Goal: Task Accomplishment & Management: Manage account settings

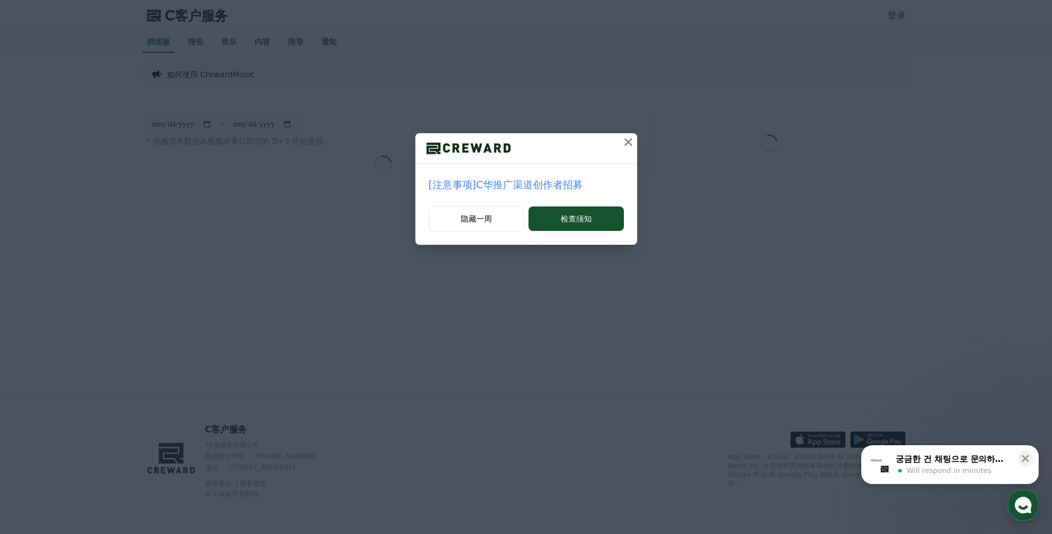
click at [627, 141] on icon at bounding box center [628, 142] width 8 height 8
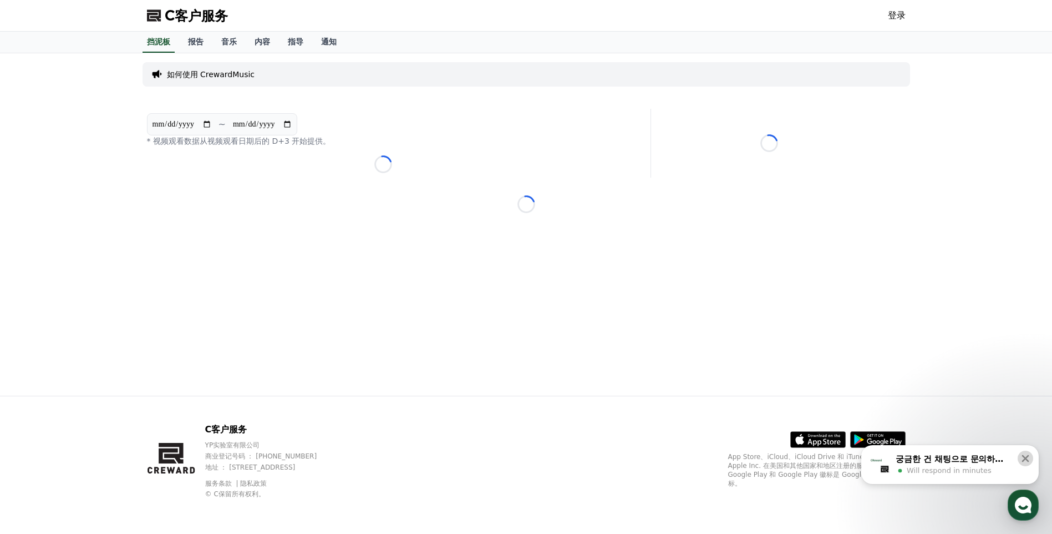
click at [1027, 459] on icon at bounding box center [1025, 458] width 11 height 11
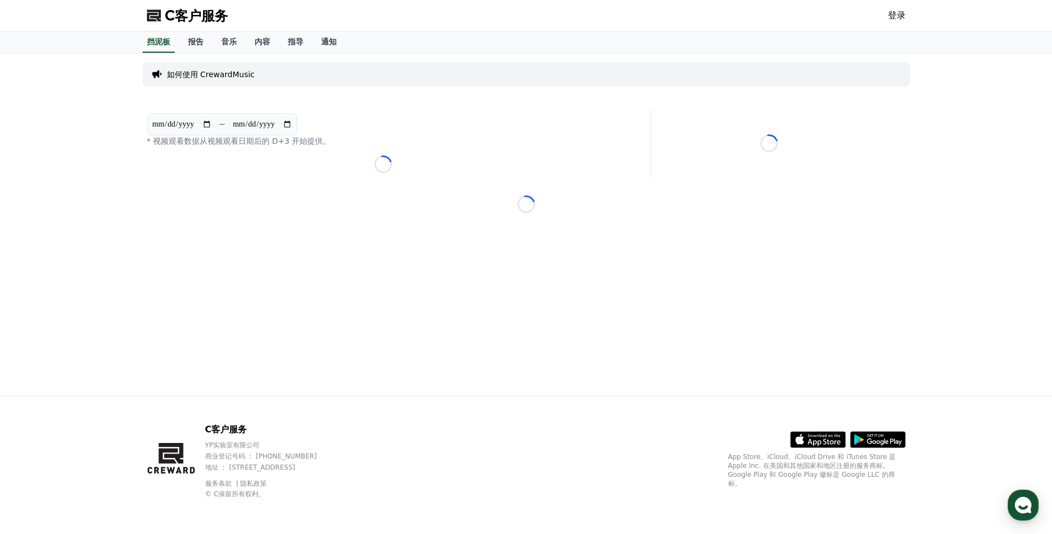
click at [901, 11] on link "登录" at bounding box center [897, 15] width 18 height 13
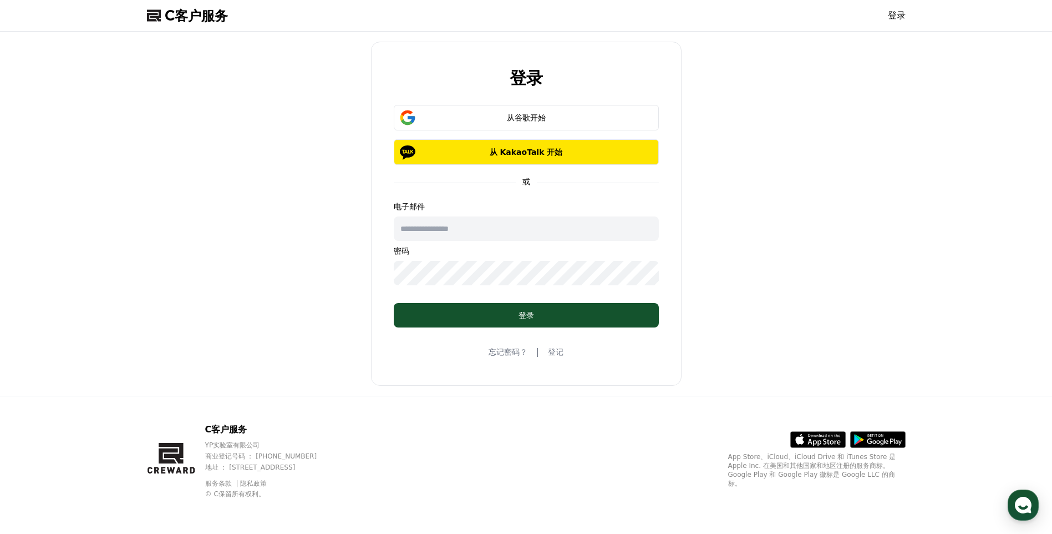
click at [515, 205] on p "电子邮件" at bounding box center [526, 206] width 265 height 11
drag, startPoint x: 515, startPoint y: 222, endPoint x: 523, endPoint y: 226, distance: 8.9
click at [515, 222] on input "text" at bounding box center [526, 228] width 265 height 24
click at [972, 220] on div "登录 从谷歌开始 从 KakaoTalk 开始 或 电子邮件 密码 登录 忘记密码？ | 登记" at bounding box center [526, 214] width 1052 height 364
click at [486, 228] on input "text" at bounding box center [526, 228] width 265 height 24
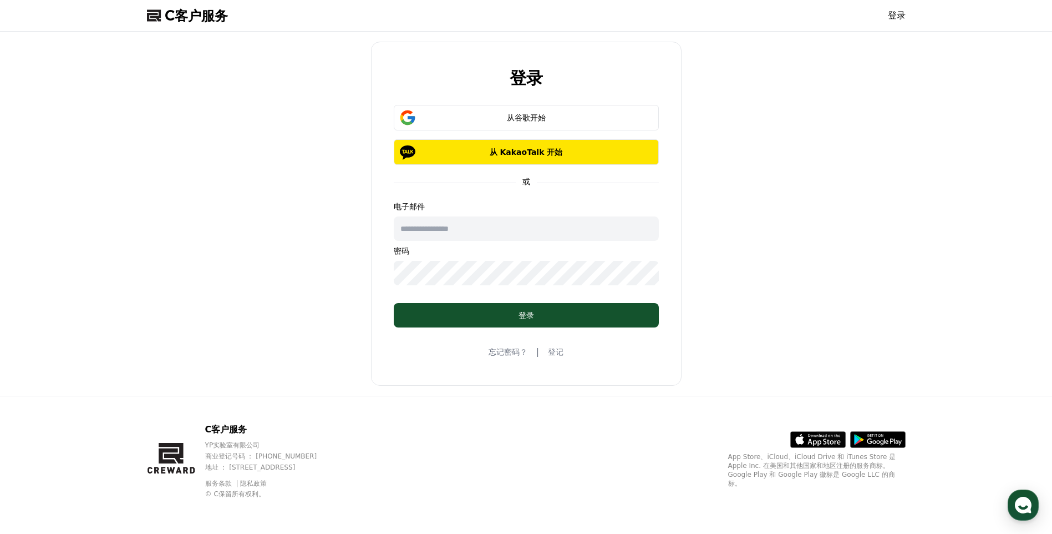
paste input "**********"
type input "**********"
click at [352, 267] on div "**********" at bounding box center [527, 213] width 768 height 355
drag, startPoint x: 1014, startPoint y: 217, endPoint x: 746, endPoint y: 281, distance: 275.2
click at [1015, 218] on div "**********" at bounding box center [526, 214] width 1052 height 364
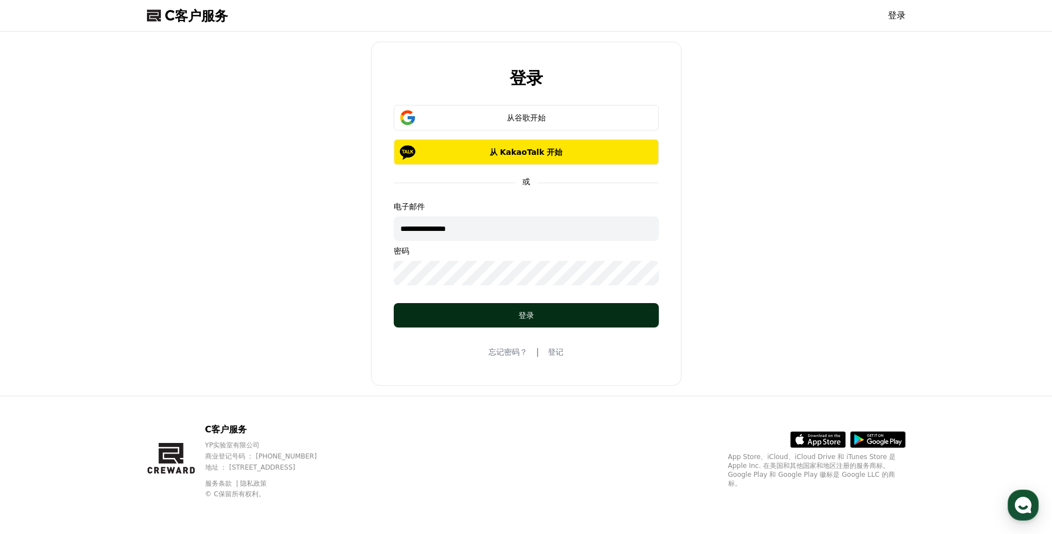
click at [514, 322] on button "登录" at bounding box center [526, 315] width 265 height 24
click at [562, 353] on link "登记" at bounding box center [556, 351] width 16 height 11
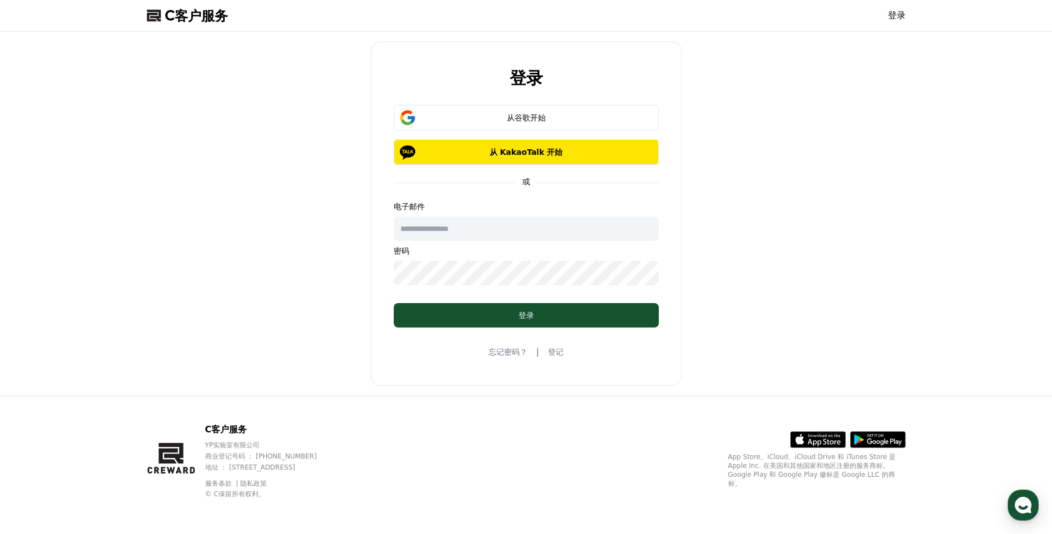
click at [488, 234] on input "text" at bounding box center [526, 228] width 265 height 24
click at [539, 231] on input "text" at bounding box center [526, 228] width 265 height 24
click at [721, 297] on div "登录 从谷歌开始 从 KakaoTalk 开始 或 电子邮件 密码 登录 忘记密码？ | 登记" at bounding box center [527, 213] width 768 height 355
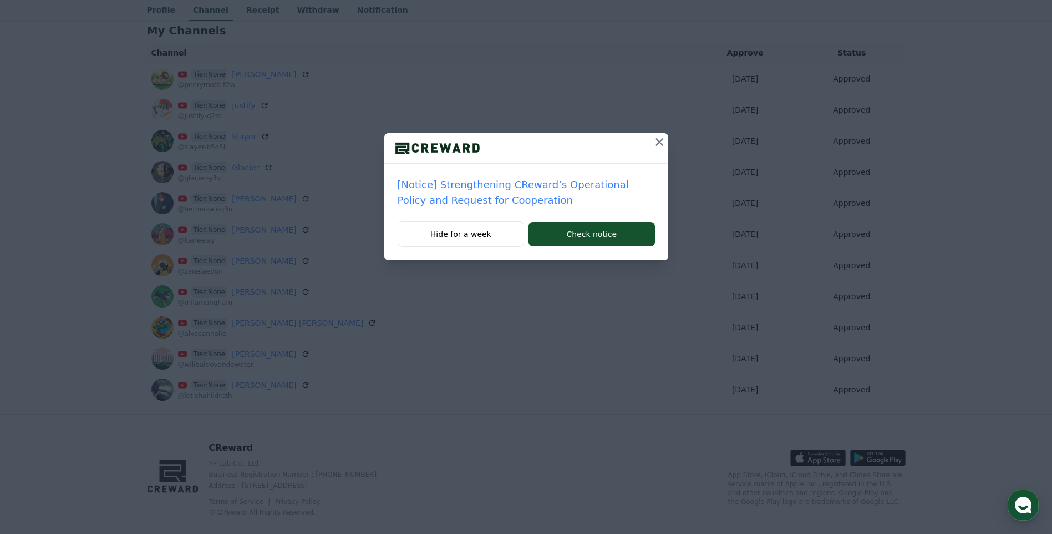
click at [658, 143] on icon at bounding box center [660, 142] width 8 height 8
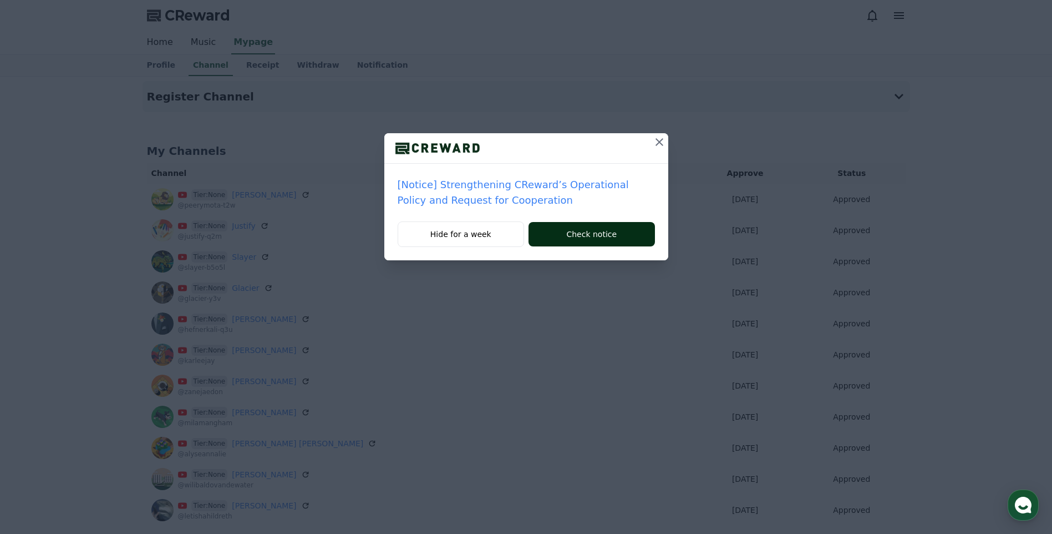
drag, startPoint x: 599, startPoint y: 238, endPoint x: 611, endPoint y: 228, distance: 15.7
click at [599, 238] on button "Check notice" at bounding box center [592, 234] width 126 height 24
click at [660, 143] on icon at bounding box center [660, 142] width 8 height 8
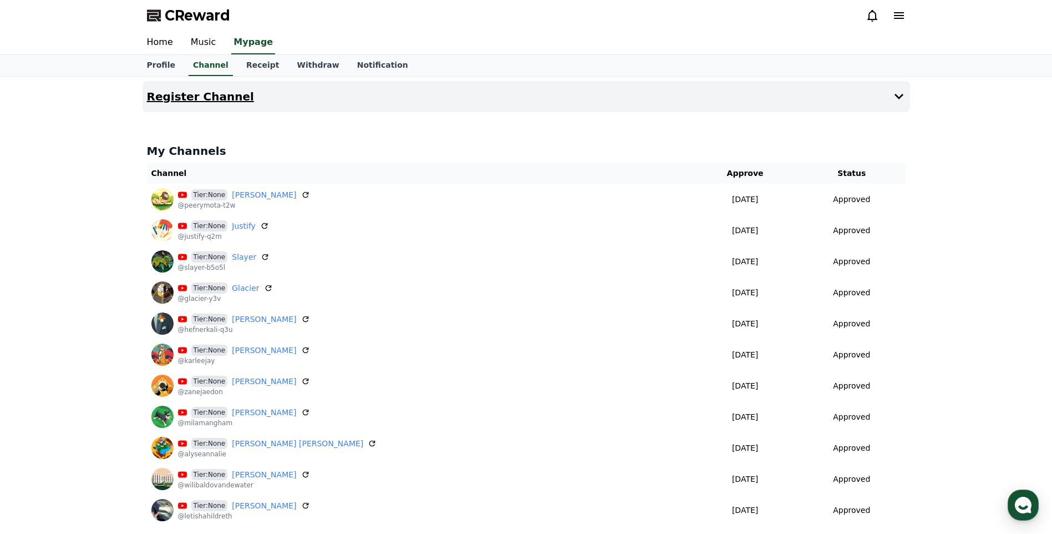
click at [894, 100] on icon at bounding box center [898, 96] width 13 height 13
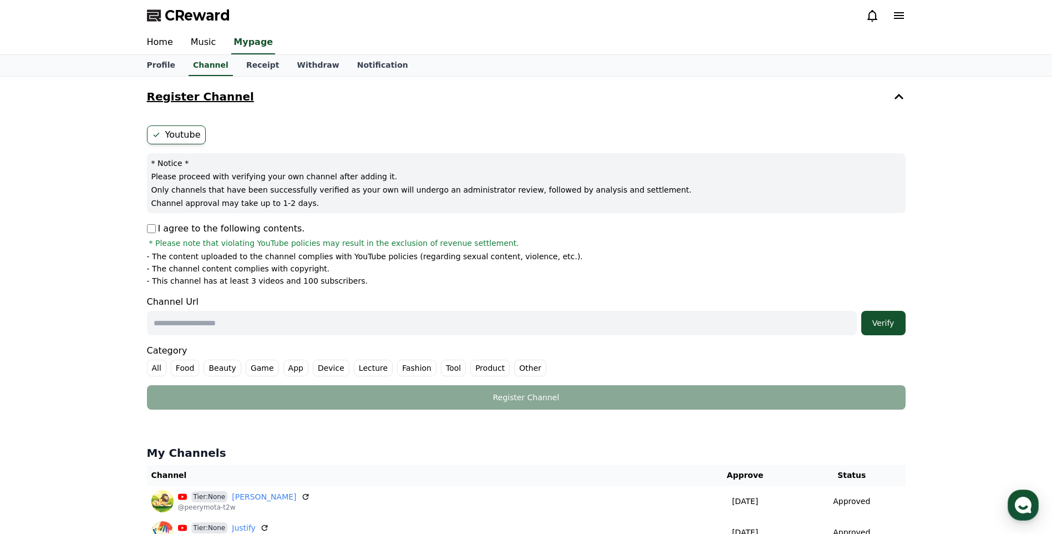
click at [894, 100] on icon at bounding box center [898, 96] width 13 height 13
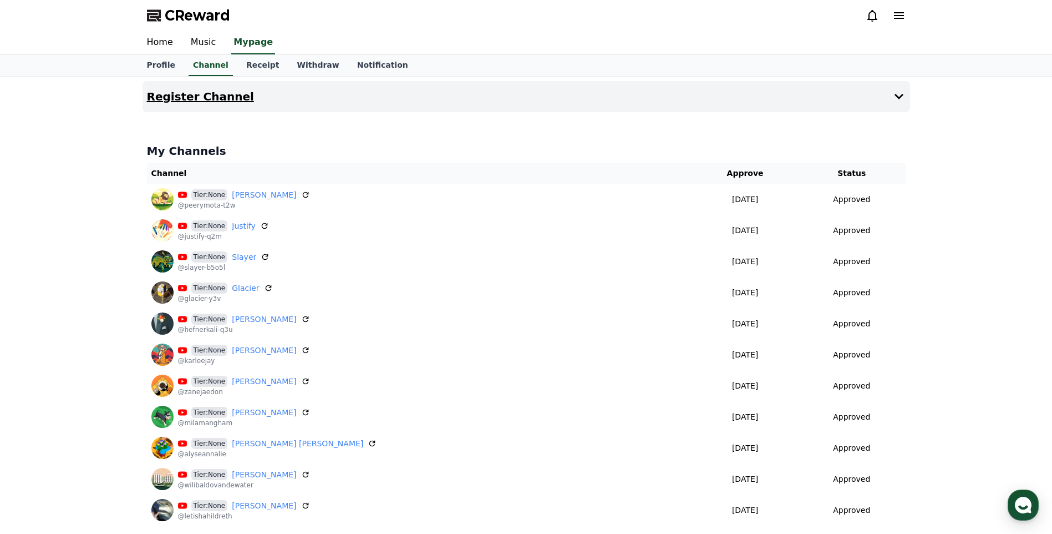
drag, startPoint x: 105, startPoint y: 124, endPoint x: 61, endPoint y: 131, distance: 44.4
click at [63, 136] on div "Register Channel My Channels Channel Approve Status Tier:None peery mota @peery…" at bounding box center [526, 306] width 1052 height 458
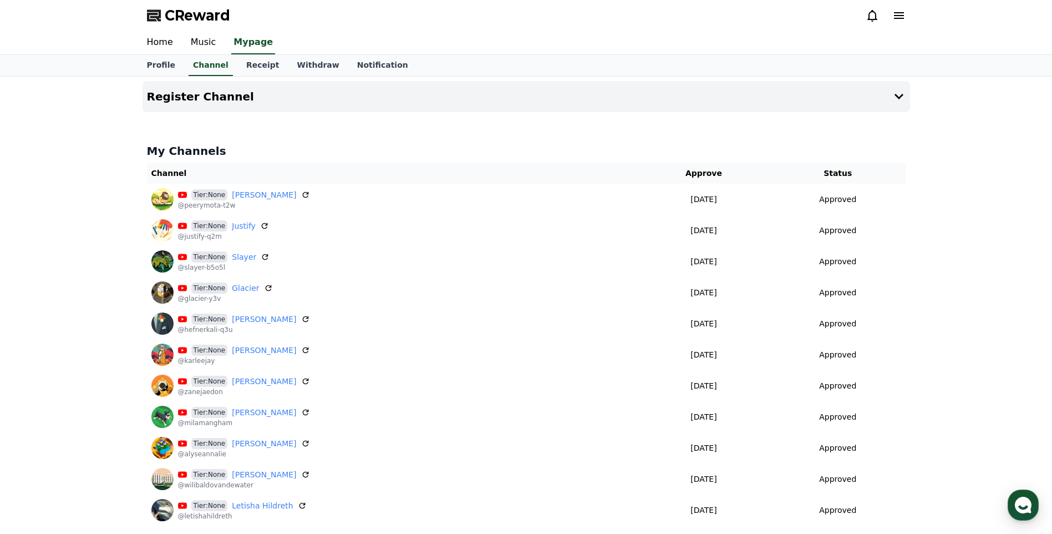
click at [112, 282] on div "Register Channel My Channels Channel Approve Status Tier:None peery mota @peery…" at bounding box center [526, 306] width 1052 height 458
click at [256, 67] on link "Receipt" at bounding box center [262, 65] width 51 height 21
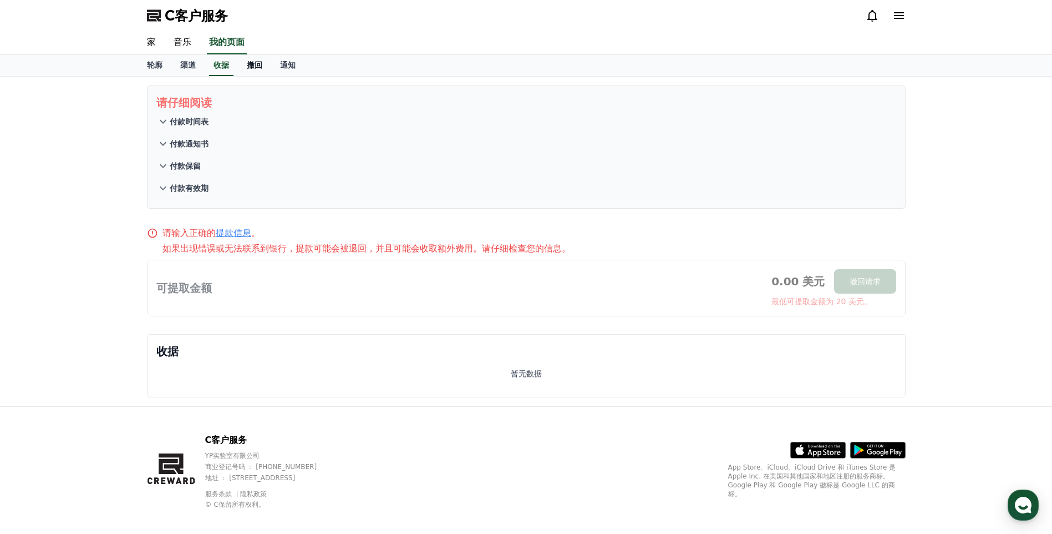
click at [256, 70] on link "撤回" at bounding box center [254, 65] width 33 height 21
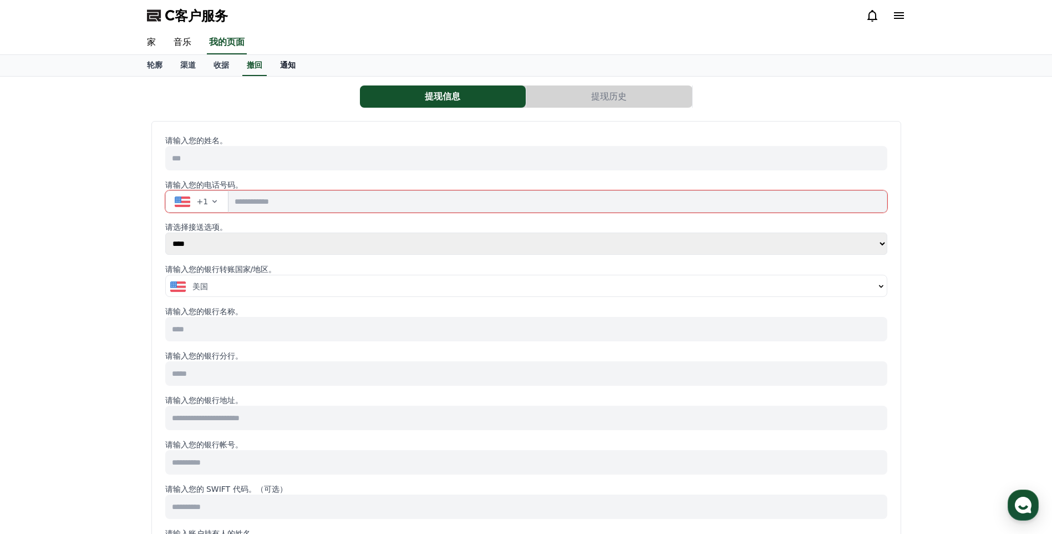
click at [281, 70] on link "通知" at bounding box center [287, 65] width 33 height 21
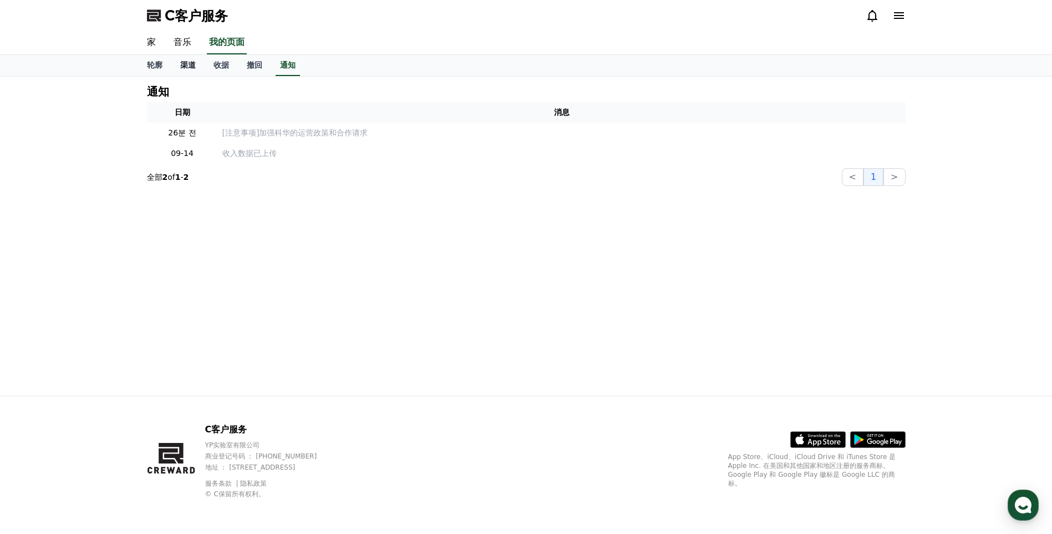
click at [175, 66] on link "渠道" at bounding box center [187, 65] width 33 height 21
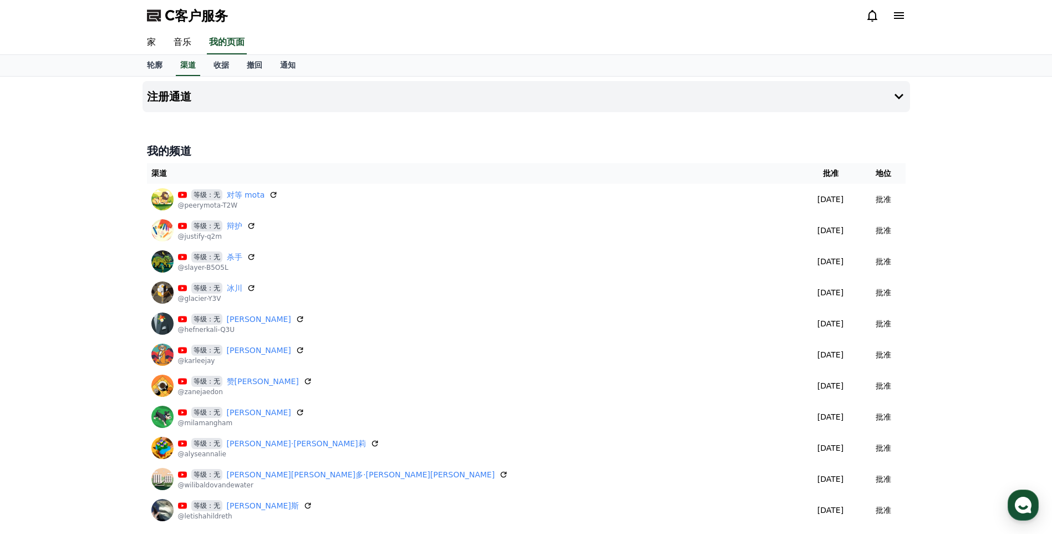
click at [192, 144] on h4 "我的频道" at bounding box center [526, 151] width 759 height 16
click at [207, 109] on button "注册通道" at bounding box center [527, 96] width 768 height 31
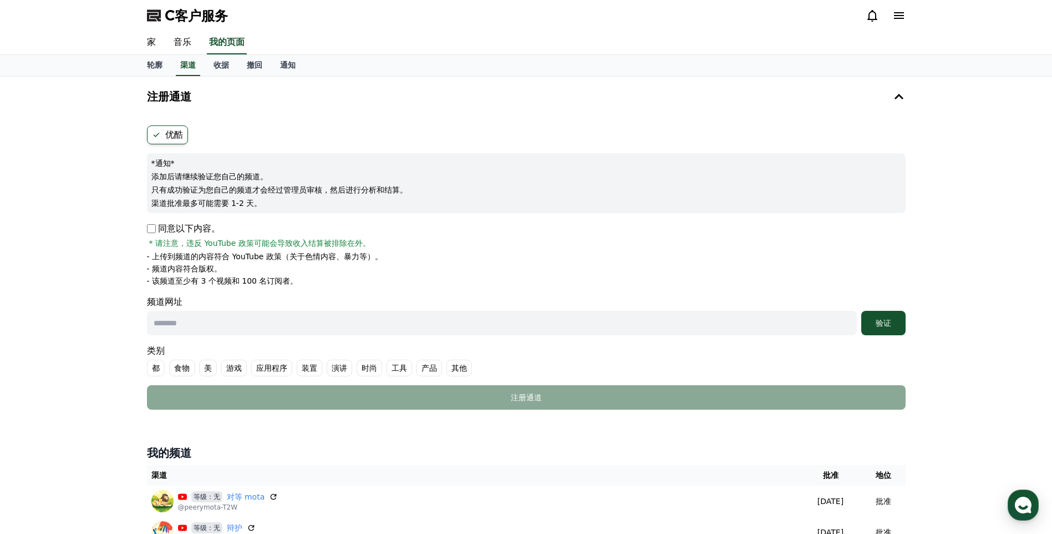
click at [17, 214] on div "注册通道 优酷 *通知* 添加后请继续验证您自己的频道。 只有成功验证为您自己的频道才会经过管理员审核，然后进行分析和结算。 渠道批准最多可能需要 1-2 天…" at bounding box center [526, 456] width 1052 height 759
drag, startPoint x: 348, startPoint y: 237, endPoint x: 378, endPoint y: 243, distance: 30.6
click at [377, 242] on div "同意以下内容。 * 请注意，违反 YouTube 政策可能会导致收入结算被排除在外。" at bounding box center [526, 235] width 759 height 27
click at [275, 160] on p "*通知*" at bounding box center [526, 162] width 750 height 11
click at [158, 69] on font "轮廓" at bounding box center [155, 64] width 16 height 9
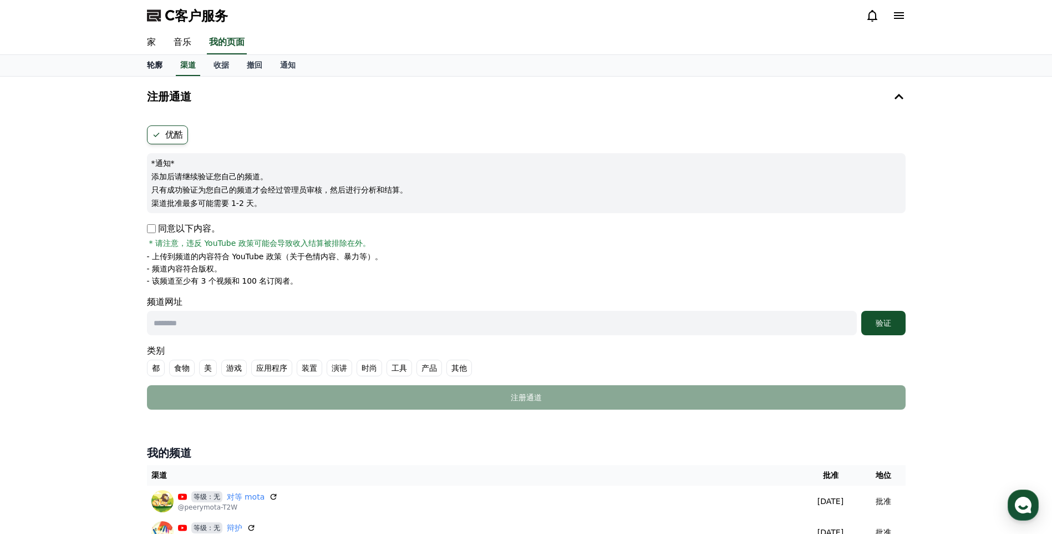
select select "**********"
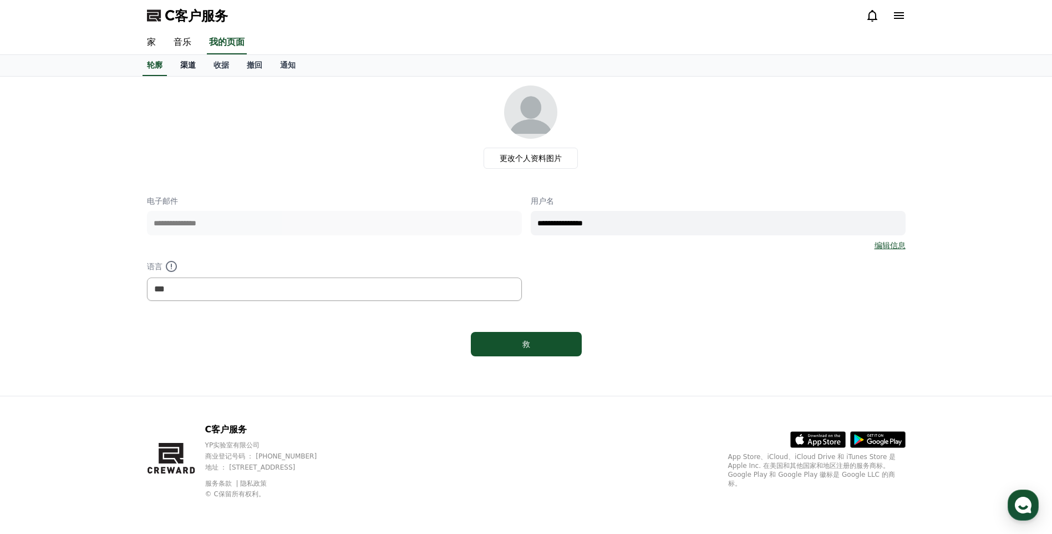
click at [189, 59] on link "渠道" at bounding box center [187, 65] width 33 height 21
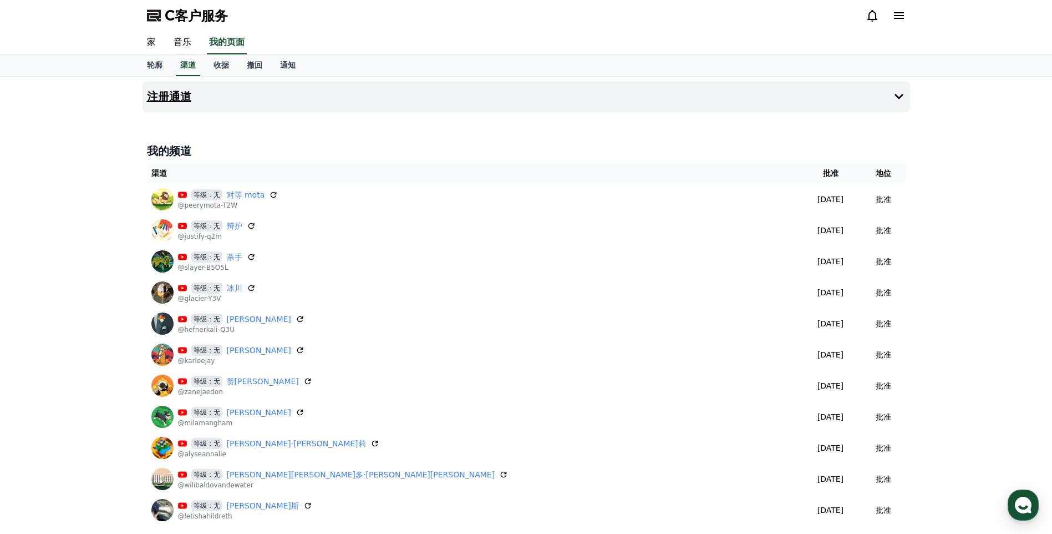
click at [889, 97] on button "注册通道" at bounding box center [527, 96] width 768 height 31
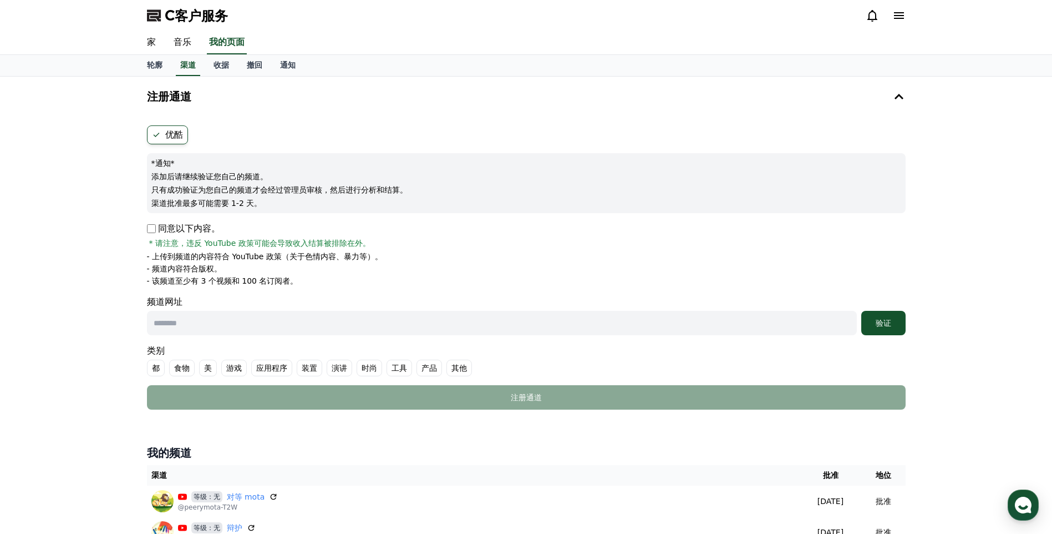
drag, startPoint x: 200, startPoint y: 314, endPoint x: 230, endPoint y: 442, distance: 131.6
click at [200, 314] on input "text" at bounding box center [502, 323] width 710 height 24
click at [282, 320] on input "text" at bounding box center [502, 323] width 710 height 24
paste input "**********"
type input "**********"
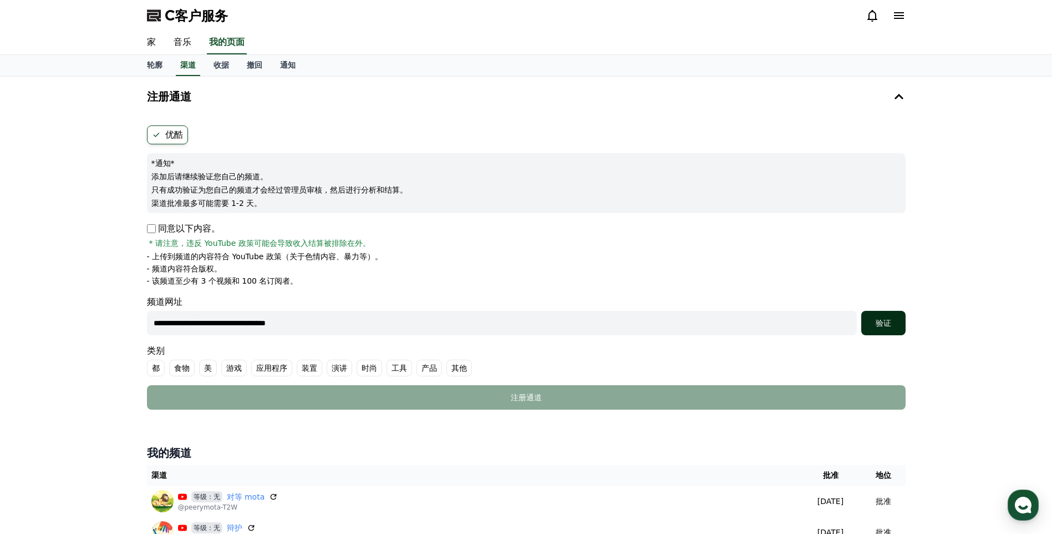
click at [872, 320] on div "验证" at bounding box center [883, 322] width 35 height 11
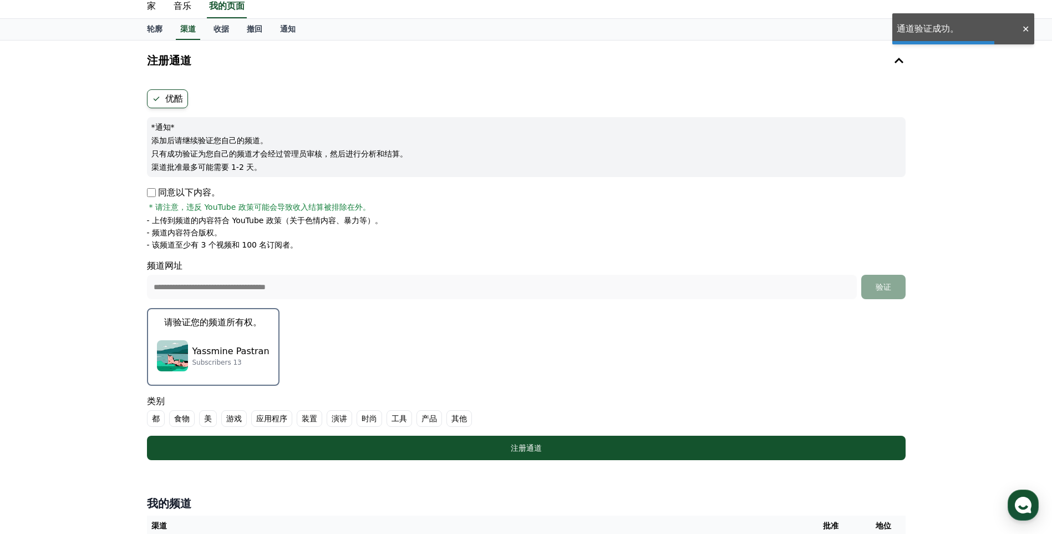
scroll to position [55, 0]
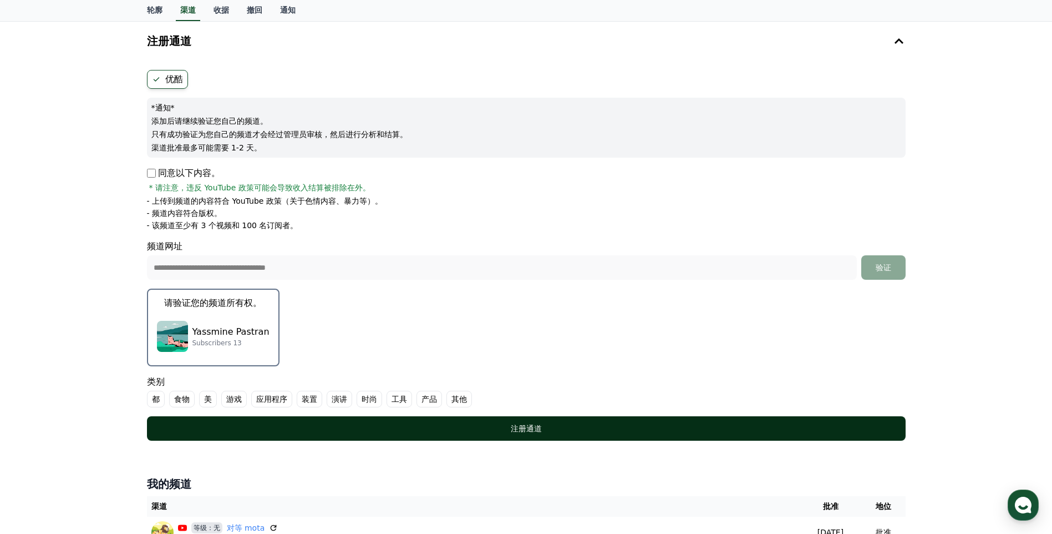
click at [300, 433] on div "注册通道" at bounding box center [526, 428] width 714 height 11
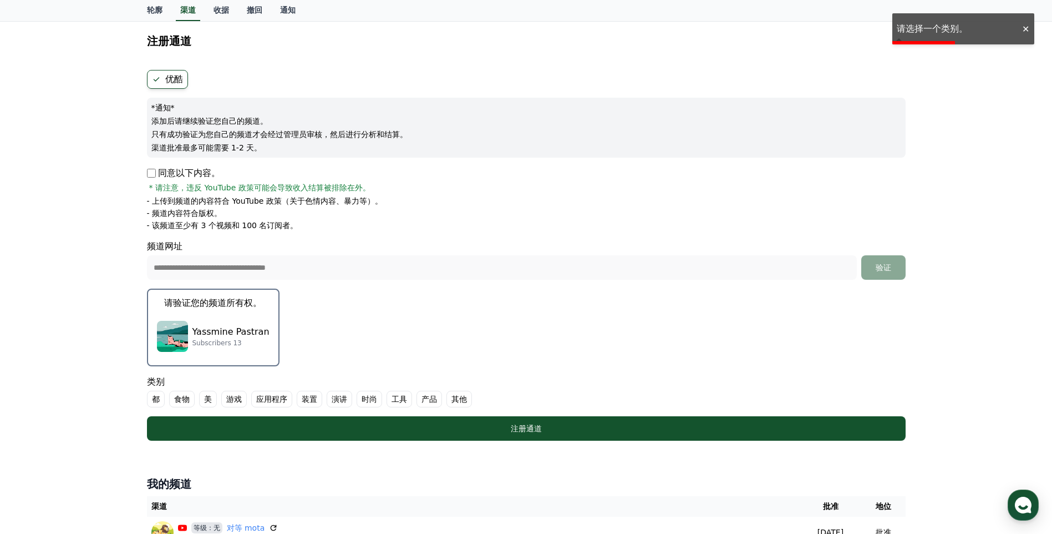
click at [466, 401] on font "其他" at bounding box center [459, 398] width 16 height 11
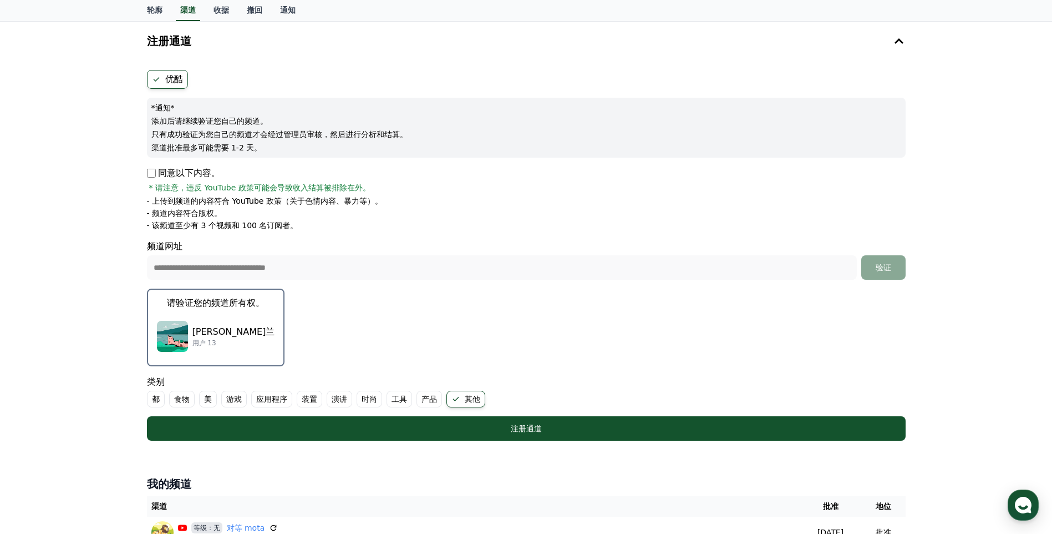
click at [348, 400] on label "演讲" at bounding box center [340, 398] width 26 height 17
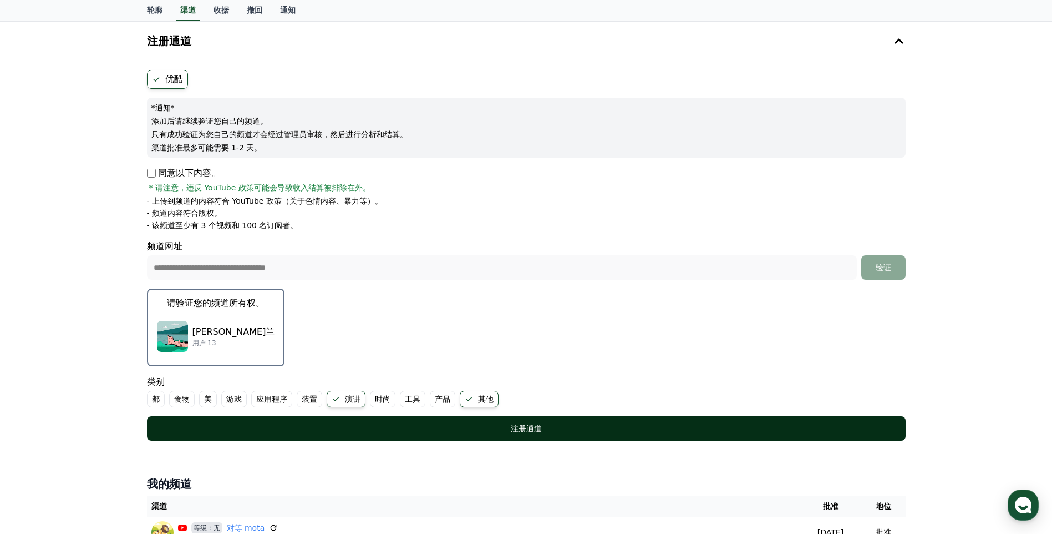
click at [351, 427] on div "注册通道" at bounding box center [526, 428] width 714 height 11
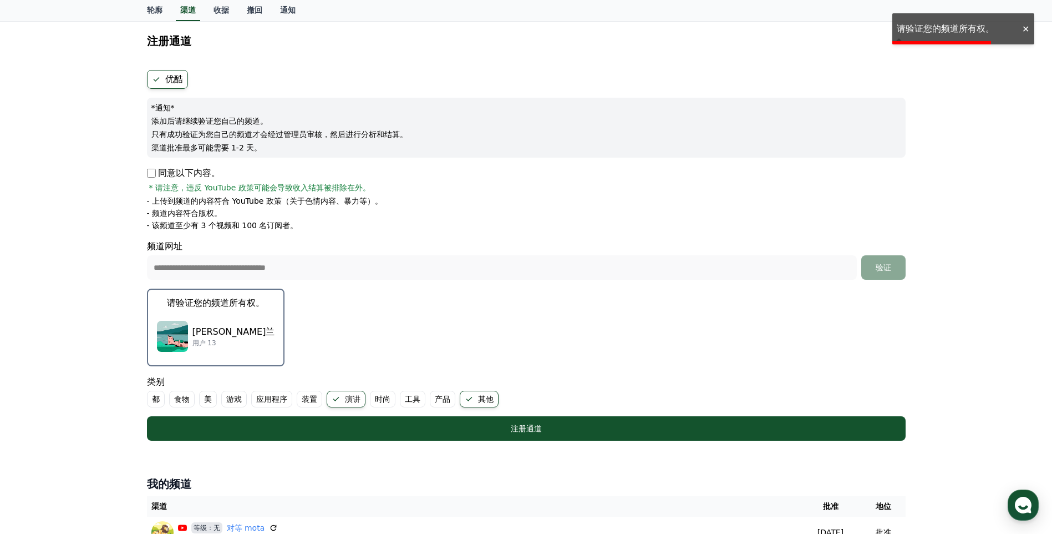
click at [474, 404] on label "其他" at bounding box center [479, 398] width 39 height 17
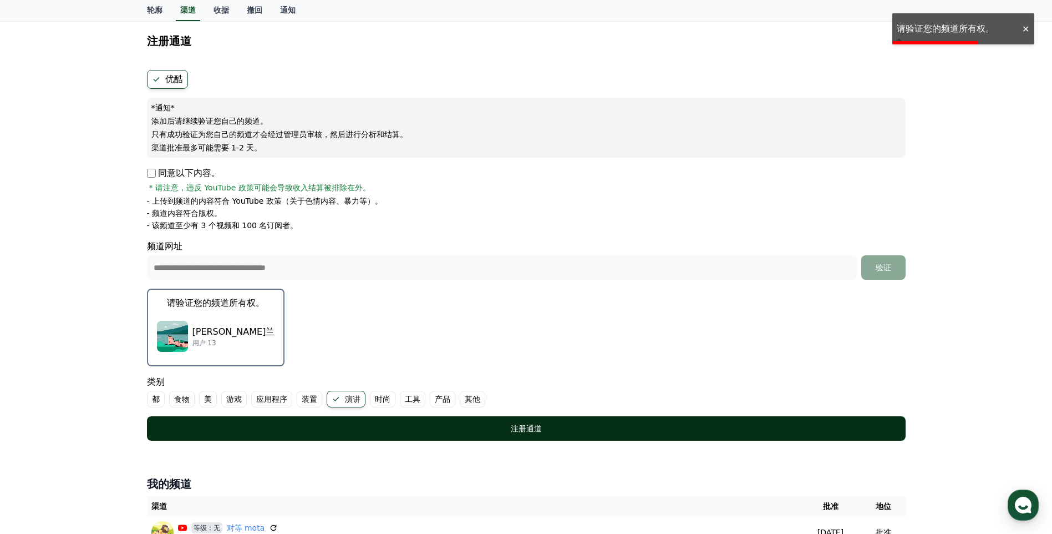
click at [423, 434] on button "注册通道" at bounding box center [526, 428] width 759 height 24
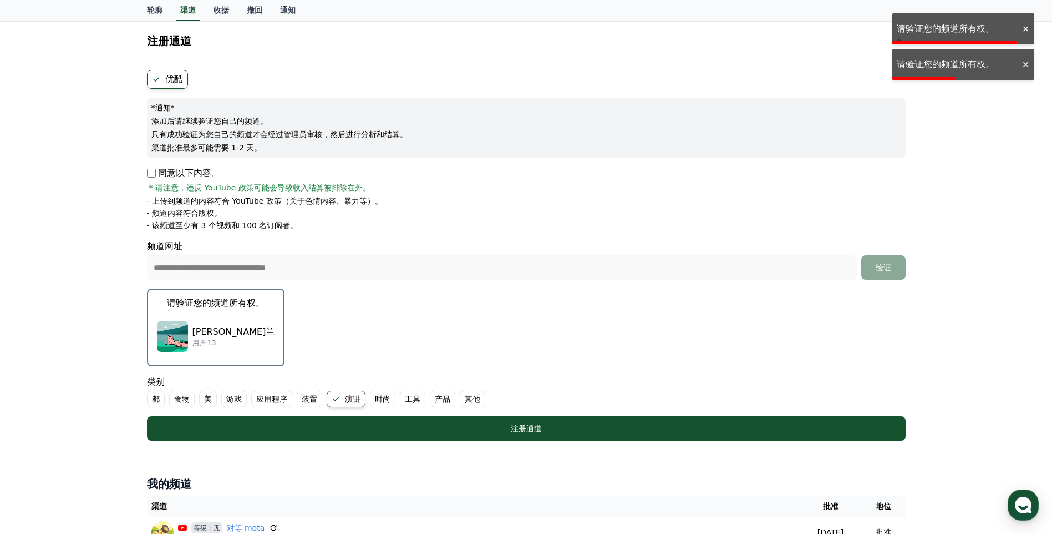
click at [225, 342] on p "用户 13" at bounding box center [233, 342] width 83 height 9
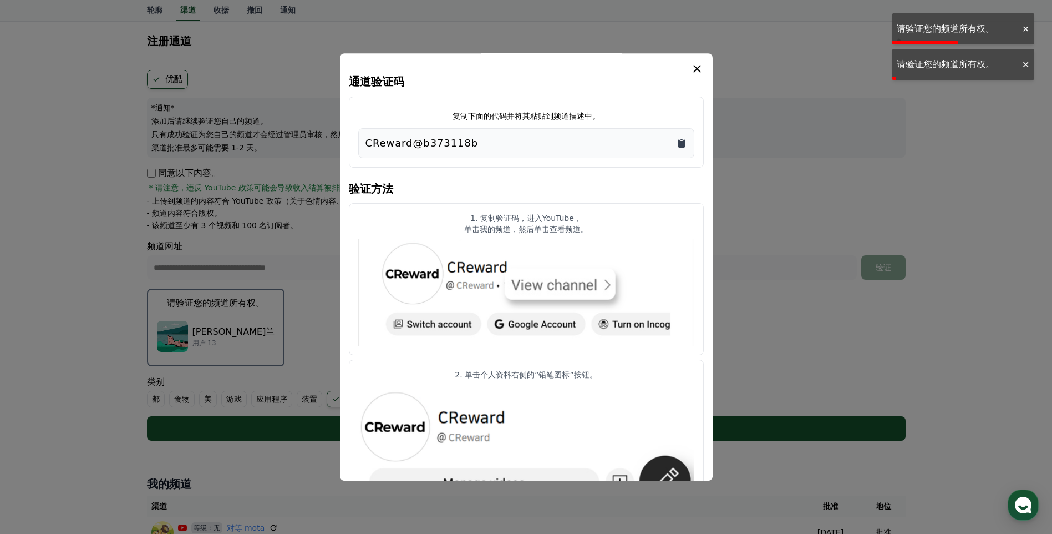
click at [682, 140] on icon "复制到剪贴板" at bounding box center [681, 139] width 2 height 1
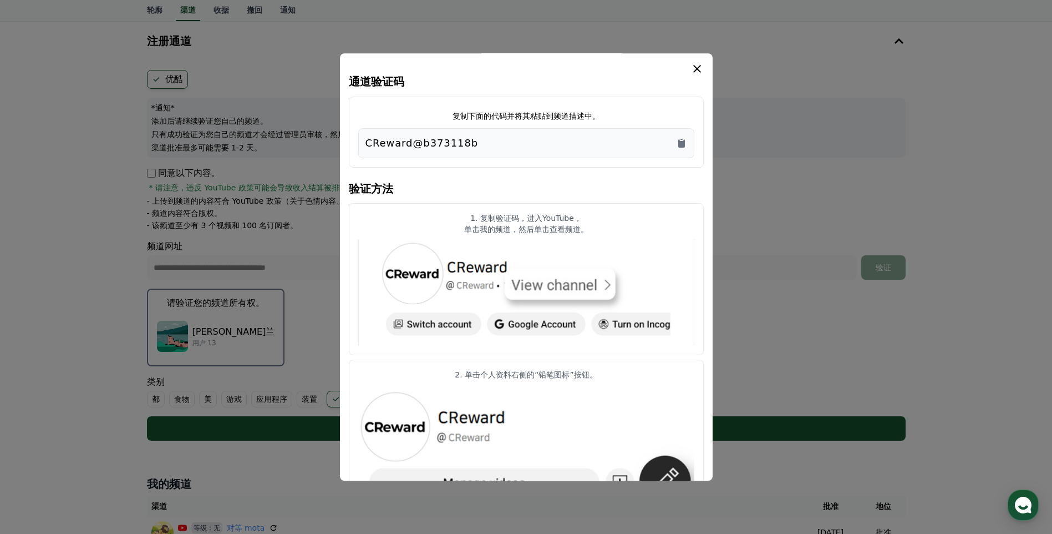
click at [702, 72] on icon "模 态" at bounding box center [696, 68] width 13 height 13
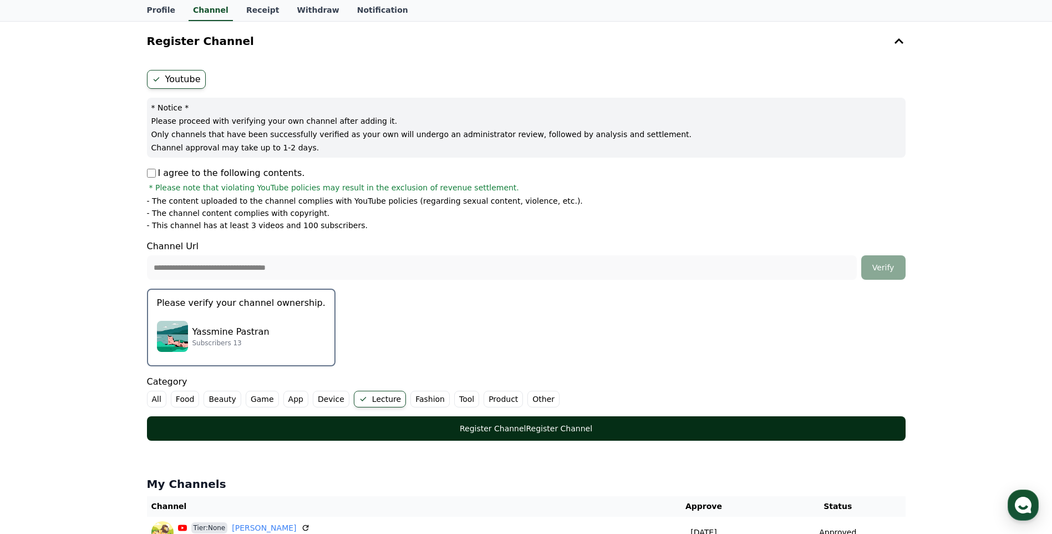
click at [516, 436] on button "Register Channel Register Channel" at bounding box center [526, 428] width 759 height 24
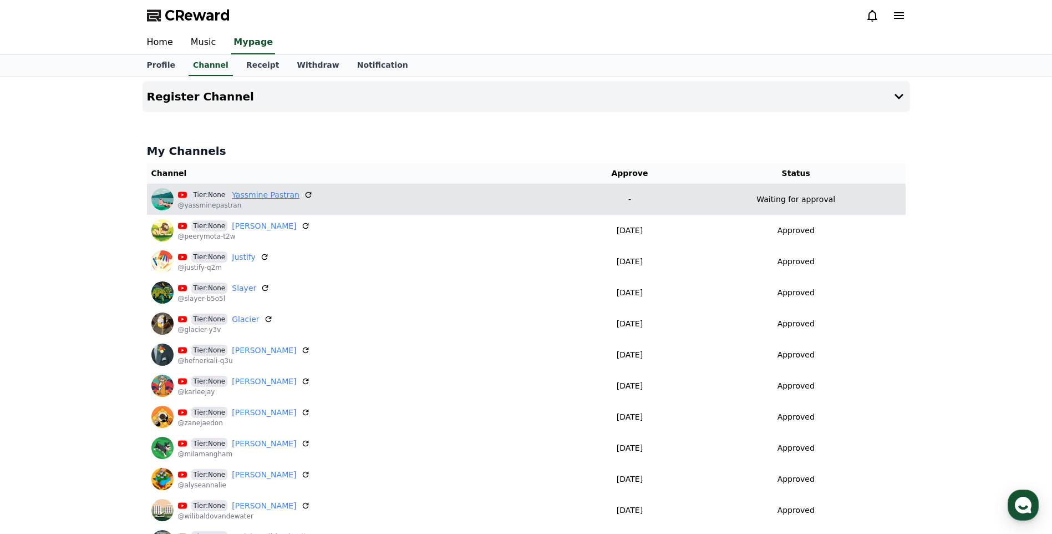
drag, startPoint x: 0, startPoint y: 0, endPoint x: 266, endPoint y: 197, distance: 330.6
click at [266, 197] on link "Yassmine Pastran" at bounding box center [266, 195] width 68 height 12
click at [647, 201] on p "-" at bounding box center [629, 200] width 105 height 12
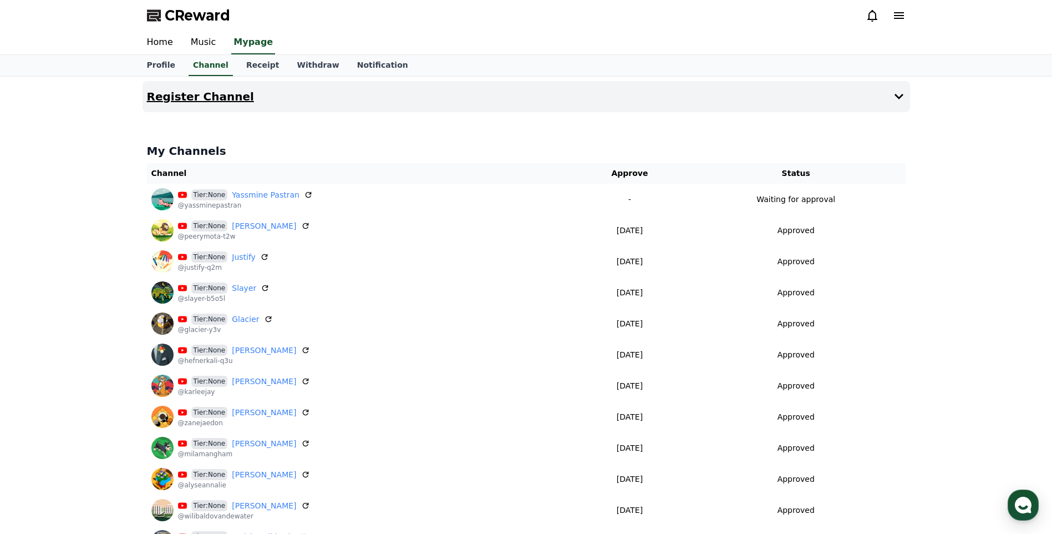
click at [895, 104] on button "Register Channel" at bounding box center [527, 96] width 768 height 31
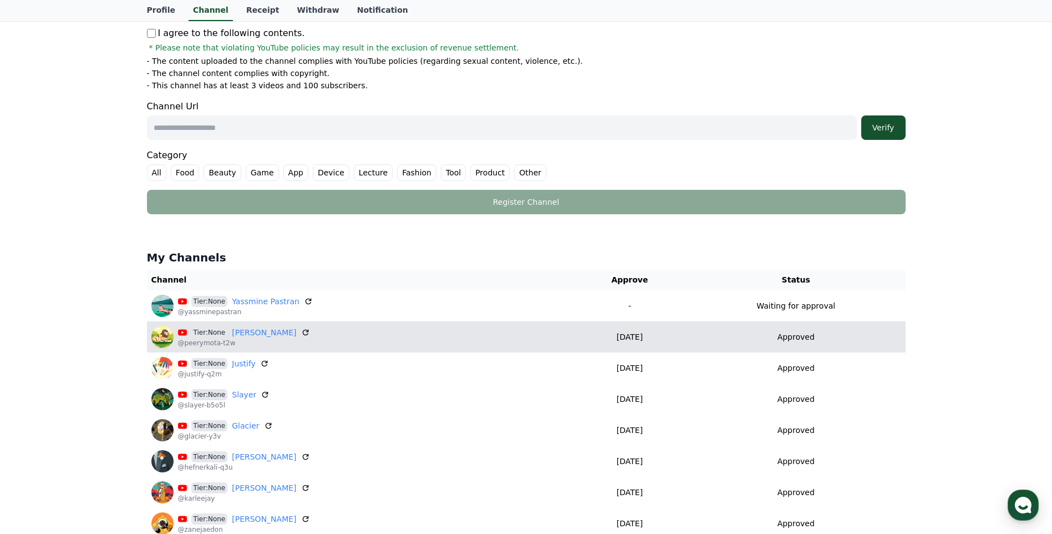
scroll to position [222, 0]
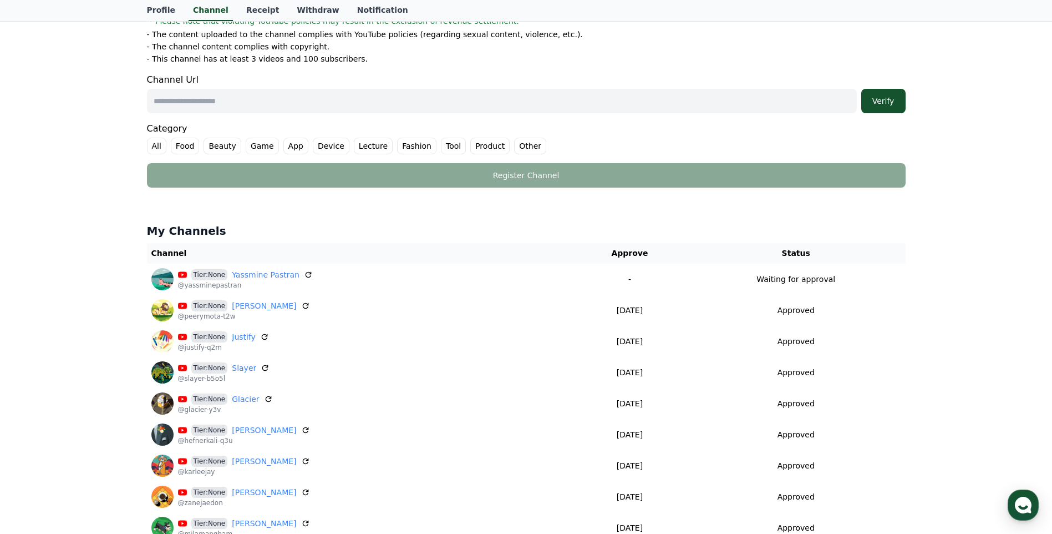
click at [664, 105] on input "text" at bounding box center [502, 101] width 710 height 24
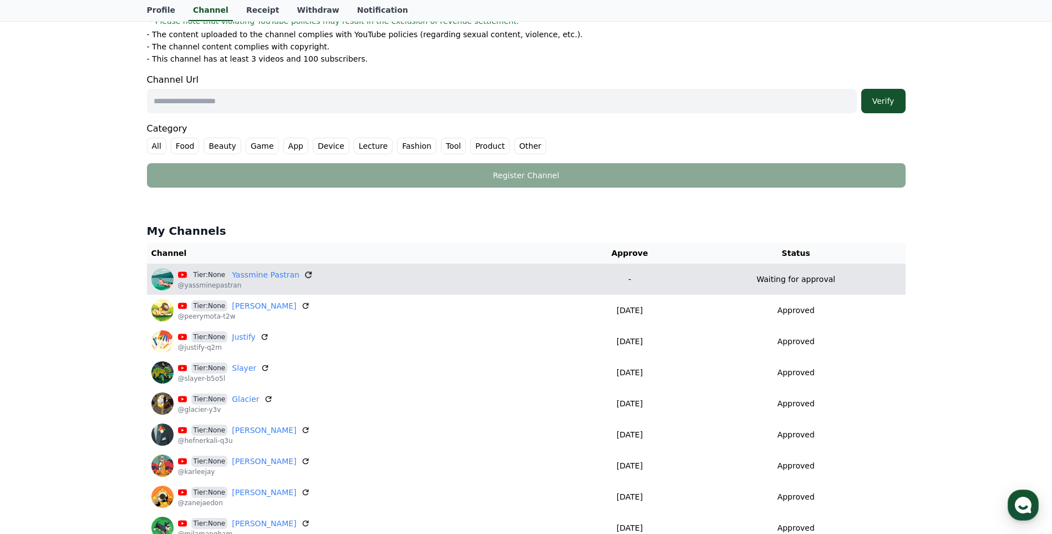
click at [306, 273] on icon at bounding box center [308, 274] width 7 height 7
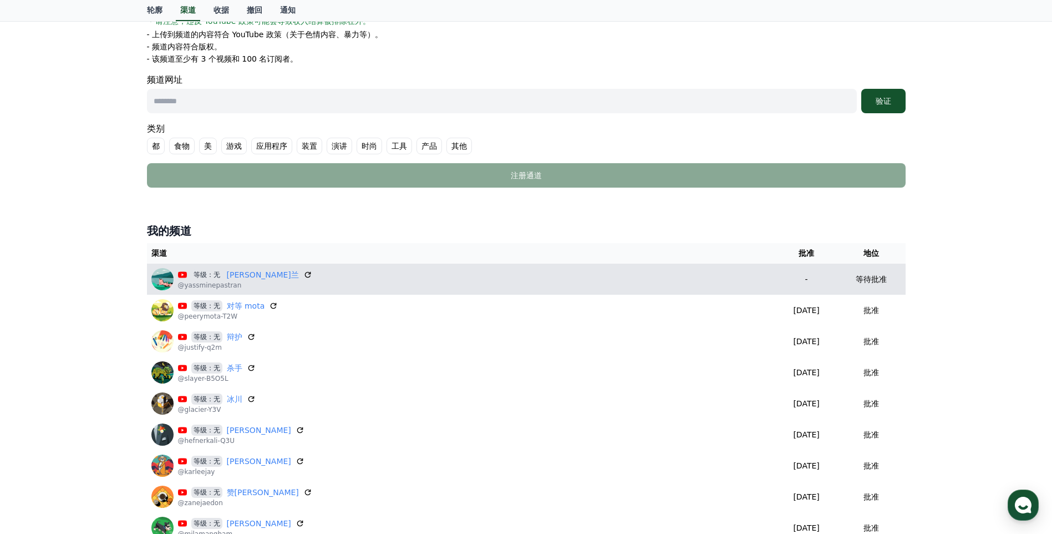
click at [203, 283] on p "@yassminepastran" at bounding box center [245, 285] width 134 height 9
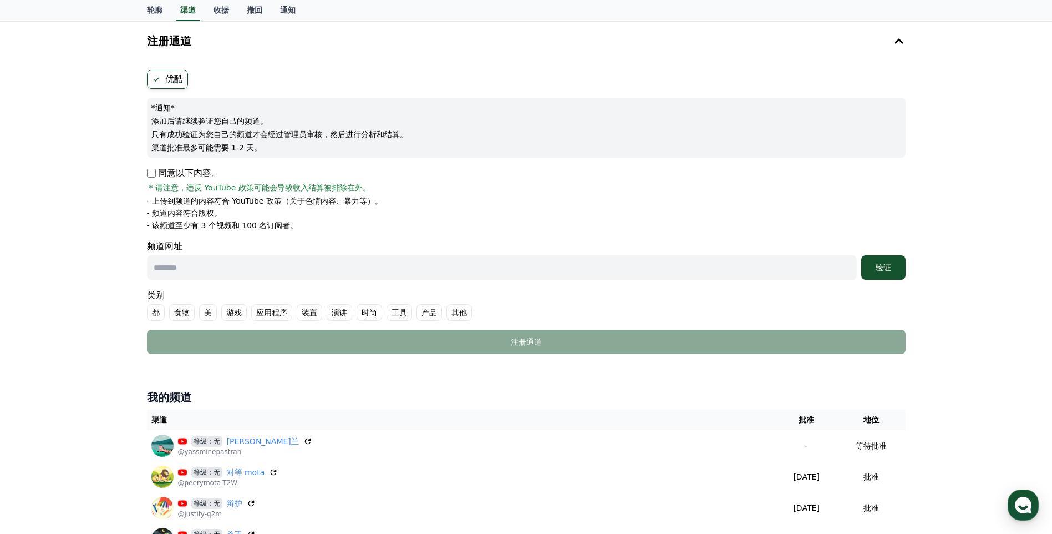
scroll to position [0, 0]
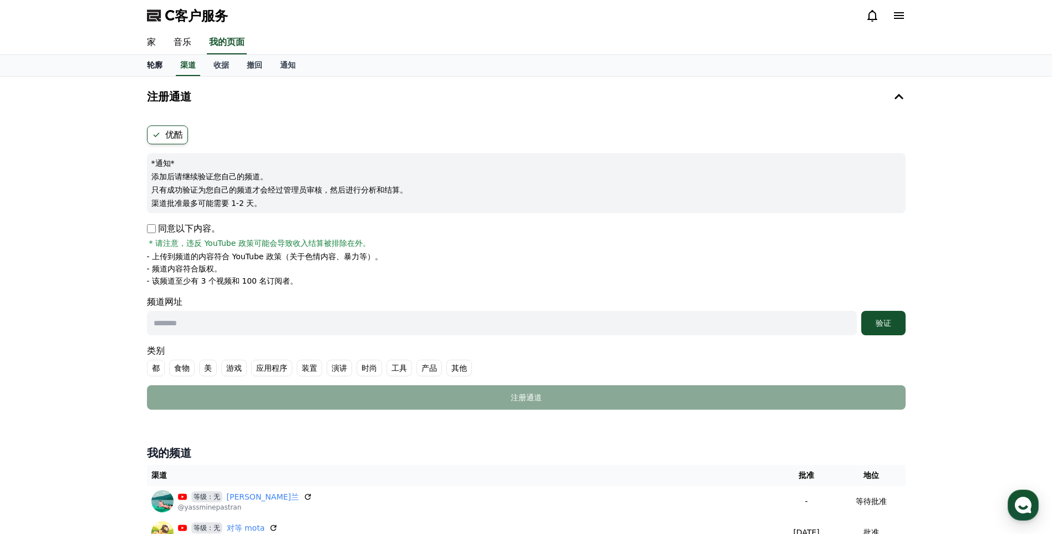
click at [156, 65] on font "轮廓" at bounding box center [155, 64] width 16 height 9
select select "**********"
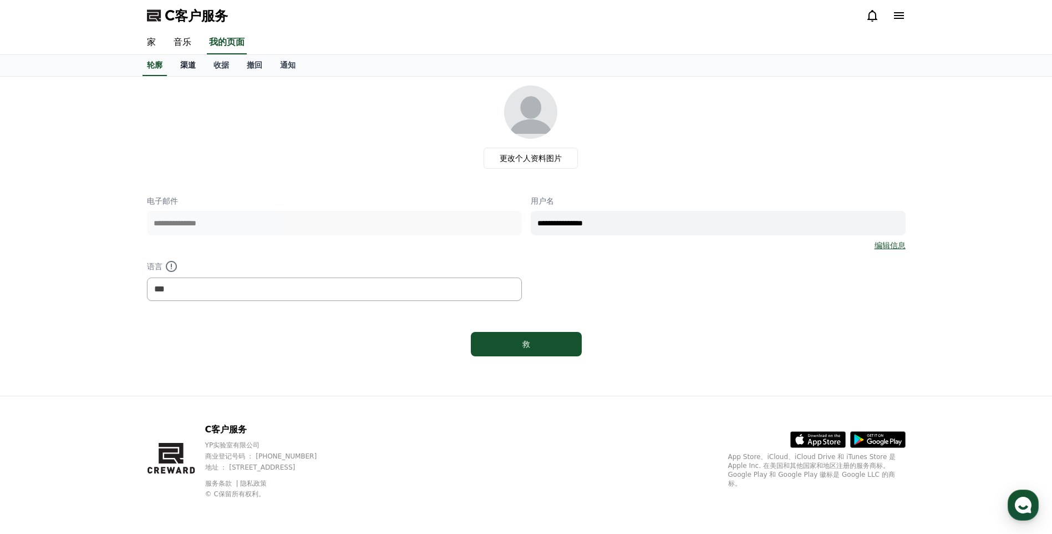
click at [173, 66] on link "渠道" at bounding box center [187, 65] width 33 height 21
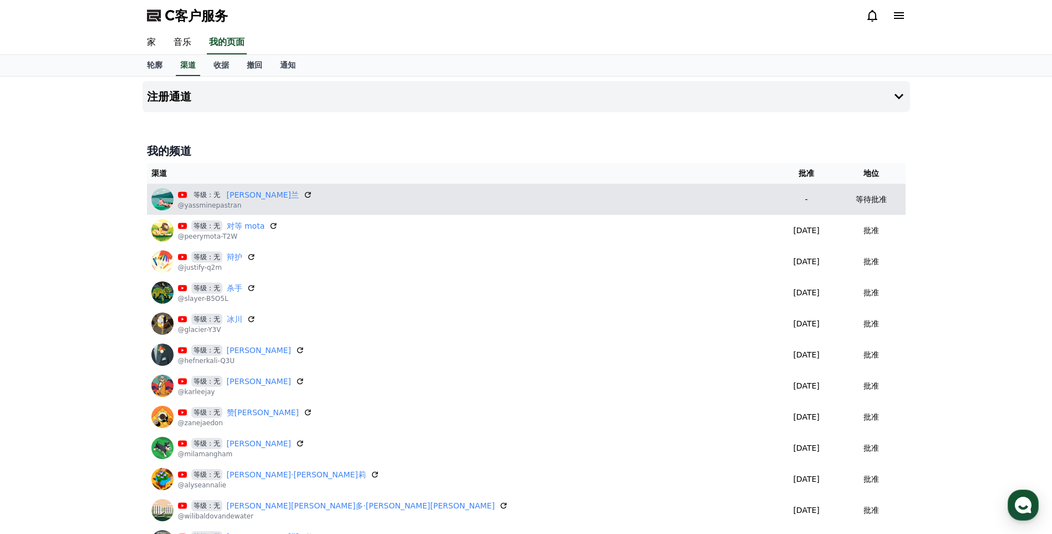
click at [856, 200] on p "等待批准" at bounding box center [871, 200] width 31 height 12
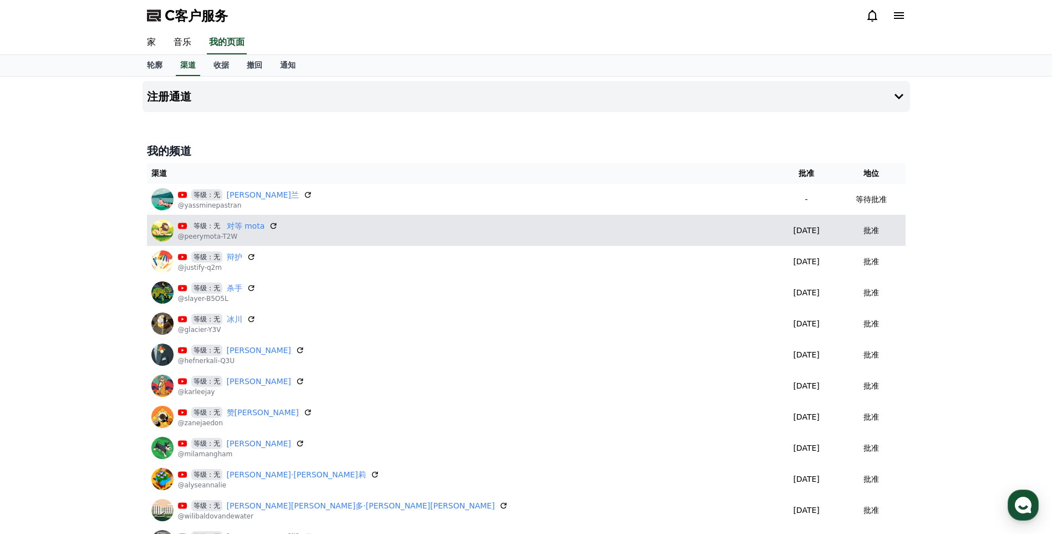
click at [863, 234] on p "批准" at bounding box center [871, 231] width 16 height 12
click at [781, 233] on p "[DATE]" at bounding box center [807, 231] width 52 height 12
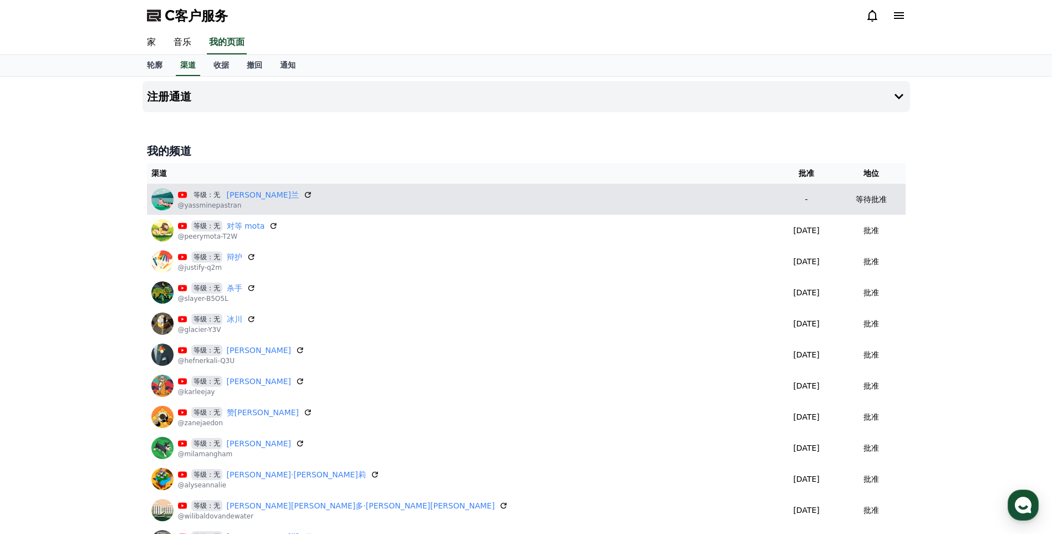
click at [781, 199] on p "-" at bounding box center [807, 200] width 52 height 12
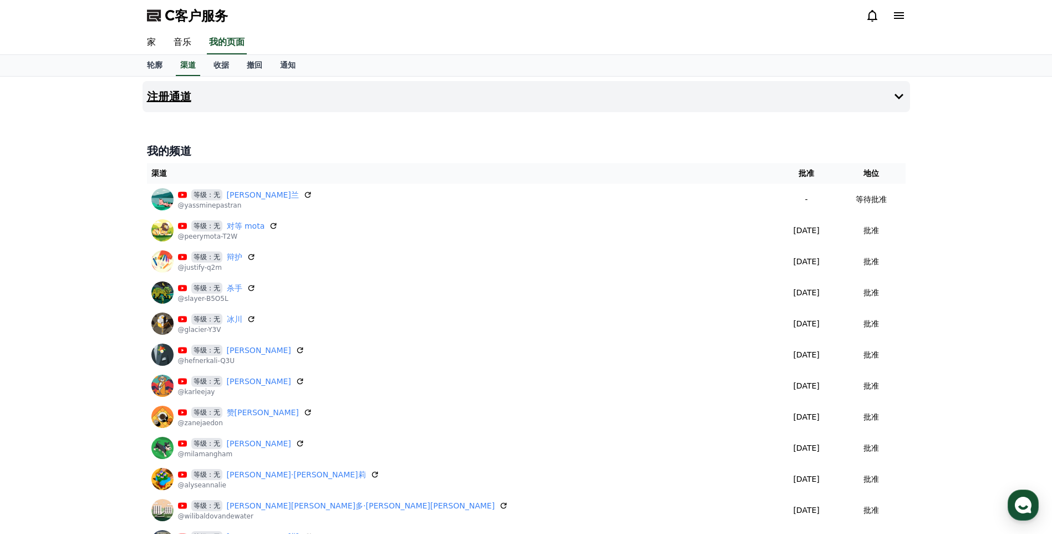
click at [901, 97] on icon at bounding box center [898, 96] width 13 height 13
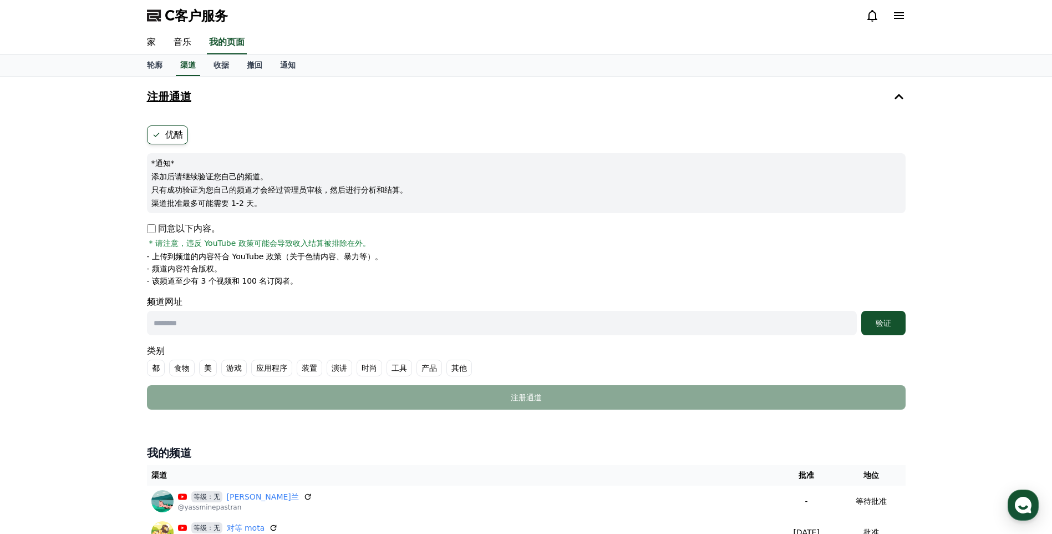
click at [212, 331] on input "text" at bounding box center [502, 323] width 710 height 24
paste input "**********"
type input "**********"
drag, startPoint x: 875, startPoint y: 327, endPoint x: 583, endPoint y: 362, distance: 293.8
click at [617, 368] on form "**********" at bounding box center [526, 267] width 759 height 284
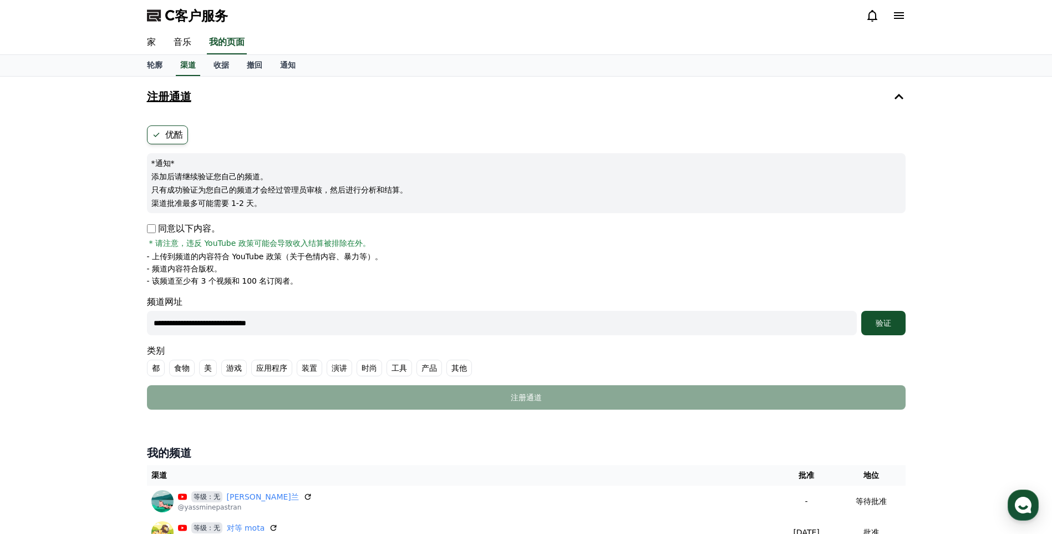
click at [455, 372] on font "其他" at bounding box center [459, 367] width 16 height 11
click at [893, 324] on div "验证" at bounding box center [883, 322] width 35 height 11
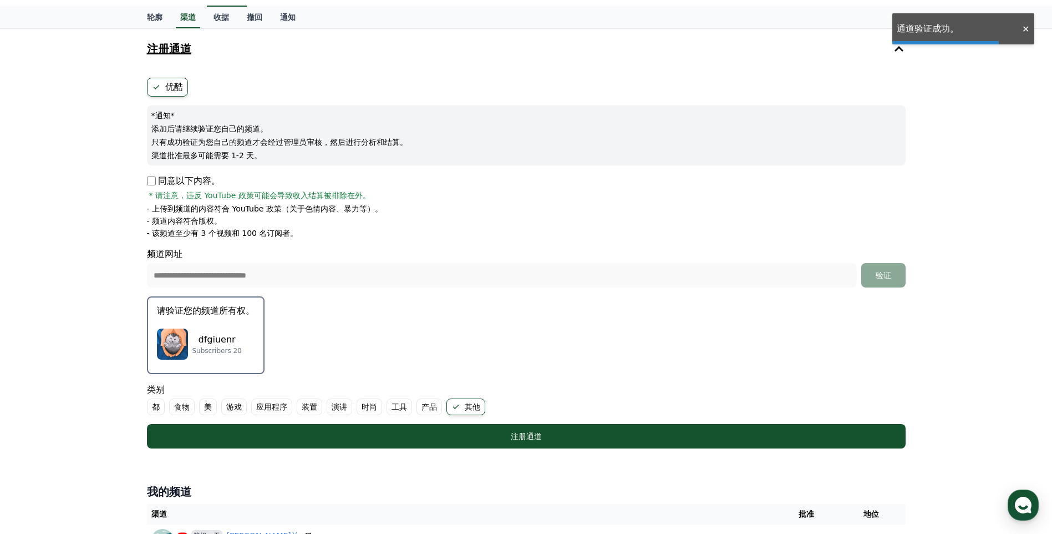
scroll to position [111, 0]
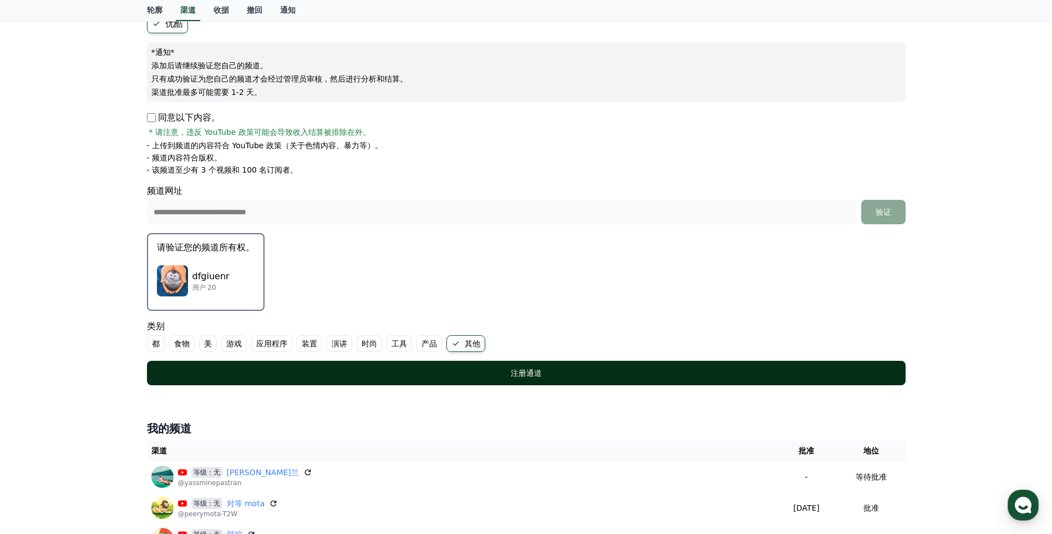
click at [455, 373] on div "注册通道" at bounding box center [526, 372] width 714 height 11
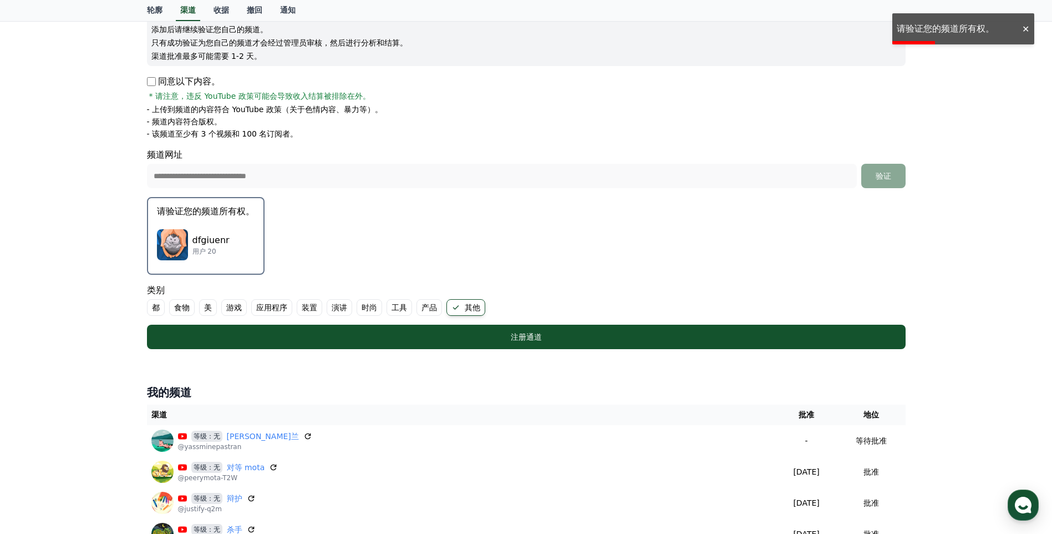
scroll to position [166, 0]
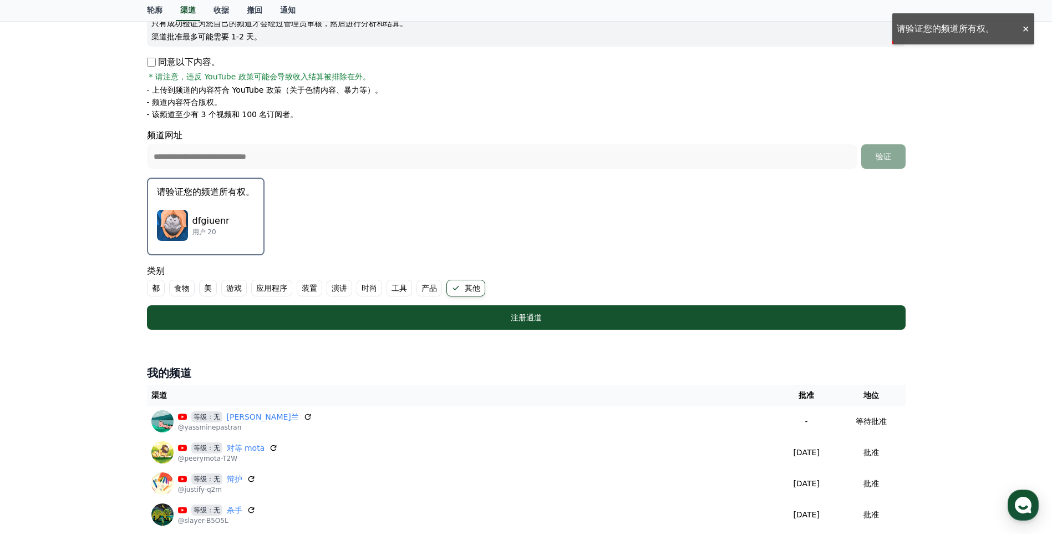
click at [474, 289] on font "其他" at bounding box center [473, 287] width 16 height 11
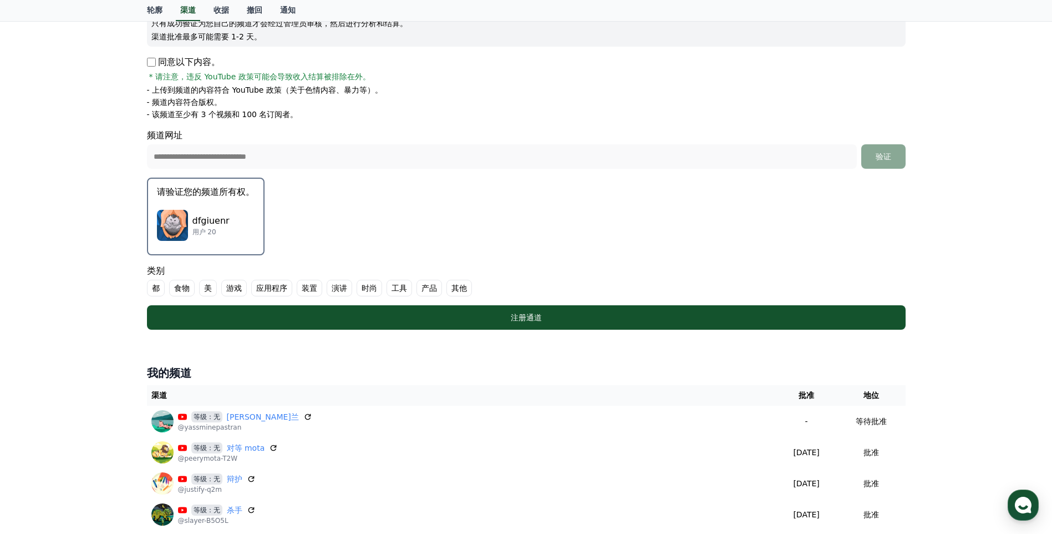
click at [458, 284] on font "其他" at bounding box center [459, 287] width 16 height 11
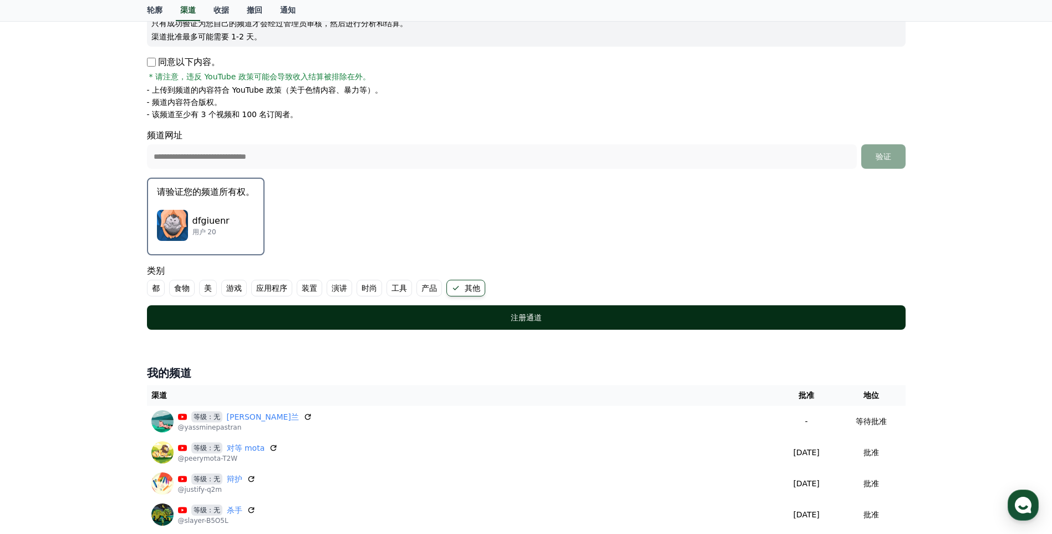
click at [468, 311] on button "注册通道" at bounding box center [526, 317] width 759 height 24
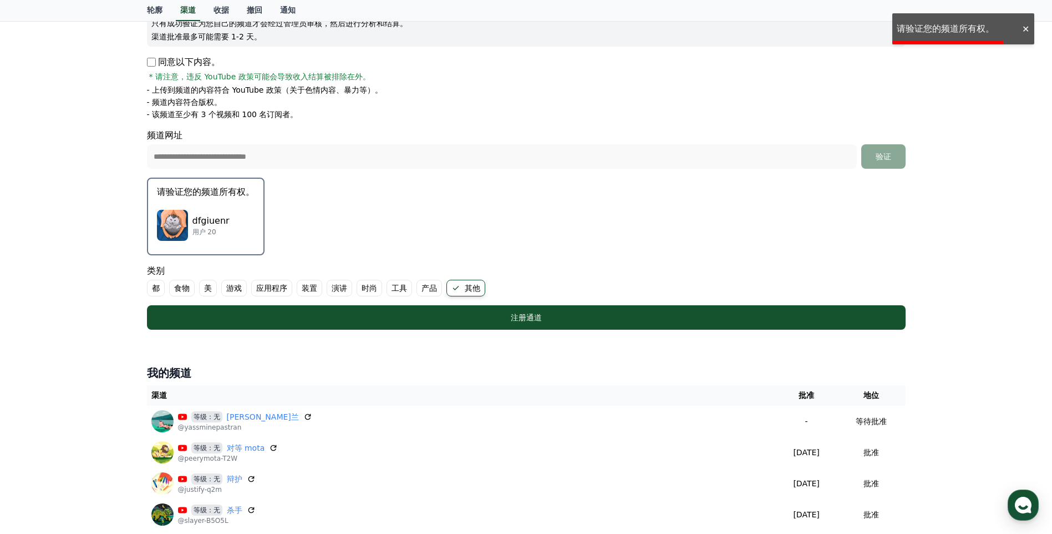
click at [186, 213] on img "button" at bounding box center [172, 225] width 31 height 31
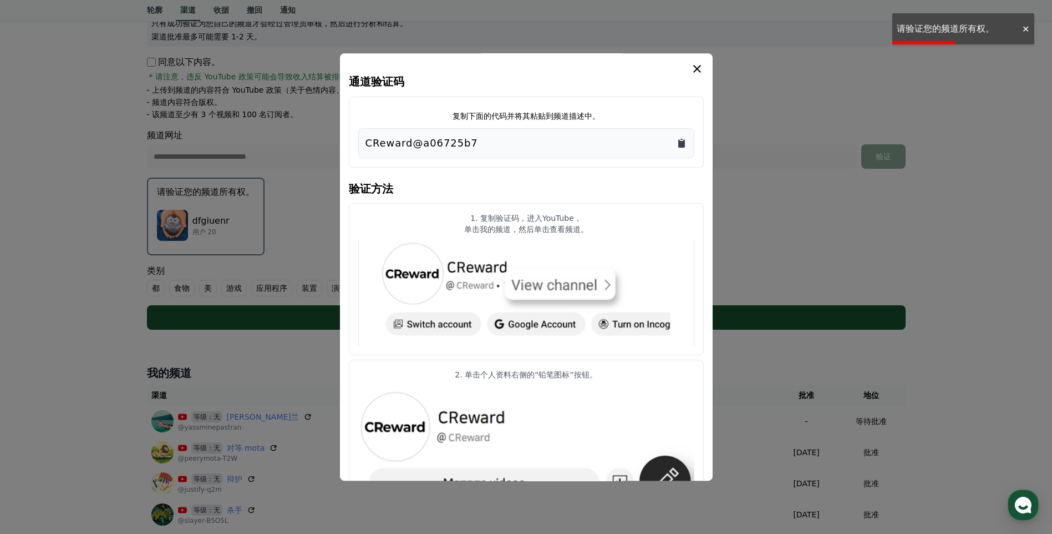
click at [679, 145] on icon "复制到剪贴板" at bounding box center [681, 143] width 7 height 8
click at [782, 469] on button "关闭模态" at bounding box center [526, 267] width 1052 height 534
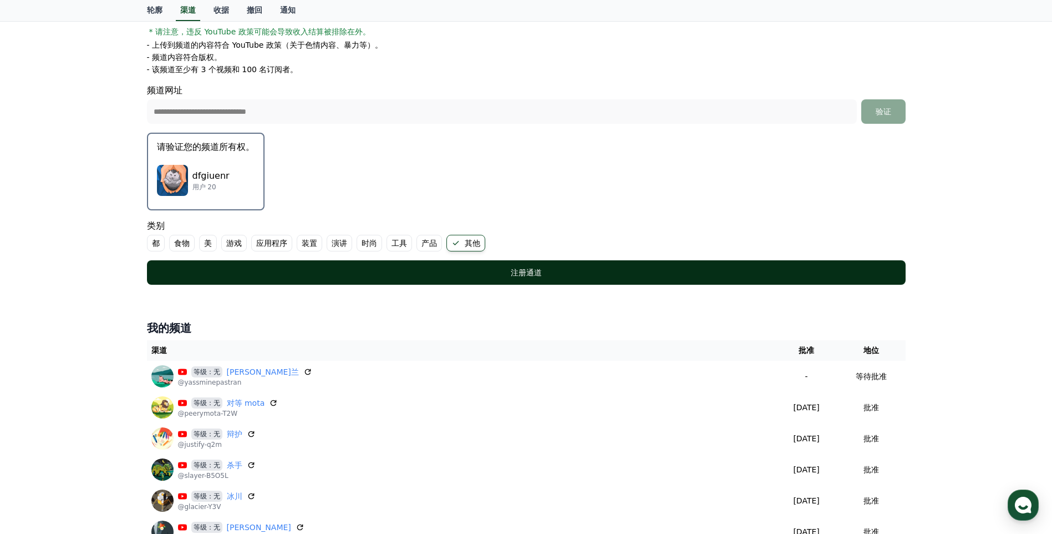
scroll to position [222, 0]
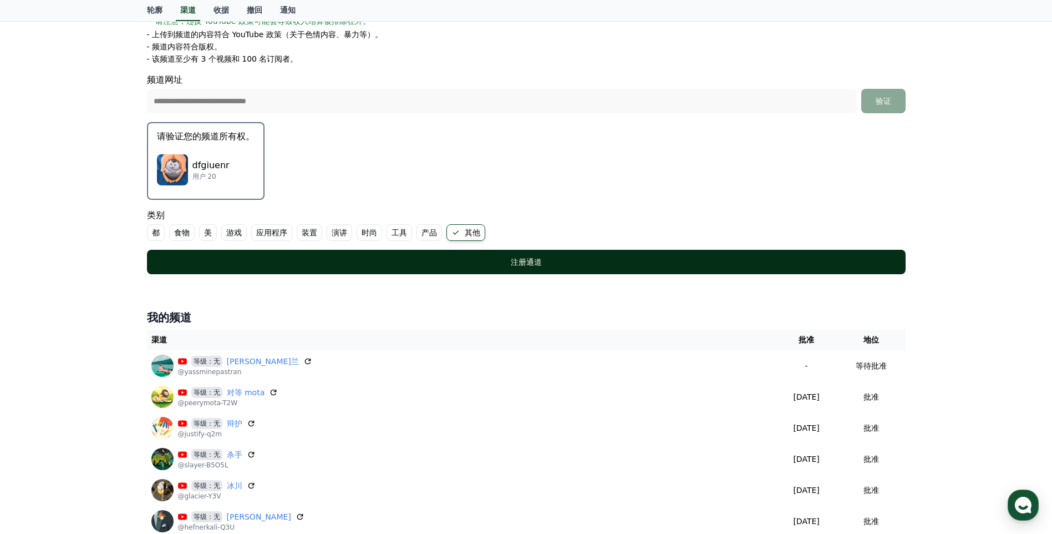
click at [729, 252] on button "注册通道" at bounding box center [526, 262] width 759 height 24
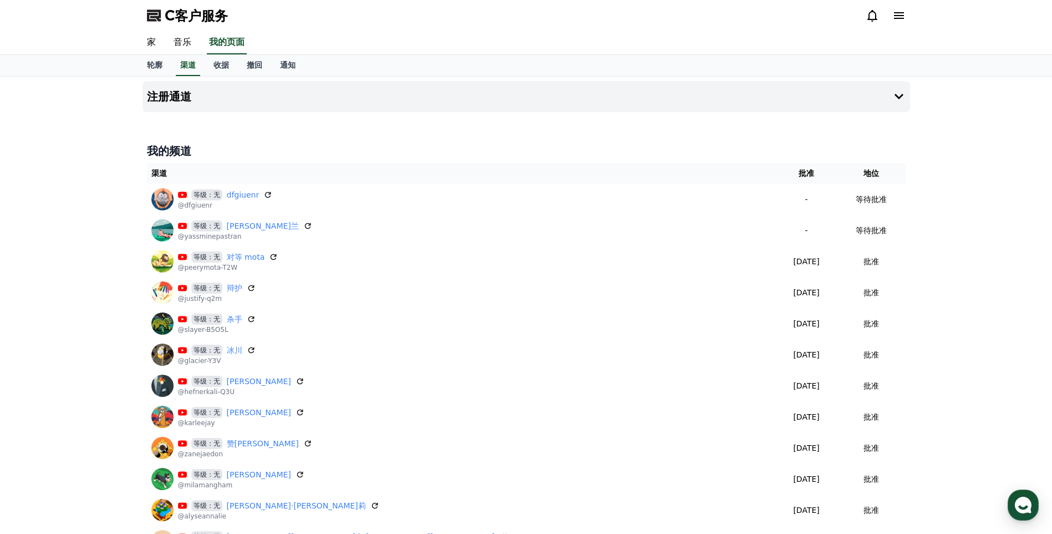
drag, startPoint x: 76, startPoint y: 180, endPoint x: 113, endPoint y: 138, distance: 55.8
click at [76, 180] on div "注册通道 我的频道 渠道 批准 地位 等级：无 dfgiuenr @dfgiuenr - 等待批准 等级：无 [PERSON_NAME]斯特兰 @yassmi…" at bounding box center [526, 337] width 1052 height 520
click at [191, 75] on link "渠道" at bounding box center [188, 65] width 24 height 21
click at [901, 93] on icon at bounding box center [898, 96] width 13 height 13
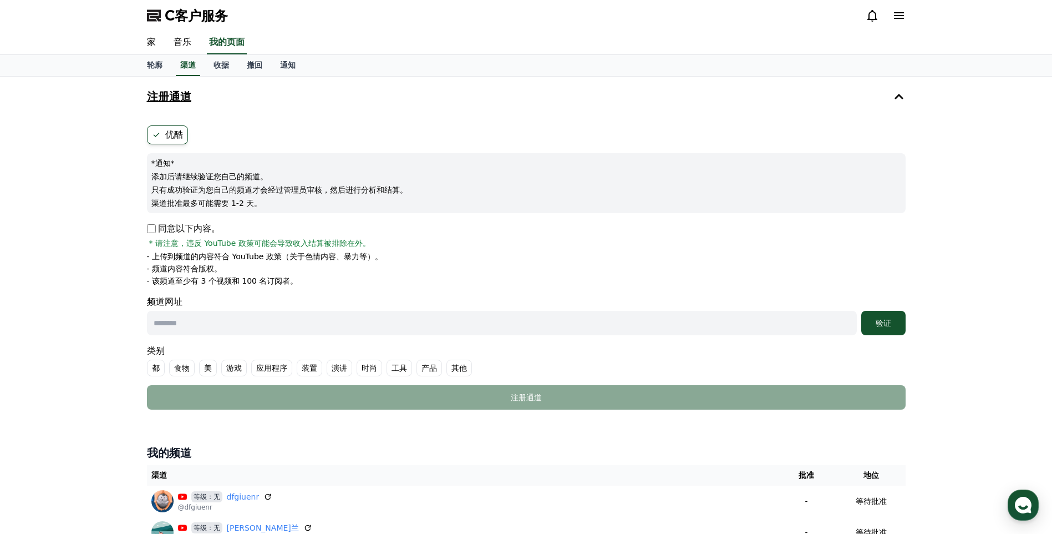
click at [257, 312] on input "text" at bounding box center [502, 323] width 710 height 24
paste input "**********"
type input "**********"
click at [890, 317] on div "验证" at bounding box center [883, 322] width 35 height 11
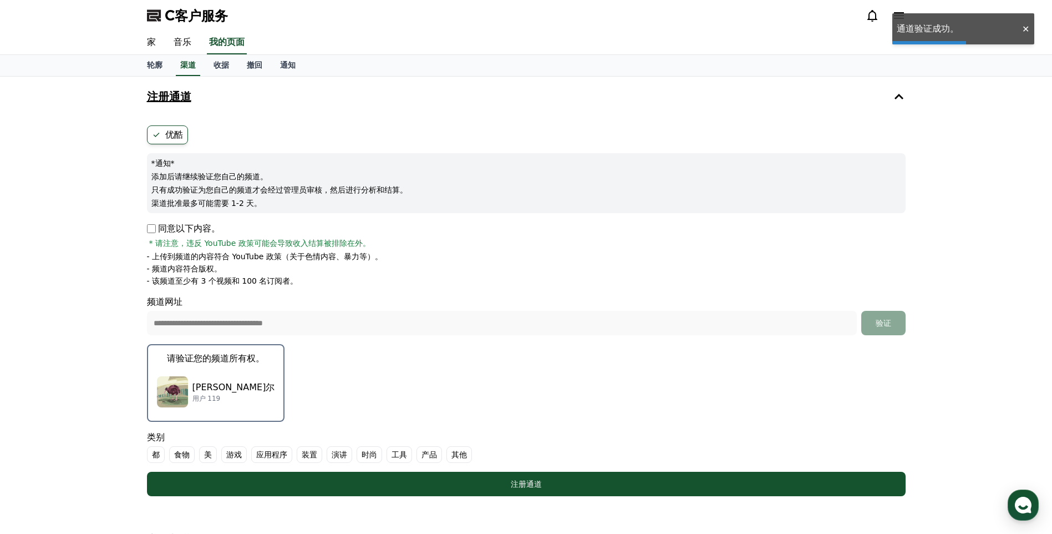
scroll to position [55, 0]
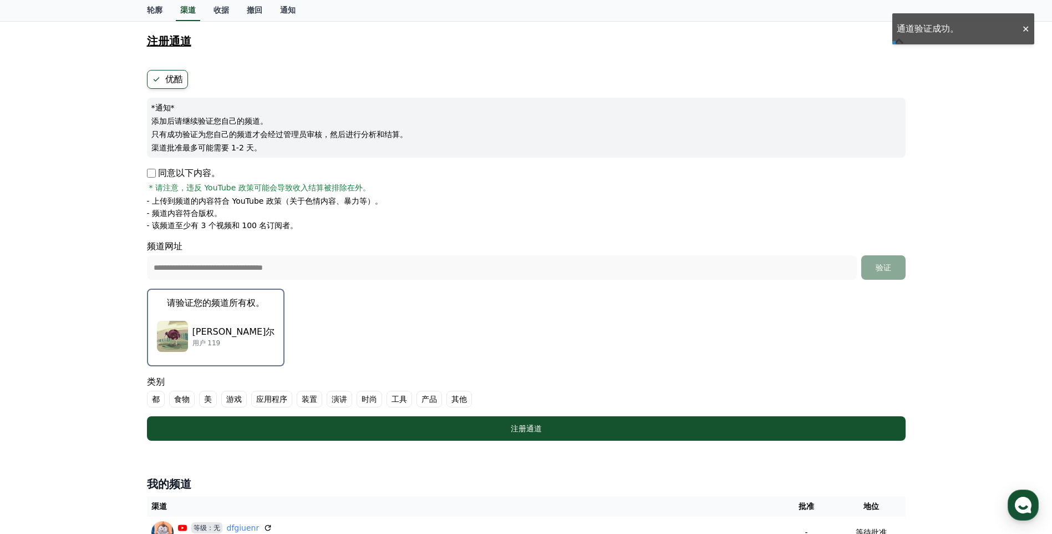
click at [449, 400] on label "其他" at bounding box center [459, 398] width 26 height 17
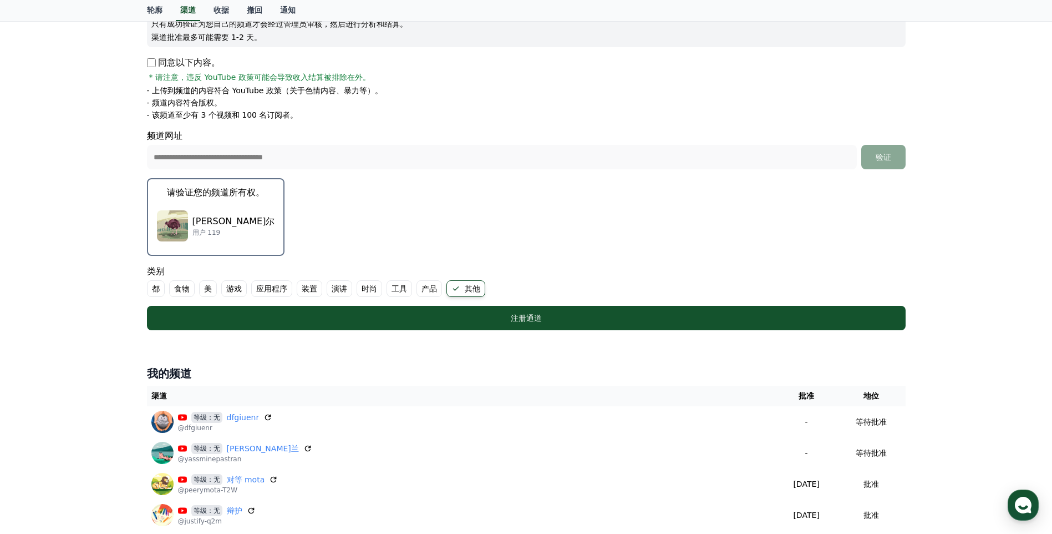
scroll to position [166, 0]
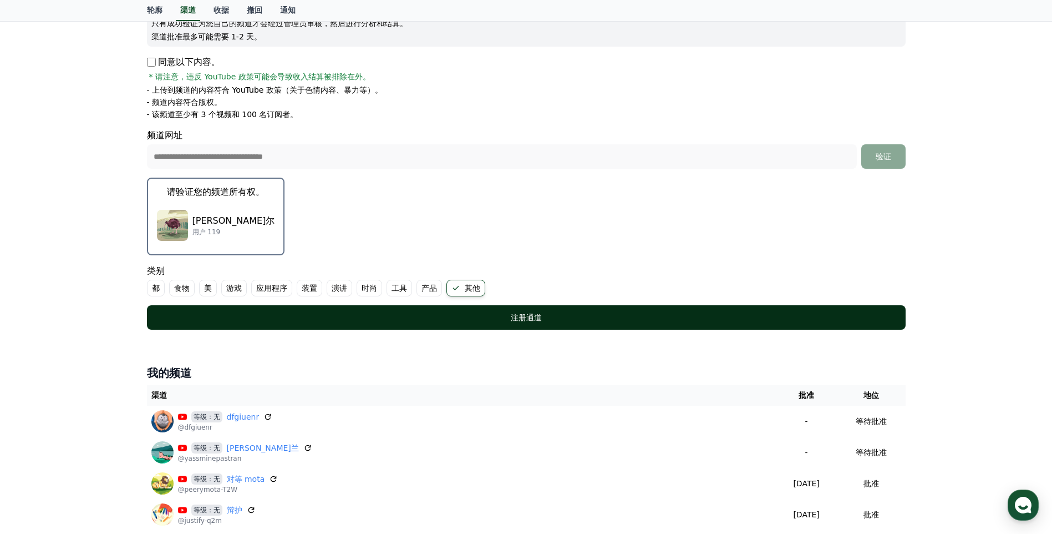
click at [505, 312] on div "注册通道" at bounding box center [526, 317] width 714 height 11
click at [434, 321] on div "注册通道" at bounding box center [526, 317] width 714 height 11
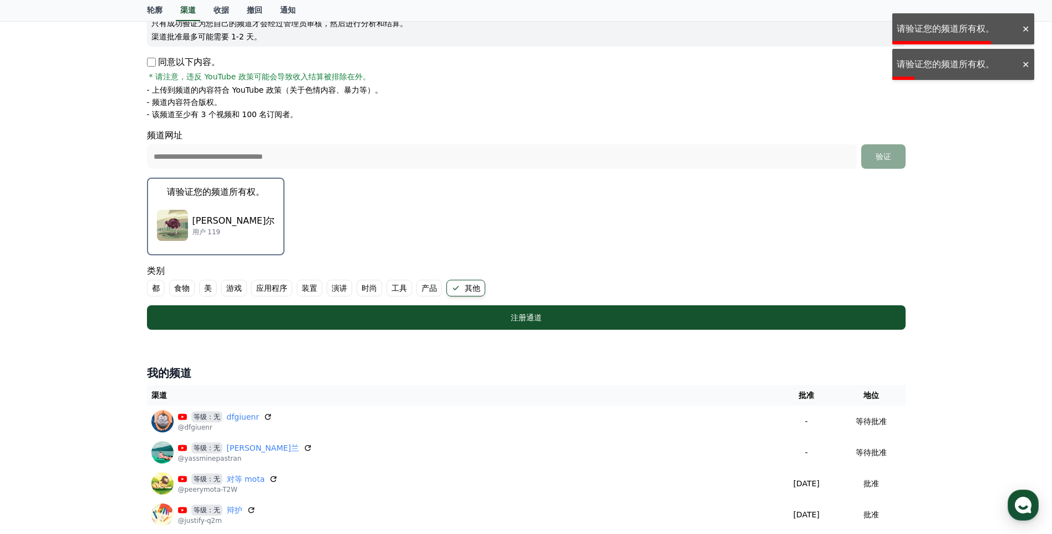
click at [430, 287] on font "产品" at bounding box center [429, 287] width 16 height 11
click at [472, 288] on icon at bounding box center [469, 287] width 9 height 9
click at [438, 293] on label "产品" at bounding box center [435, 288] width 39 height 17
drag, startPoint x: 196, startPoint y: 204, endPoint x: 229, endPoint y: 217, distance: 35.3
click at [196, 204] on div "扎希·弗雷尔 用户 119" at bounding box center [216, 225] width 118 height 44
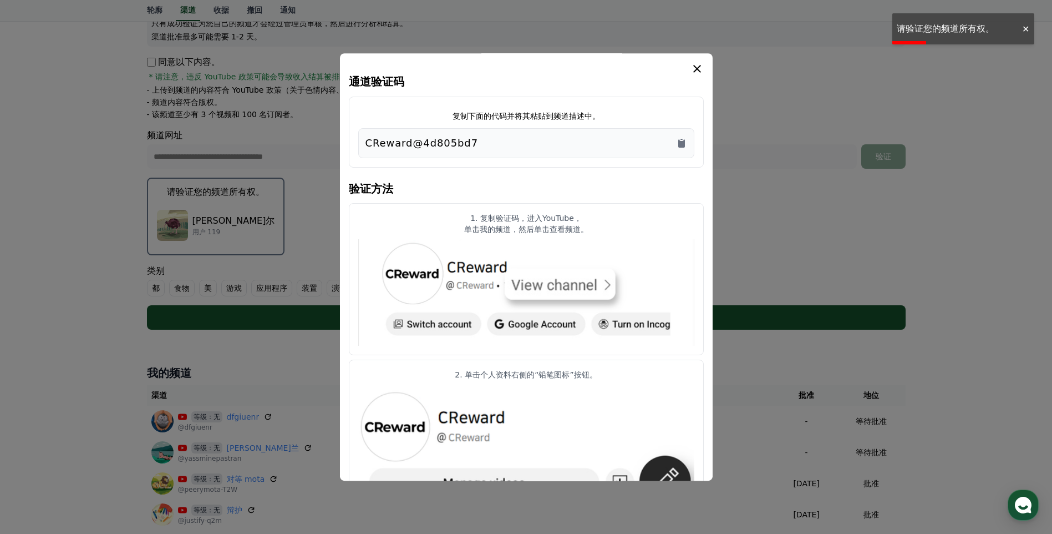
click at [456, 359] on article "2. 单击个人资料右侧的“铅笔图标”按钮。" at bounding box center [526, 440] width 355 height 162
click at [675, 170] on div "通道验证码 复制下面的代码并将其粘贴到频道描述中。 CReward@4d805bd7 验证方法 1. 复制验证码，进入YouTube， 单击我的频道，然后单击…" at bounding box center [526, 501] width 355 height 878
click at [683, 141] on icon "复制到剪贴板" at bounding box center [681, 143] width 7 height 8
click at [700, 67] on icon "模 态" at bounding box center [696, 68] width 13 height 13
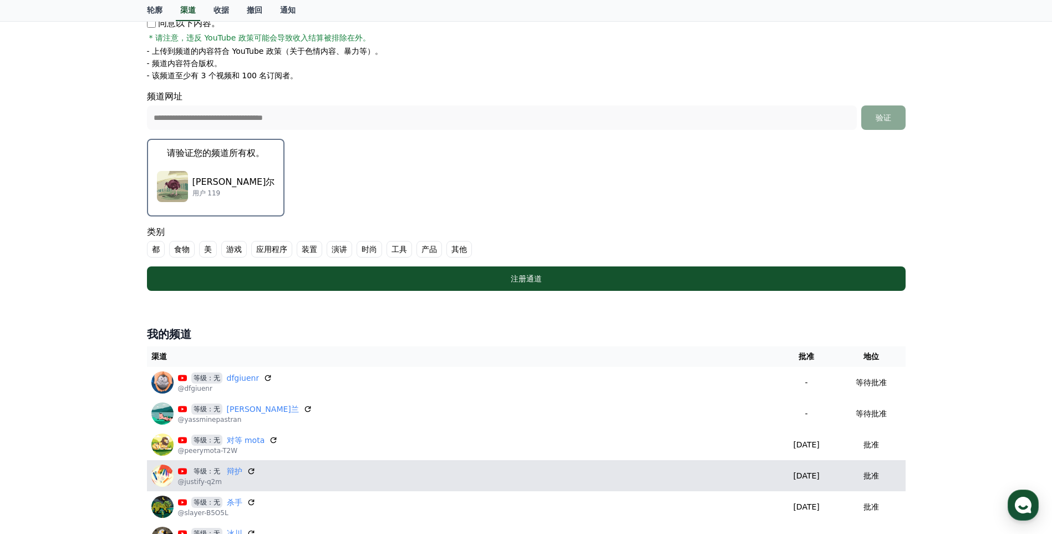
scroll to position [222, 0]
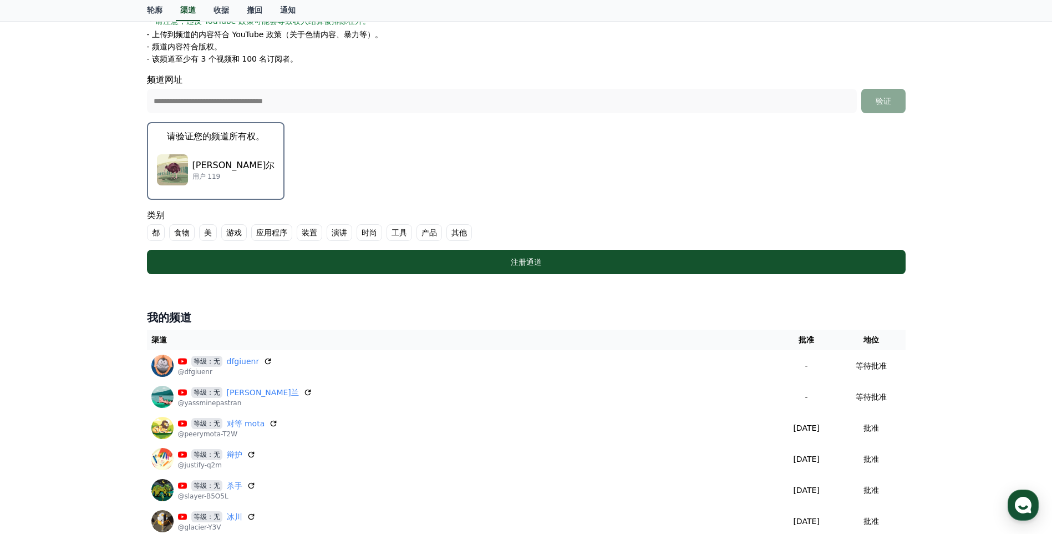
drag, startPoint x: 292, startPoint y: 391, endPoint x: 584, endPoint y: 51, distance: 448.3
click at [303, 391] on icon at bounding box center [307, 392] width 9 height 9
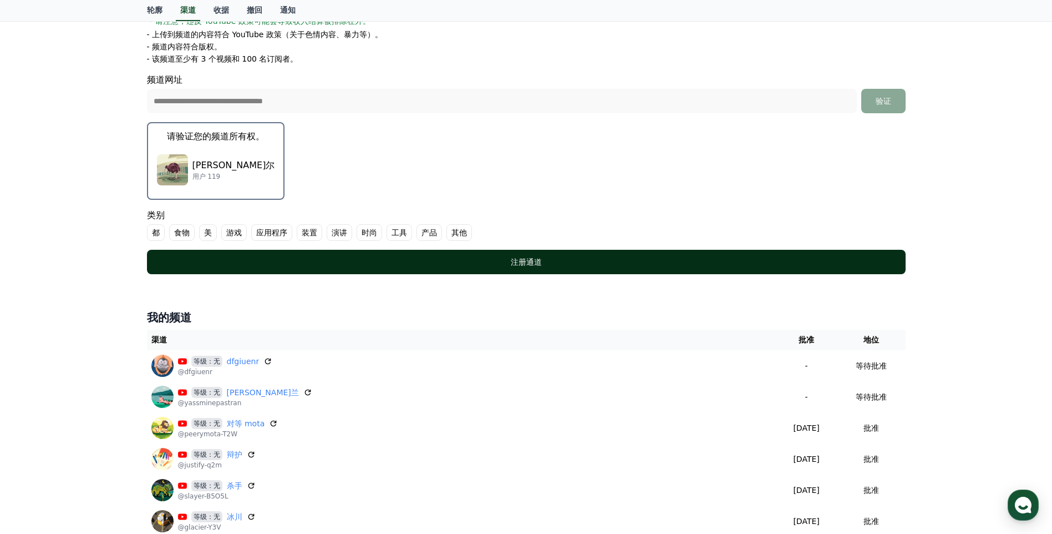
click at [680, 254] on button "注册通道" at bounding box center [526, 262] width 759 height 24
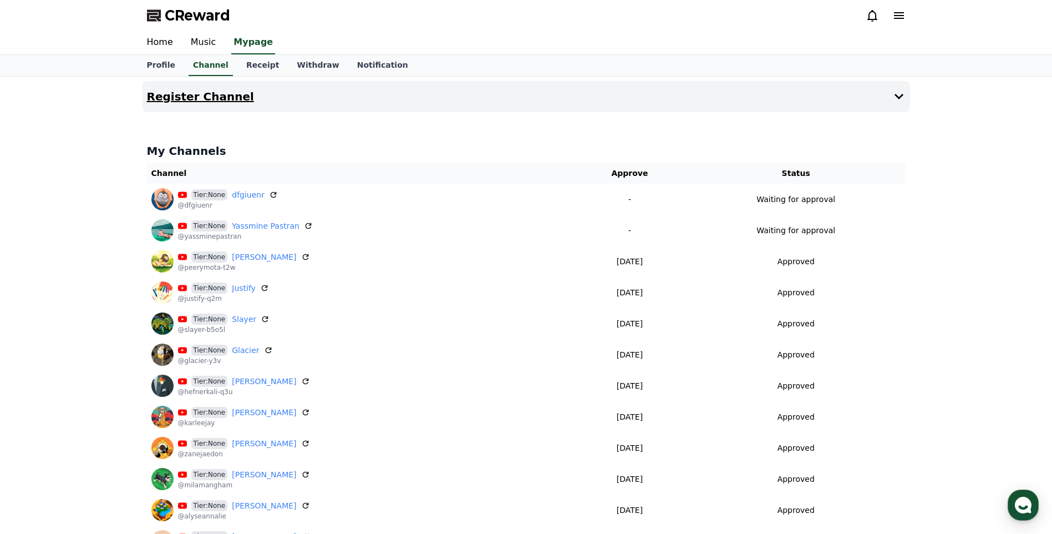
click at [905, 102] on icon at bounding box center [898, 96] width 13 height 13
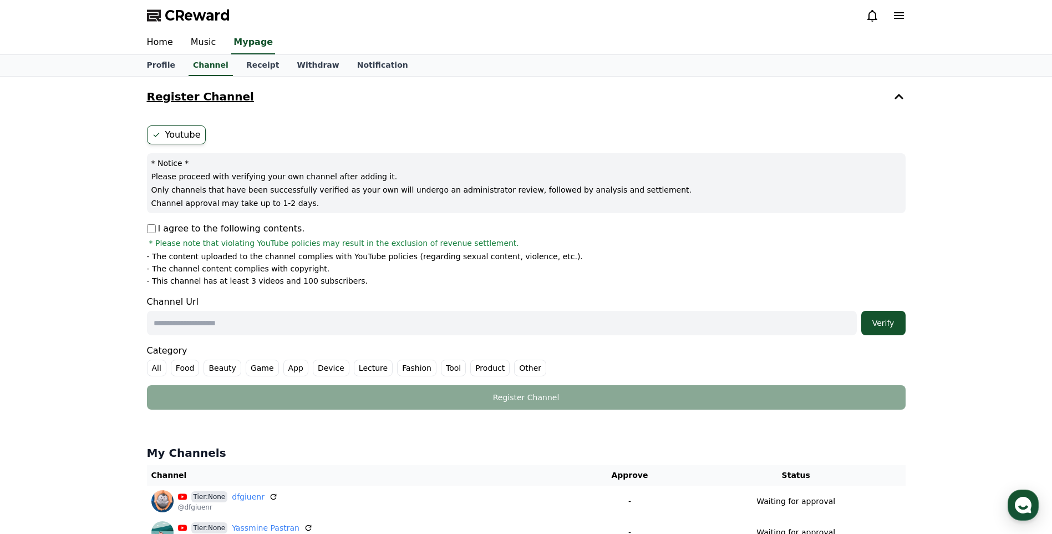
click at [902, 102] on icon at bounding box center [898, 96] width 13 height 13
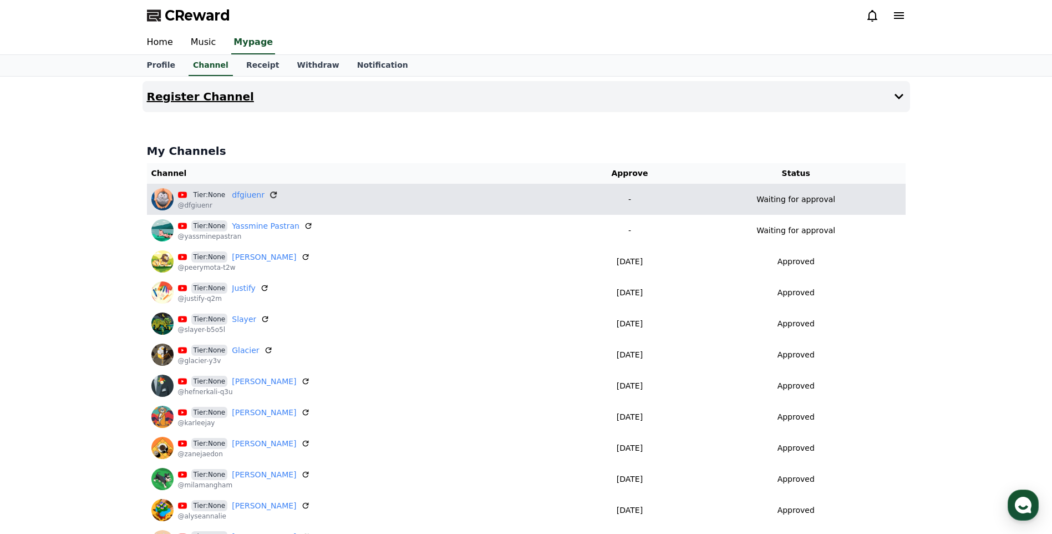
click at [271, 194] on icon at bounding box center [273, 195] width 10 height 10
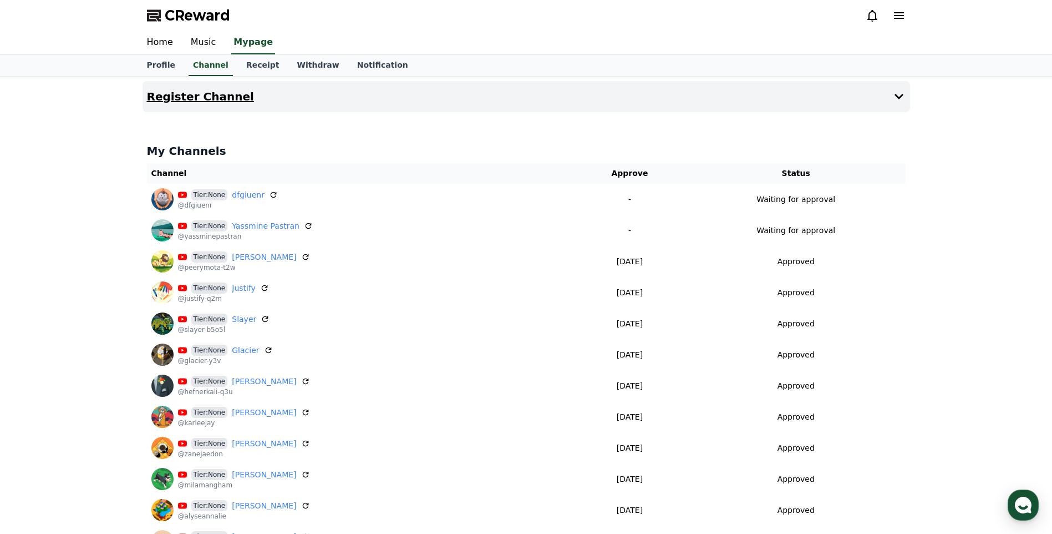
click at [905, 91] on icon at bounding box center [898, 96] width 13 height 13
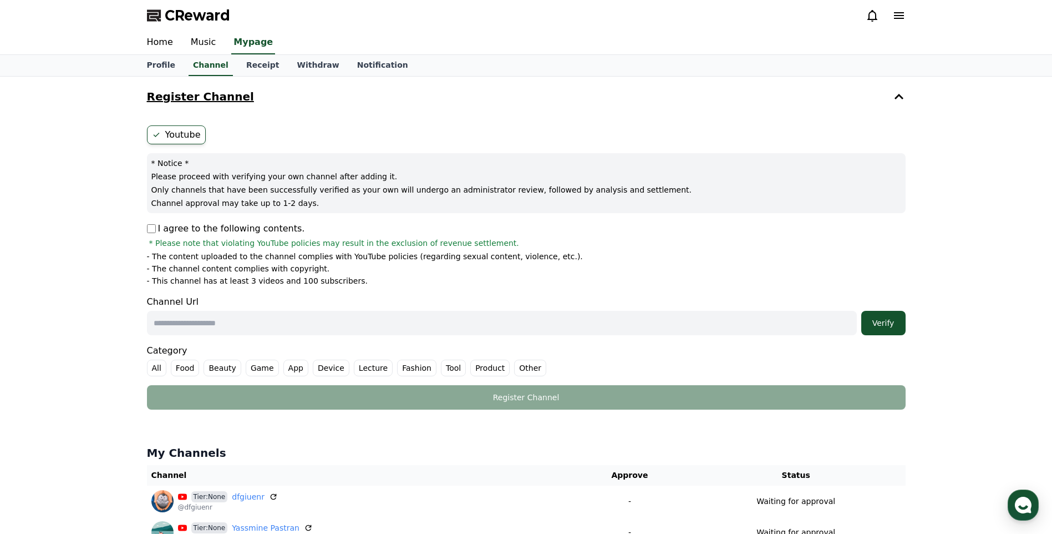
click at [985, 258] on div "Register Channel Youtube * Notice * Please proceed with verifying your own chan…" at bounding box center [526, 487] width 1052 height 821
click at [441, 325] on input "text" at bounding box center [502, 323] width 710 height 24
paste input "**********"
type input "**********"
click at [876, 322] on div "Verify" at bounding box center [883, 322] width 35 height 11
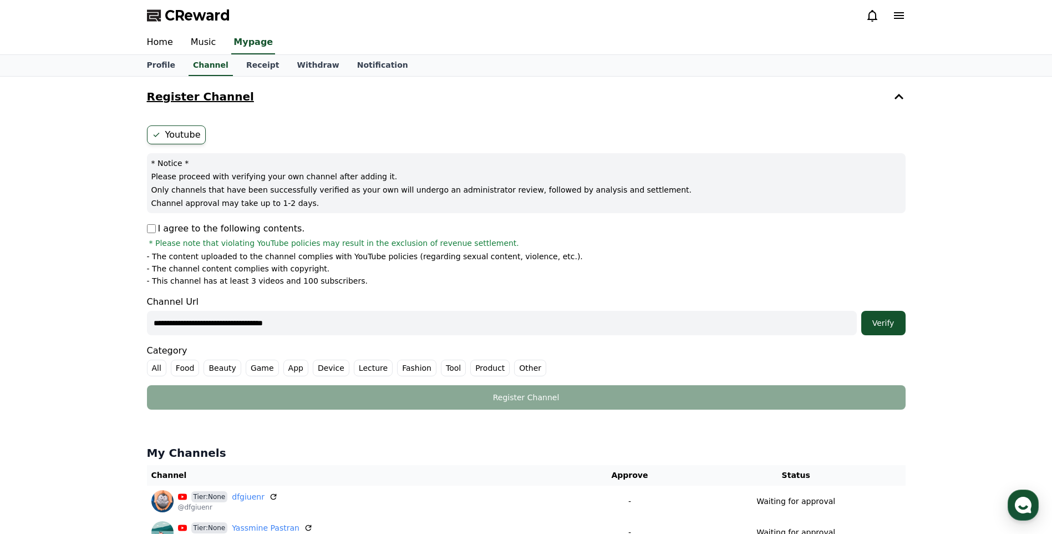
drag, startPoint x: 1021, startPoint y: 247, endPoint x: 1017, endPoint y: 233, distance: 14.6
click at [1021, 247] on div "**********" at bounding box center [526, 487] width 1052 height 821
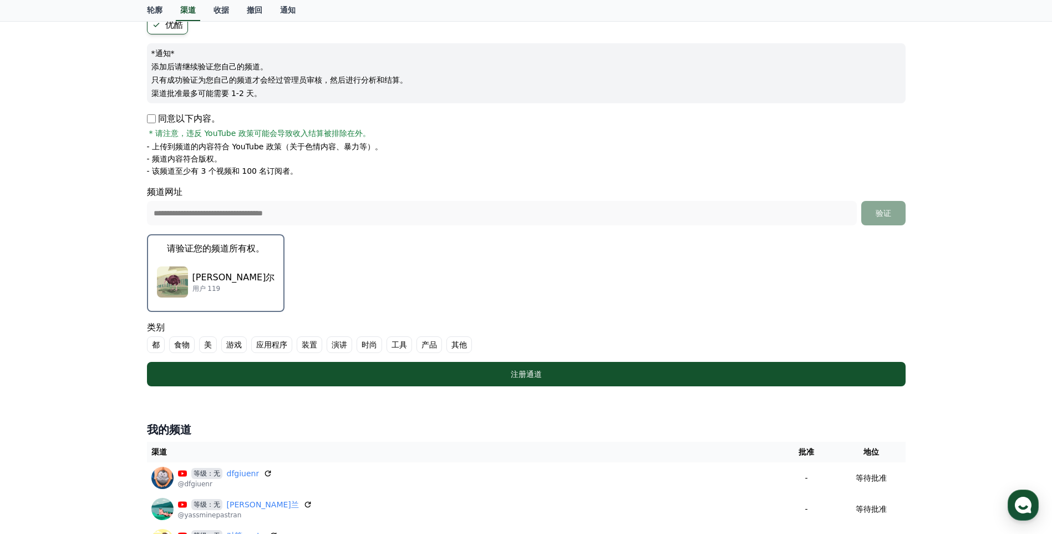
scroll to position [111, 0]
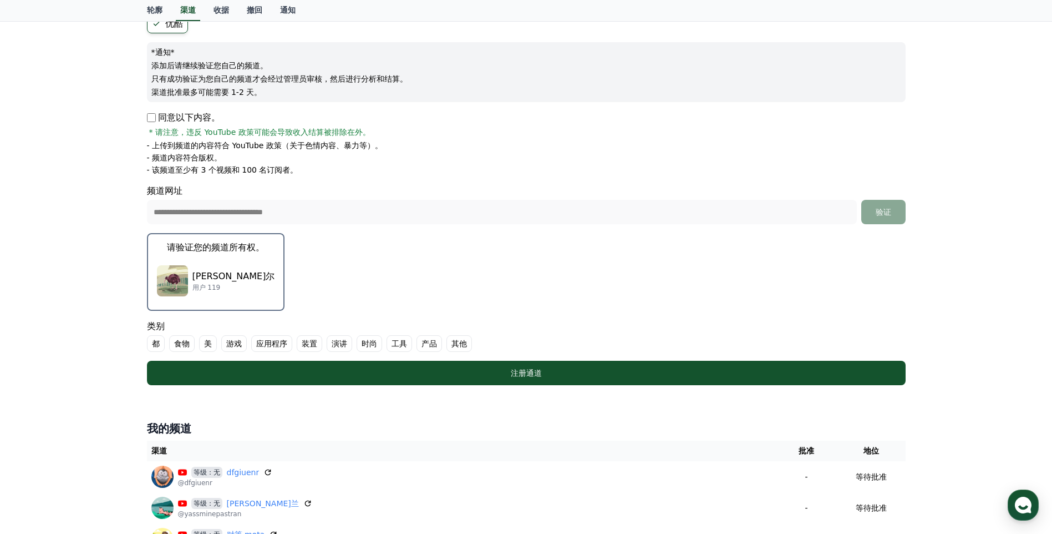
click at [453, 342] on font "其他" at bounding box center [459, 343] width 16 height 11
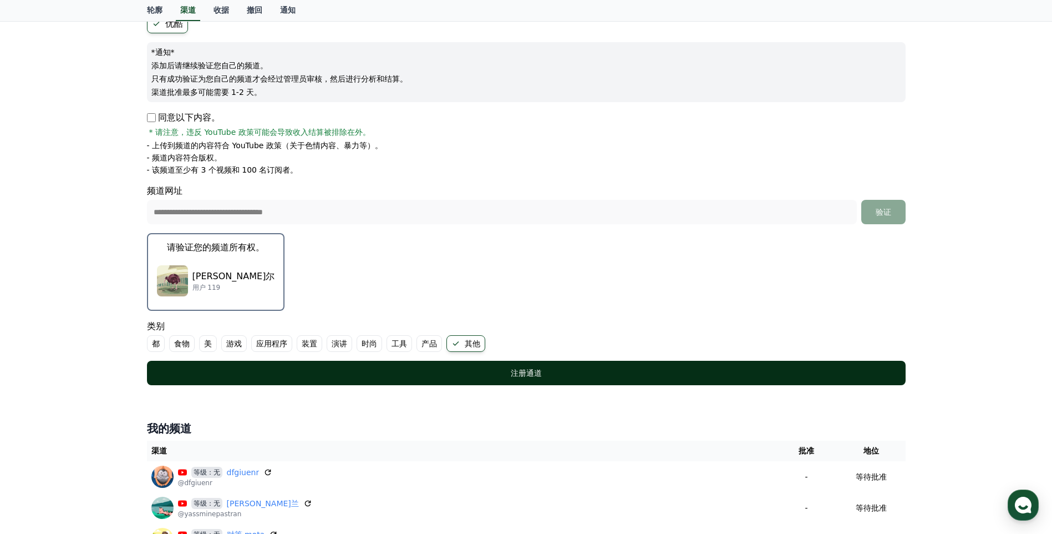
click at [453, 363] on button "注册通道" at bounding box center [526, 372] width 759 height 24
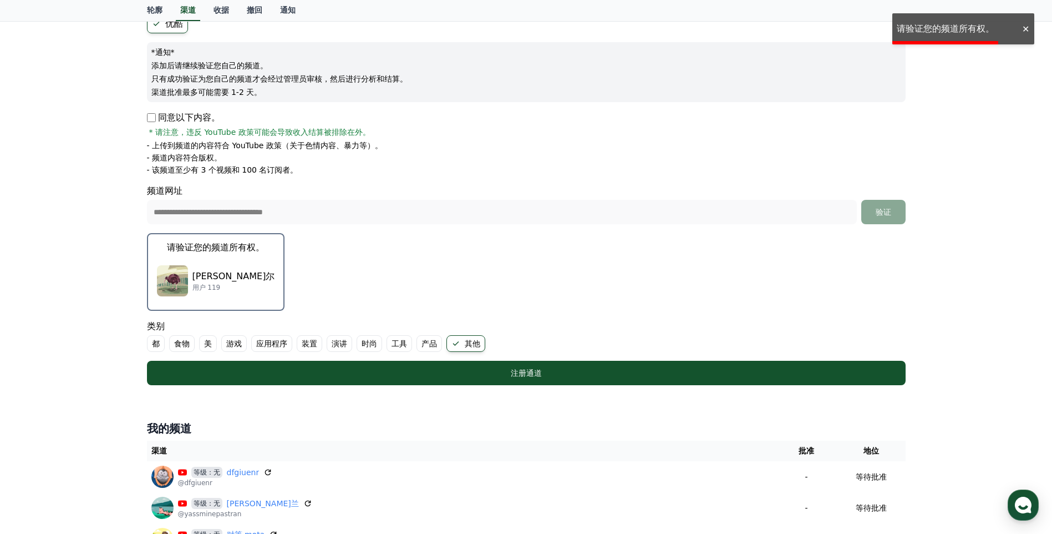
click at [182, 275] on img "button" at bounding box center [172, 280] width 31 height 31
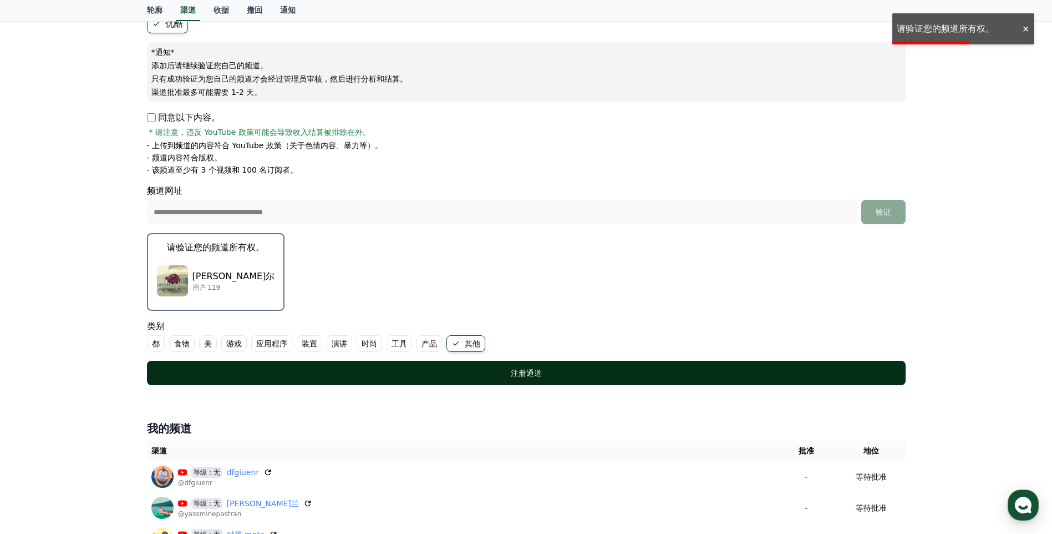
click at [509, 375] on div "注册通道" at bounding box center [526, 372] width 714 height 11
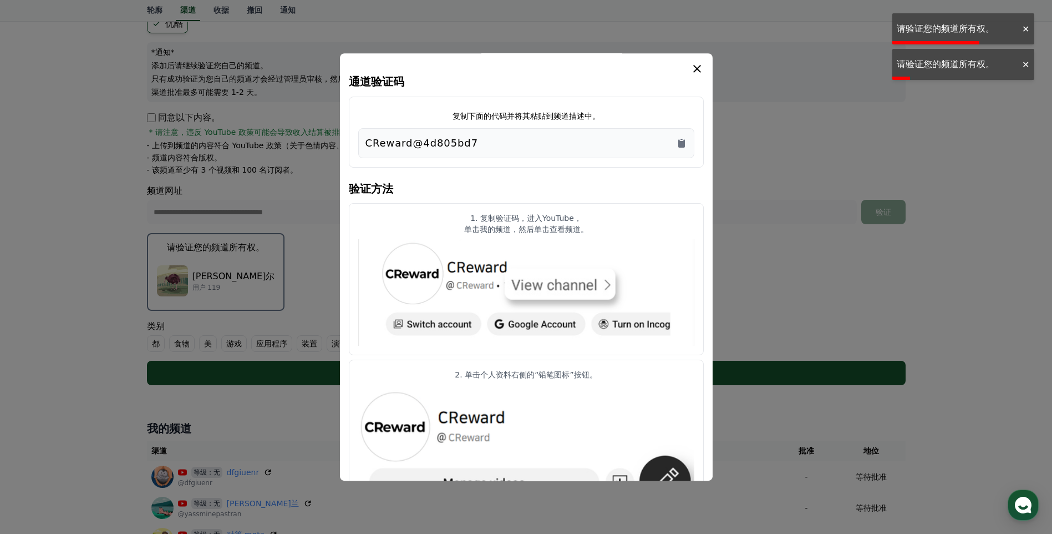
click at [678, 166] on div "复制下面的代码并将其粘贴到频道描述中。 CReward@4d805bd7" at bounding box center [526, 131] width 355 height 71
click at [684, 141] on icon "复制到剪贴板" at bounding box center [681, 143] width 7 height 8
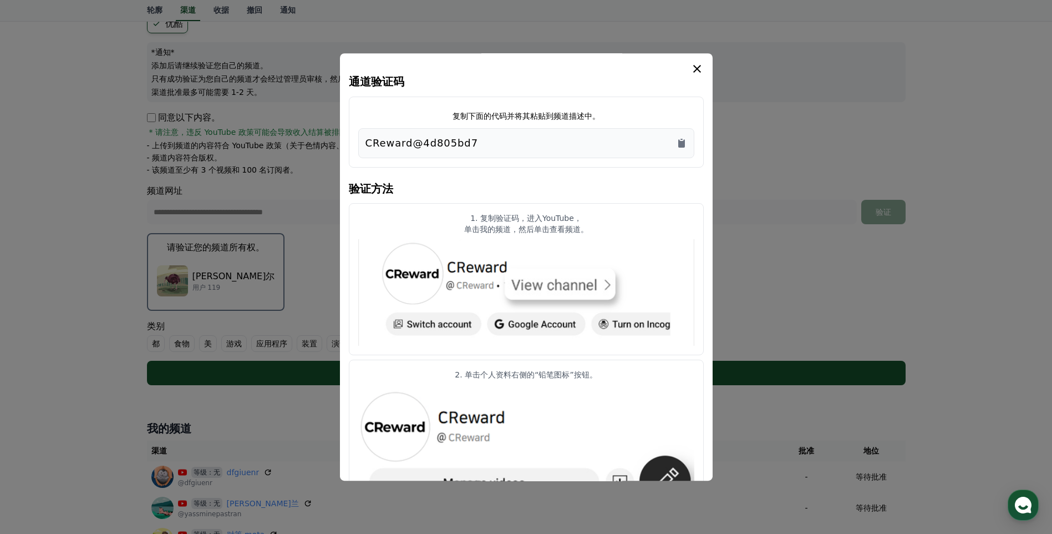
click at [696, 63] on icon "模 态" at bounding box center [696, 68] width 13 height 13
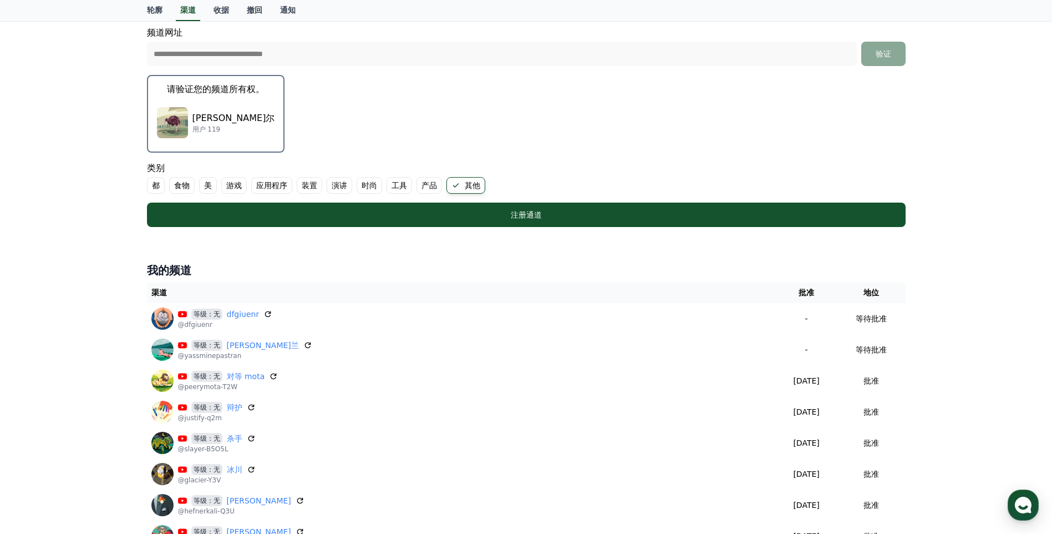
scroll to position [333, 0]
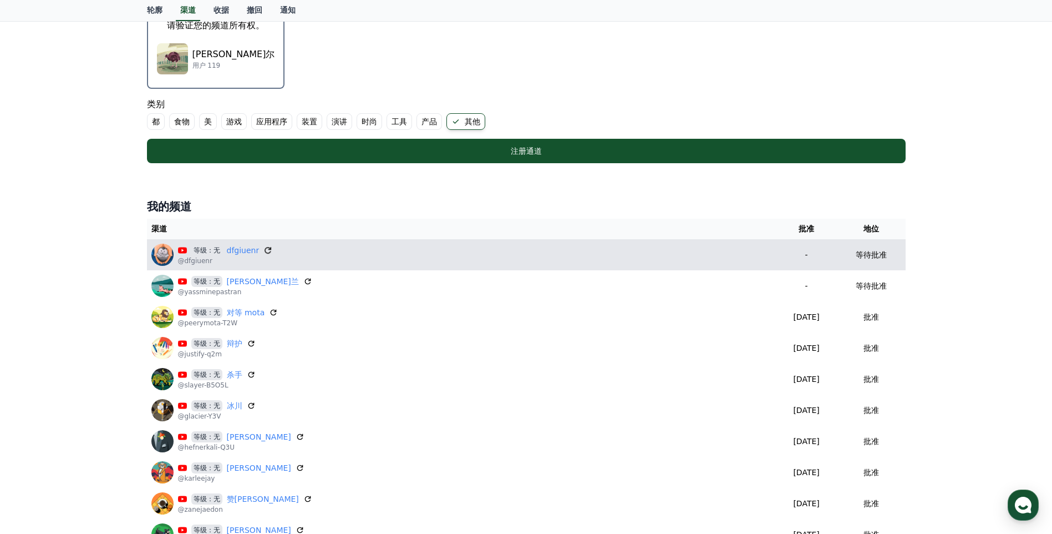
click at [267, 253] on icon at bounding box center [268, 250] width 7 height 7
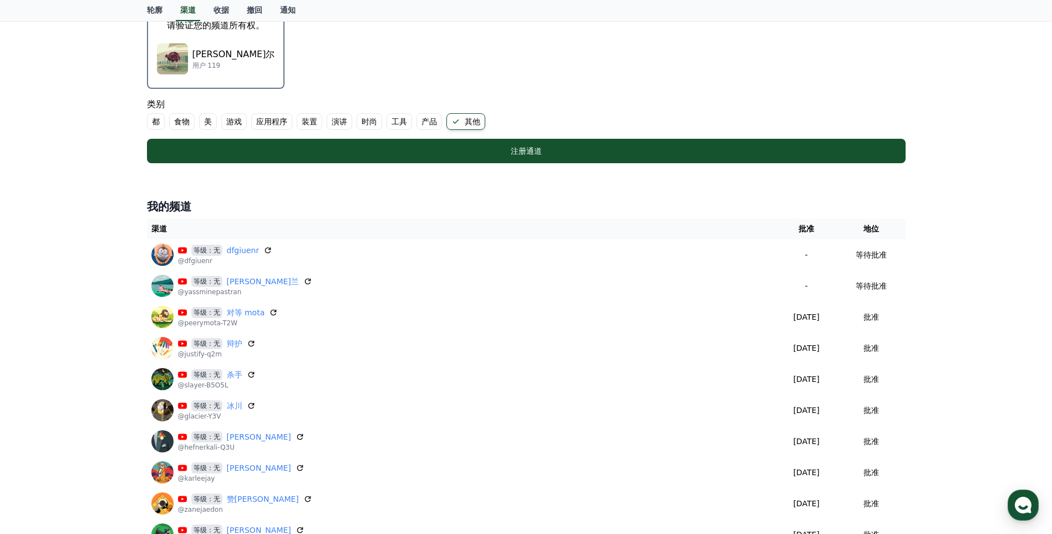
drag, startPoint x: 295, startPoint y: 280, endPoint x: 589, endPoint y: 44, distance: 376.8
click at [303, 280] on icon at bounding box center [307, 281] width 9 height 9
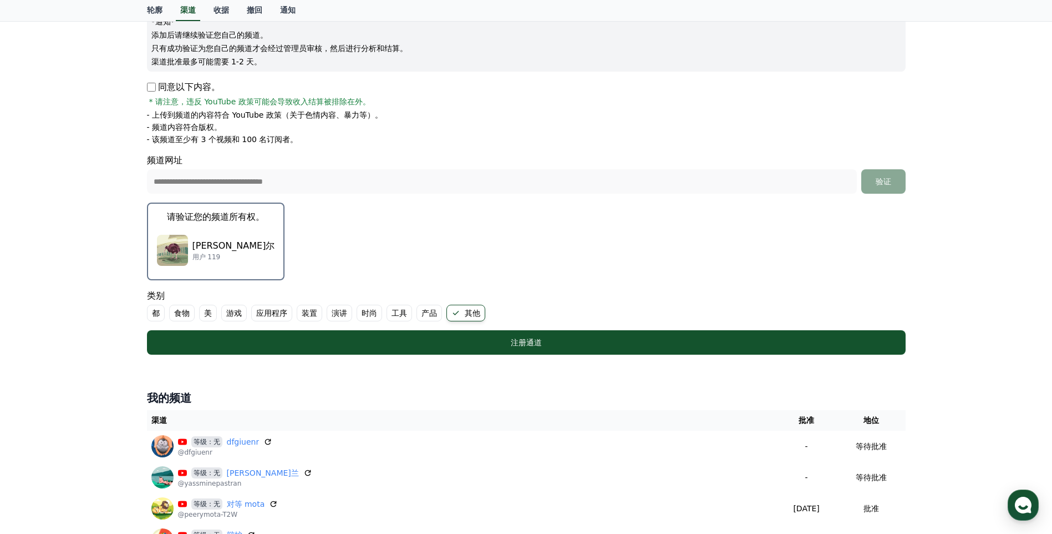
scroll to position [111, 0]
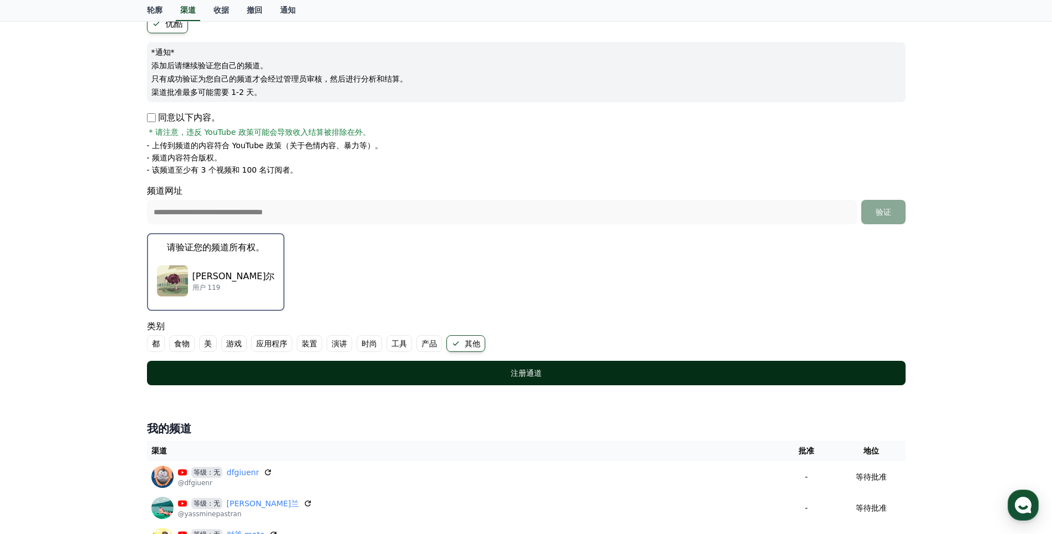
click at [485, 378] on div "注册通道" at bounding box center [526, 372] width 714 height 11
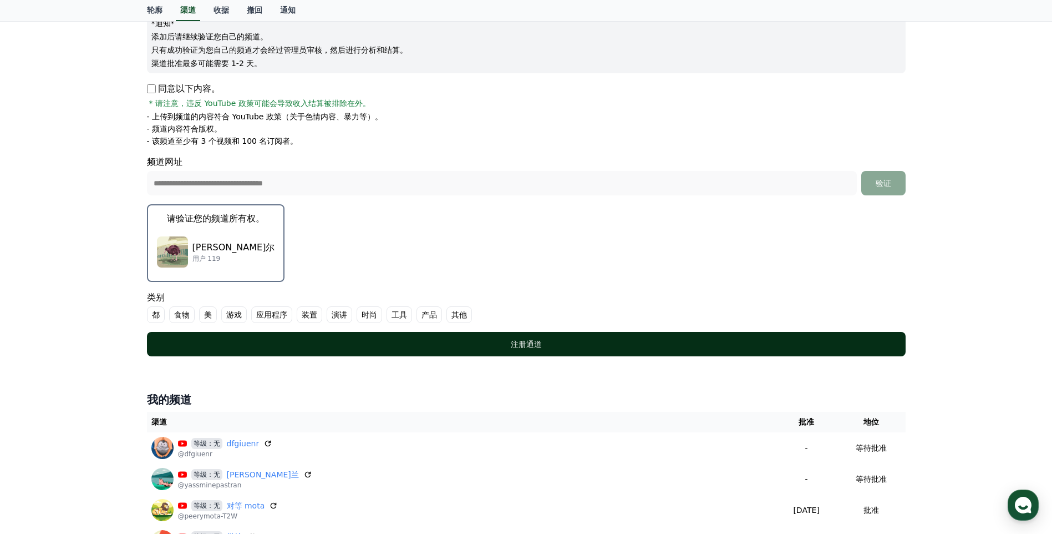
scroll to position [166, 0]
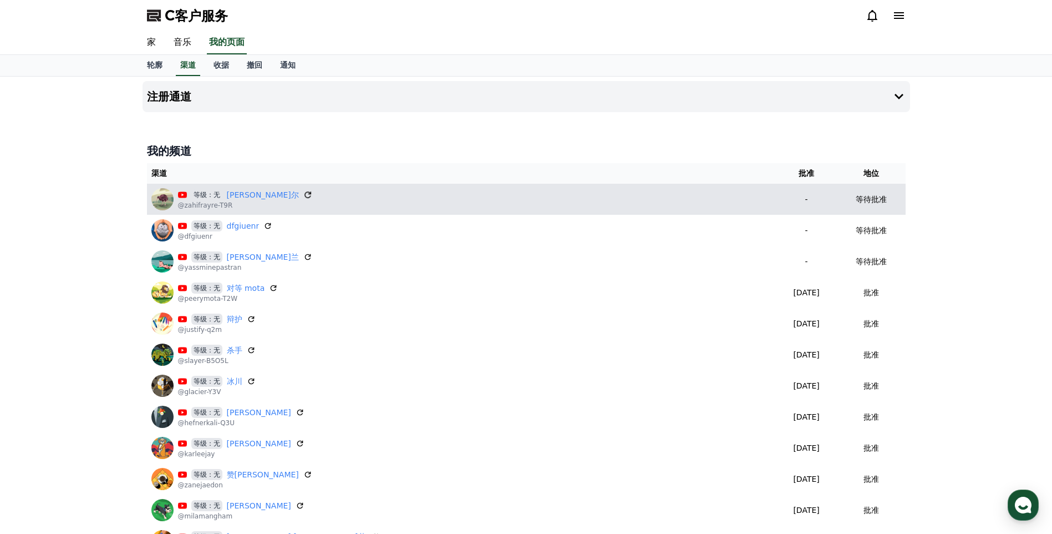
click at [280, 197] on div "等级：无 扎希·弗雷尔 @zahifrayre-T9R" at bounding box center [461, 199] width 621 height 22
click at [303, 193] on icon at bounding box center [308, 195] width 10 height 10
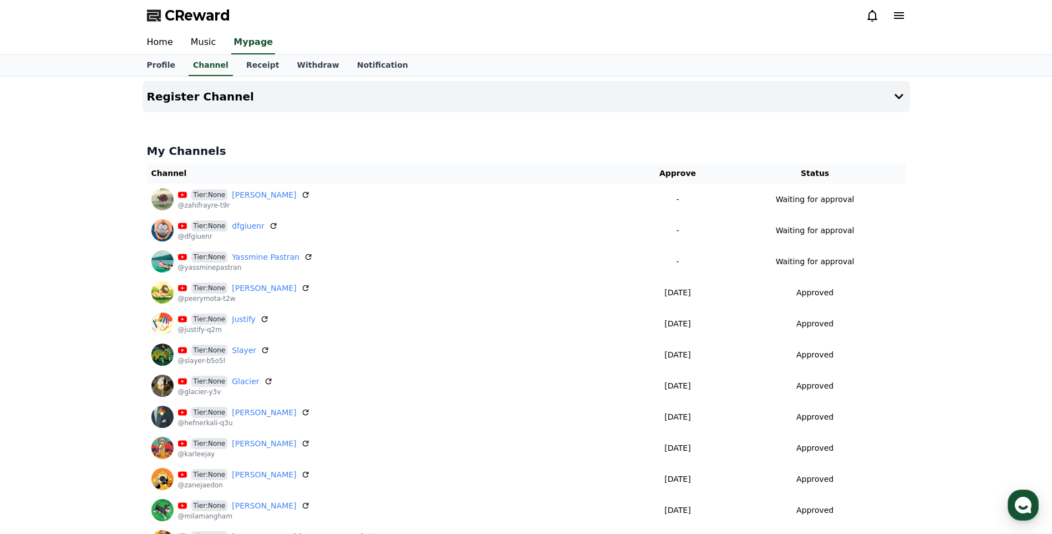
click at [1019, 182] on div "Register Channel My Channels Channel Approve Status Tier:None [PERSON_NAME] @za…" at bounding box center [526, 352] width 1052 height 551
click at [896, 98] on icon at bounding box center [898, 96] width 13 height 13
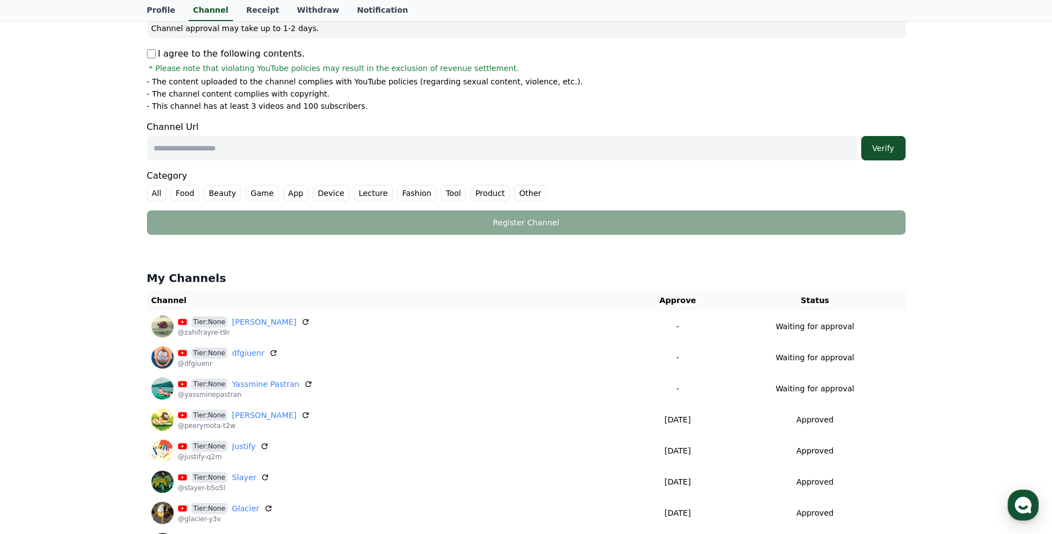
scroll to position [111, 0]
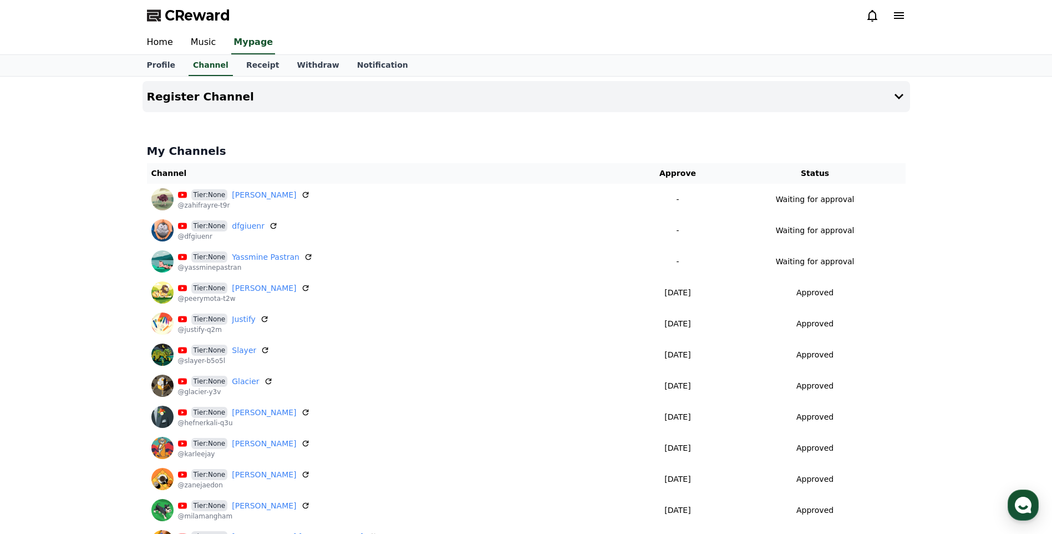
click at [17, 279] on div "Register Channel My Channels Channel Approve Status Tier:None [PERSON_NAME] @za…" at bounding box center [526, 352] width 1052 height 551
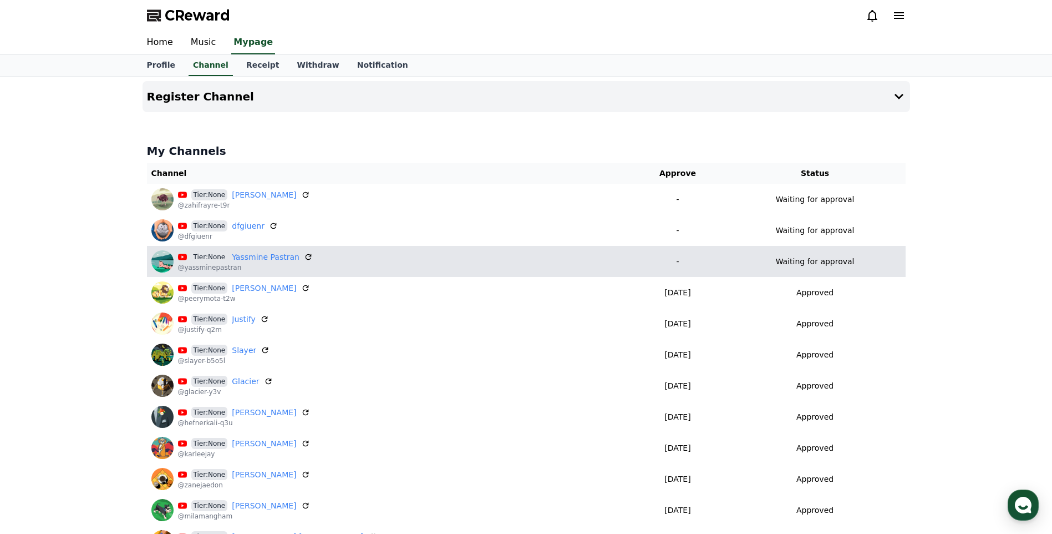
click at [301, 253] on div "Tier:None [PERSON_NAME]" at bounding box center [245, 257] width 135 height 12
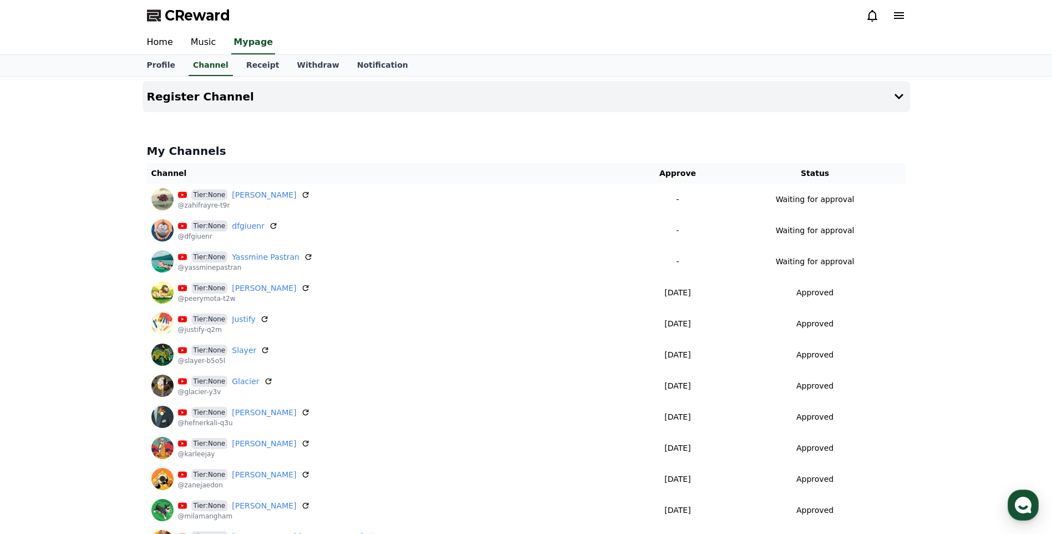
drag, startPoint x: 303, startPoint y: 256, endPoint x: 593, endPoint y: 56, distance: 352.6
click at [304, 256] on icon at bounding box center [308, 256] width 9 height 9
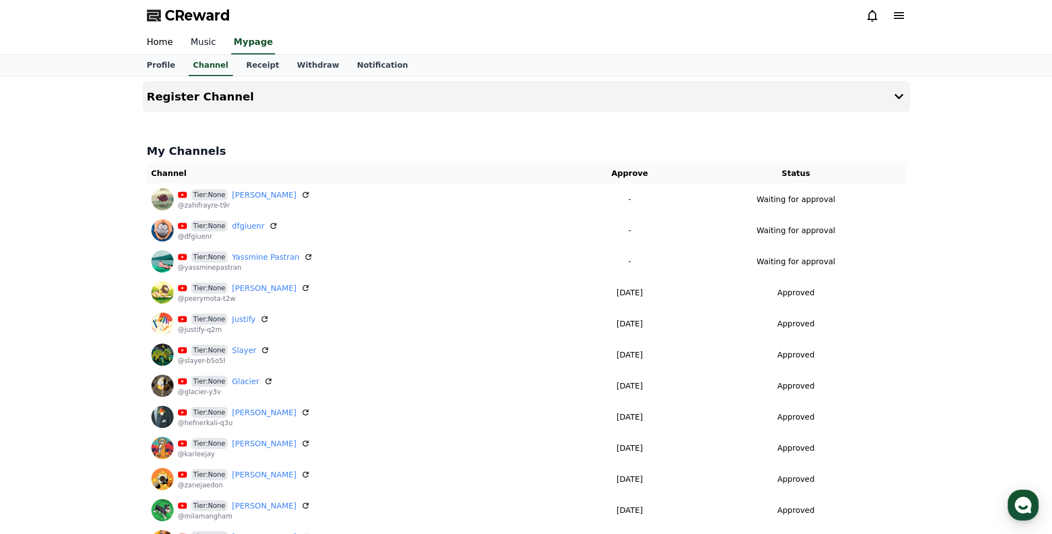
click at [207, 42] on link "Music" at bounding box center [203, 42] width 43 height 23
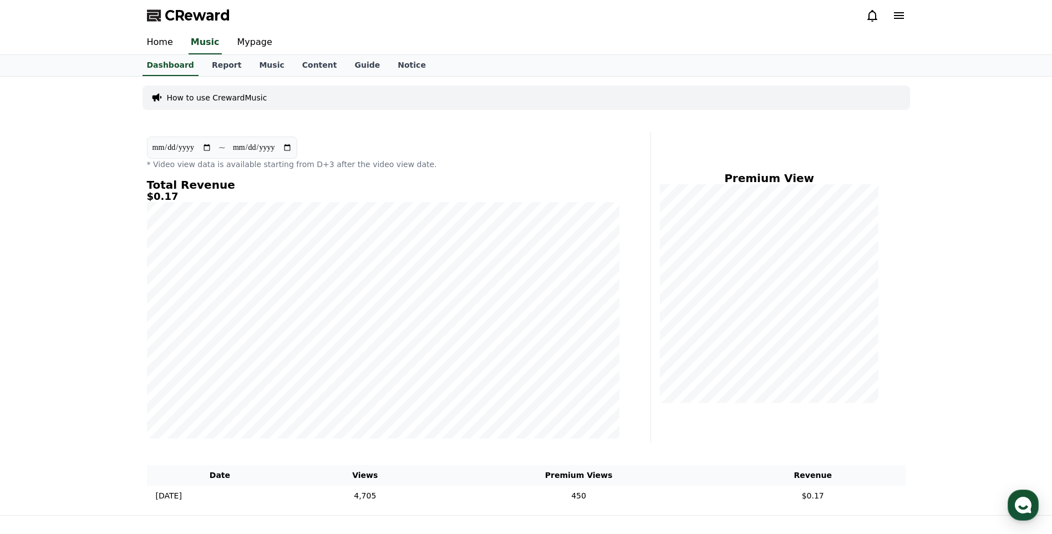
click at [297, 143] on section "**********" at bounding box center [222, 147] width 150 height 22
click at [292, 146] on input "**********" at bounding box center [262, 147] width 60 height 12
click at [222, 150] on section "**********" at bounding box center [222, 147] width 150 height 22
click at [472, 139] on div "**********" at bounding box center [383, 152] width 472 height 33
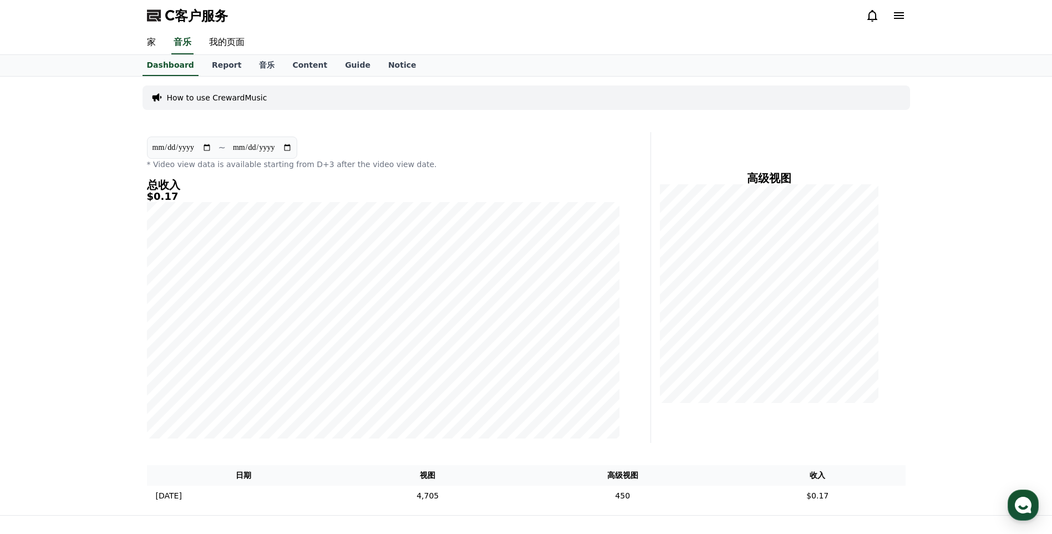
click at [265, 153] on input "**********" at bounding box center [262, 147] width 60 height 12
click at [292, 149] on input "**********" at bounding box center [262, 147] width 60 height 12
click at [450, 136] on div "**********" at bounding box center [383, 287] width 481 height 311
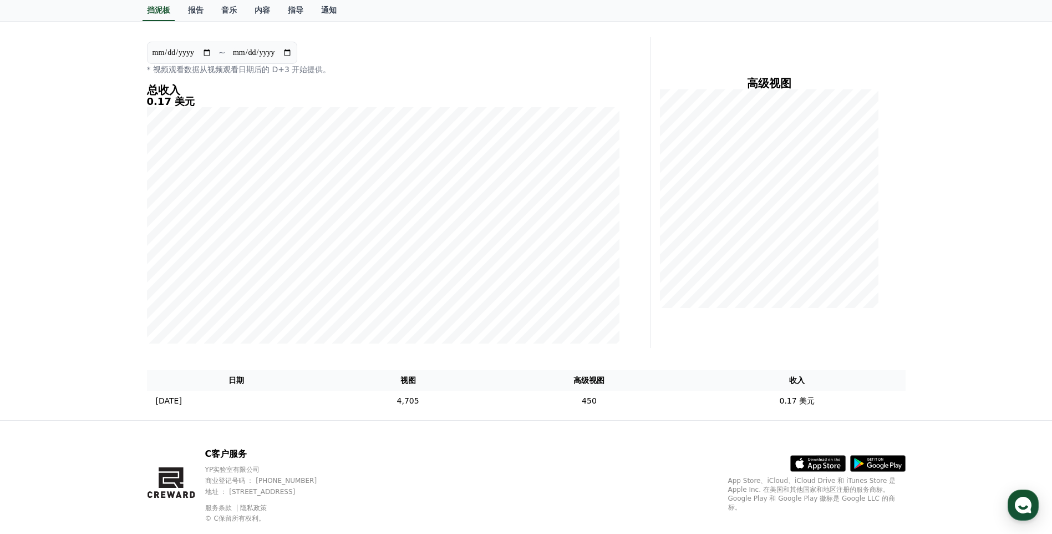
scroll to position [119, 0]
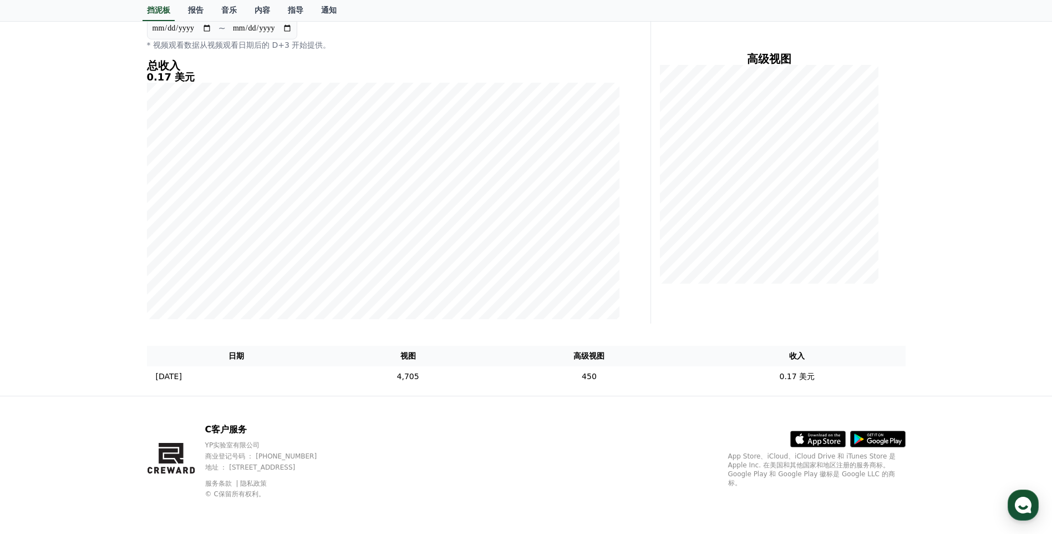
click at [624, 320] on div "**********" at bounding box center [397, 168] width 509 height 311
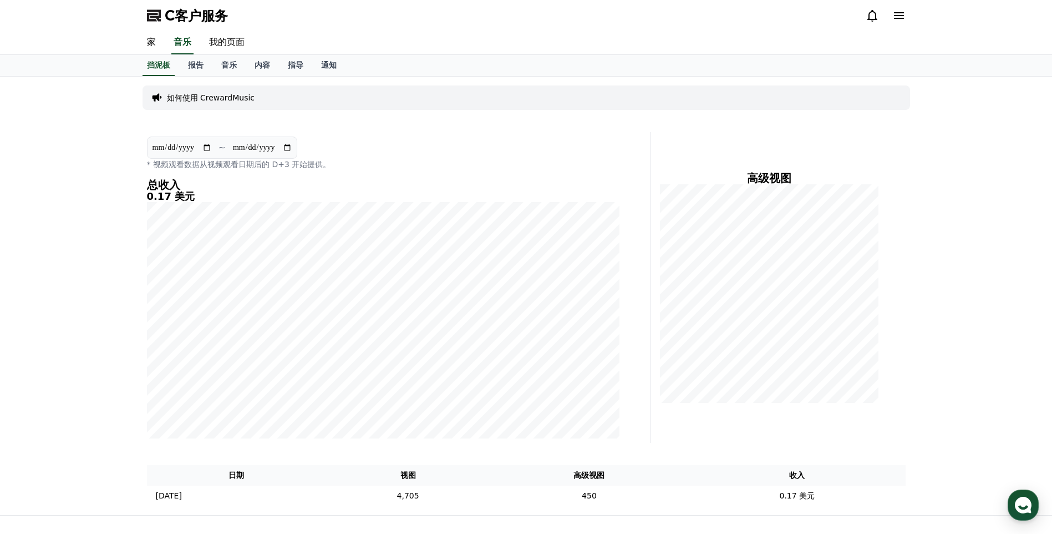
click at [896, 18] on icon at bounding box center [899, 15] width 10 height 7
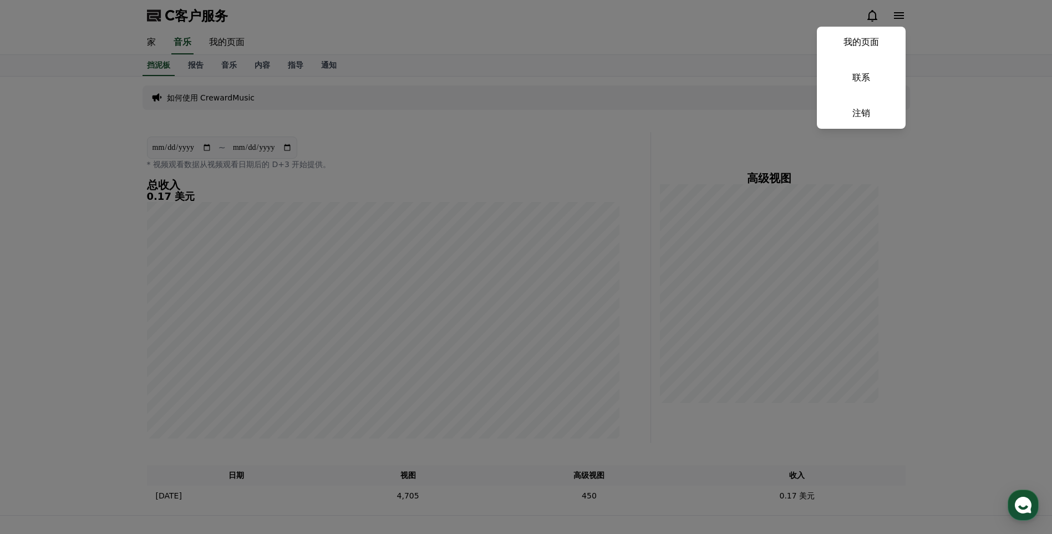
drag, startPoint x: 519, startPoint y: 61, endPoint x: 480, endPoint y: 74, distance: 40.9
click at [519, 62] on button "关闭" at bounding box center [526, 267] width 1052 height 534
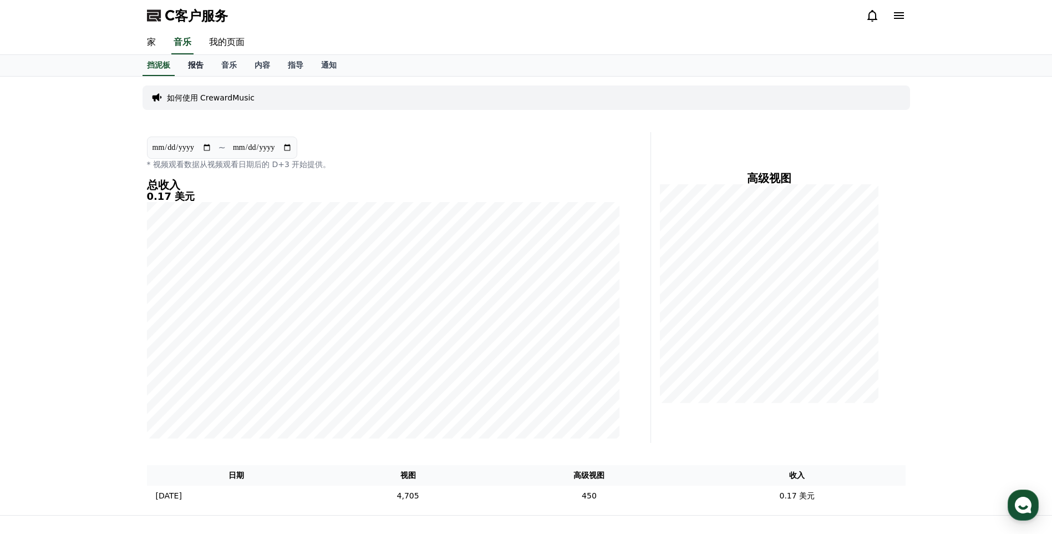
click at [194, 59] on link "报告" at bounding box center [195, 65] width 33 height 21
click at [233, 45] on link "我的页面" at bounding box center [226, 42] width 53 height 23
click at [235, 64] on font "音乐" at bounding box center [229, 64] width 16 height 9
click at [193, 66] on font "报告" at bounding box center [196, 64] width 16 height 9
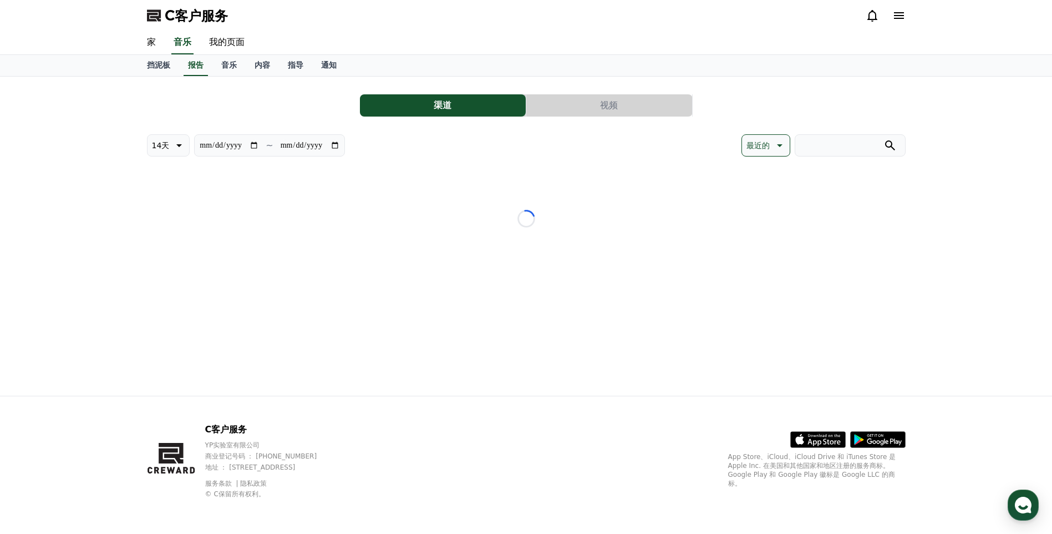
click at [897, 19] on icon at bounding box center [898, 15] width 13 height 13
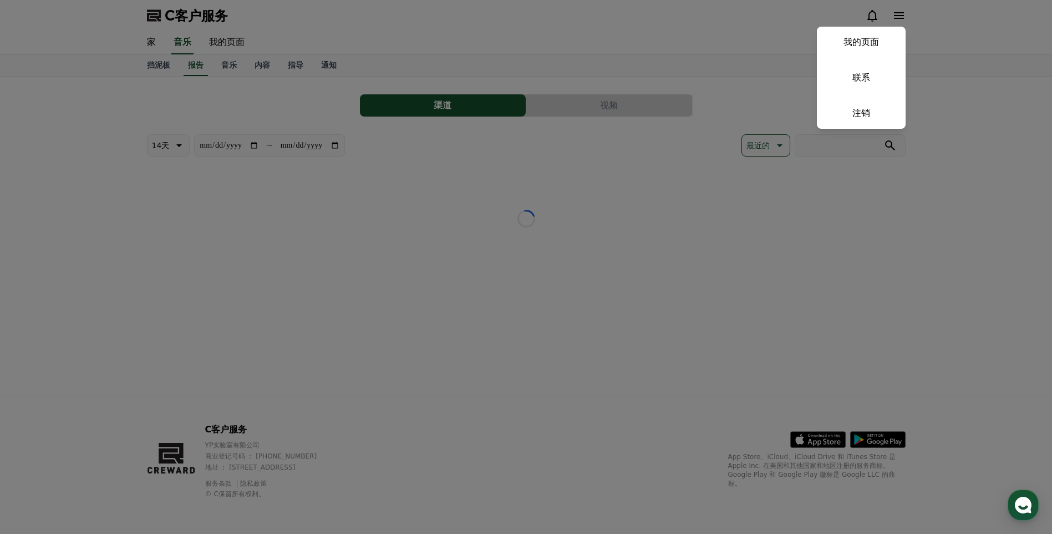
click at [765, 176] on button "关闭" at bounding box center [526, 267] width 1052 height 534
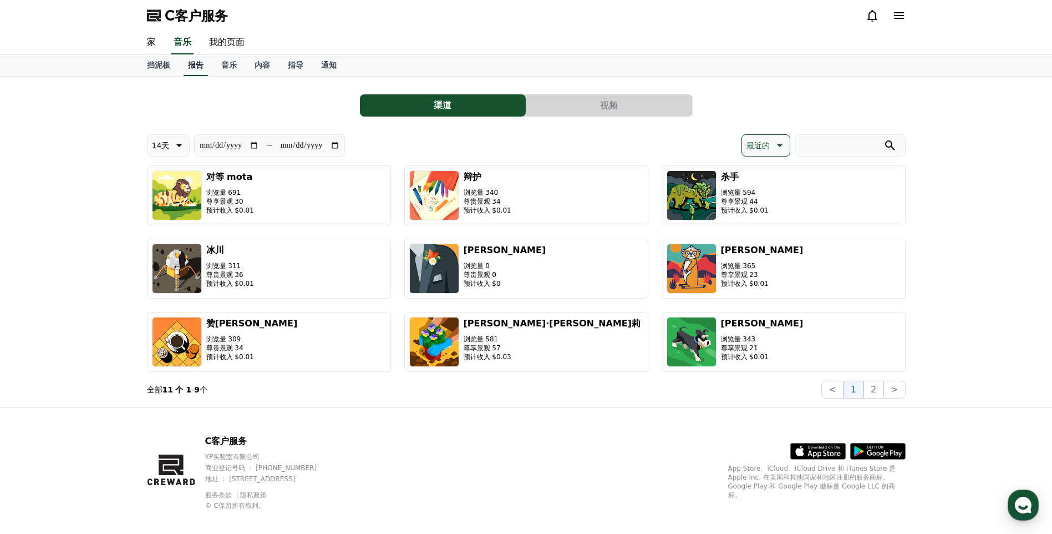
click at [194, 63] on font "报告" at bounding box center [196, 64] width 16 height 9
click at [222, 63] on font "音乐" at bounding box center [229, 64] width 16 height 9
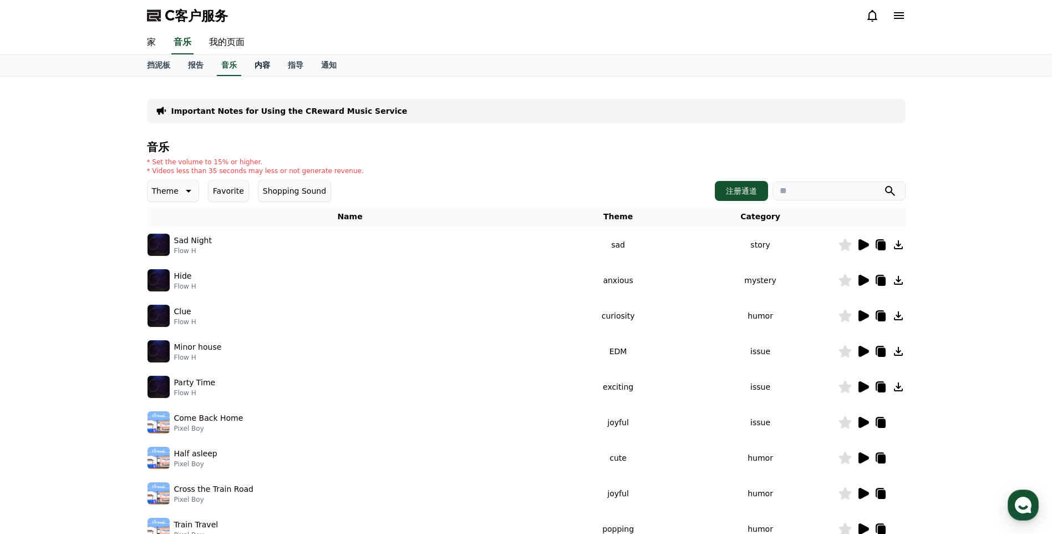
click at [261, 68] on font "内容" at bounding box center [263, 64] width 16 height 9
click at [238, 41] on link "我的页面" at bounding box center [226, 42] width 53 height 23
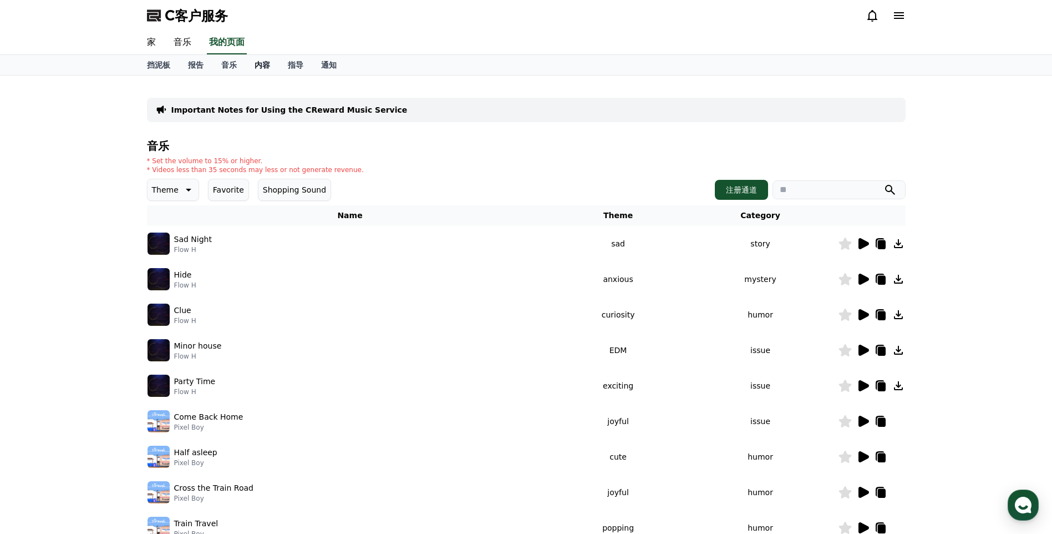
select select "**********"
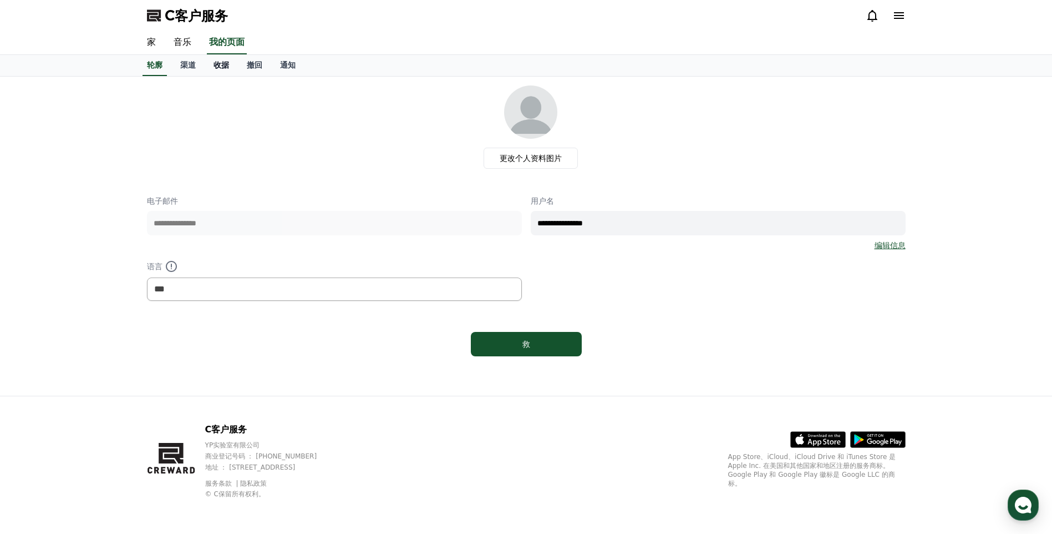
click at [225, 65] on font "收据" at bounding box center [222, 64] width 16 height 9
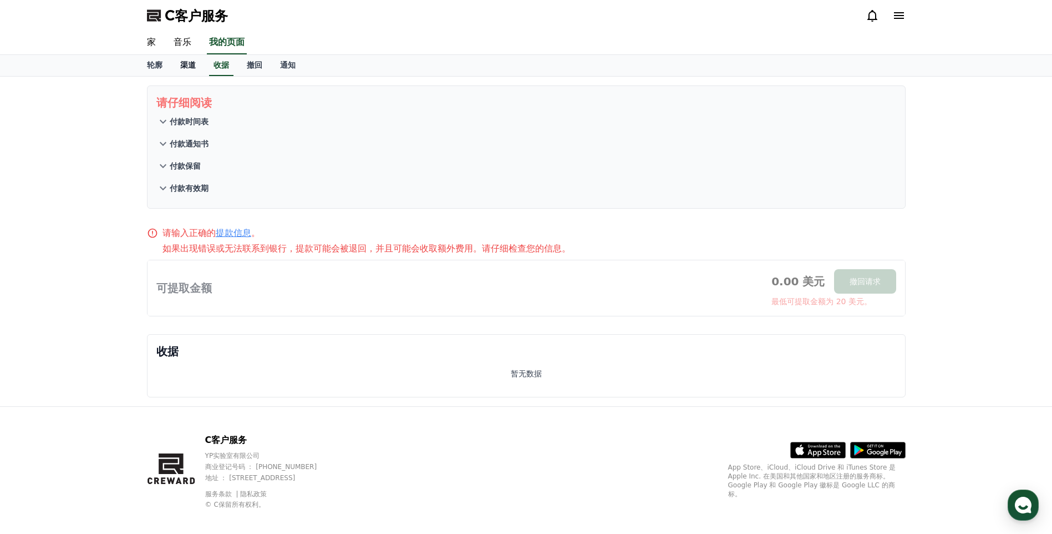
click at [179, 68] on link "渠道" at bounding box center [187, 65] width 33 height 21
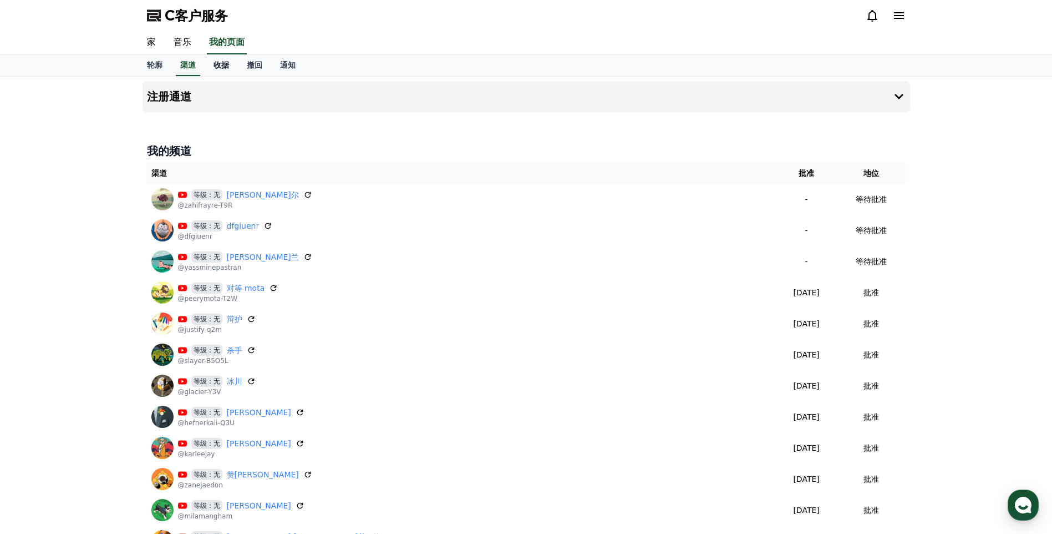
click at [221, 64] on font "收据" at bounding box center [222, 64] width 16 height 9
click at [185, 64] on font "渠道" at bounding box center [188, 64] width 16 height 9
drag, startPoint x: 331, startPoint y: 125, endPoint x: 529, endPoint y: 176, distance: 204.5
click at [178, 125] on div "注册通道 我的频道 渠道 批准 地位 等级：无 扎希·弗雷尔 @zahifrayre-T9R - 等待批准 等级：无 dfgiuenr @dfgiuenr -…" at bounding box center [526, 352] width 776 height 551
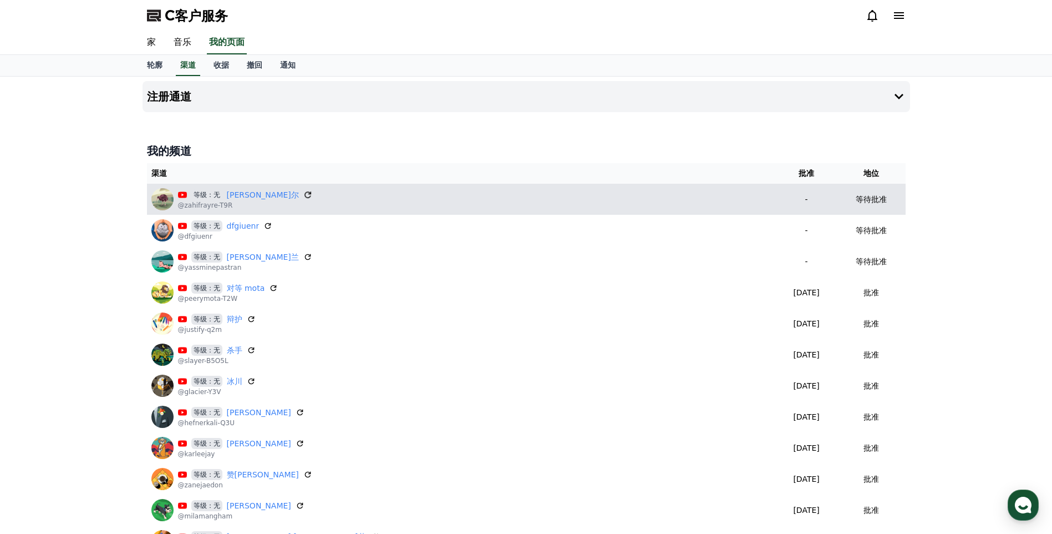
click at [304, 194] on icon at bounding box center [307, 194] width 7 height 7
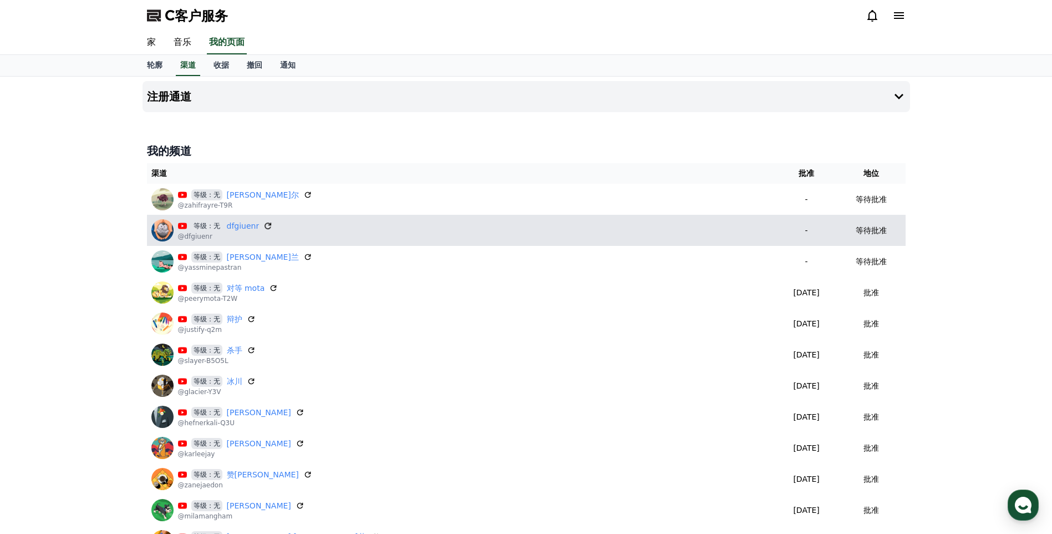
click at [267, 222] on icon at bounding box center [268, 226] width 10 height 10
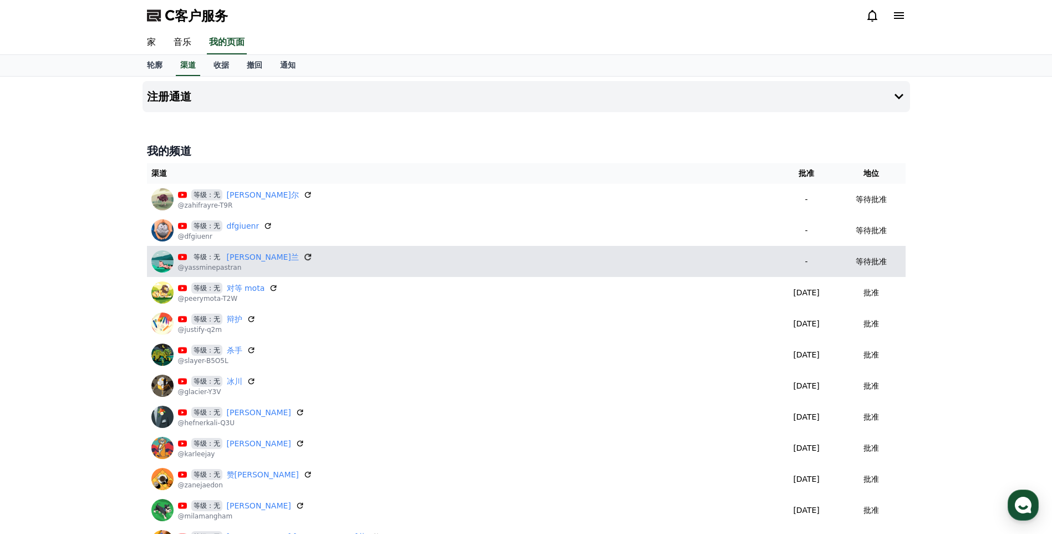
click at [303, 257] on icon at bounding box center [308, 257] width 10 height 10
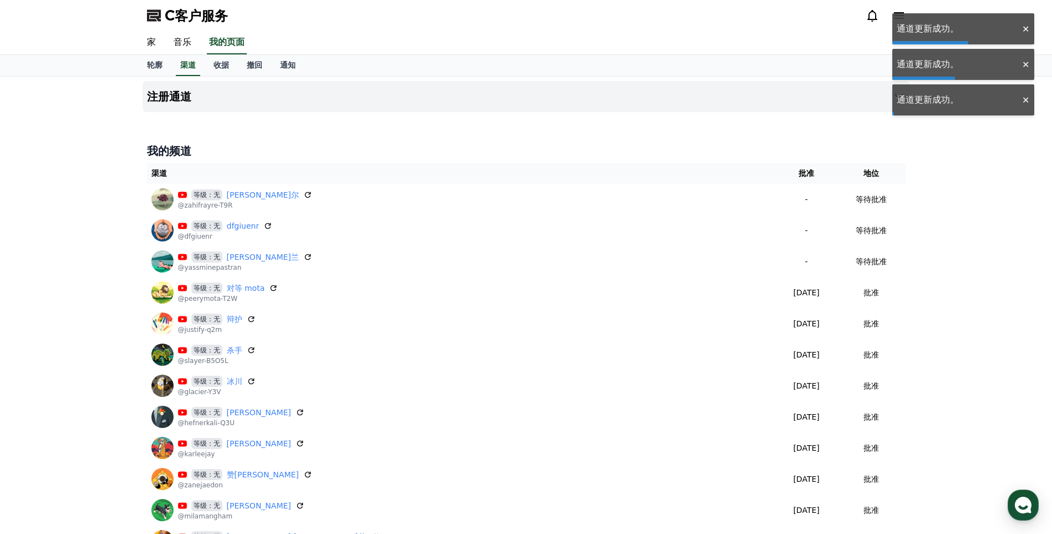
click at [1024, 231] on div "注册通道 我的频道 渠道 批准 地位 等级：无 扎希·弗雷尔 @zahifrayre-T9R - 等待批准 等级：无 dfgiuenr @dfgiuenr -…" at bounding box center [526, 352] width 1052 height 551
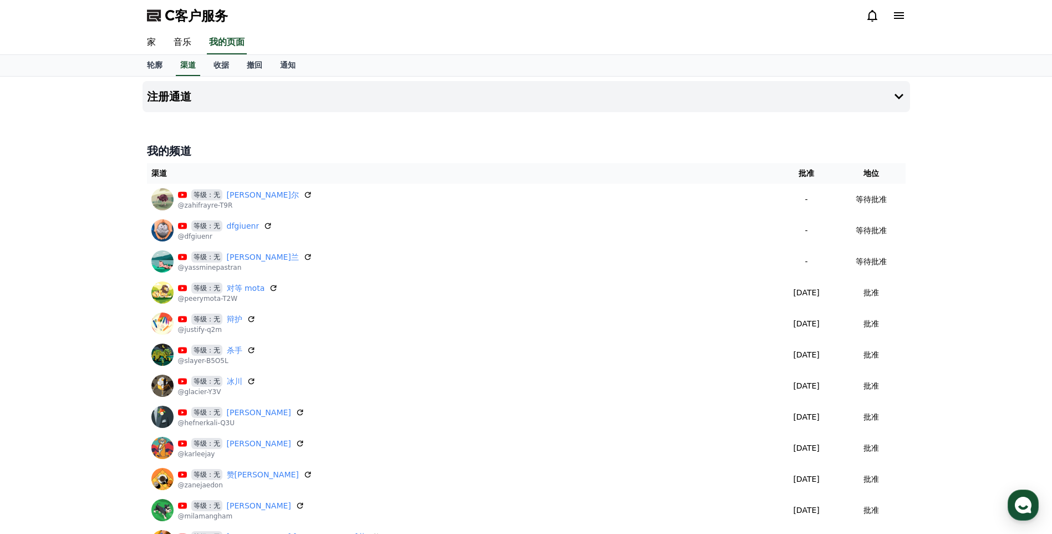
click at [1028, 340] on div "注册通道 我的频道 渠道 批准 地位 等级：无 扎希·弗雷尔 @zahifrayre-T9R - 等待批准 等级：无 dfgiuenr @dfgiuenr -…" at bounding box center [526, 352] width 1052 height 551
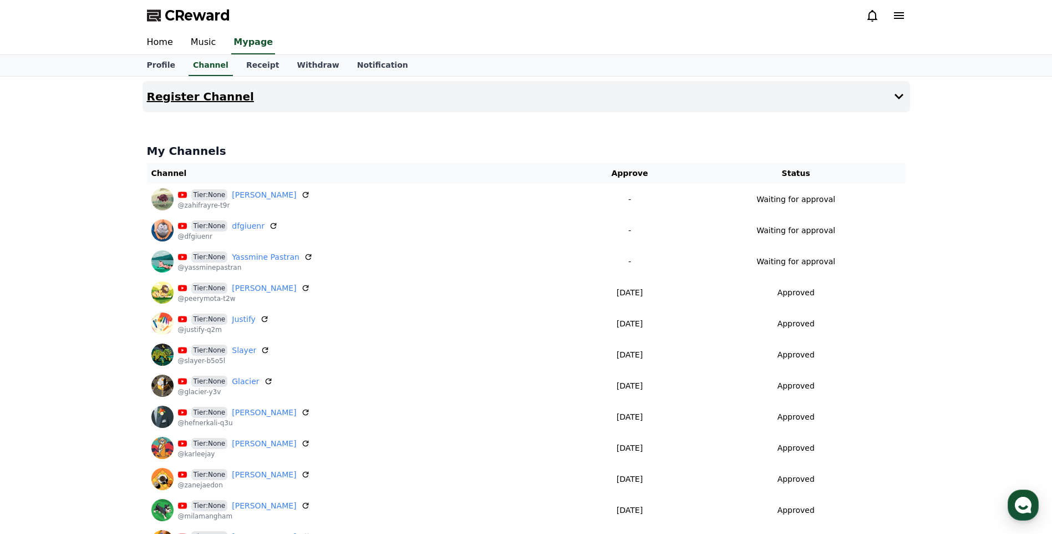
click at [895, 96] on icon at bounding box center [898, 96] width 13 height 13
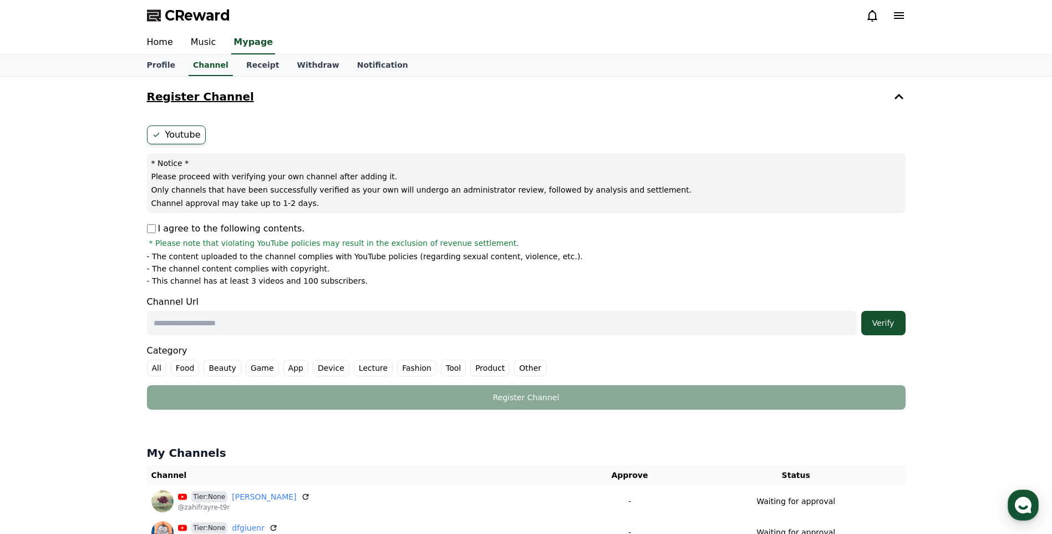
click at [241, 318] on input "text" at bounding box center [502, 323] width 710 height 24
paste input "**********"
type input "**********"
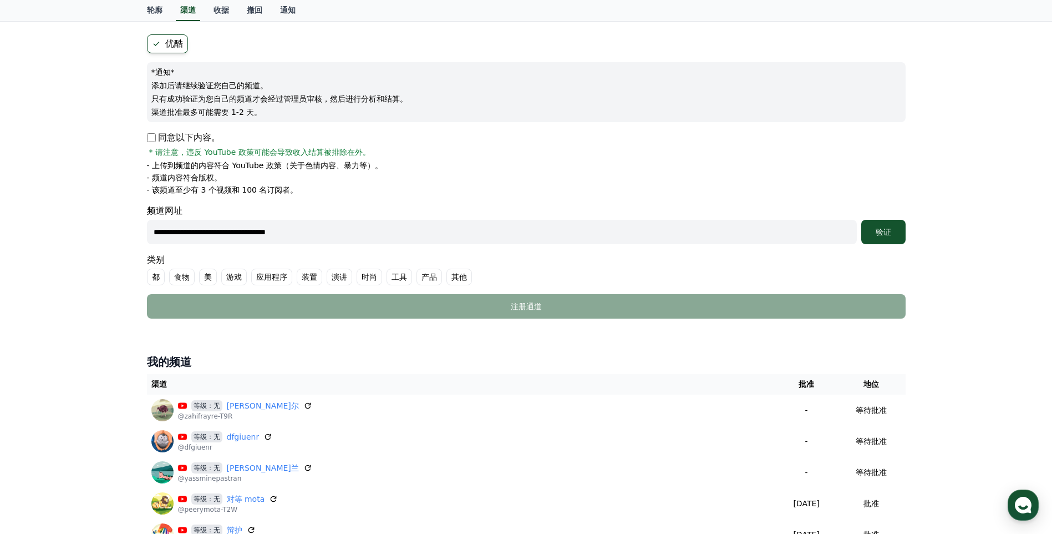
scroll to position [55, 0]
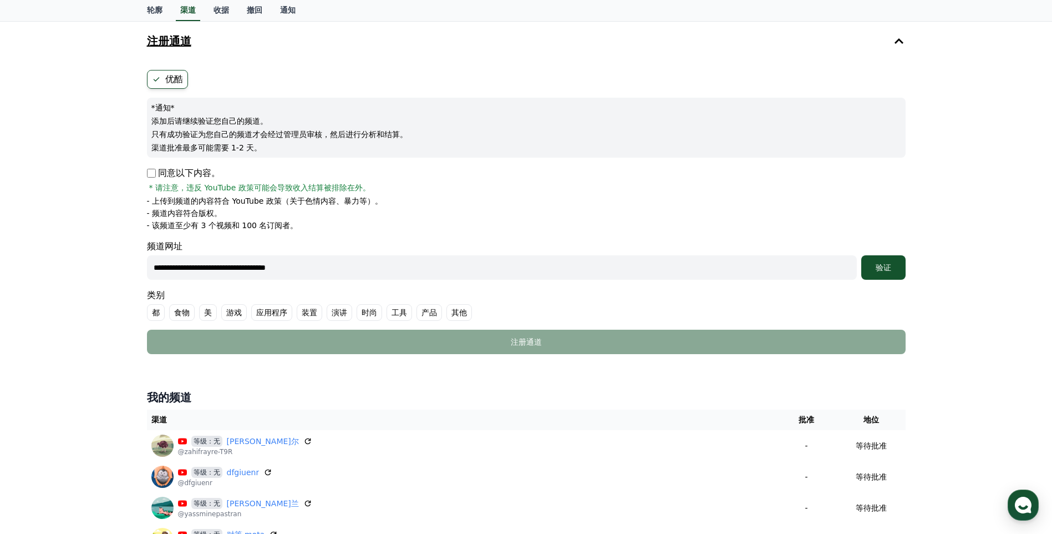
click at [336, 312] on font "演讲" at bounding box center [340, 312] width 16 height 11
click at [881, 267] on font "验证" at bounding box center [884, 267] width 16 height 9
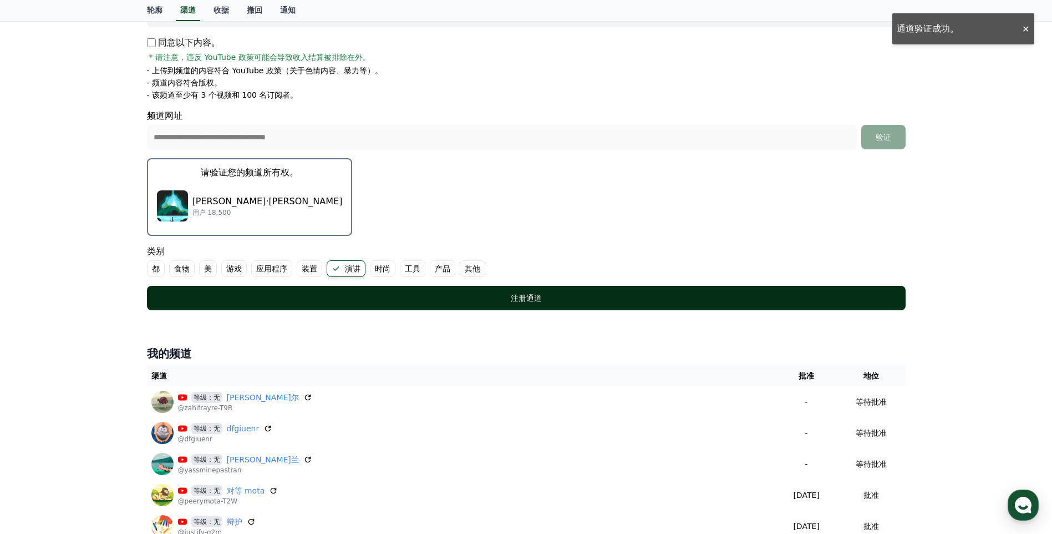
scroll to position [166, 0]
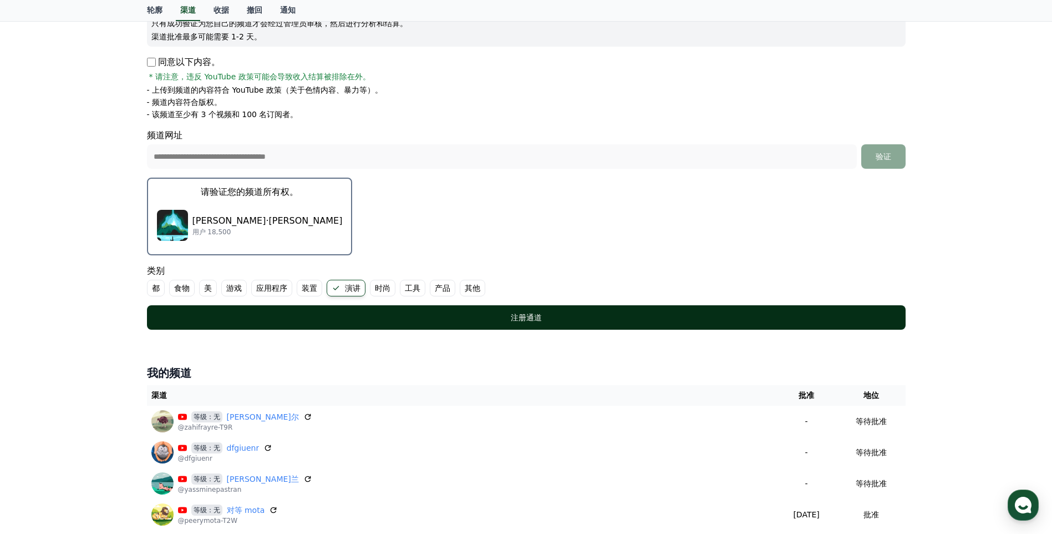
click at [429, 322] on div "注册通道" at bounding box center [526, 317] width 714 height 11
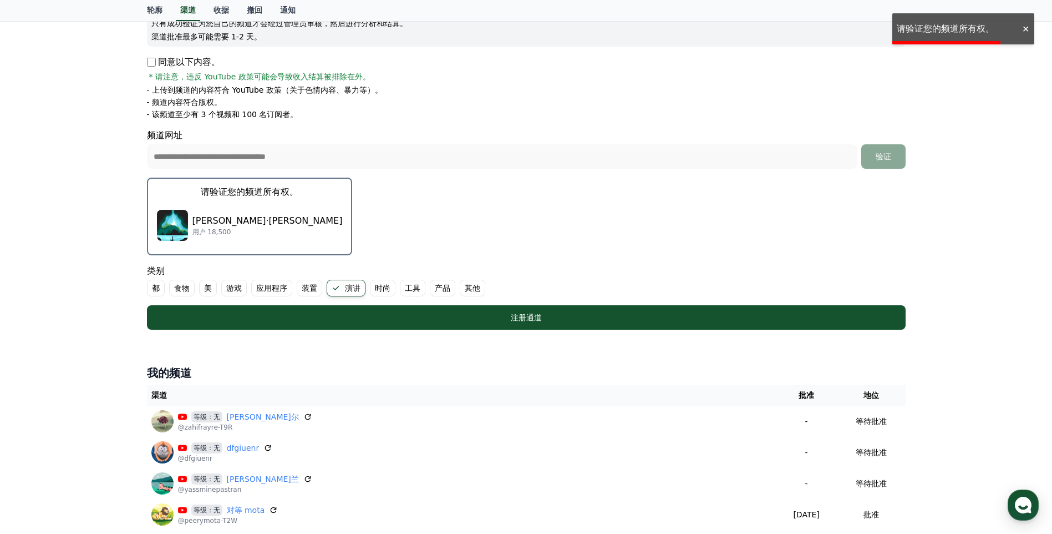
click at [219, 205] on div "杰克逊·科尔 用户 18,500" at bounding box center [250, 225] width 186 height 44
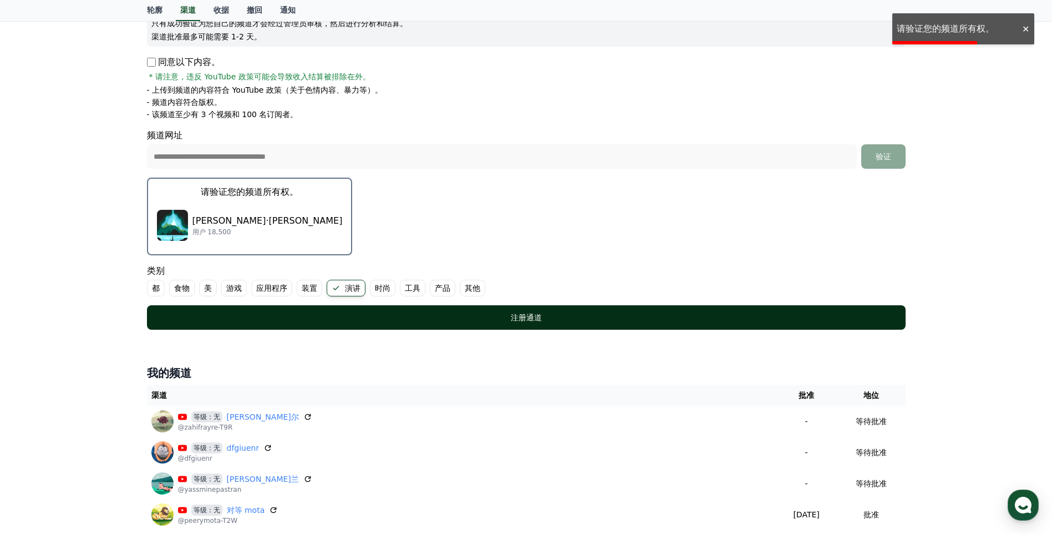
click at [447, 315] on div "注册通道" at bounding box center [526, 317] width 714 height 11
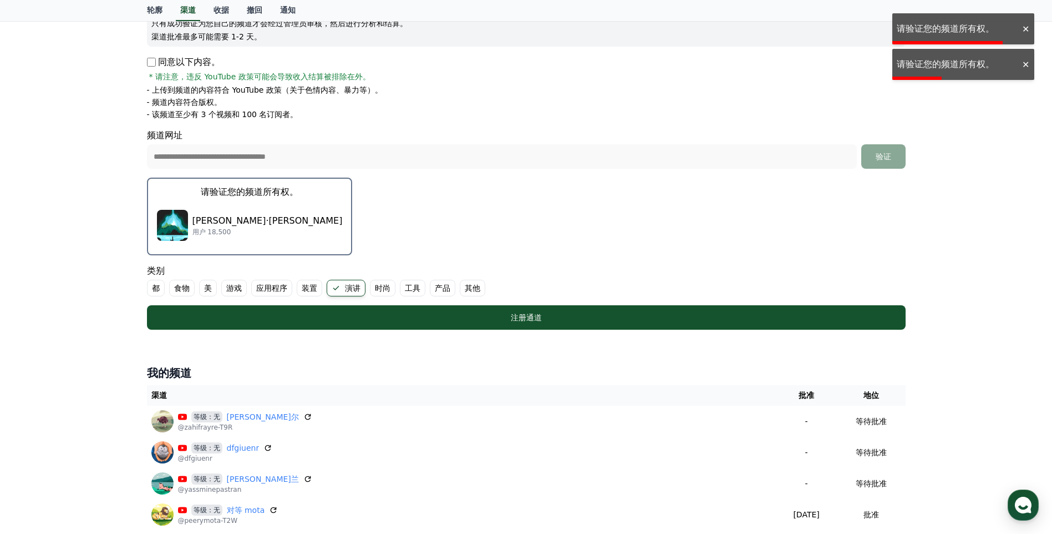
click at [177, 213] on img "button" at bounding box center [172, 225] width 31 height 31
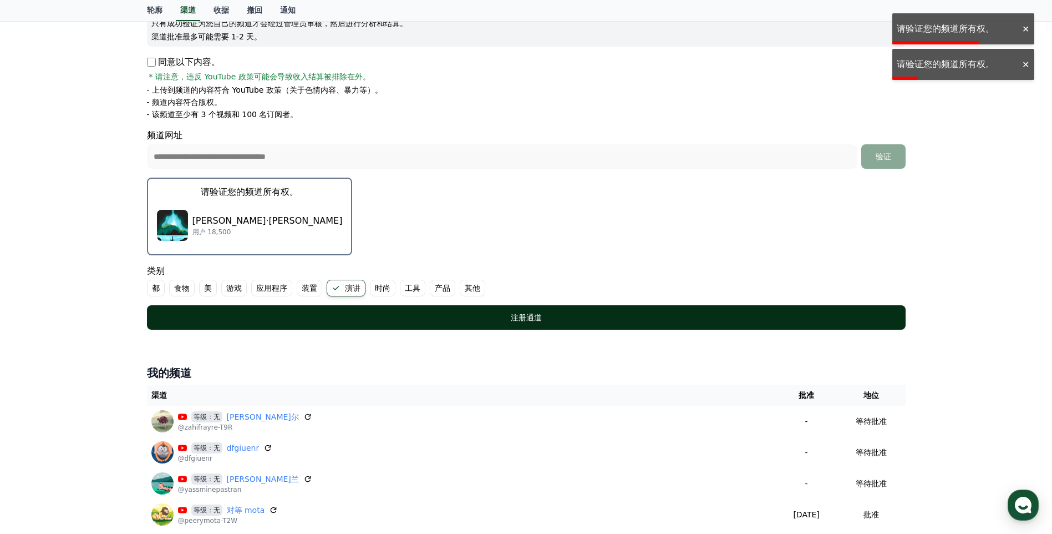
click at [364, 326] on button "注册通道" at bounding box center [526, 317] width 759 height 24
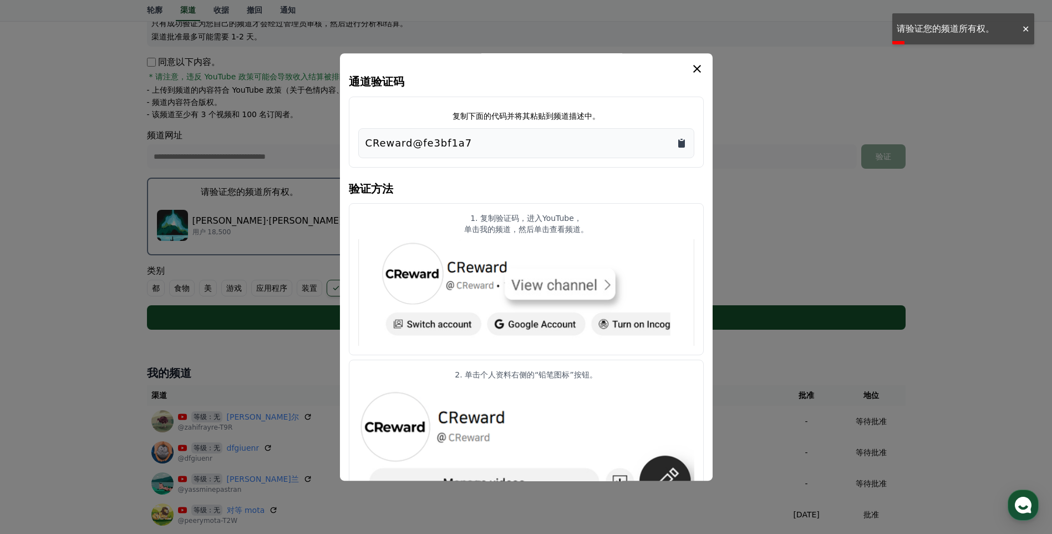
click at [683, 148] on icon "复制到剪贴板" at bounding box center [681, 143] width 7 height 8
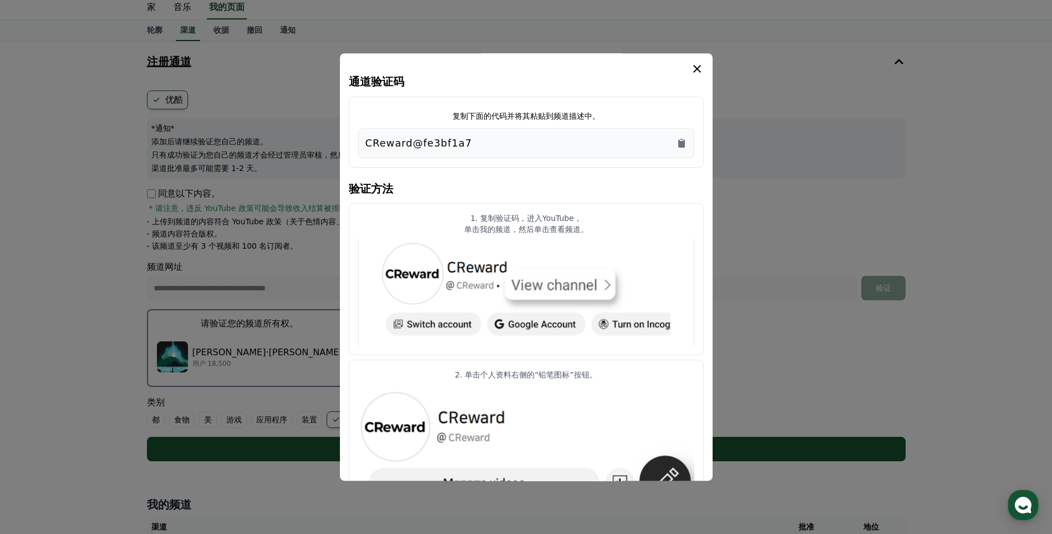
scroll to position [0, 0]
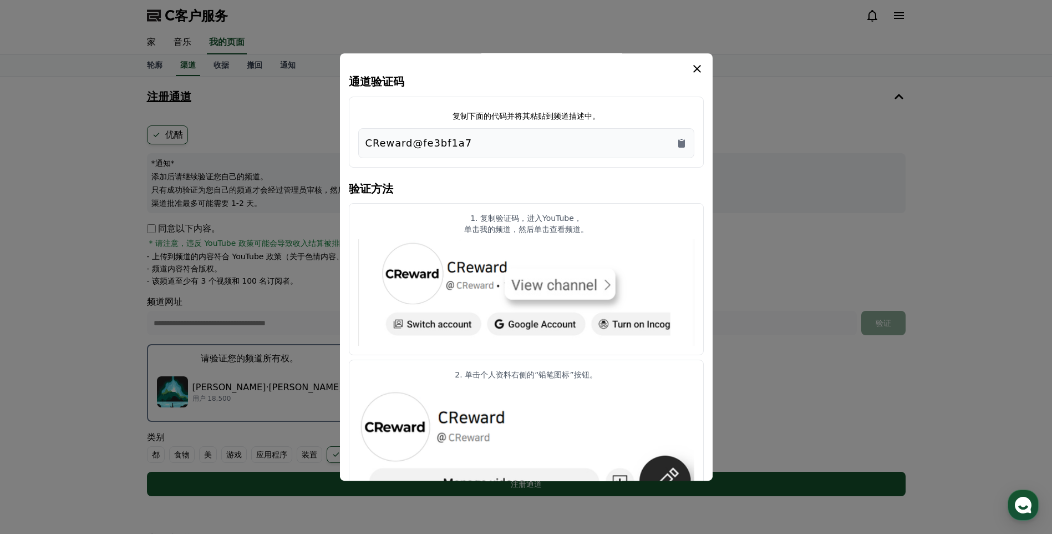
drag, startPoint x: 695, startPoint y: 65, endPoint x: 673, endPoint y: 100, distance: 40.6
click at [695, 65] on icon "模 态" at bounding box center [696, 68] width 13 height 13
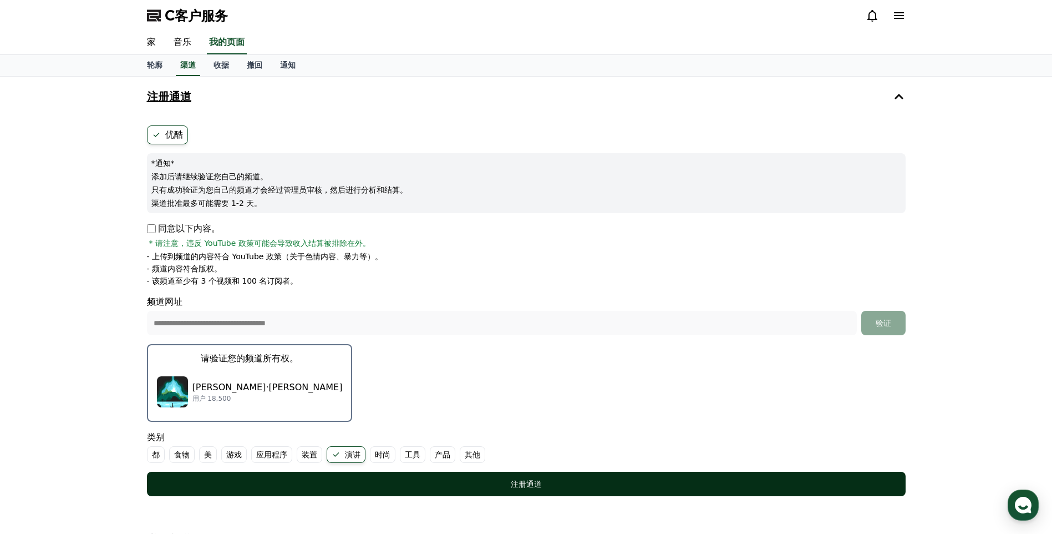
click at [453, 487] on div "注册通道" at bounding box center [526, 483] width 714 height 11
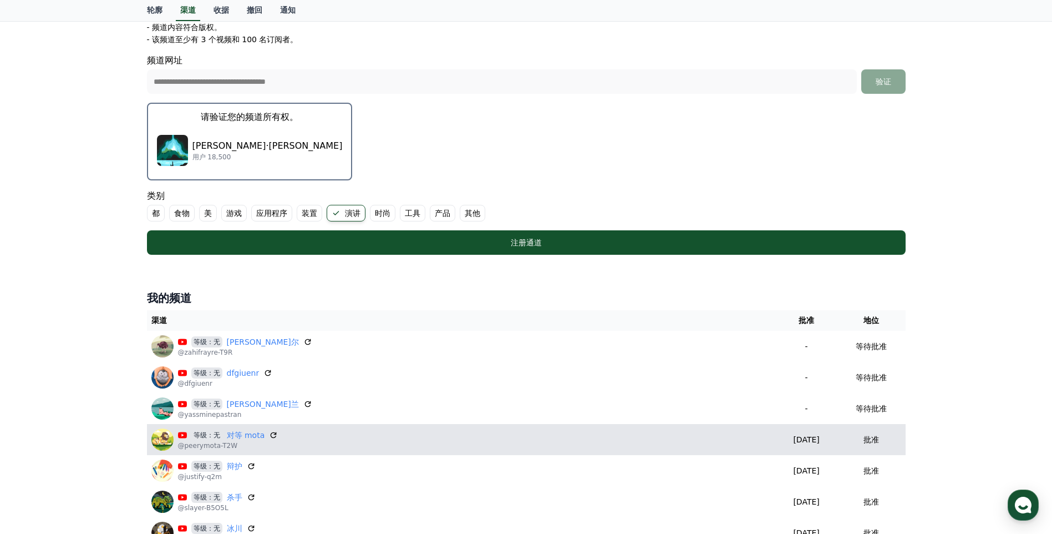
scroll to position [166, 0]
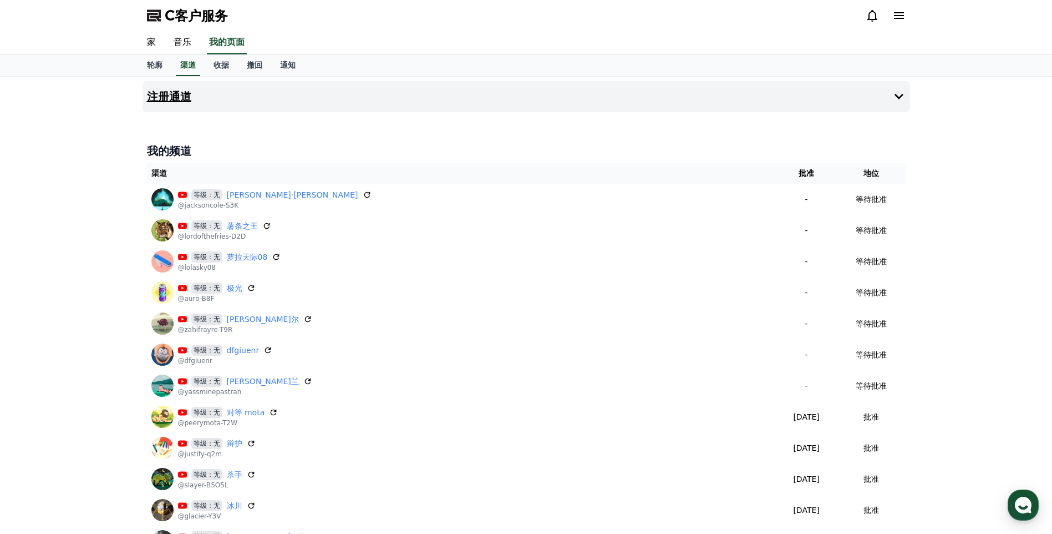
click at [892, 95] on icon at bounding box center [898, 96] width 13 height 13
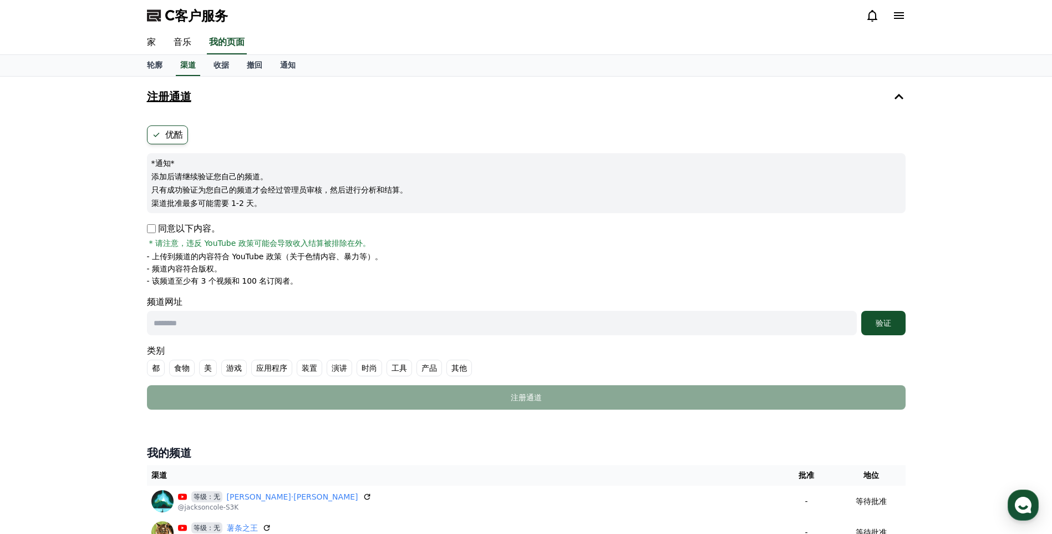
drag, startPoint x: 263, startPoint y: 328, endPoint x: 200, endPoint y: 295, distance: 71.7
click at [263, 328] on input "text" at bounding box center [502, 323] width 710 height 24
paste input "**********"
type input "**********"
click at [158, 231] on font "同意以下内容。" at bounding box center [189, 228] width 62 height 13
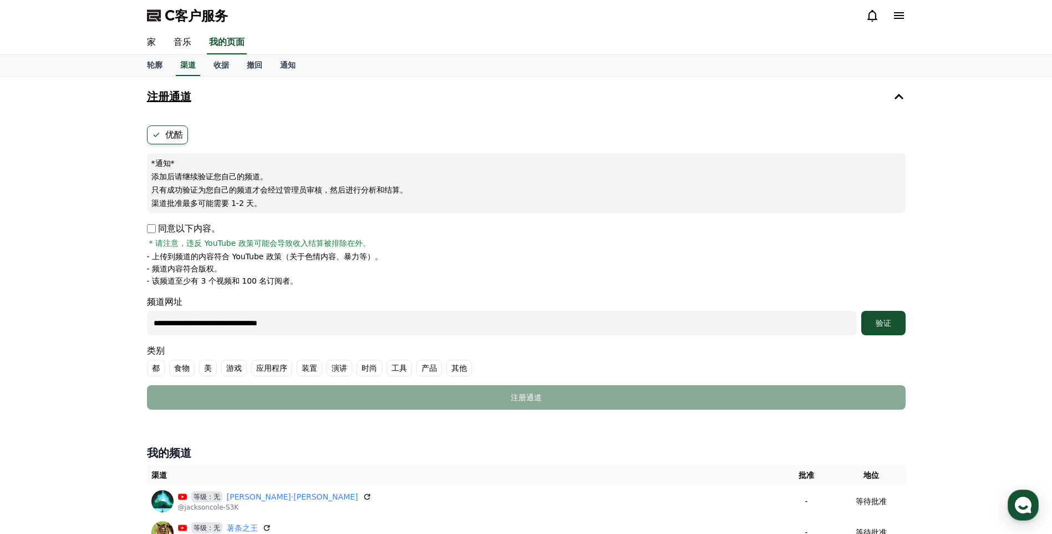
click at [336, 366] on font "演讲" at bounding box center [340, 367] width 16 height 11
click at [896, 313] on button "验证" at bounding box center [883, 323] width 44 height 24
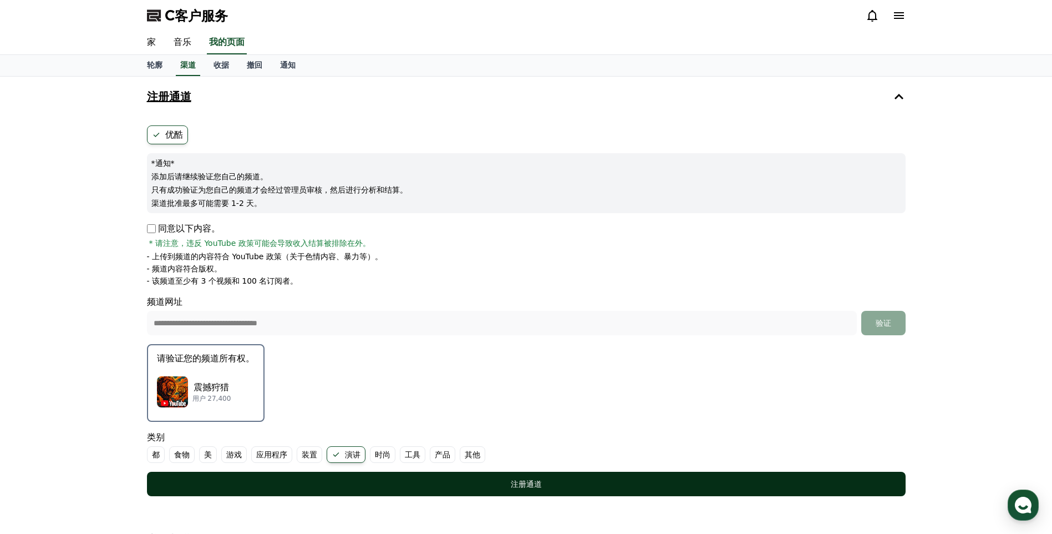
click at [540, 481] on font "注册通道" at bounding box center [526, 483] width 31 height 9
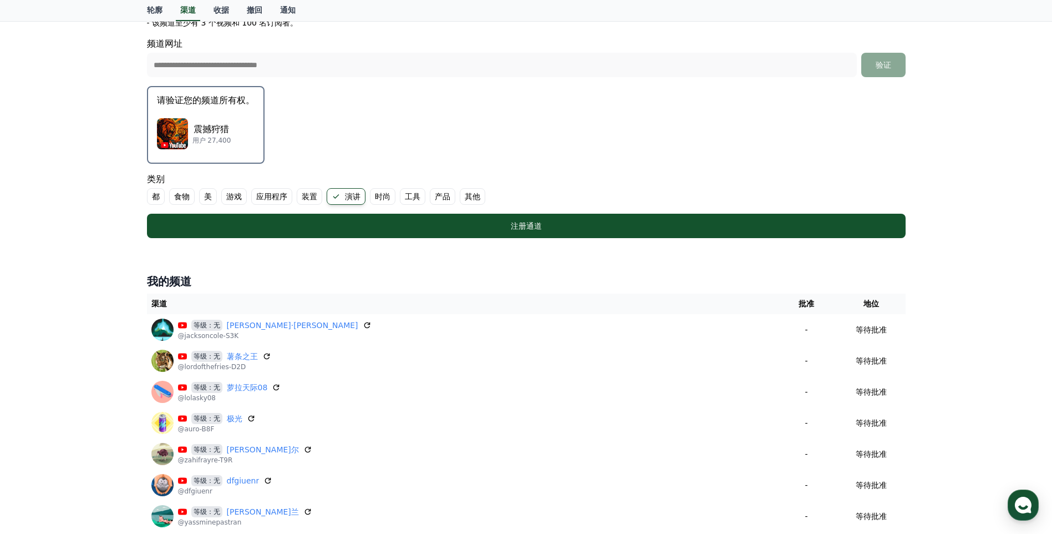
scroll to position [277, 0]
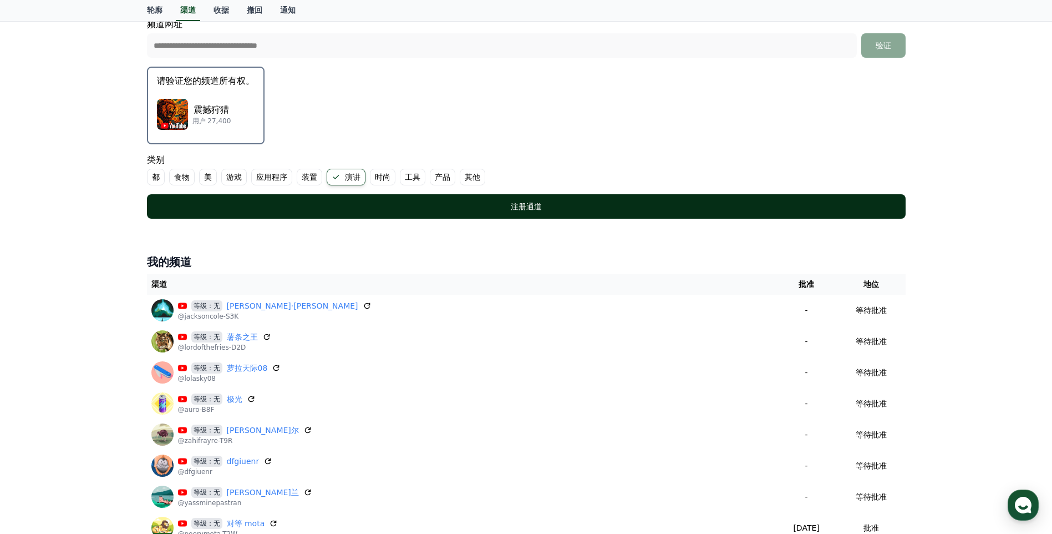
click at [450, 201] on div "注册通道" at bounding box center [526, 206] width 714 height 11
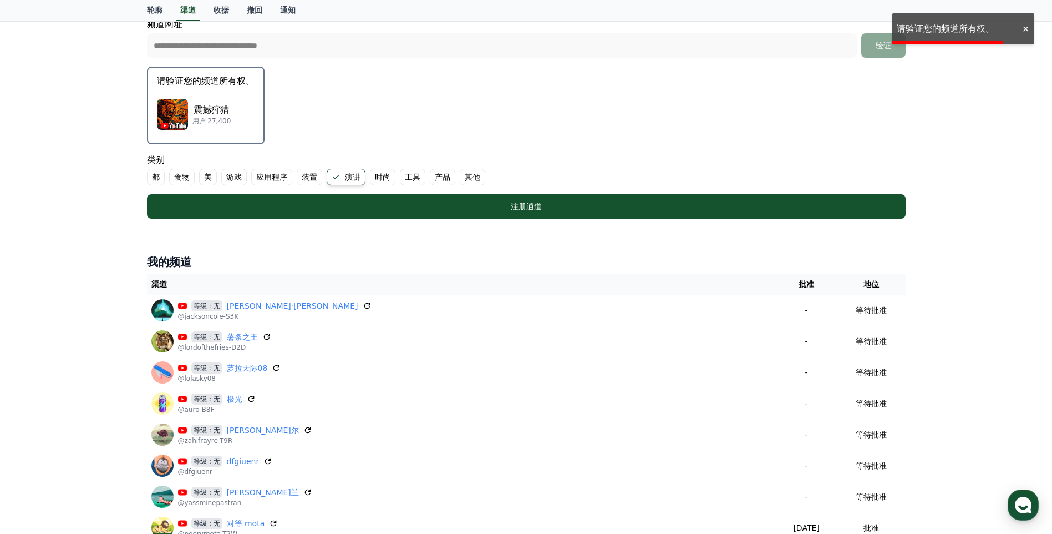
click at [196, 84] on p "请验证您的频道所有权。" at bounding box center [206, 80] width 98 height 13
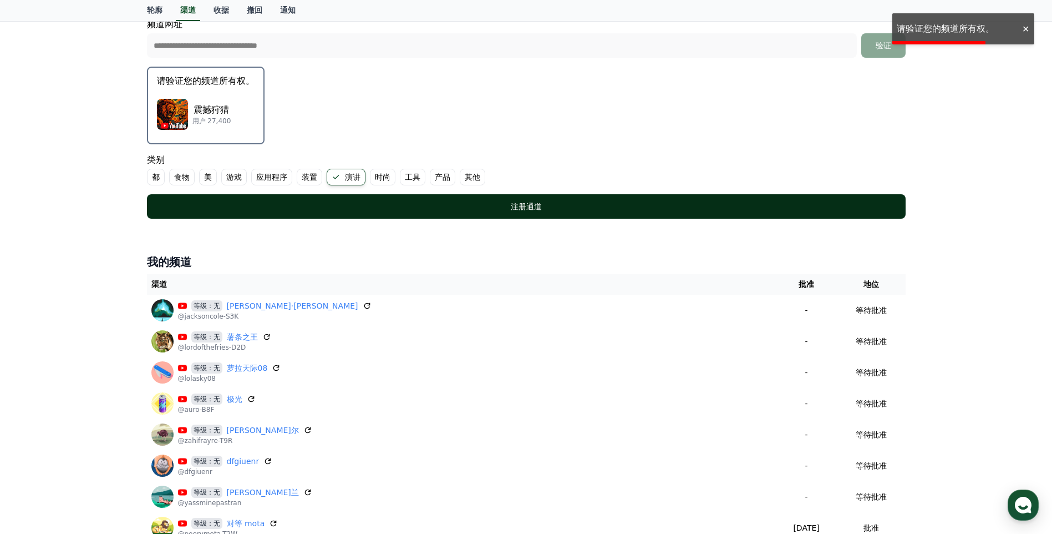
click at [466, 211] on div "注册通道" at bounding box center [526, 206] width 714 height 11
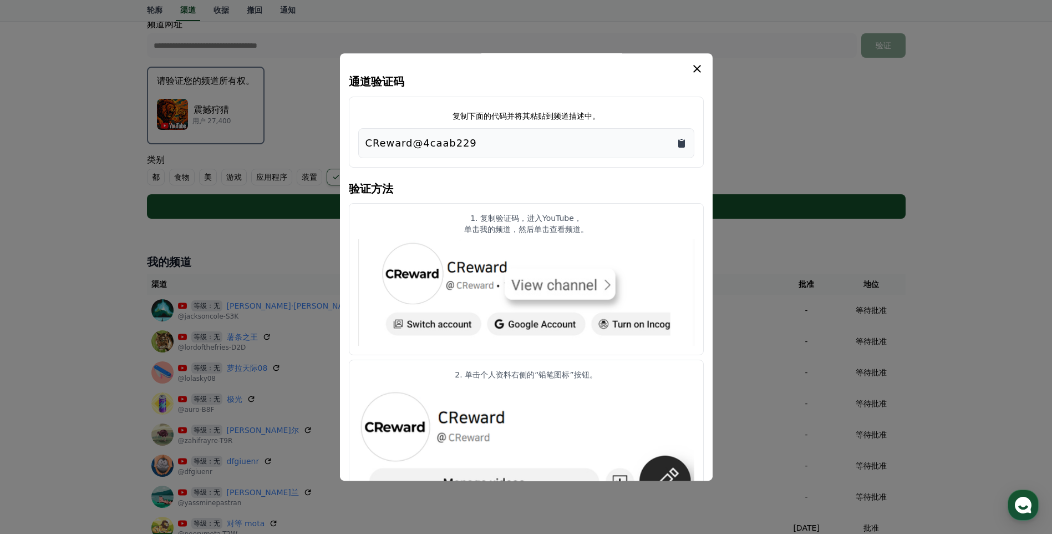
click at [679, 142] on icon "复制到剪贴板" at bounding box center [681, 143] width 7 height 8
click at [684, 142] on icon "复制到剪贴板" at bounding box center [681, 143] width 7 height 8
click at [687, 69] on div "模 态" at bounding box center [526, 68] width 355 height 13
click at [692, 68] on icon "模 态" at bounding box center [696, 68] width 13 height 13
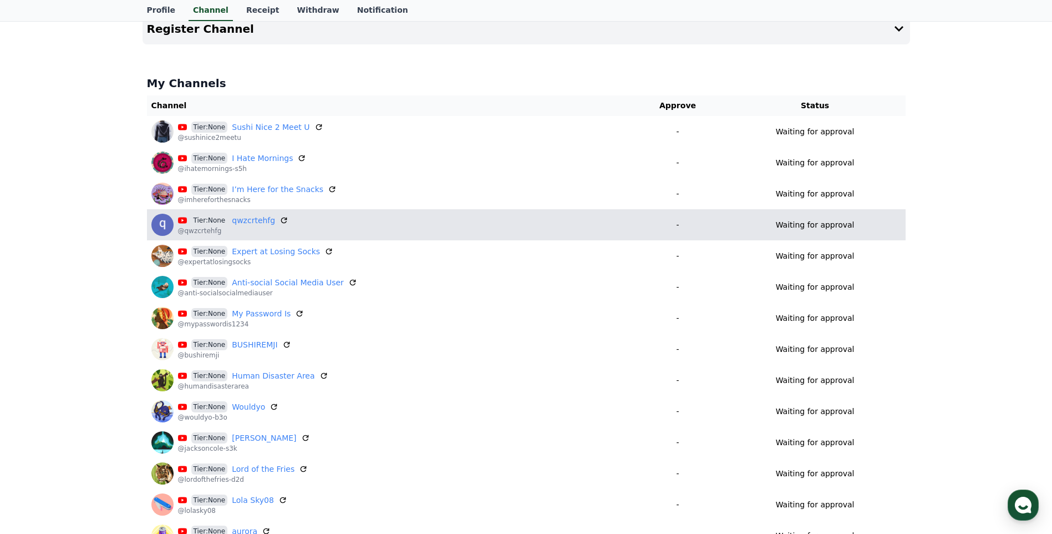
scroll to position [55, 0]
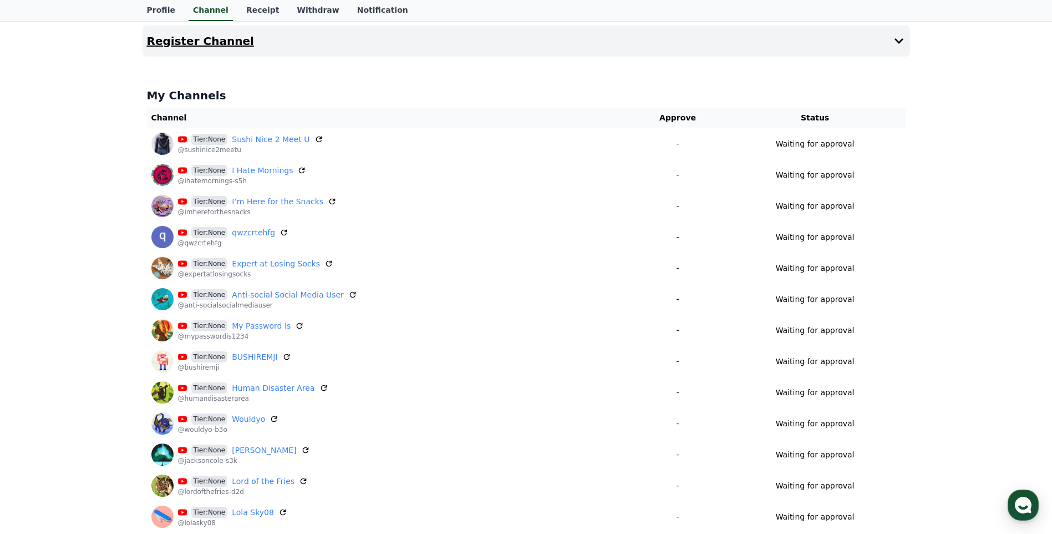
click at [896, 35] on icon at bounding box center [898, 40] width 13 height 13
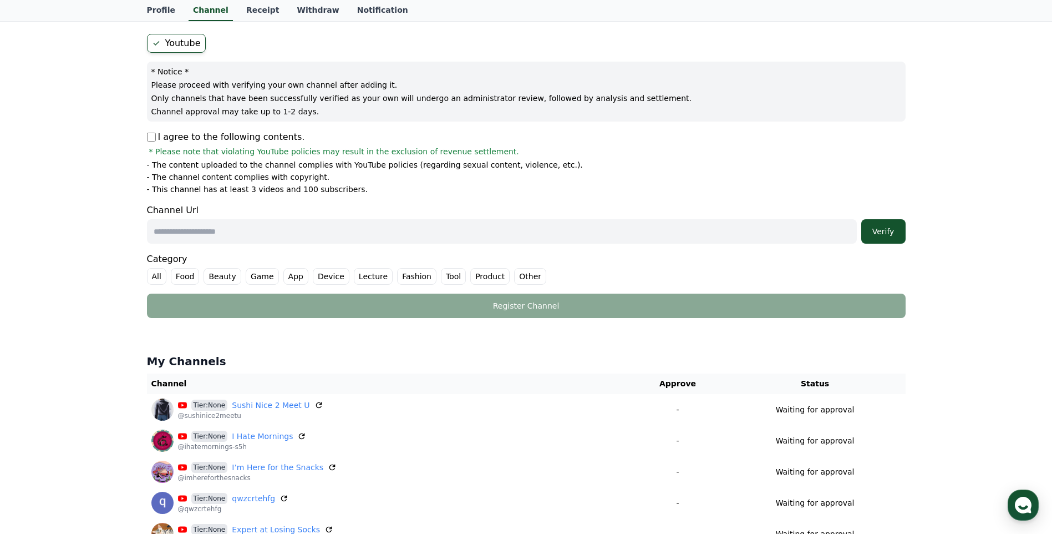
scroll to position [111, 0]
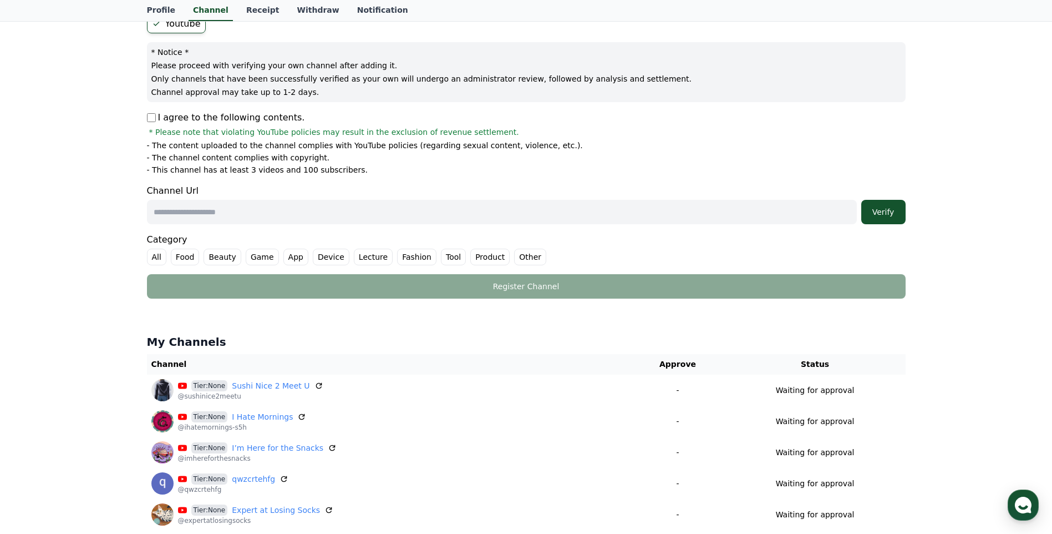
drag, startPoint x: 329, startPoint y: 221, endPoint x: 328, endPoint y: 215, distance: 6.2
click at [329, 221] on input "text" at bounding box center [502, 212] width 710 height 24
drag, startPoint x: 328, startPoint y: 215, endPoint x: 316, endPoint y: 213, distance: 12.9
click at [328, 215] on input "text" at bounding box center [502, 212] width 710 height 24
drag, startPoint x: 326, startPoint y: 209, endPoint x: 296, endPoint y: 218, distance: 31.4
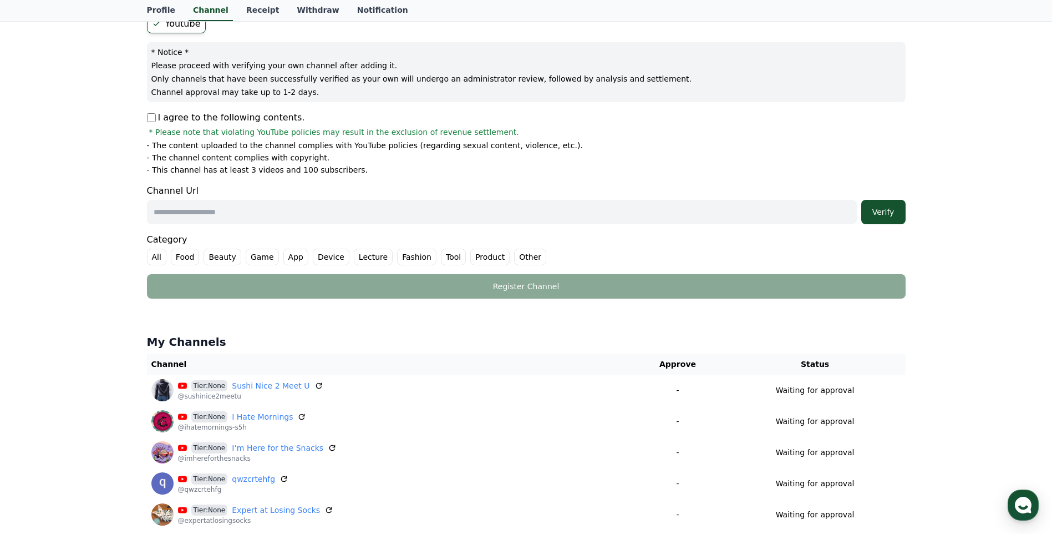
click at [326, 209] on input "text" at bounding box center [502, 212] width 710 height 24
paste input "**********"
type input "**********"
click at [196, 257] on label "Food" at bounding box center [185, 256] width 29 height 17
click at [875, 209] on div "Verify" at bounding box center [883, 211] width 35 height 11
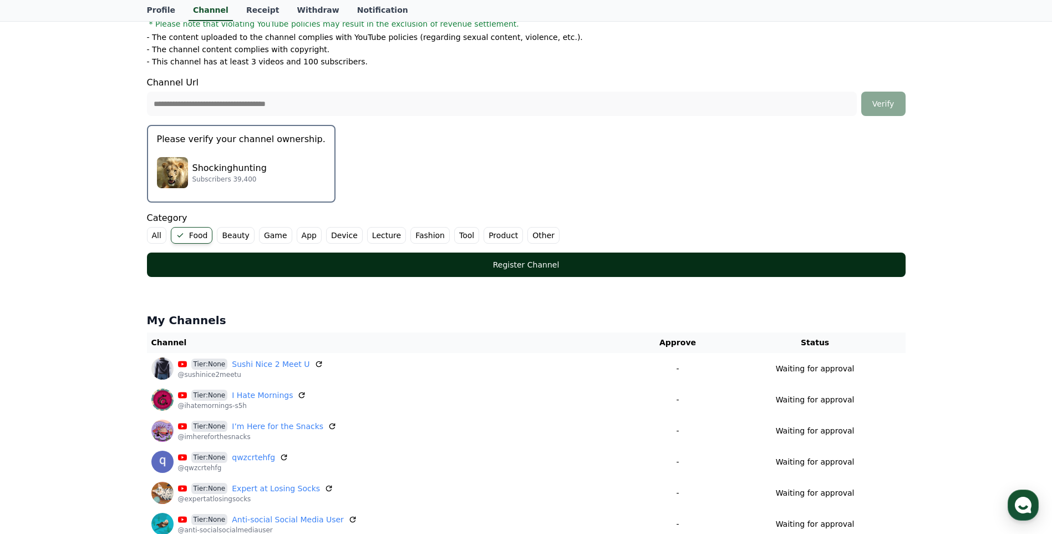
scroll to position [222, 0]
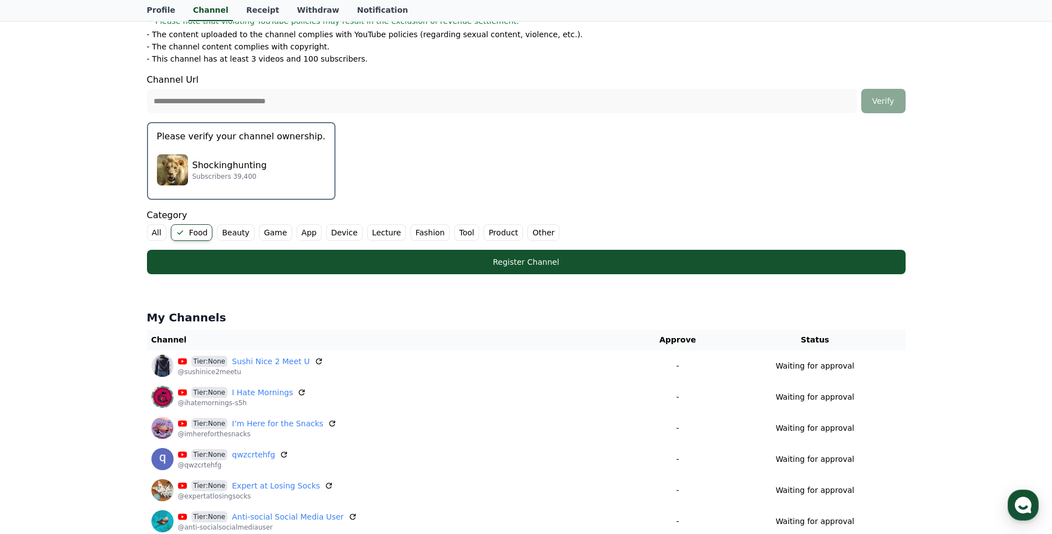
click at [387, 234] on label "Lecture" at bounding box center [386, 232] width 39 height 17
click at [190, 234] on label "Food" at bounding box center [192, 232] width 42 height 17
click at [383, 232] on label "Lecture" at bounding box center [380, 232] width 52 height 17
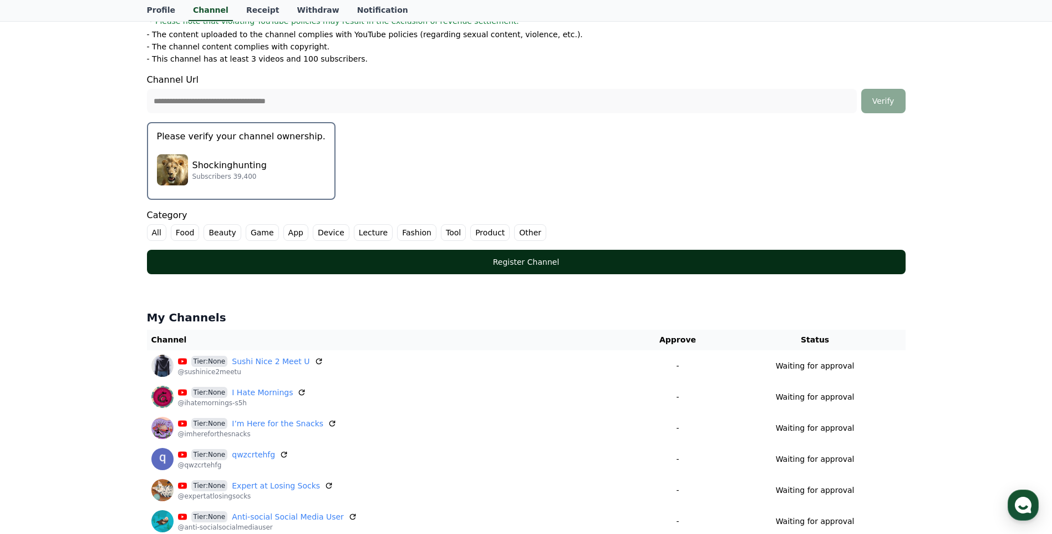
click at [395, 266] on div "Register Channel" at bounding box center [526, 261] width 714 height 11
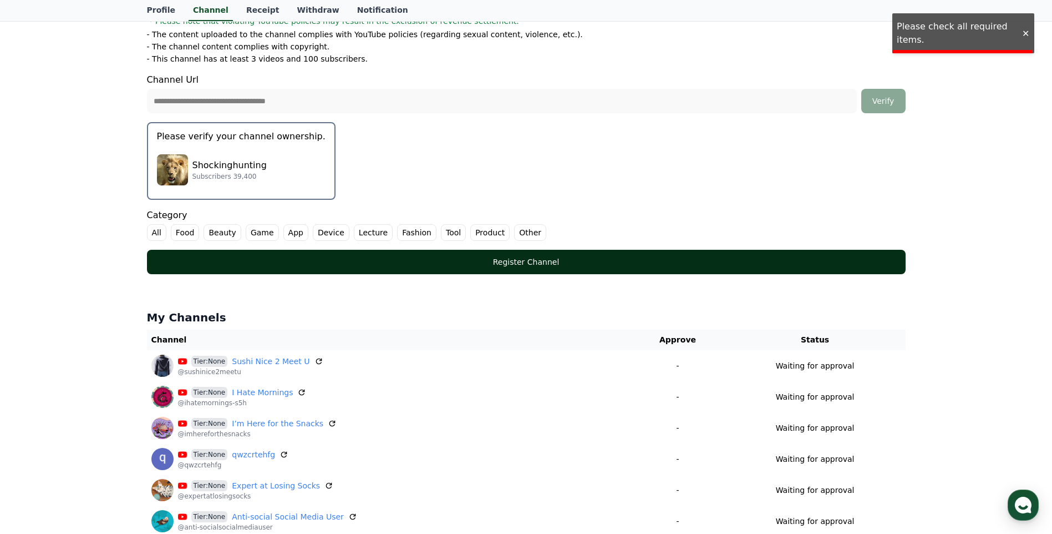
click at [395, 266] on div "Register Channel" at bounding box center [526, 261] width 714 height 11
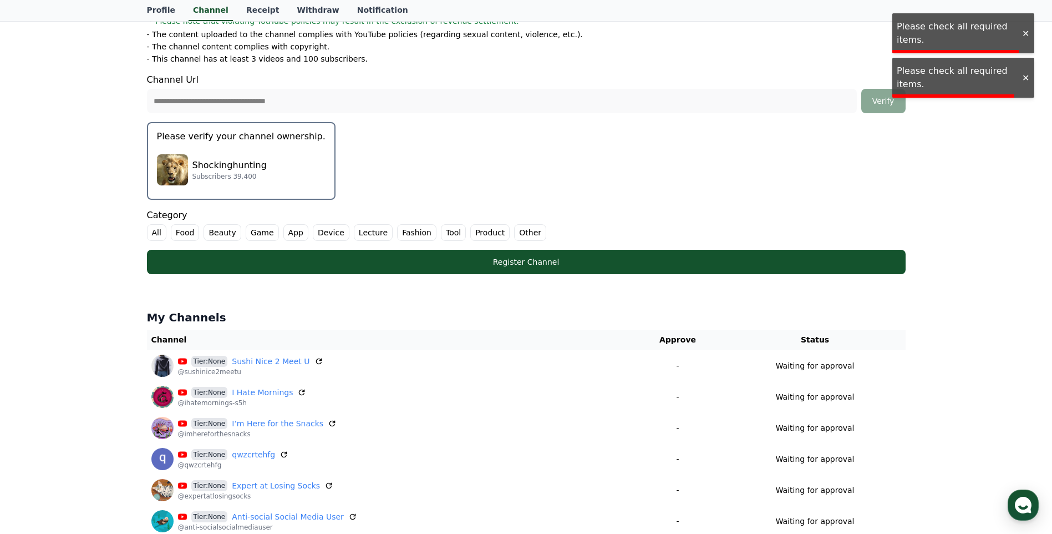
click at [517, 231] on label "Other" at bounding box center [530, 232] width 32 height 17
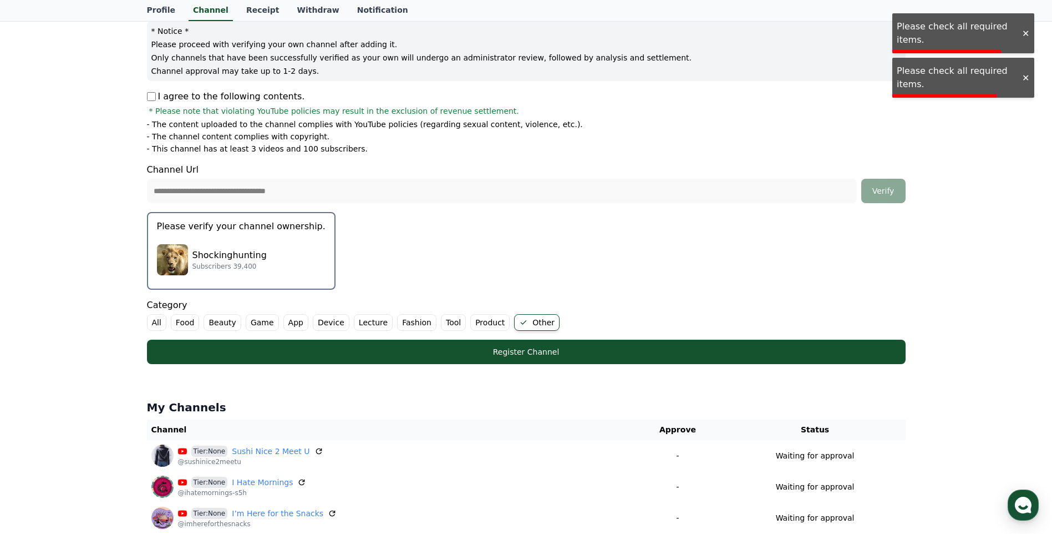
scroll to position [111, 0]
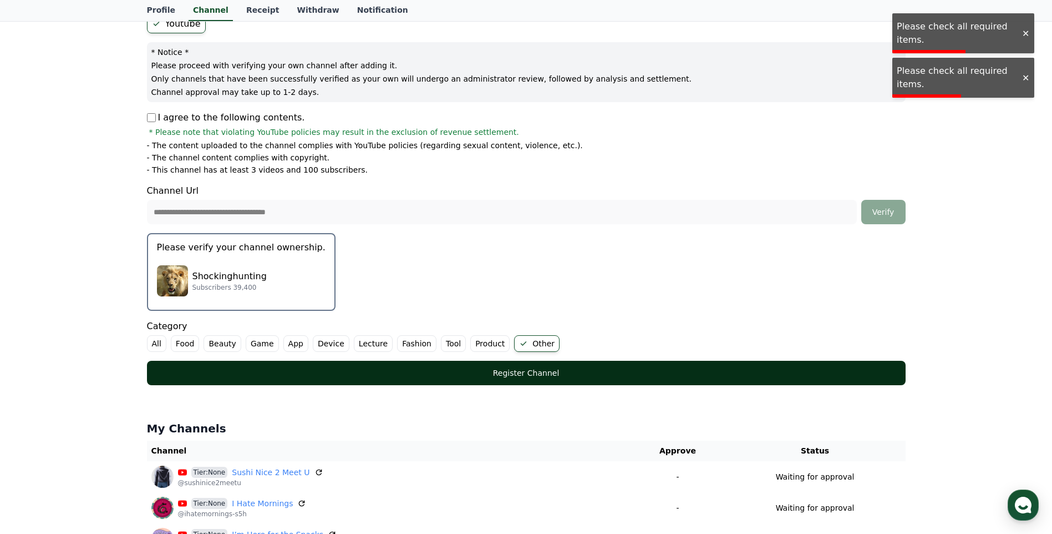
click at [519, 383] on button "Register Channel" at bounding box center [526, 372] width 759 height 24
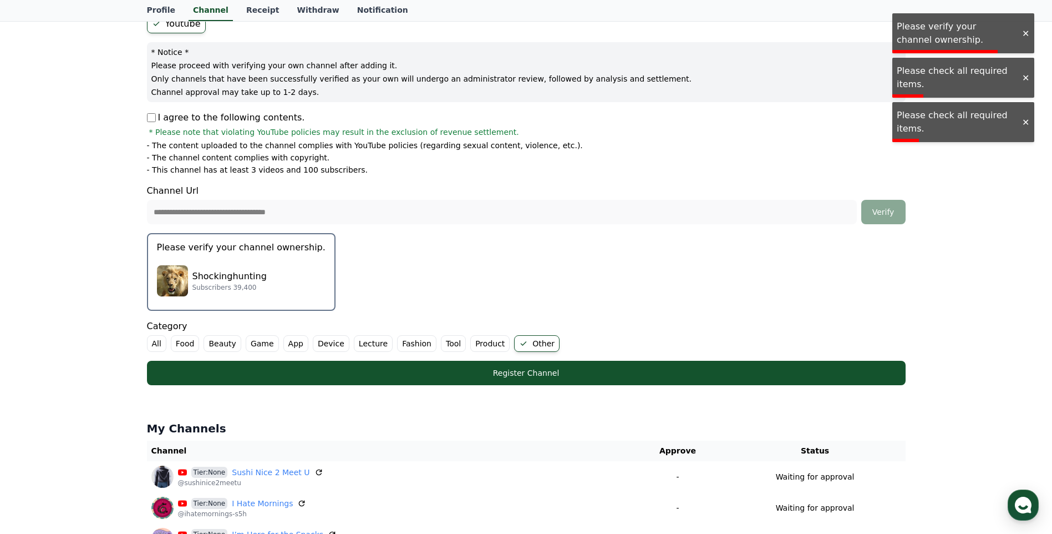
click at [225, 271] on p "Shockinghunting" at bounding box center [229, 276] width 74 height 13
click at [236, 255] on button "Please verify your channel ownership. Shockinghunting Subscribers 39,400" at bounding box center [241, 272] width 189 height 78
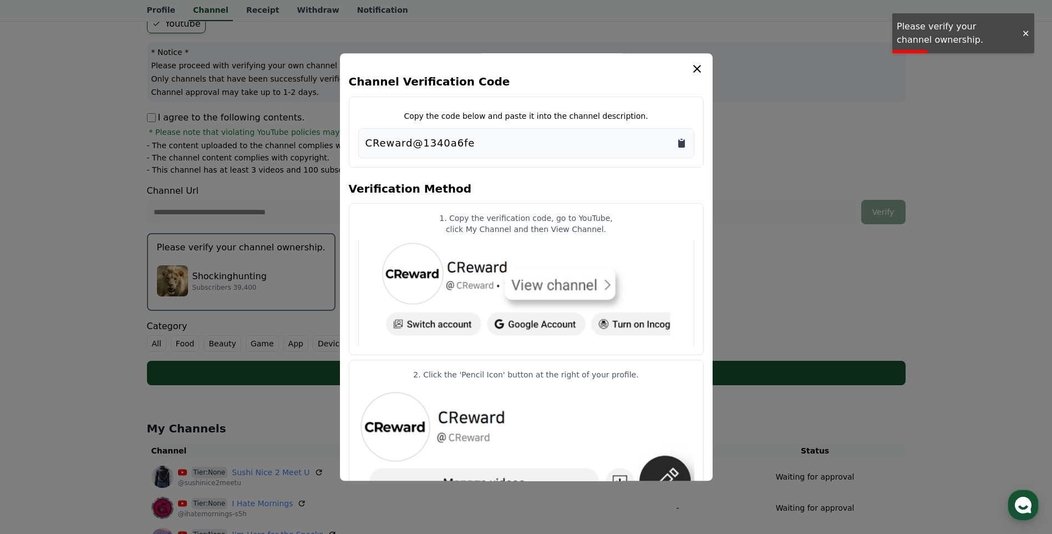
click at [679, 148] on icon "Copy to clipboard" at bounding box center [681, 143] width 7 height 8
click at [693, 73] on icon "modal" at bounding box center [696, 68] width 13 height 13
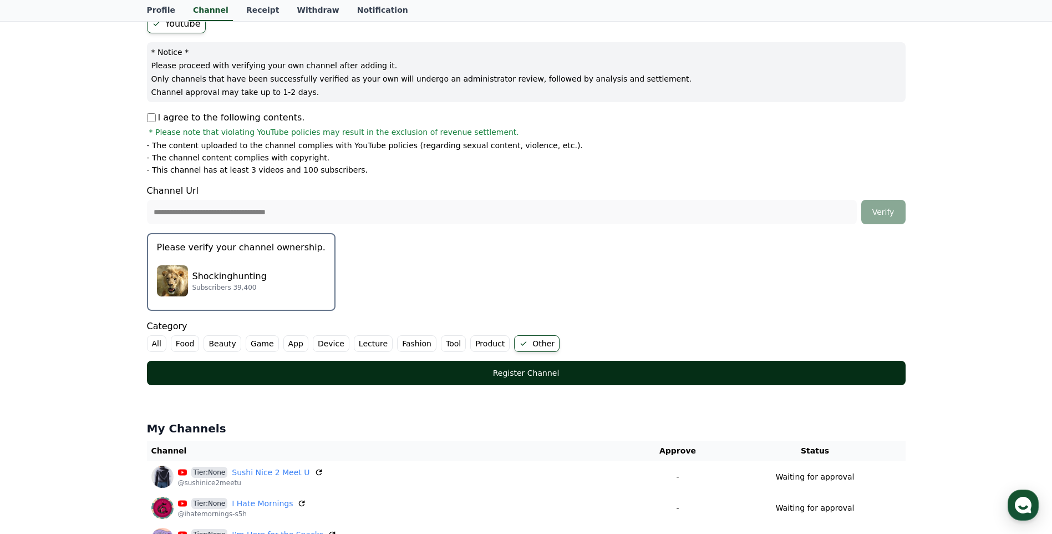
click at [525, 375] on div "Register Channel" at bounding box center [526, 372] width 714 height 11
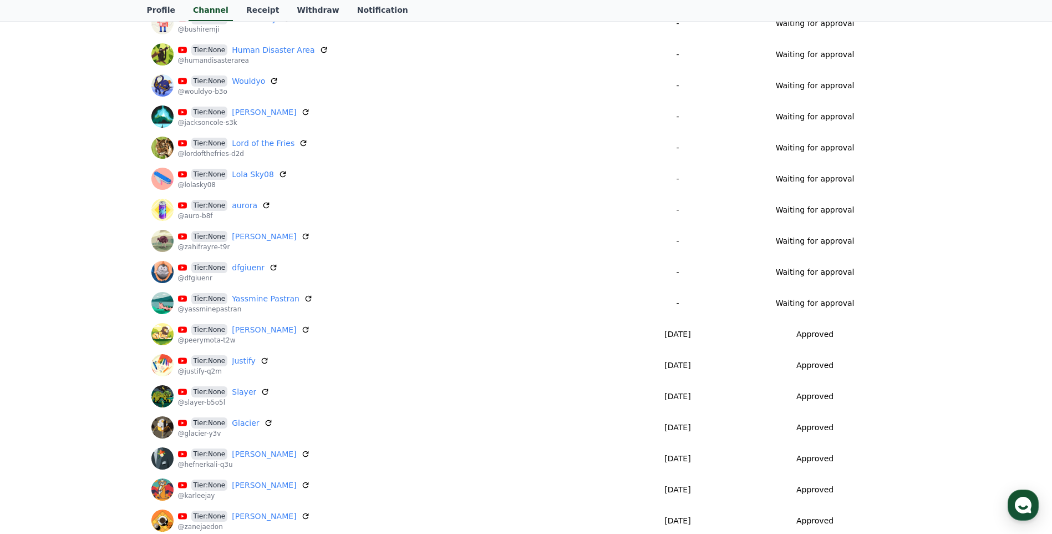
scroll to position [499, 0]
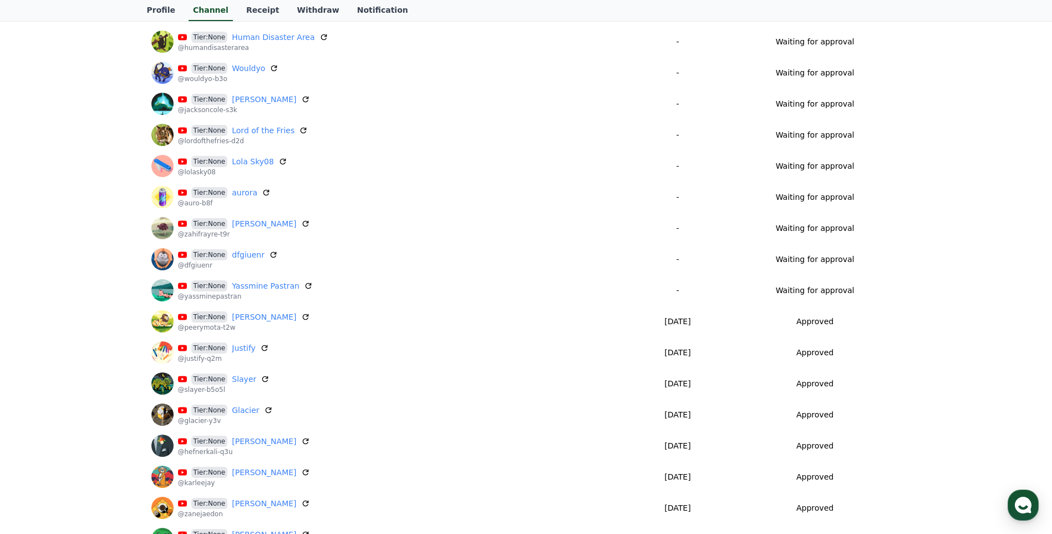
click at [990, 260] on div "Register Channel My Channels Channel Approve Status Tier:None Shockinghunting @…" at bounding box center [526, 116] width 1052 height 1079
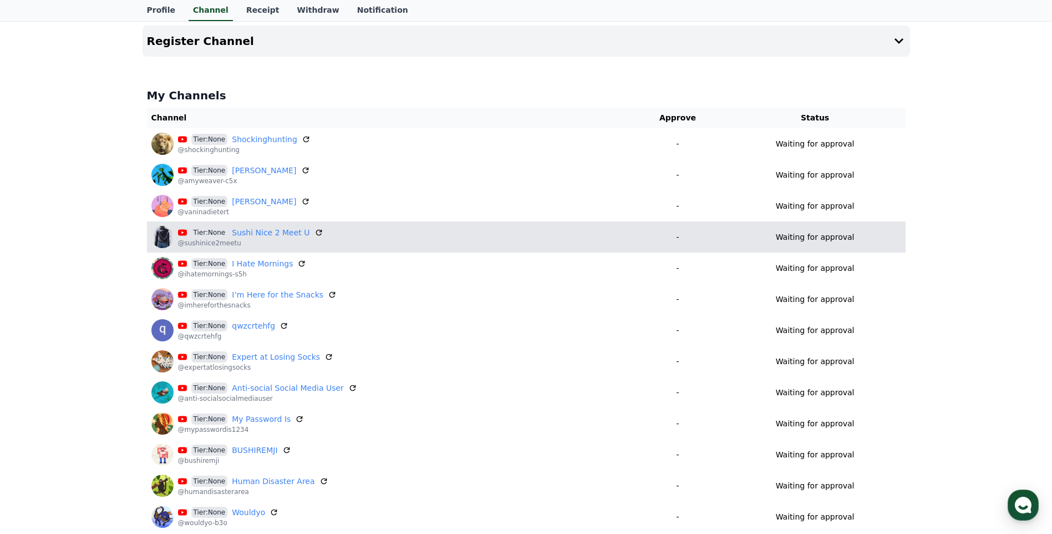
scroll to position [0, 0]
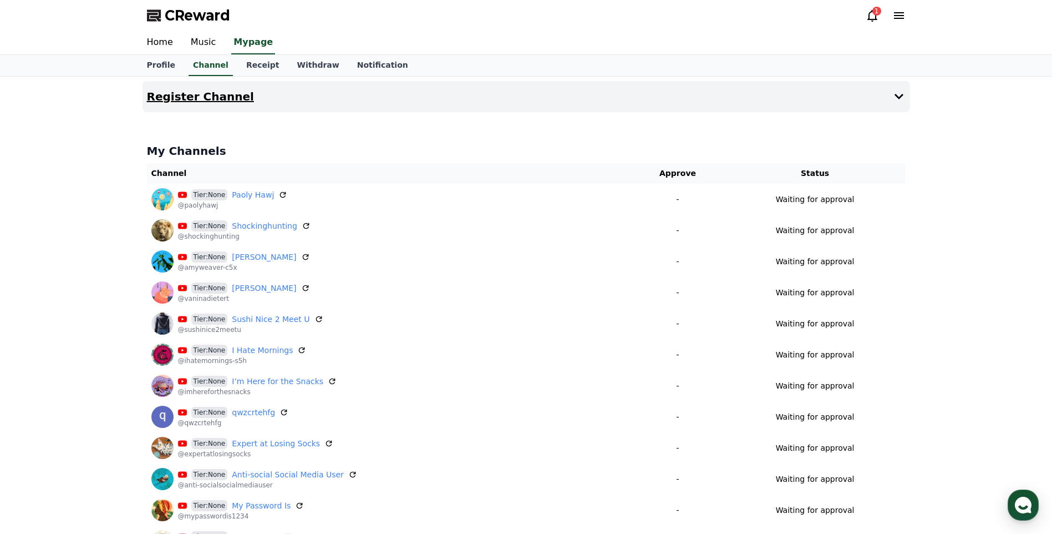
click at [904, 98] on icon at bounding box center [898, 96] width 13 height 13
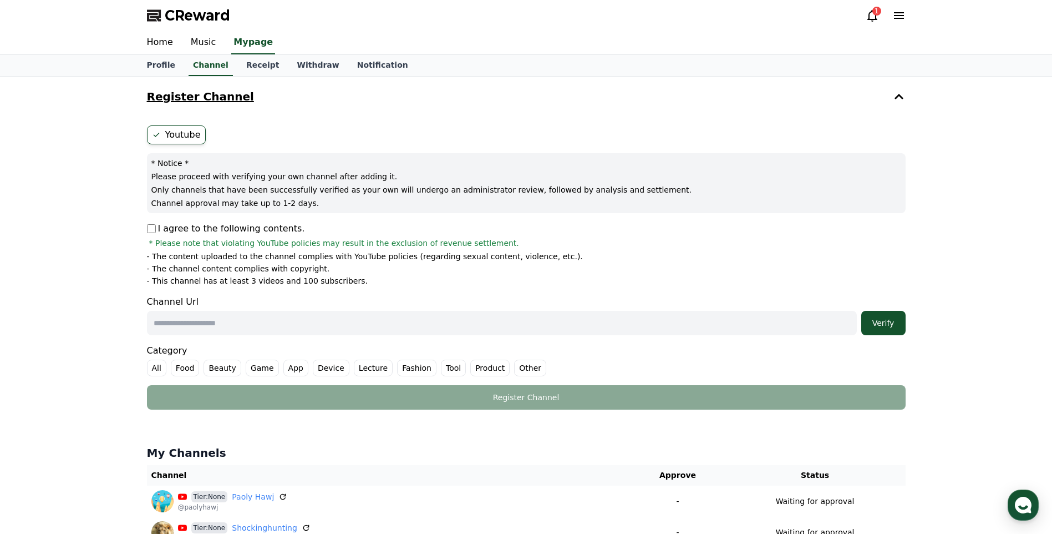
click at [904, 98] on icon at bounding box center [898, 96] width 13 height 13
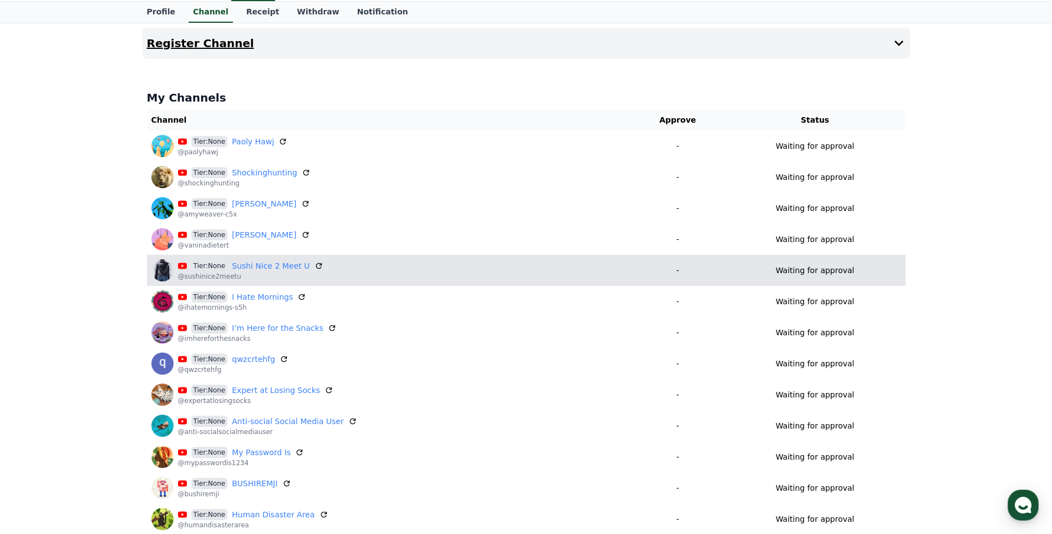
scroll to position [55, 0]
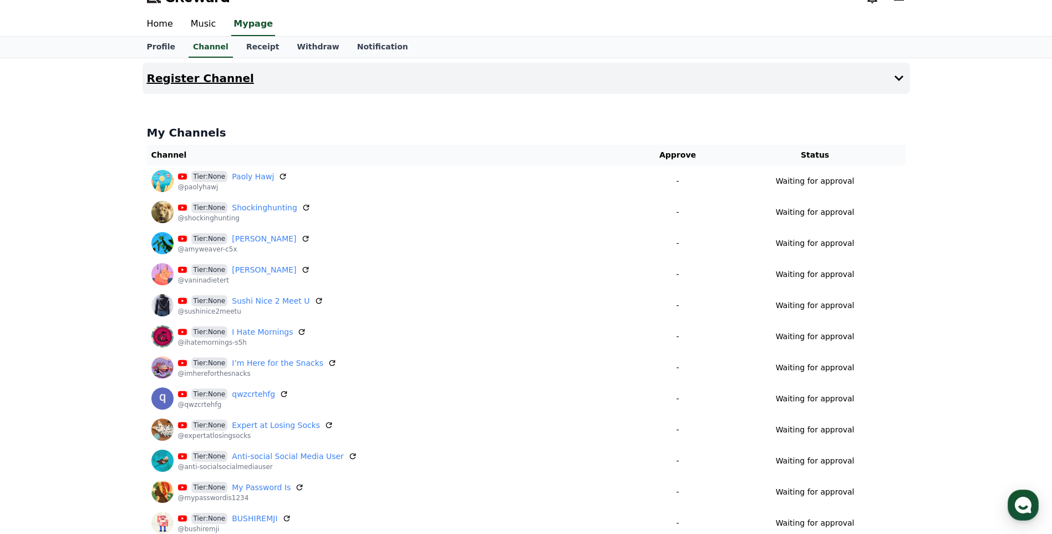
scroll to position [0, 0]
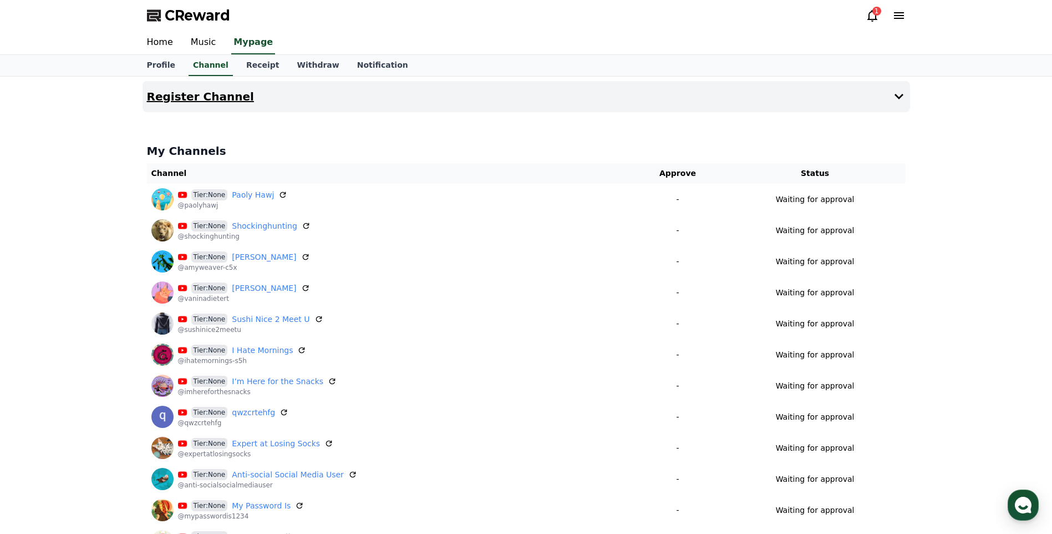
click at [898, 97] on icon at bounding box center [899, 97] width 9 height 6
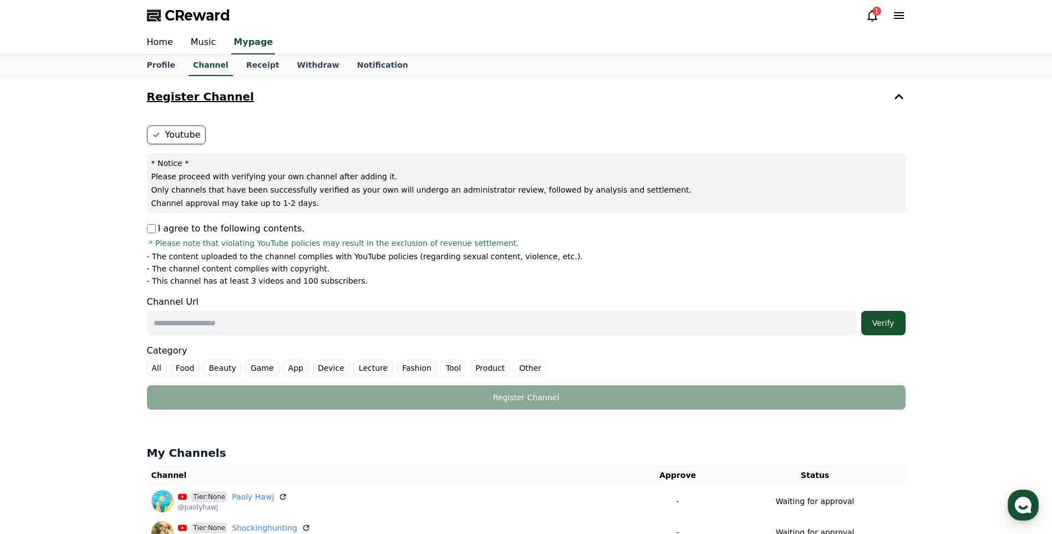
click at [218, 333] on input "text" at bounding box center [502, 323] width 710 height 24
click at [331, 329] on input "text" at bounding box center [502, 323] width 710 height 24
paste input "**********"
click at [494, 369] on label "Product" at bounding box center [489, 367] width 39 height 17
click at [888, 318] on div "Verify" at bounding box center [883, 322] width 35 height 11
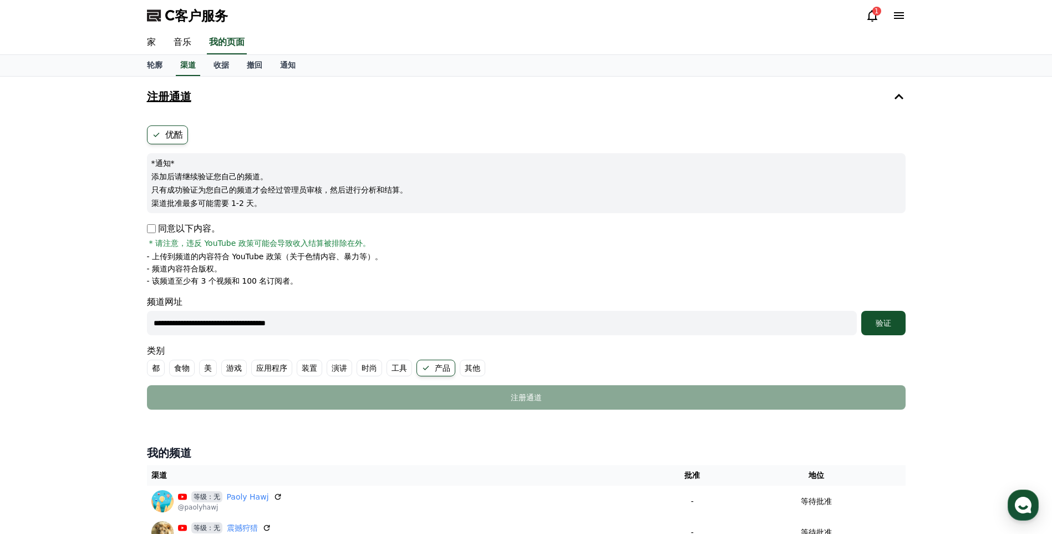
click at [468, 368] on font "其他" at bounding box center [473, 367] width 16 height 11
click at [885, 313] on button "验证" at bounding box center [883, 323] width 44 height 24
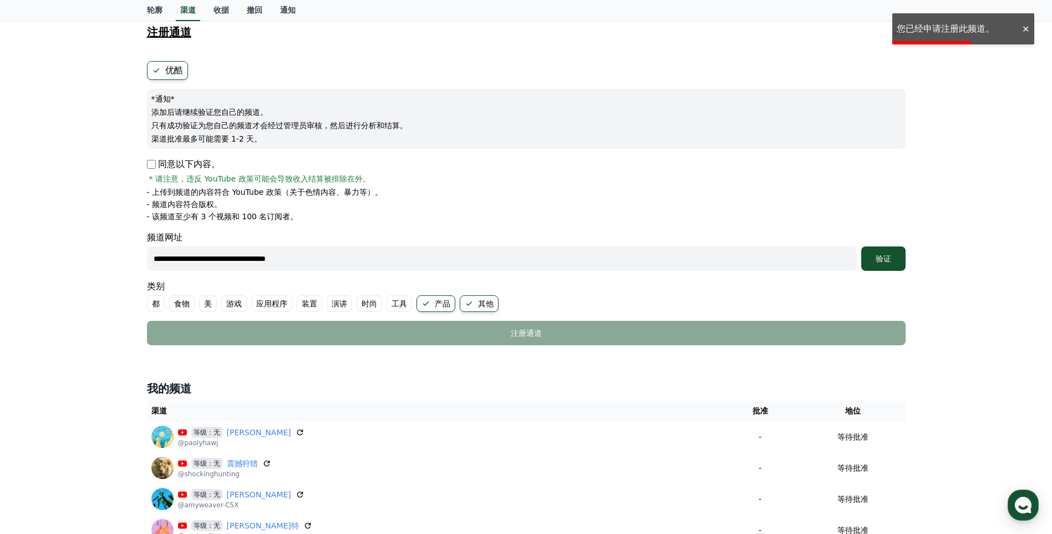
scroll to position [111, 0]
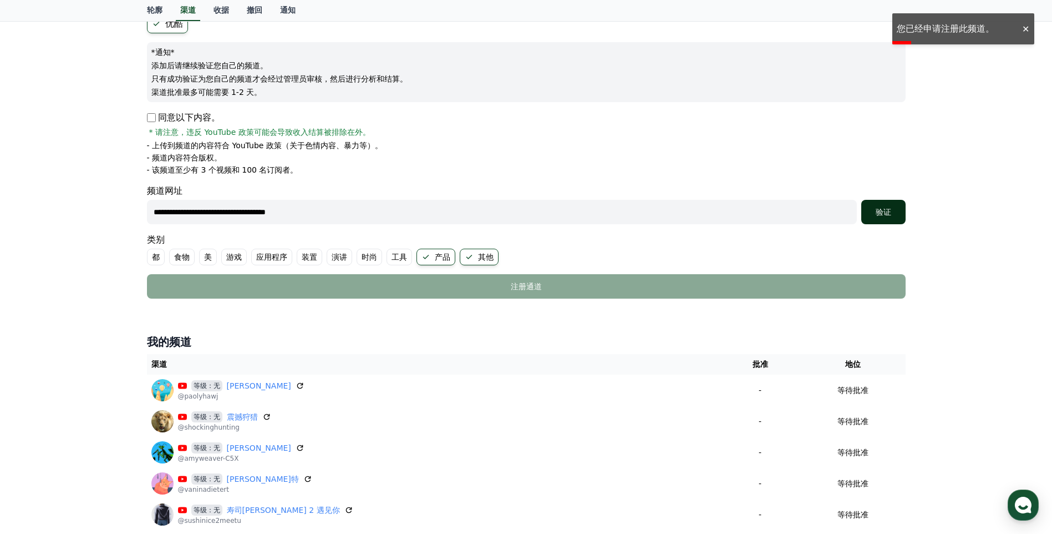
click at [888, 203] on button "验证" at bounding box center [883, 212] width 44 height 24
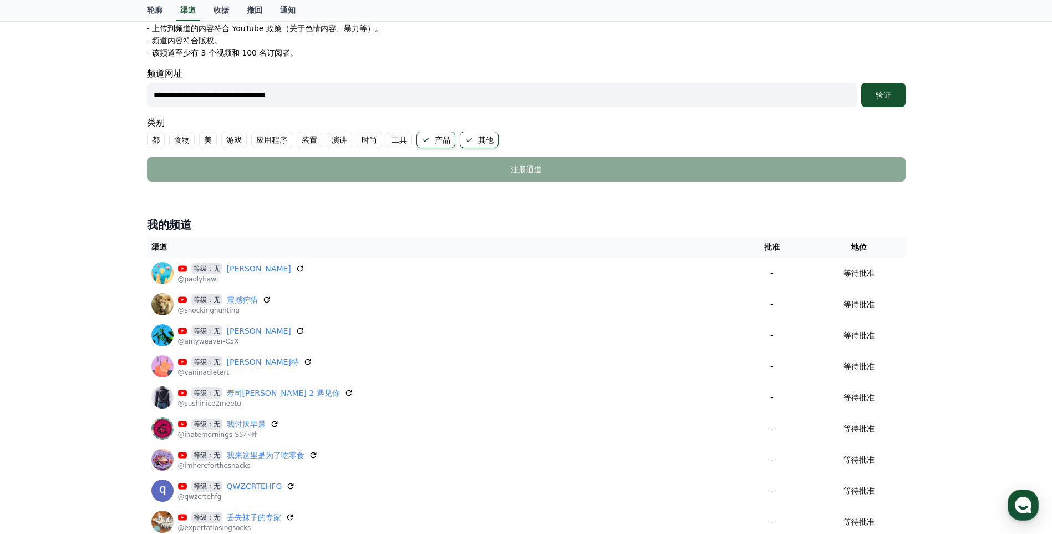
scroll to position [166, 0]
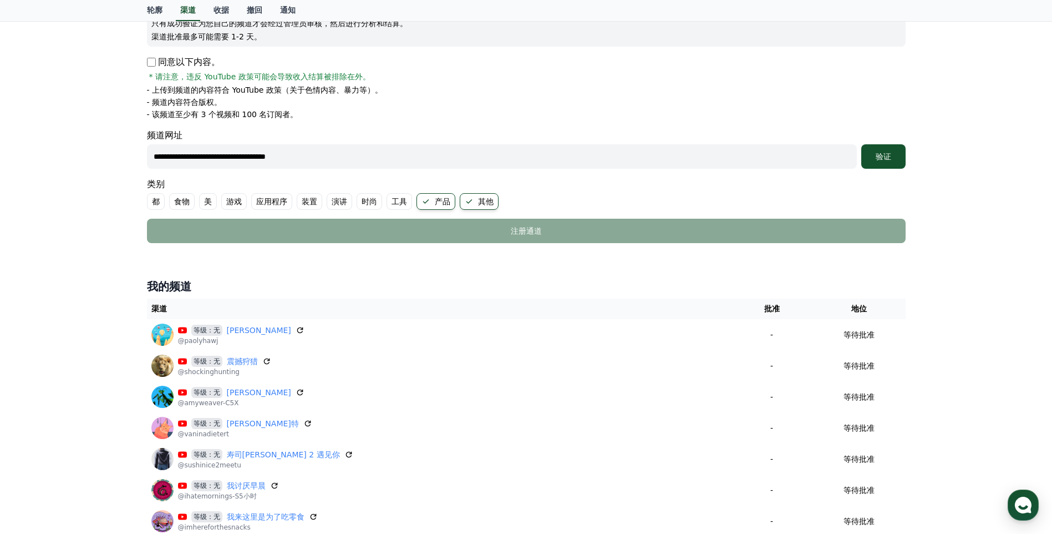
click at [368, 160] on input "**********" at bounding box center [502, 156] width 710 height 24
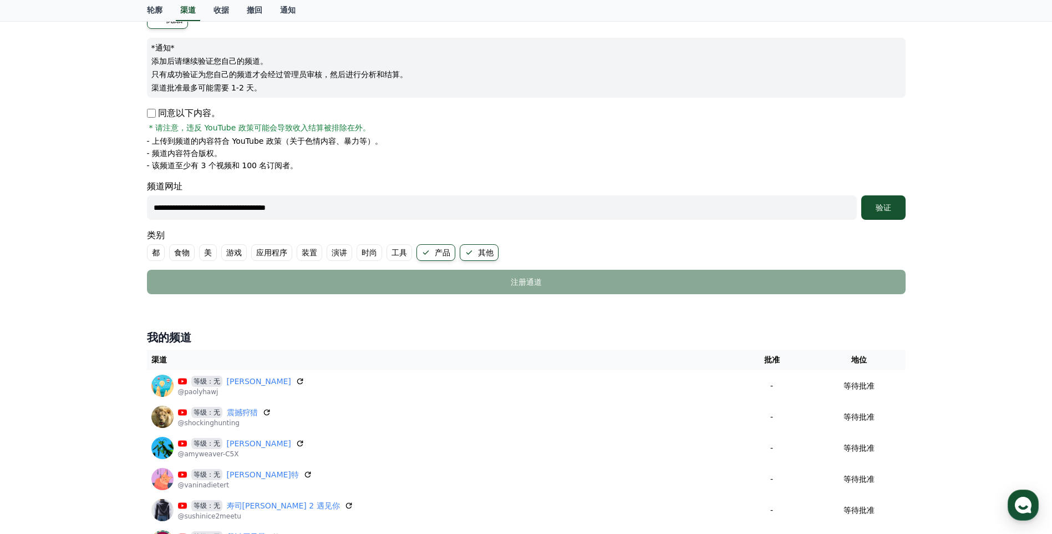
scroll to position [55, 0]
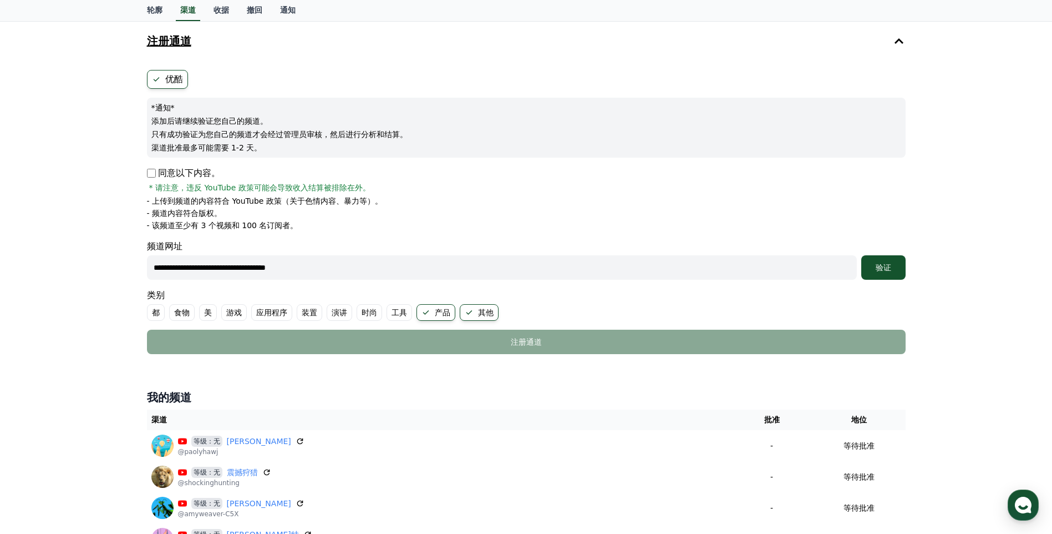
drag, startPoint x: 345, startPoint y: 266, endPoint x: 22, endPoint y: 266, distance: 322.8
paste input "****"
type input "**********"
click at [888, 268] on font "验证" at bounding box center [884, 267] width 16 height 9
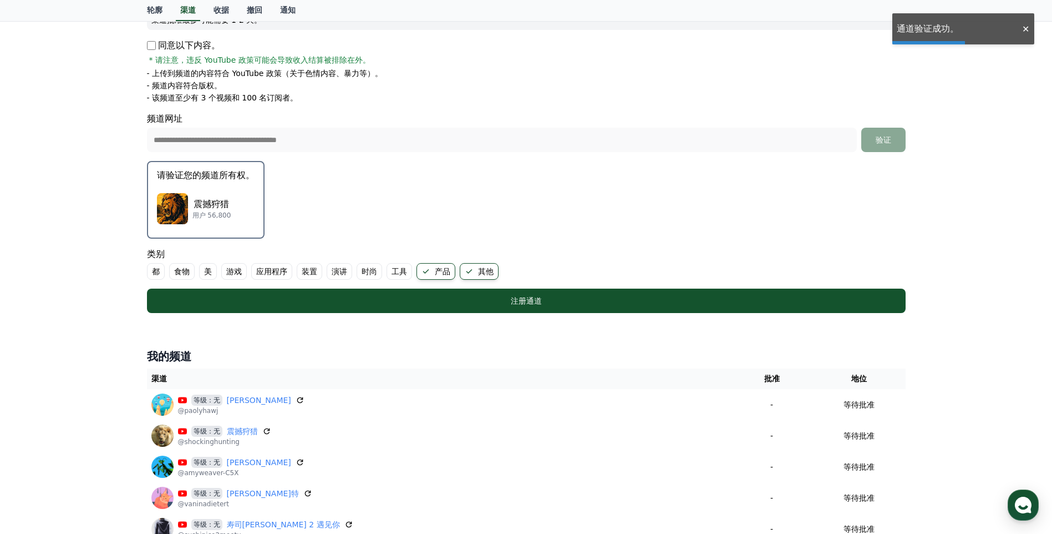
scroll to position [166, 0]
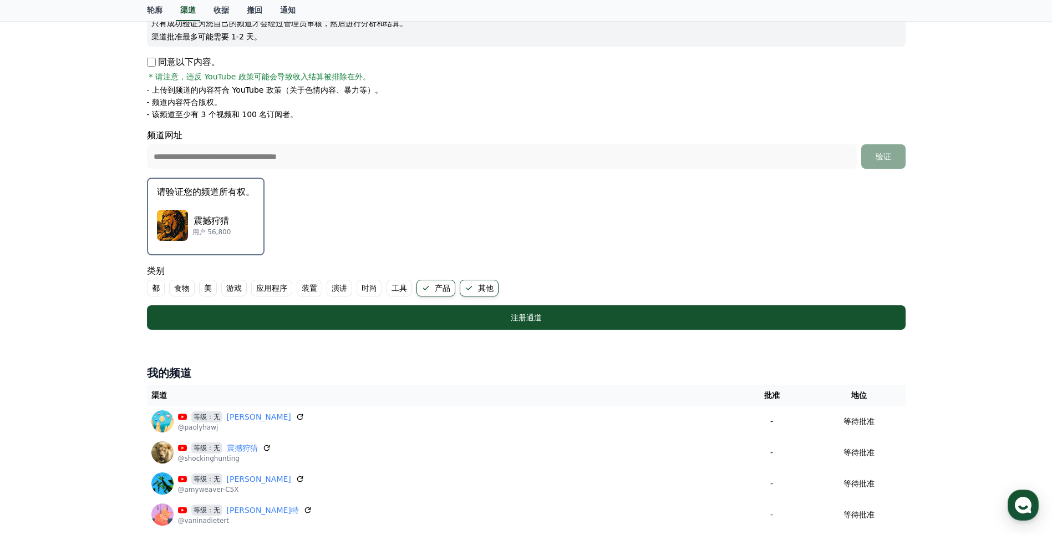
click at [444, 287] on font "产品" at bounding box center [443, 287] width 16 height 11
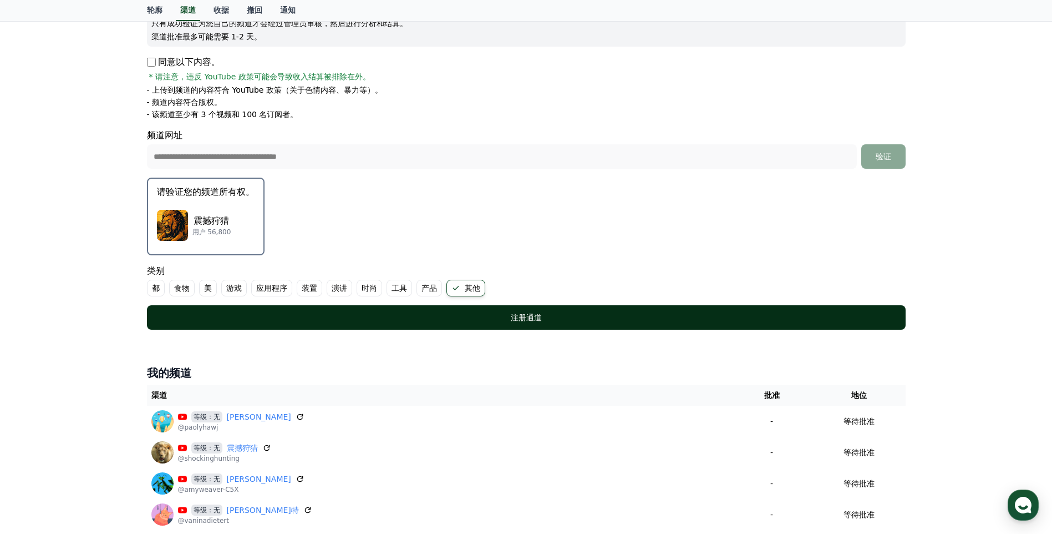
click at [455, 328] on button "注册通道" at bounding box center [526, 317] width 759 height 24
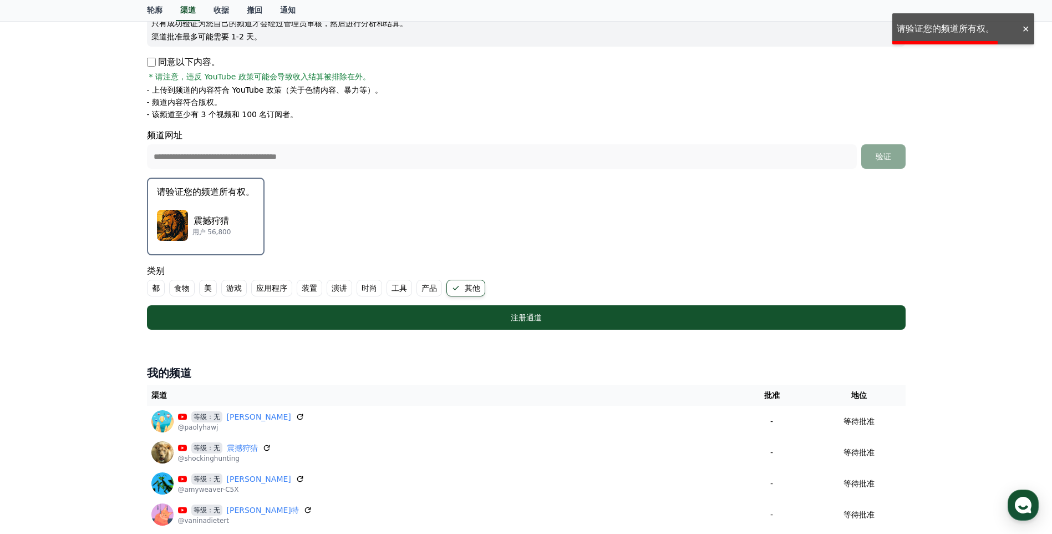
click at [183, 230] on img "button" at bounding box center [172, 225] width 31 height 31
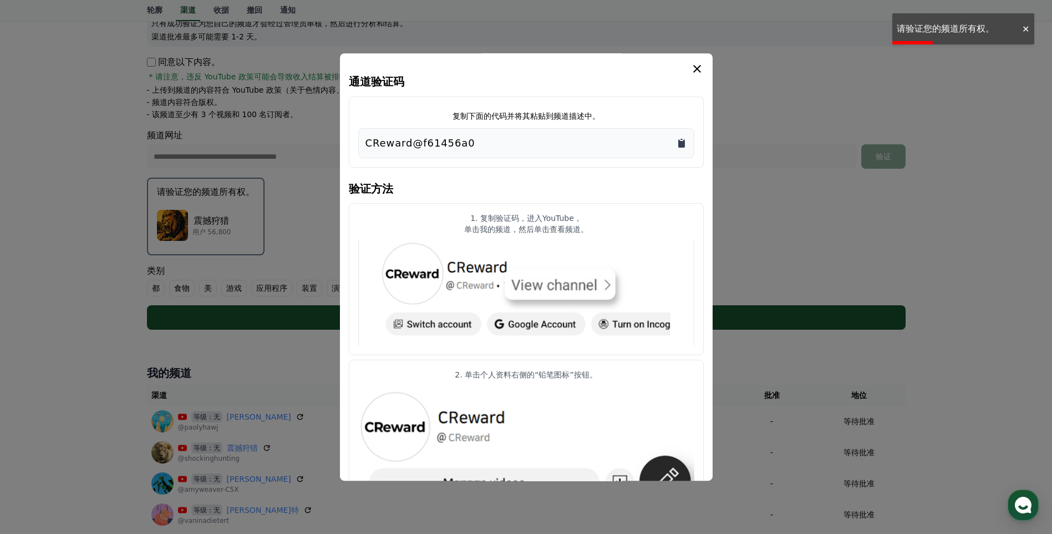
click at [685, 143] on icon "复制到剪贴板" at bounding box center [681, 143] width 11 height 11
click at [679, 146] on icon "复制到剪贴板" at bounding box center [681, 143] width 7 height 8
click at [698, 70] on icon "模 态" at bounding box center [697, 69] width 8 height 8
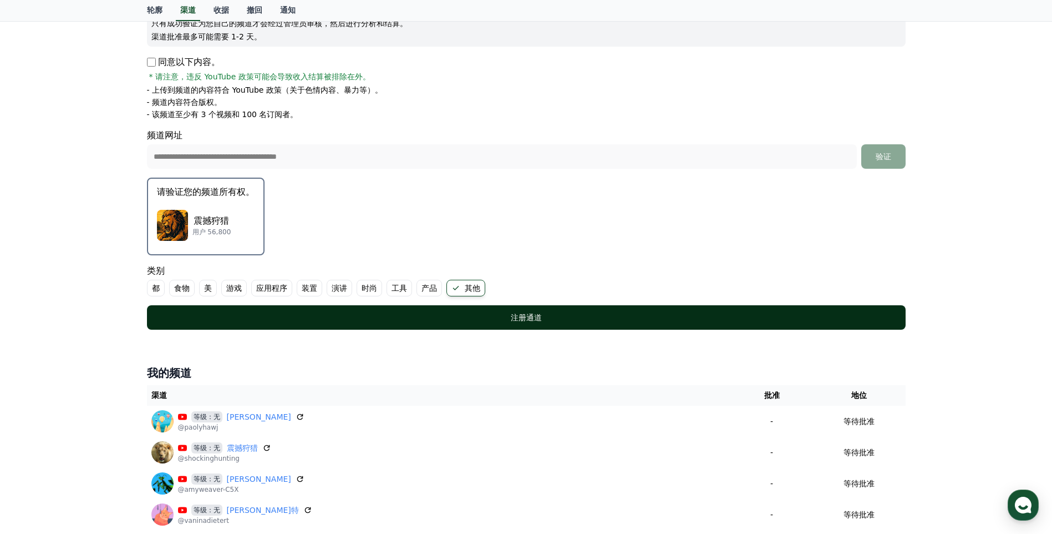
click at [586, 322] on div "注册通道" at bounding box center [526, 317] width 714 height 11
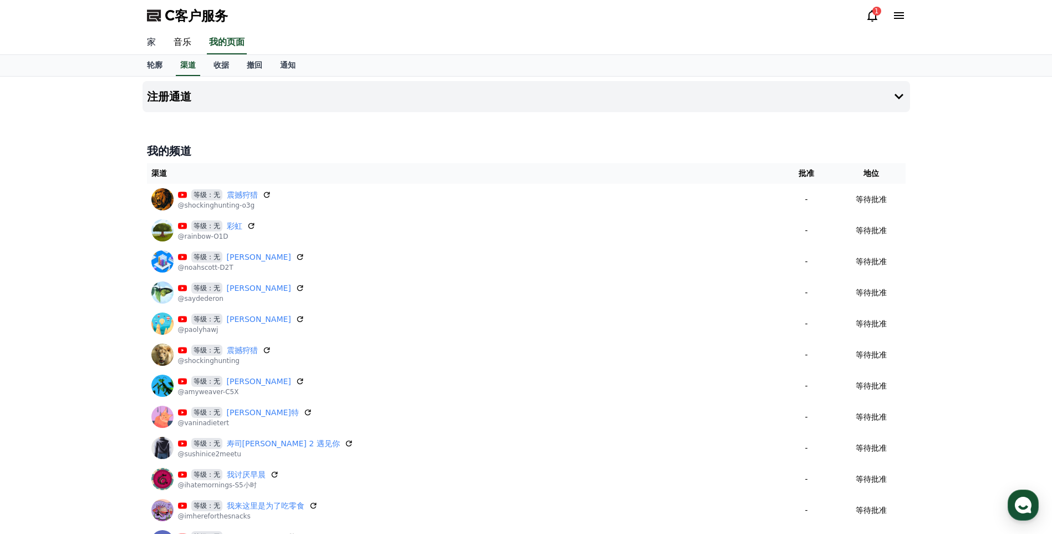
click at [149, 42] on link "家" at bounding box center [151, 42] width 27 height 23
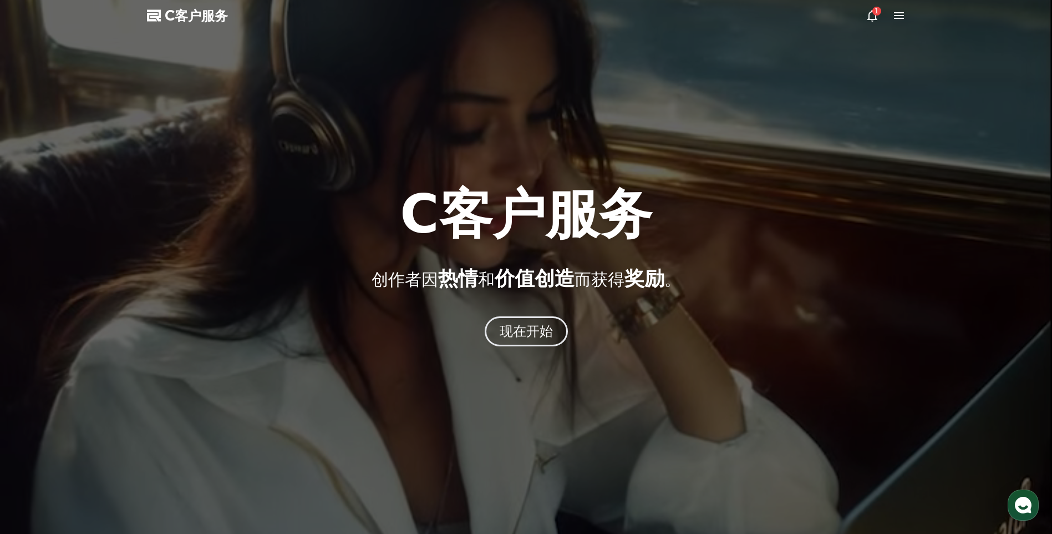
click at [519, 314] on div "C客户服务 创作者因 热情 和 价值创造 而获得 奖励 。 现在开始" at bounding box center [526, 266] width 1052 height 159
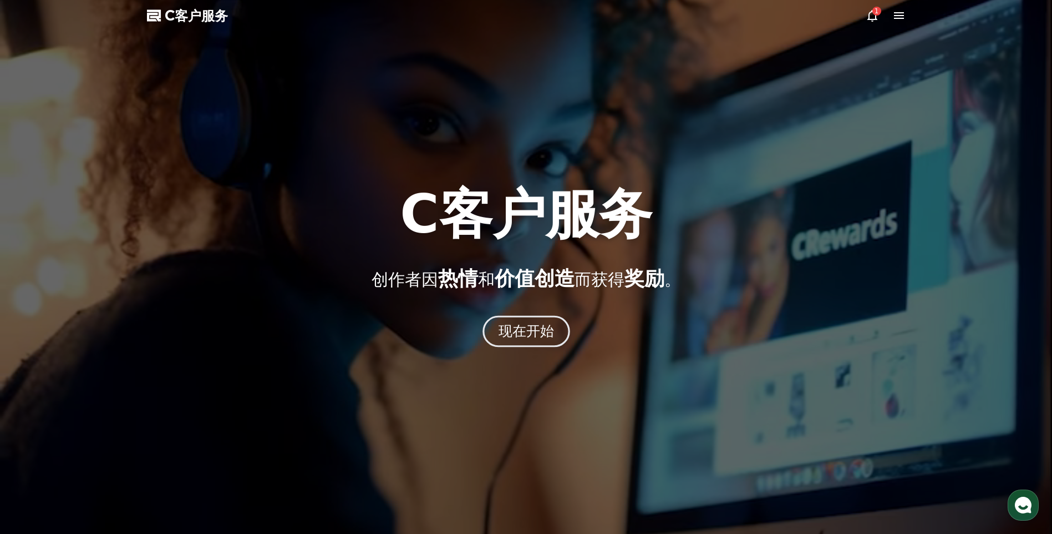
click at [516, 326] on font "现在开始" at bounding box center [526, 331] width 56 height 16
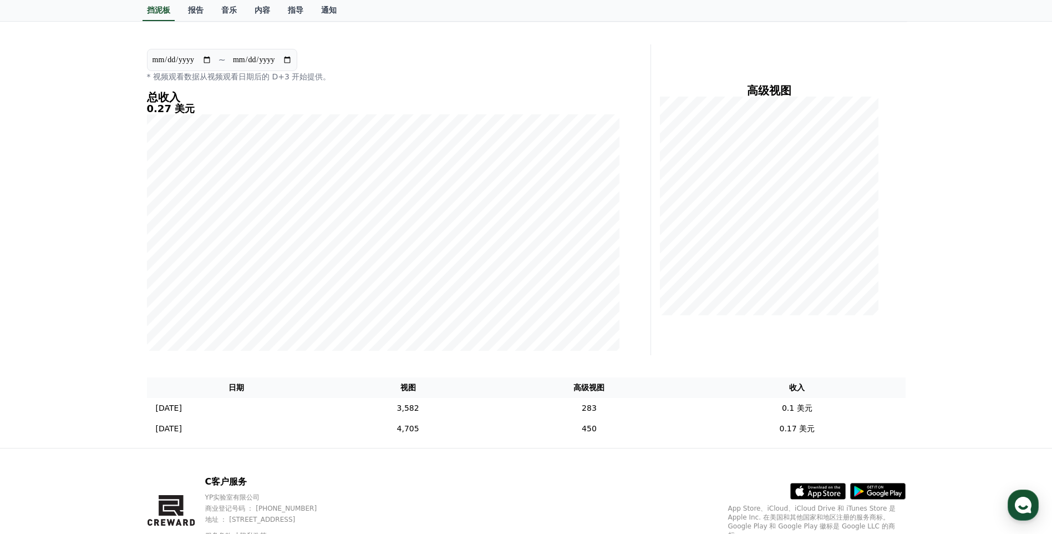
scroll to position [140, 0]
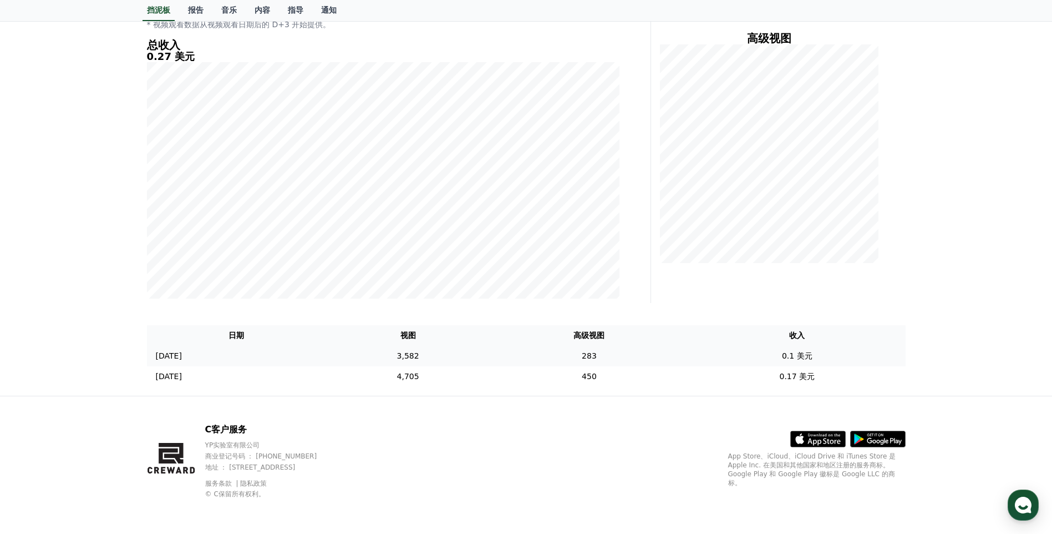
click at [464, 358] on td "3,582" at bounding box center [407, 355] width 163 height 21
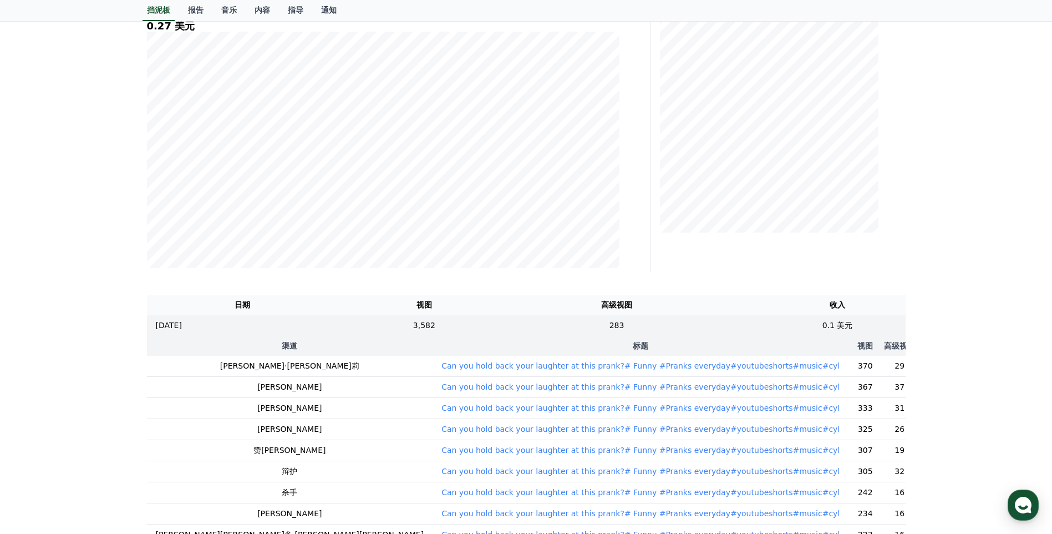
scroll to position [306, 0]
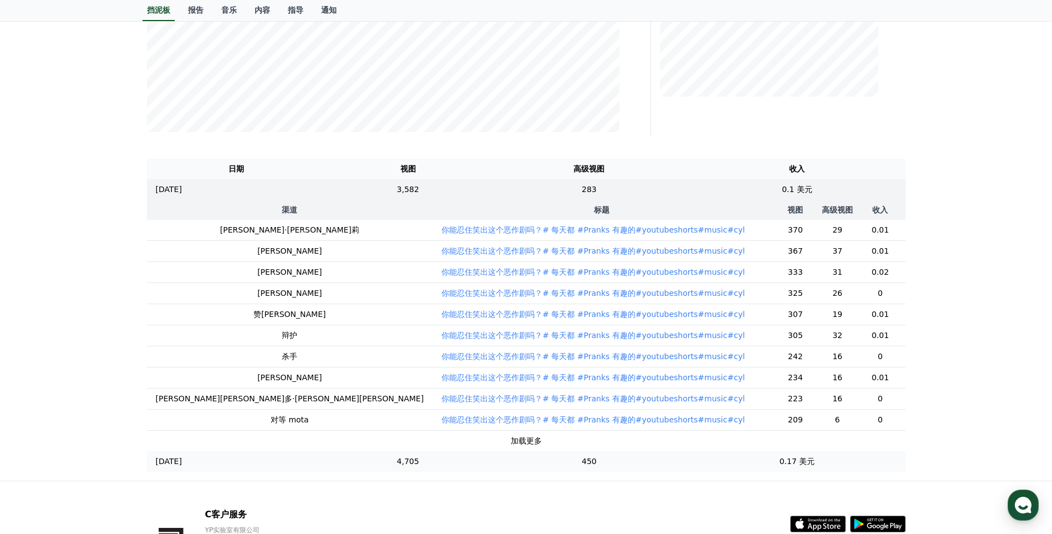
click at [440, 463] on td "4,705" at bounding box center [407, 461] width 163 height 21
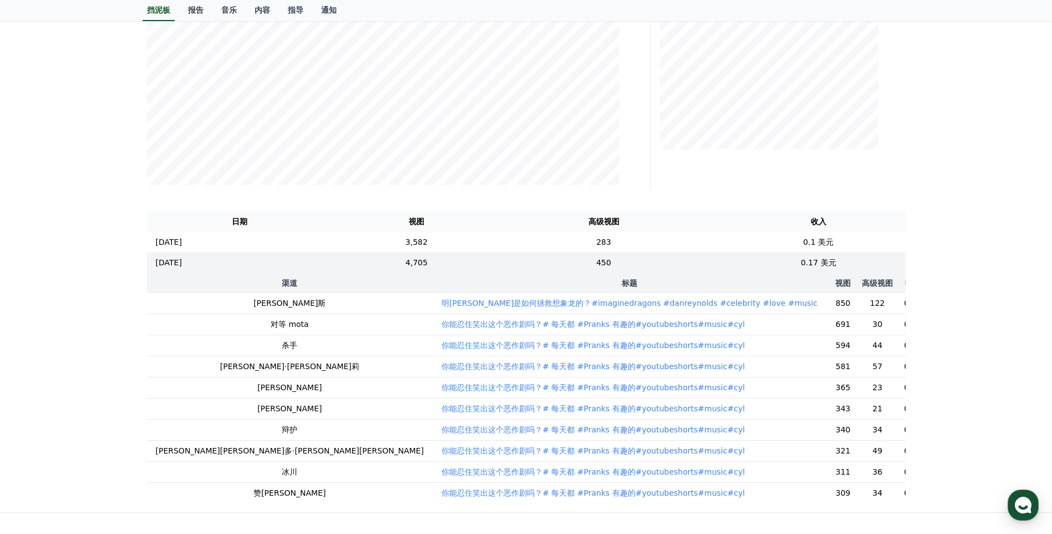
scroll to position [212, 0]
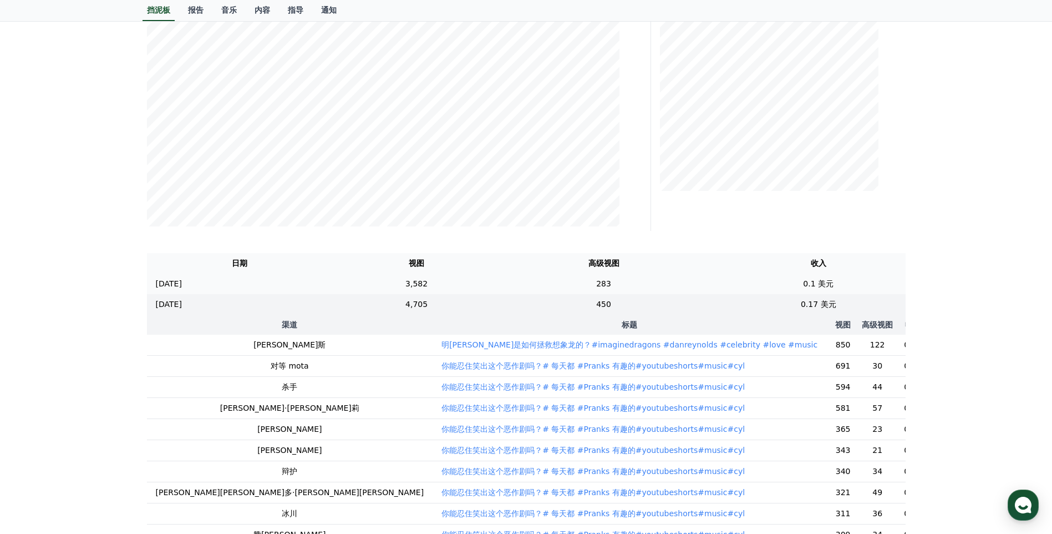
click at [595, 285] on td "283" at bounding box center [604, 283] width 206 height 21
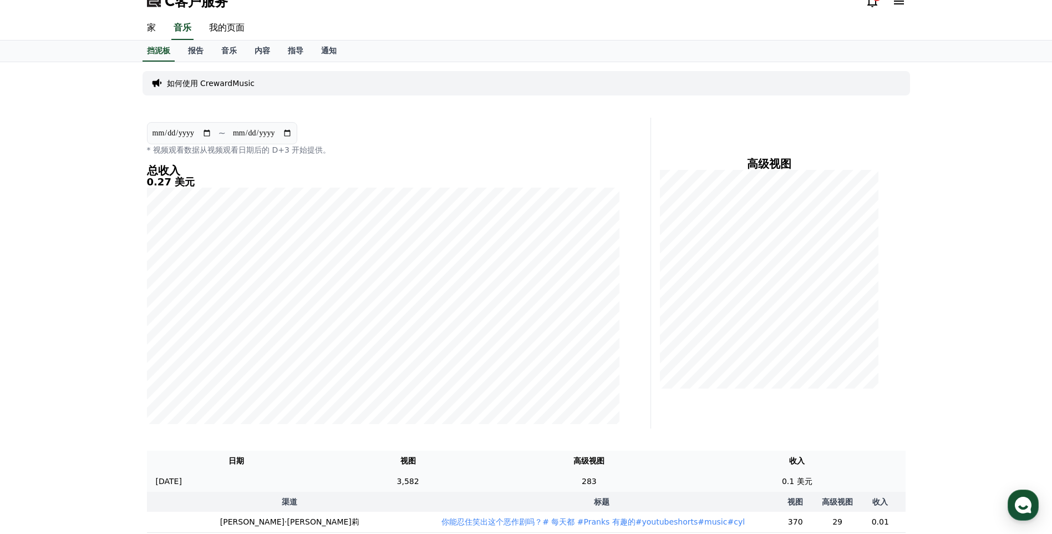
scroll to position [0, 0]
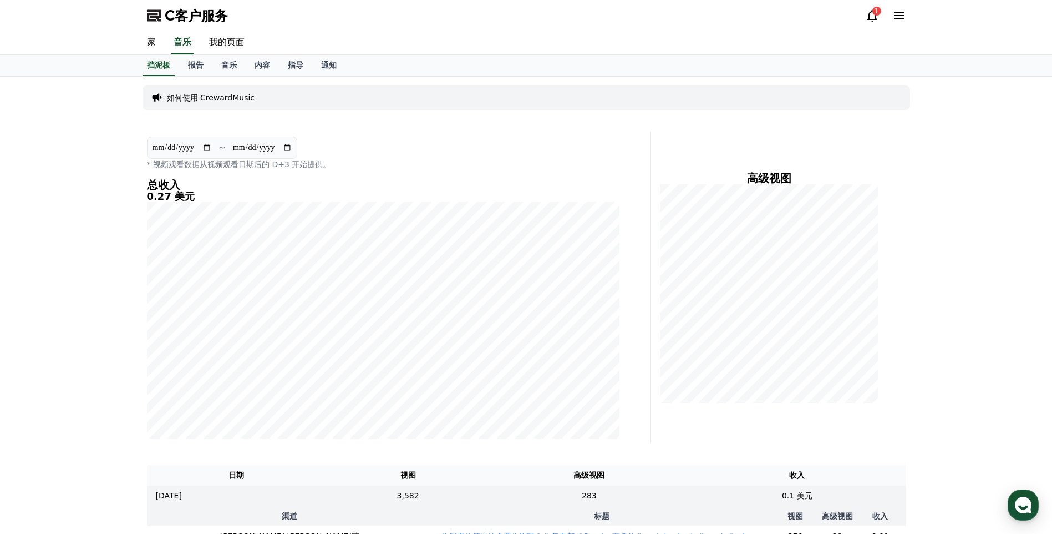
drag, startPoint x: 140, startPoint y: 194, endPoint x: 414, endPoint y: 194, distance: 273.4
click at [414, 194] on div "**********" at bounding box center [526, 432] width 776 height 710
click at [692, 176] on h4 "高级视图" at bounding box center [769, 178] width 219 height 12
click at [297, 141] on section "**********" at bounding box center [222, 147] width 150 height 22
click at [292, 144] on input "**********" at bounding box center [262, 147] width 60 height 12
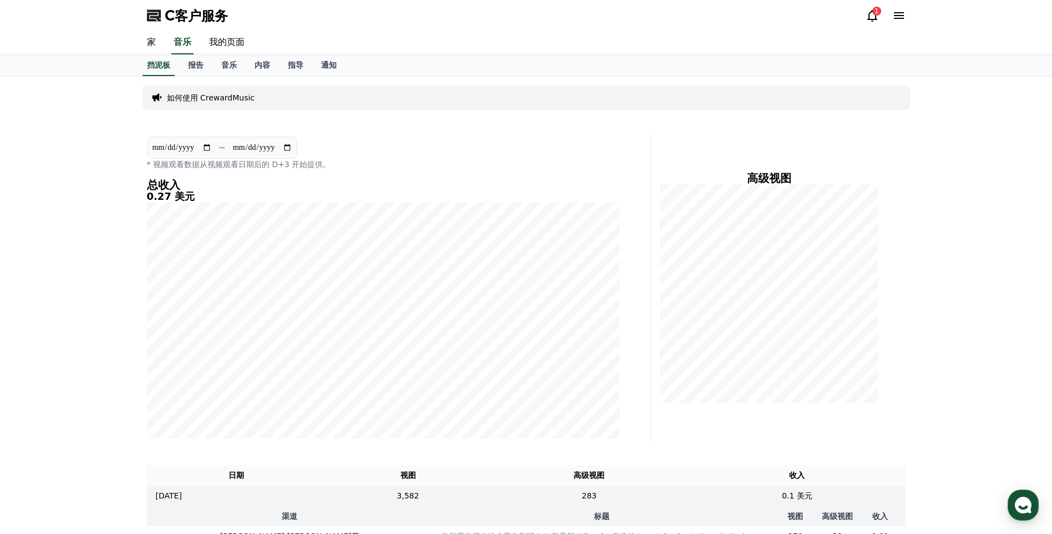
click at [292, 147] on input "**********" at bounding box center [262, 147] width 60 height 12
click at [207, 90] on div "如何使用 CrewardMusic" at bounding box center [527, 97] width 768 height 24
click at [240, 98] on p "如何使用 CrewardMusic" at bounding box center [211, 97] width 88 height 11
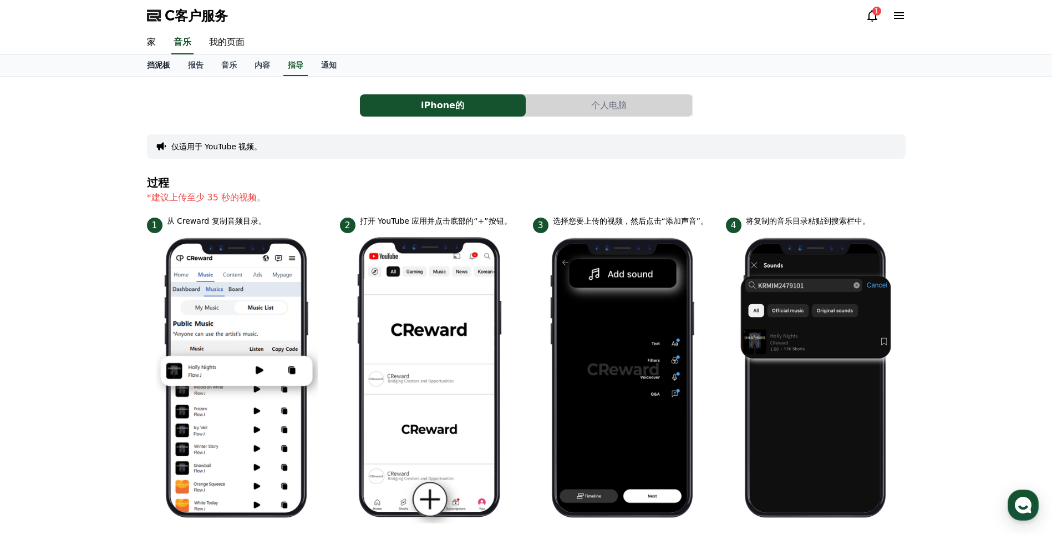
click at [158, 62] on font "挡泥板" at bounding box center [158, 64] width 23 height 9
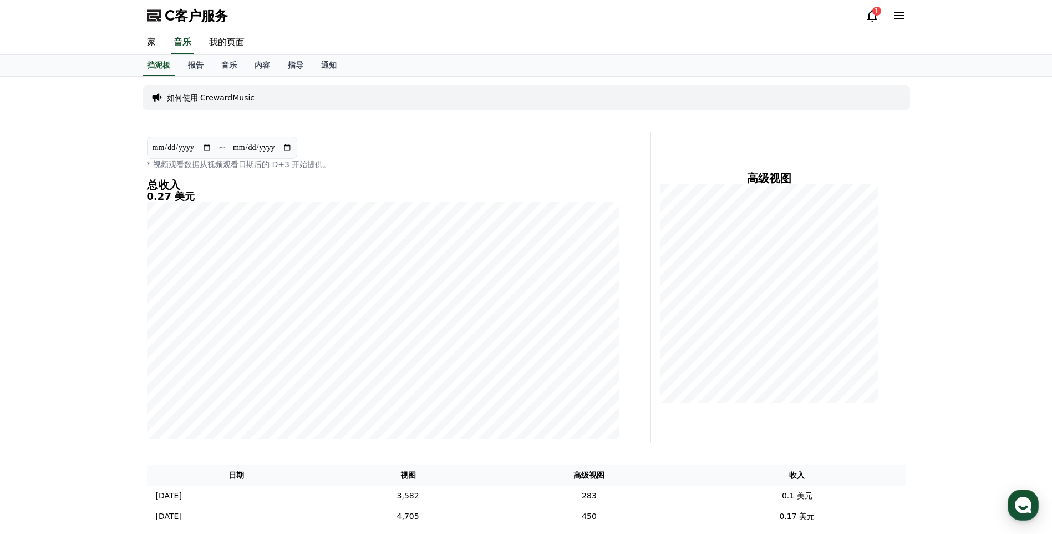
click at [229, 206] on div "总收入 0.27 美元" at bounding box center [383, 309] width 472 height 260
click at [151, 199] on h5 "0.27 美元" at bounding box center [383, 196] width 472 height 11
drag, startPoint x: 156, startPoint y: 199, endPoint x: 198, endPoint y: 199, distance: 42.1
click at [198, 199] on h5 "0.27 美元" at bounding box center [383, 196] width 472 height 11
drag, startPoint x: 198, startPoint y: 199, endPoint x: 226, endPoint y: 200, distance: 27.7
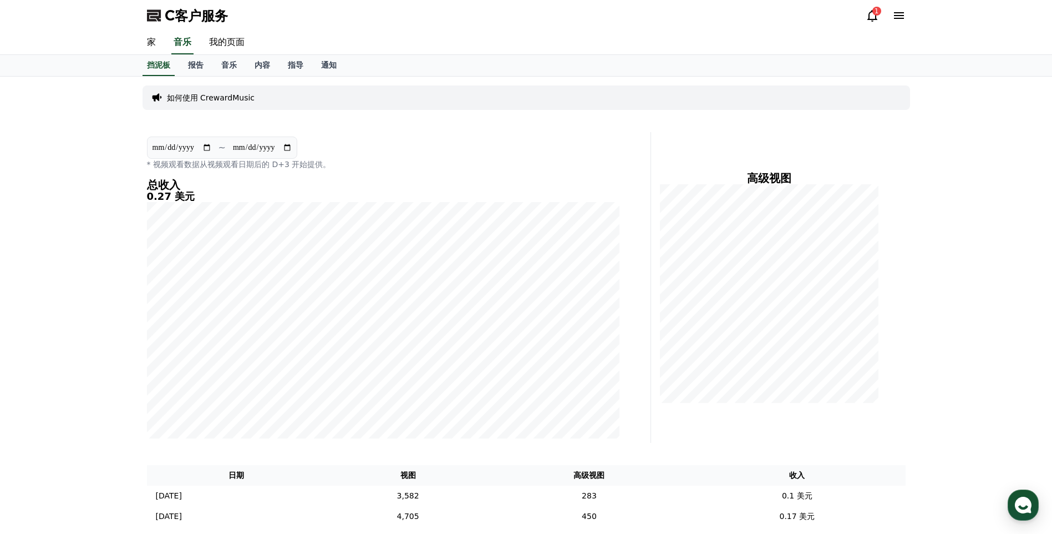
click at [226, 200] on h5 "0.27 美元" at bounding box center [383, 196] width 472 height 11
click at [250, 66] on link "内容" at bounding box center [262, 65] width 33 height 21
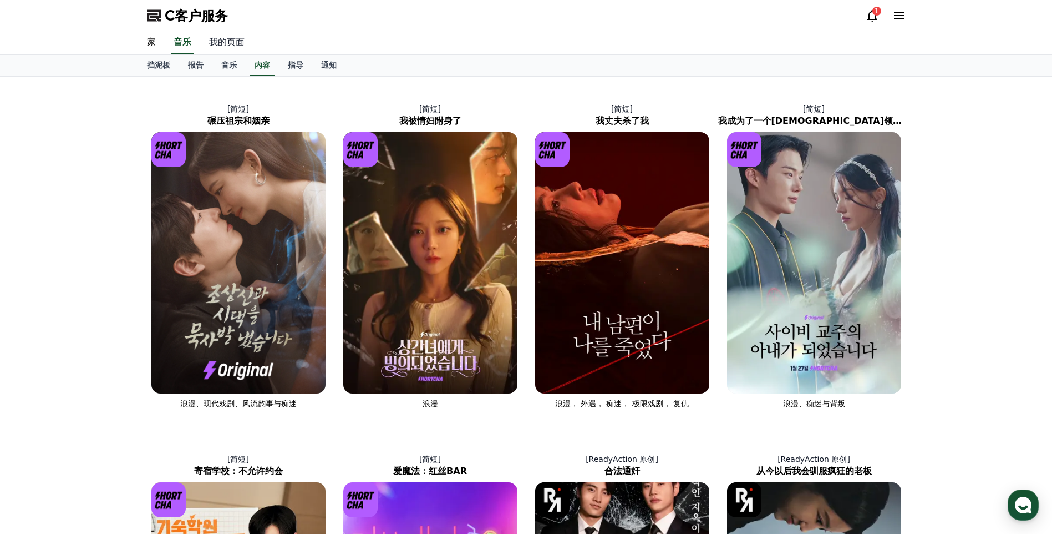
click at [217, 42] on link "我的页面" at bounding box center [226, 42] width 53 height 23
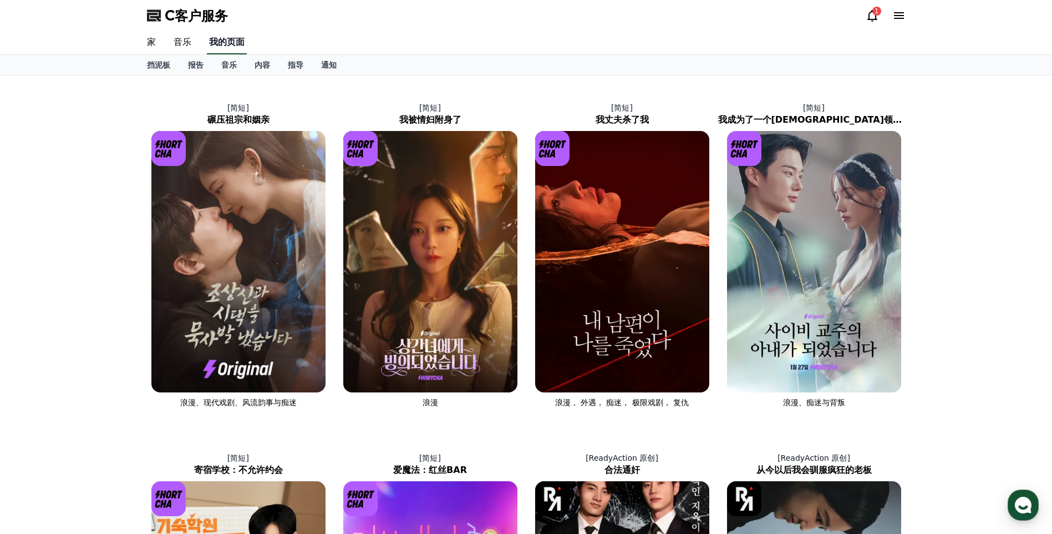
select select "**********"
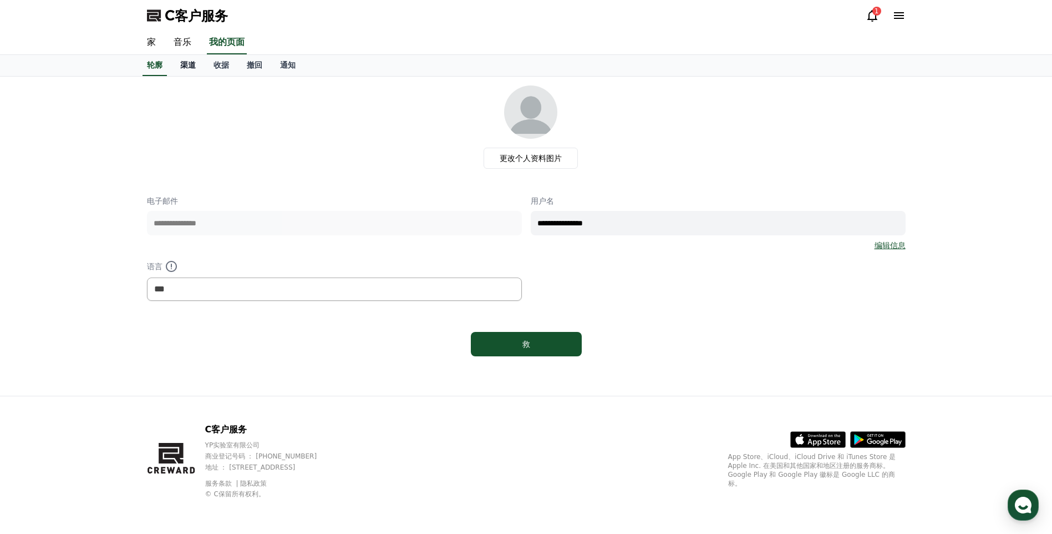
click at [186, 66] on font "渠道" at bounding box center [188, 64] width 16 height 9
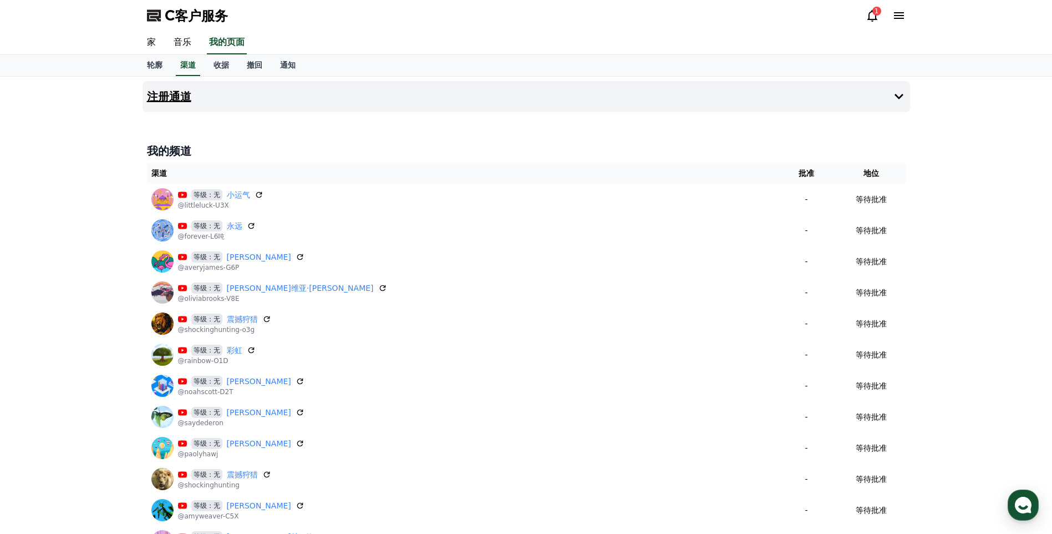
click at [886, 90] on button "注册通道" at bounding box center [527, 96] width 768 height 31
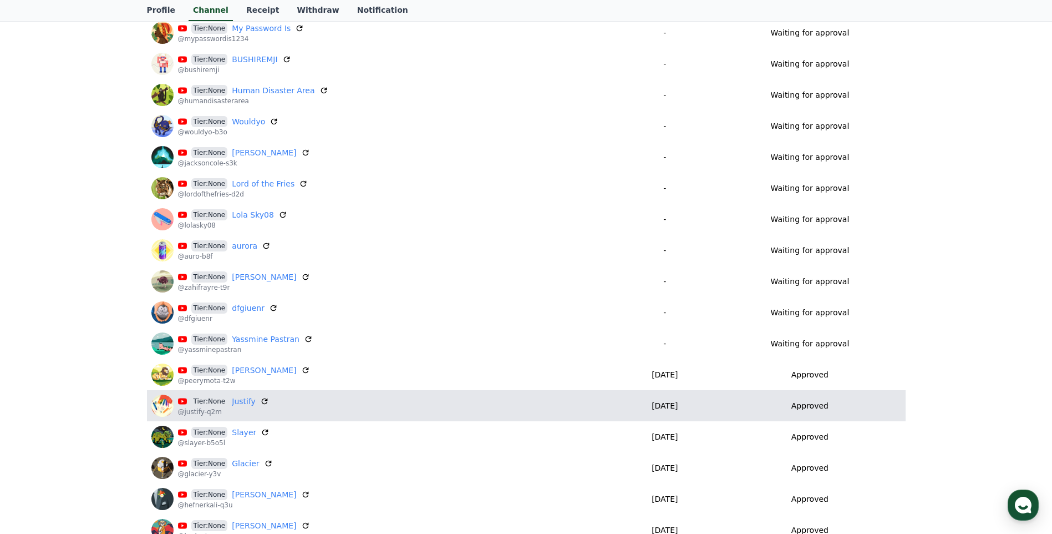
scroll to position [1054, 0]
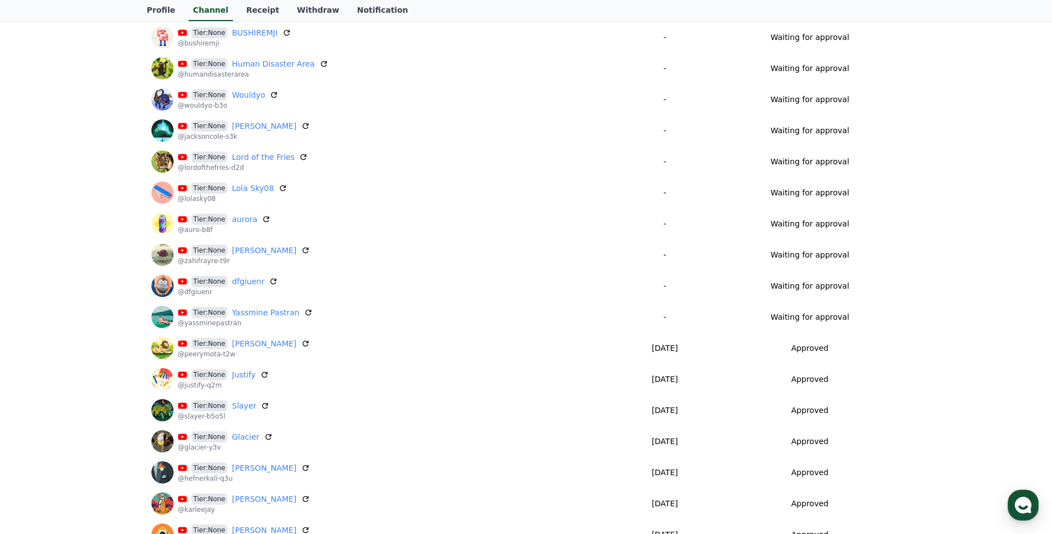
drag, startPoint x: 772, startPoint y: 316, endPoint x: 972, endPoint y: 317, distance: 200.2
drag, startPoint x: 972, startPoint y: 317, endPoint x: 933, endPoint y: 356, distance: 55.3
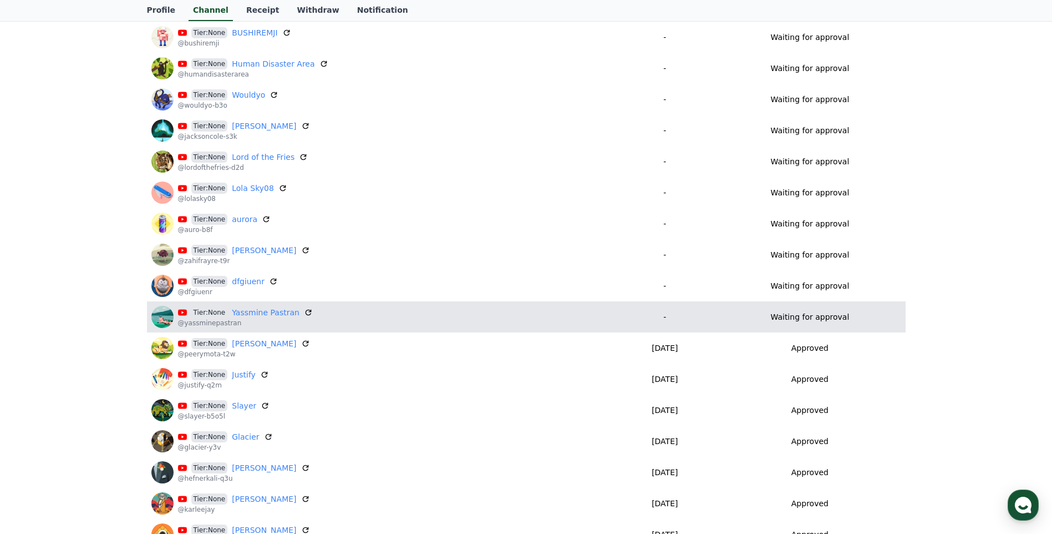
drag, startPoint x: 850, startPoint y: 313, endPoint x: 720, endPoint y: 306, distance: 129.4
click at [720, 306] on td "Waiting for approval" at bounding box center [809, 316] width 191 height 31
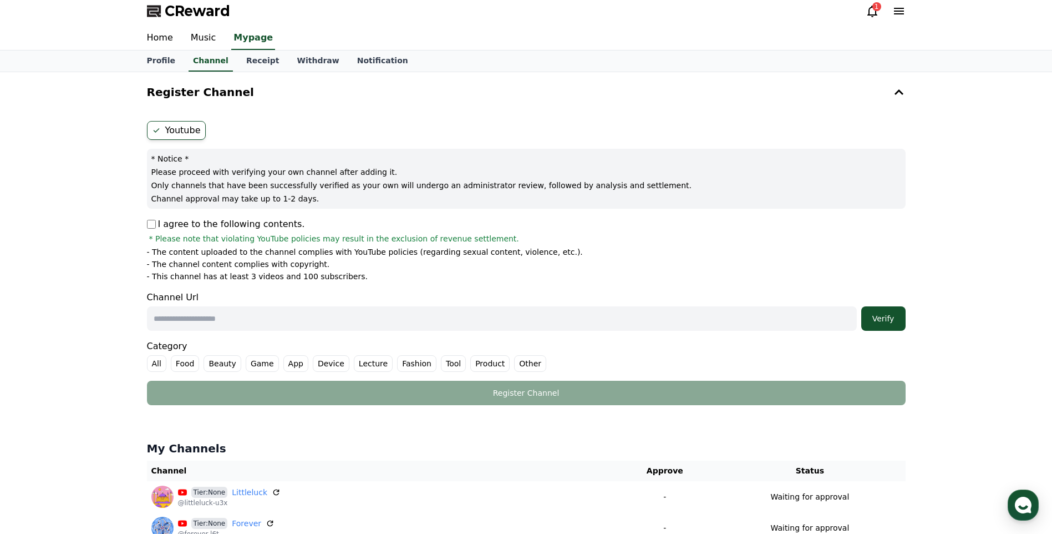
scroll to position [0, 0]
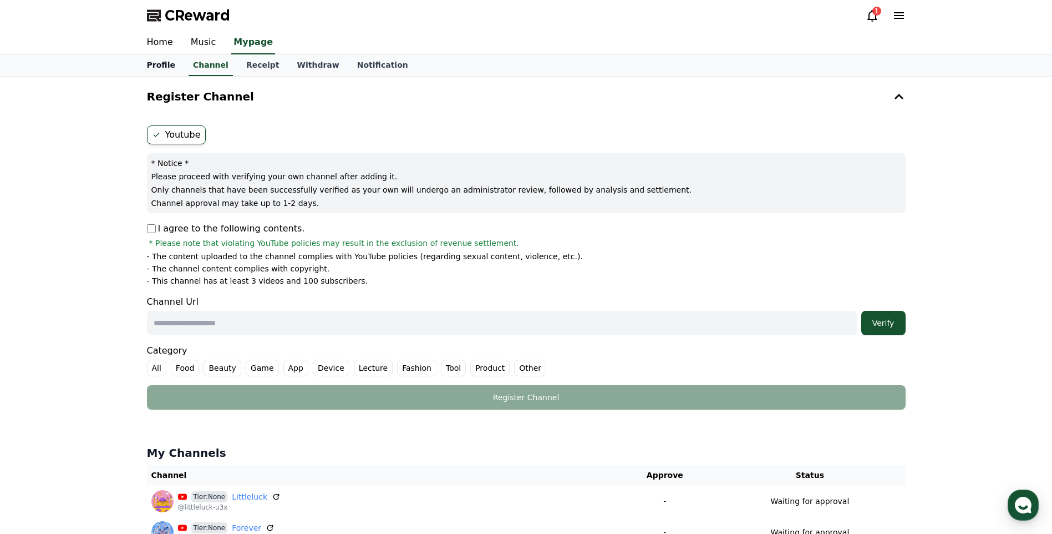
click at [162, 70] on link "Profile" at bounding box center [161, 65] width 46 height 21
select select "**********"
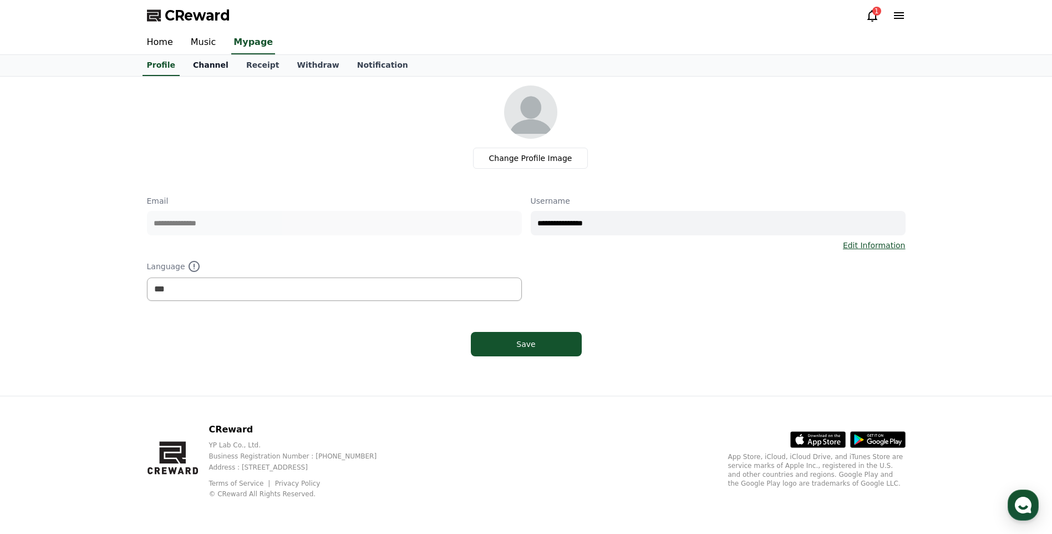
drag, startPoint x: 185, startPoint y: 71, endPoint x: 200, endPoint y: 65, distance: 16.7
click at [186, 71] on link "Channel" at bounding box center [210, 65] width 53 height 21
click at [200, 65] on font "Channel" at bounding box center [210, 64] width 35 height 9
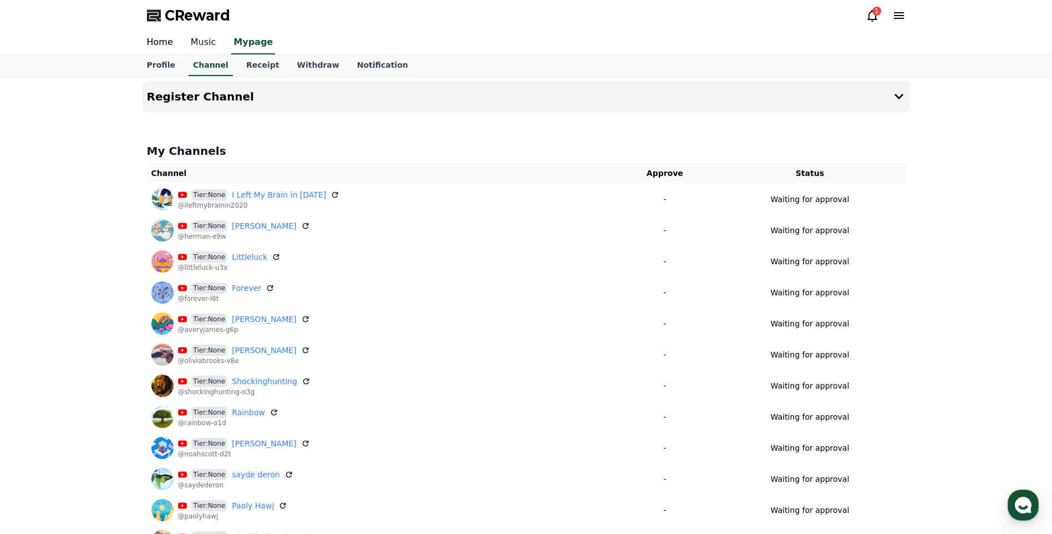
click at [204, 42] on link "Music" at bounding box center [203, 42] width 43 height 23
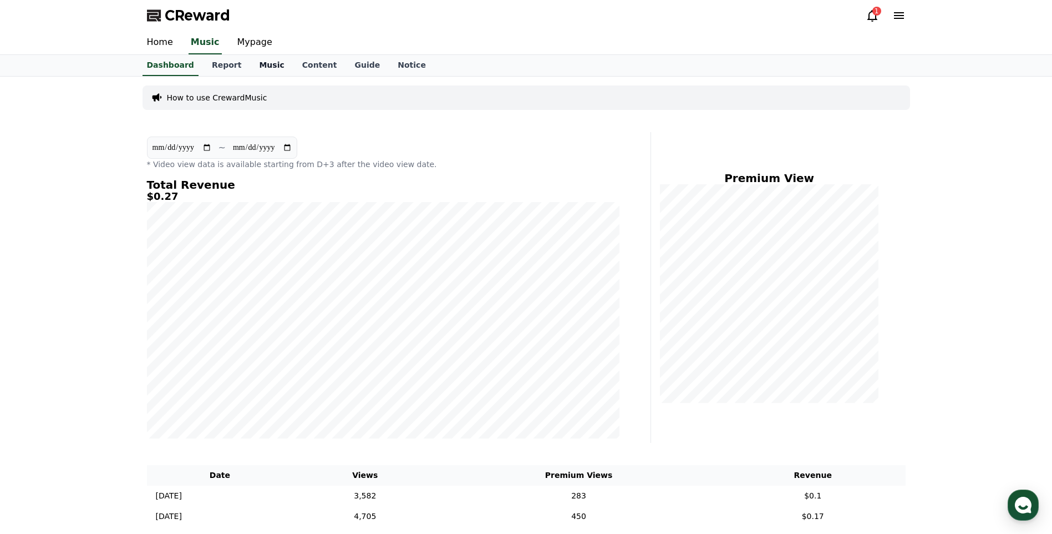
click at [250, 58] on link "Music" at bounding box center [271, 65] width 43 height 21
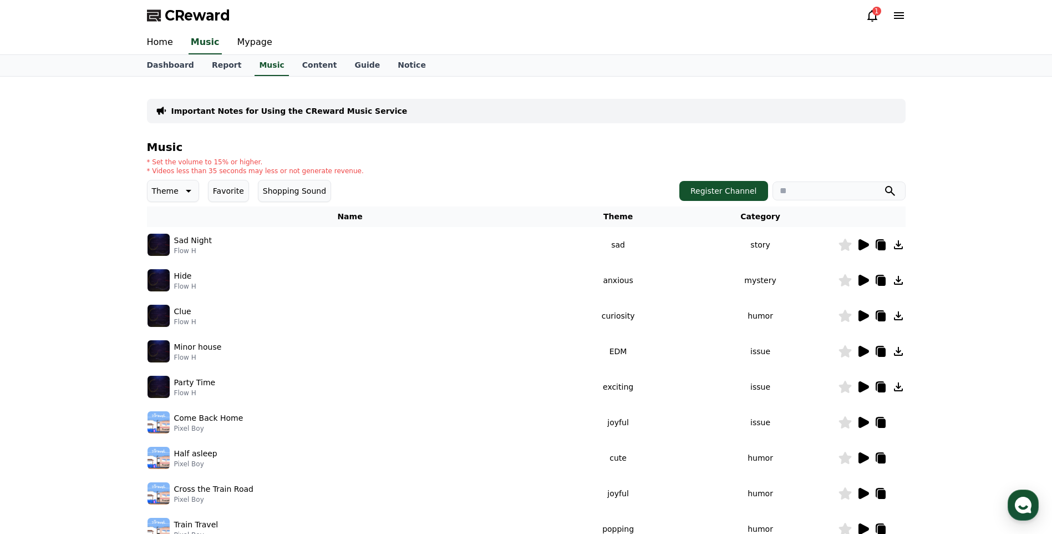
drag, startPoint x: 443, startPoint y: 128, endPoint x: 901, endPoint y: 24, distance: 470.2
click at [901, 24] on div "CReward 1" at bounding box center [526, 15] width 776 height 31
click at [901, 13] on icon at bounding box center [899, 15] width 10 height 7
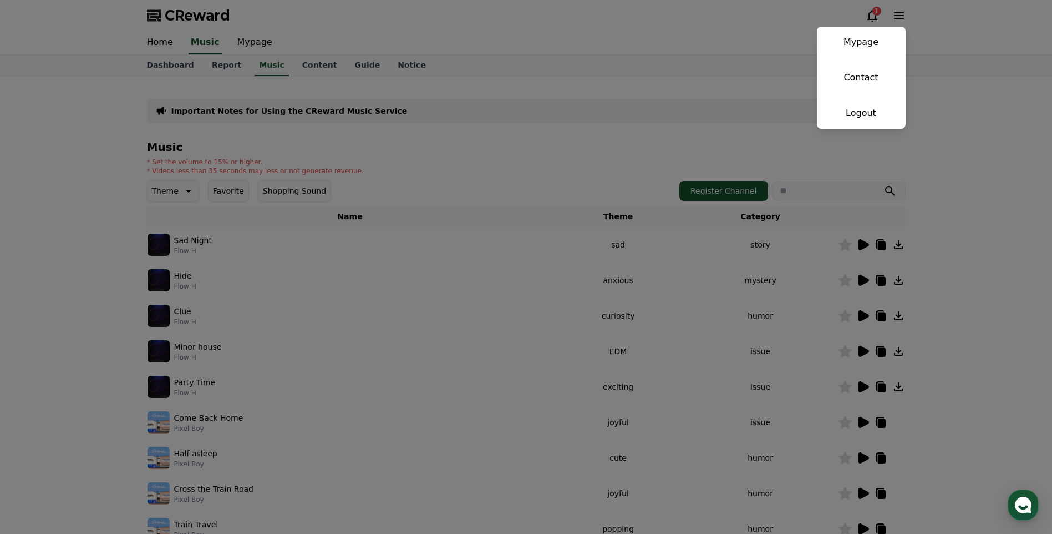
drag, startPoint x: 927, startPoint y: 125, endPoint x: 850, endPoint y: 171, distance: 89.5
drag, startPoint x: 850, startPoint y: 171, endPoint x: 973, endPoint y: 70, distance: 159.6
click at [973, 70] on button "close" at bounding box center [526, 267] width 1052 height 534
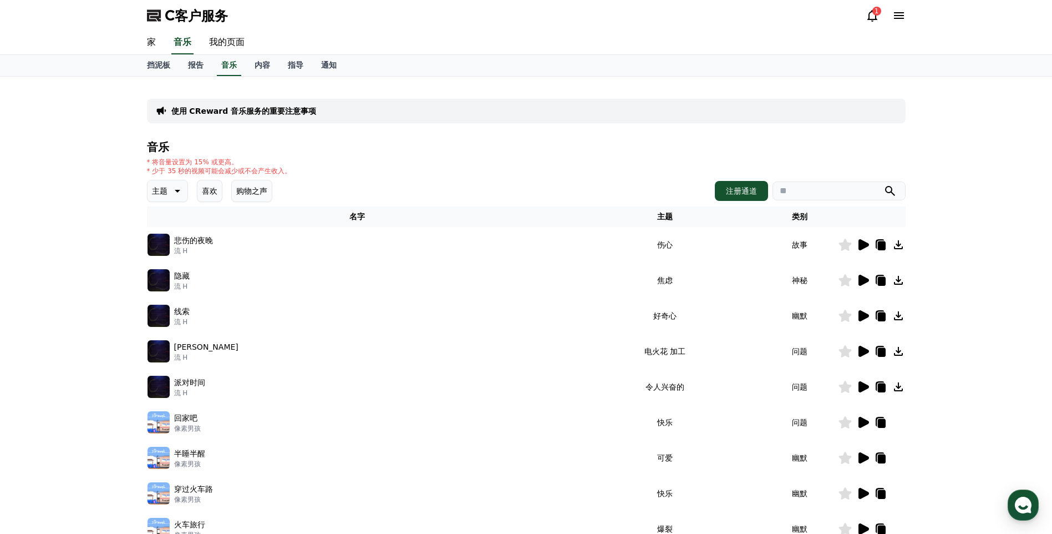
click at [902, 16] on icon at bounding box center [899, 15] width 10 height 7
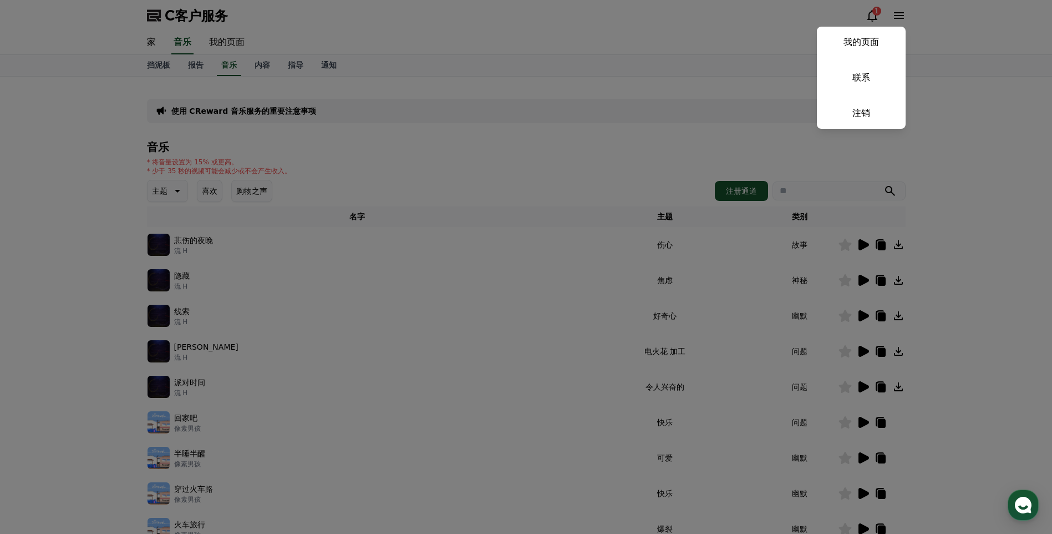
drag, startPoint x: 533, startPoint y: 46, endPoint x: 467, endPoint y: 55, distance: 66.7
click at [533, 46] on button "关闭" at bounding box center [526, 267] width 1052 height 534
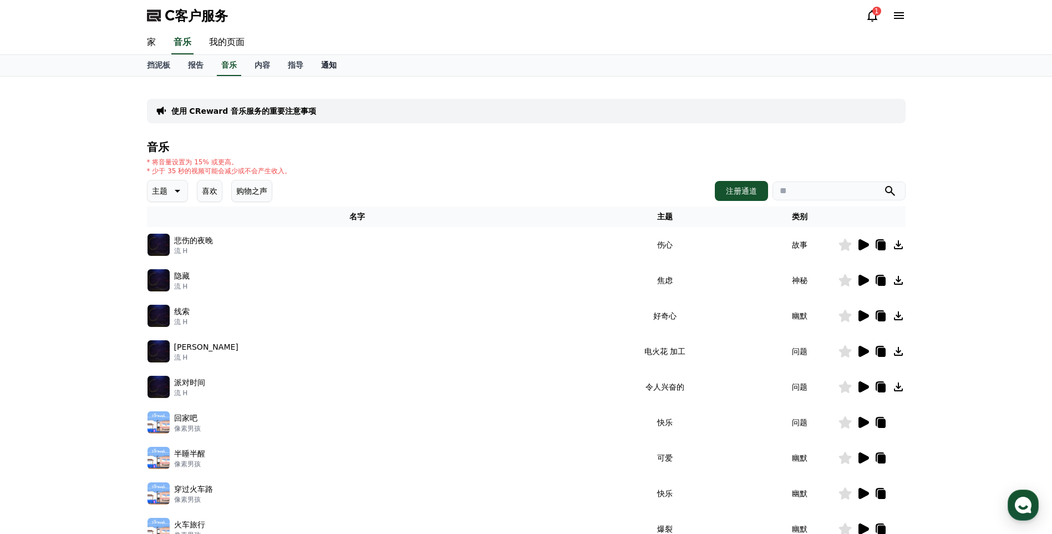
click at [329, 63] on font "通知" at bounding box center [329, 64] width 16 height 9
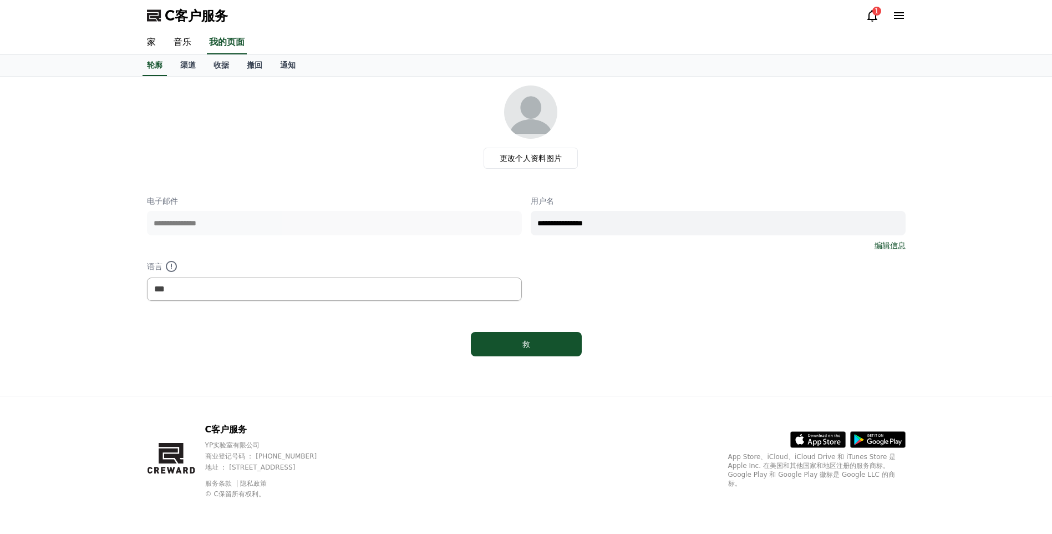
select select "**********"
click at [381, 291] on select "*** ** ***" at bounding box center [334, 288] width 375 height 23
drag, startPoint x: 852, startPoint y: 25, endPoint x: 858, endPoint y: 14, distance: 12.2
click at [852, 25] on div "C客户服务 1" at bounding box center [526, 15] width 776 height 31
drag, startPoint x: 235, startPoint y: 288, endPoint x: 233, endPoint y: 302, distance: 14.0
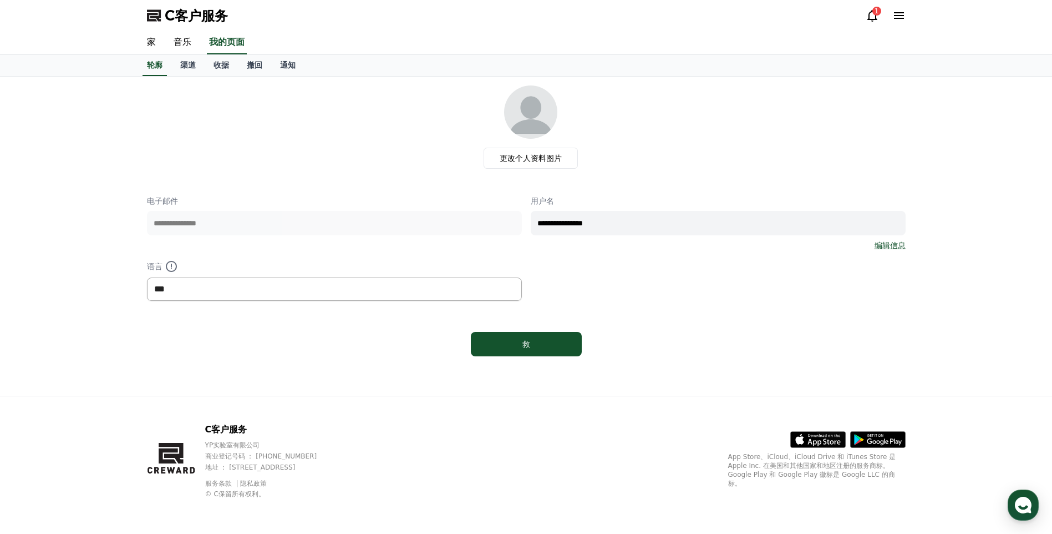
click at [235, 288] on select "*** ** ***" at bounding box center [334, 288] width 375 height 23
click at [168, 263] on icon at bounding box center [171, 266] width 11 height 11
click at [171, 266] on icon at bounding box center [171, 265] width 1 height 4
click at [872, 14] on icon at bounding box center [872, 15] width 13 height 13
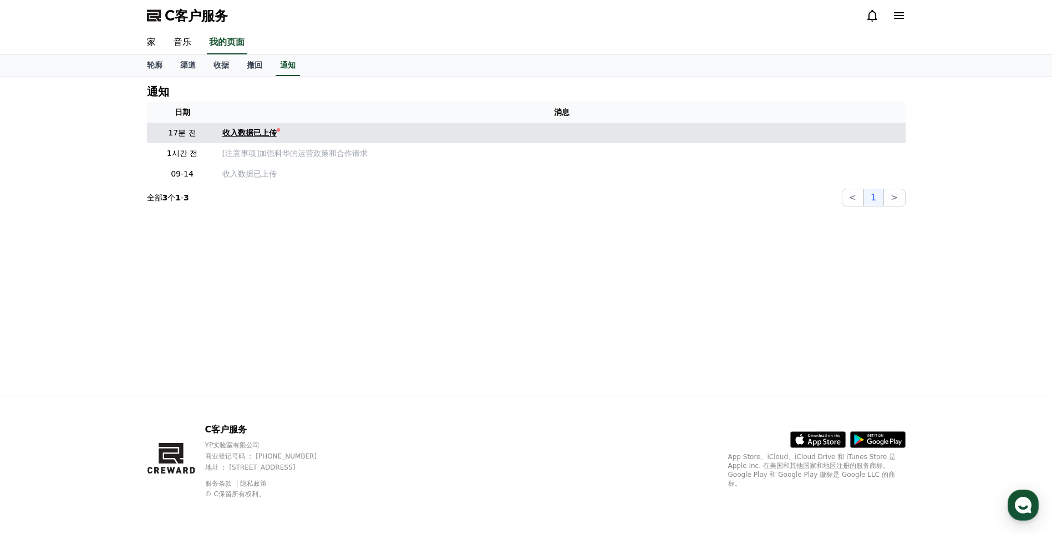
click at [247, 130] on font "收入数据已上传" at bounding box center [249, 132] width 54 height 9
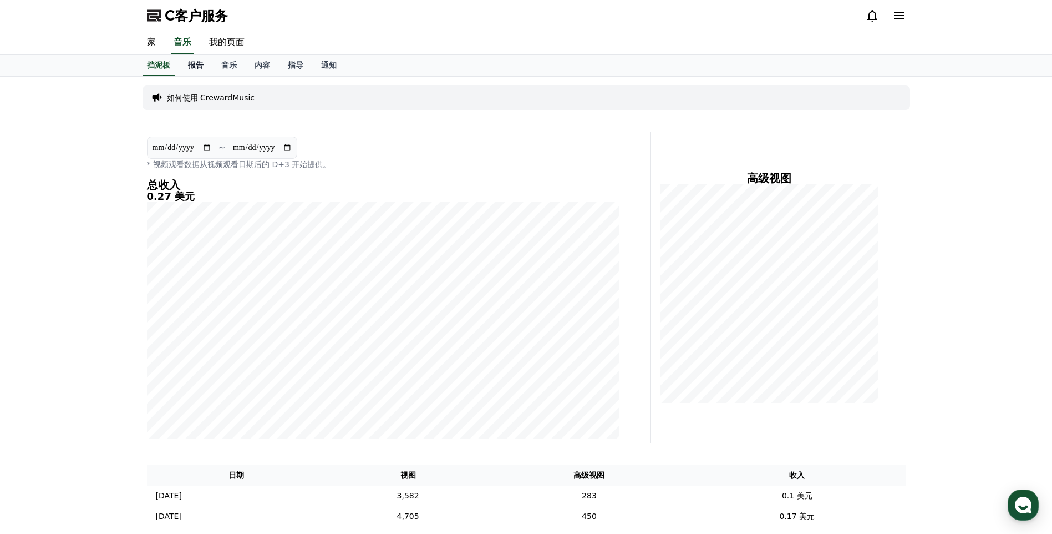
click at [195, 57] on link "报告" at bounding box center [195, 65] width 33 height 21
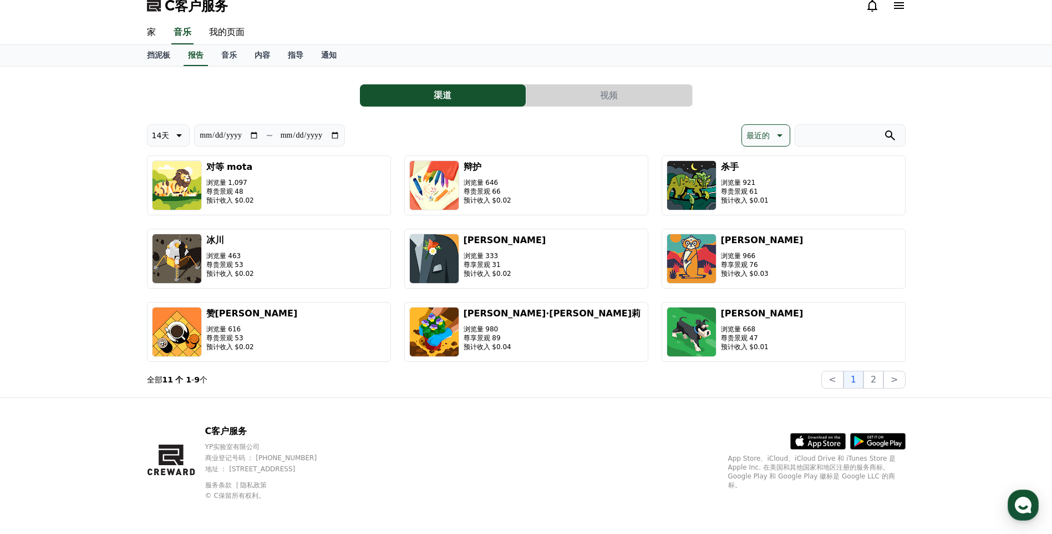
scroll to position [12, 0]
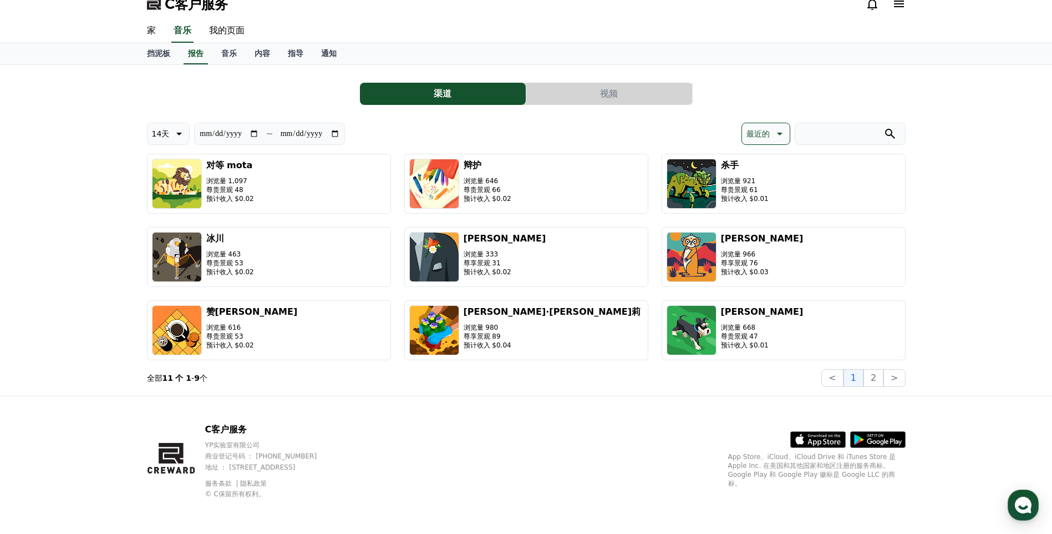
click at [773, 135] on icon at bounding box center [778, 133] width 13 height 13
click at [761, 223] on button "用户收入" at bounding box center [762, 219] width 40 height 24
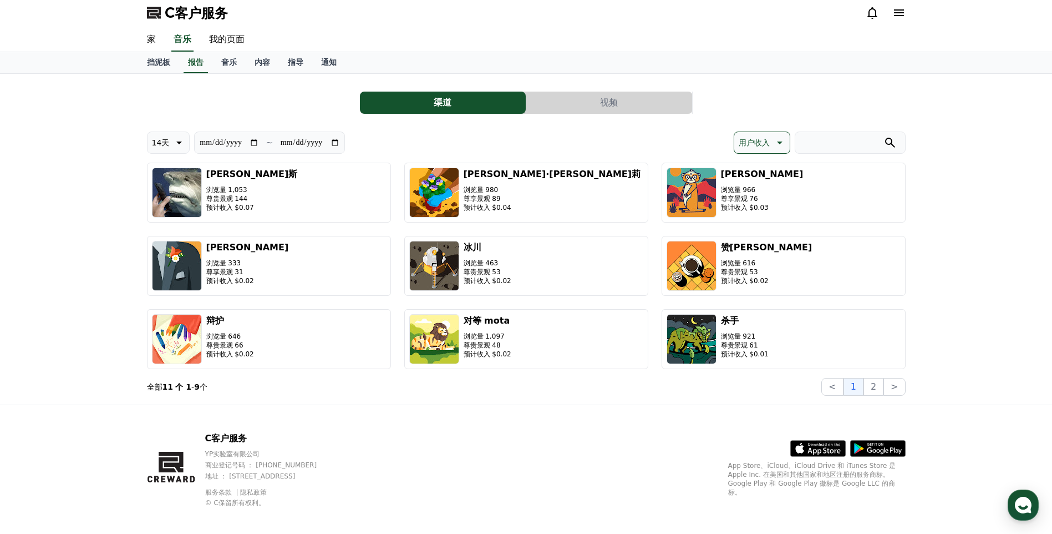
scroll to position [0, 0]
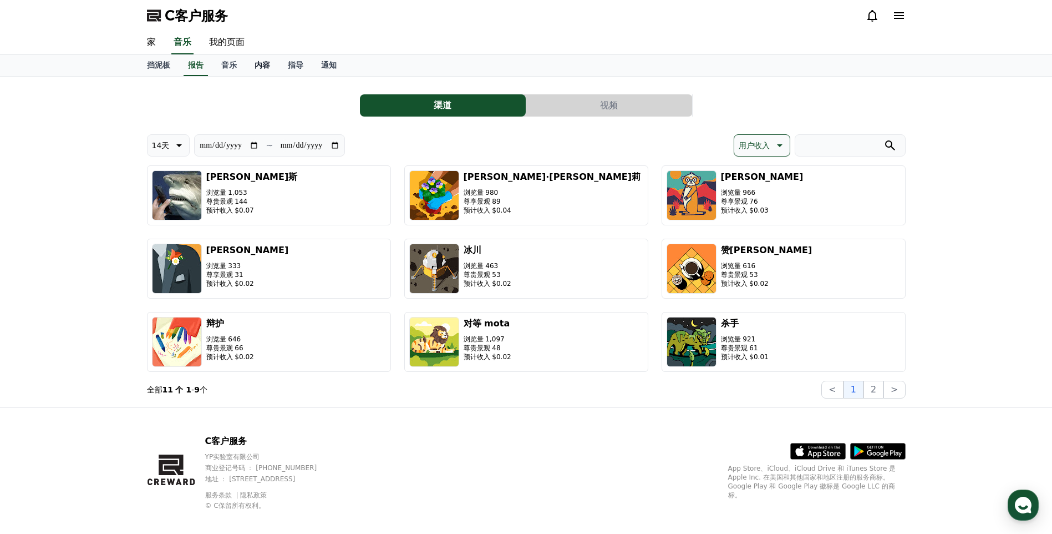
click at [264, 64] on font "内容" at bounding box center [263, 64] width 16 height 9
click at [235, 63] on font "音乐" at bounding box center [229, 64] width 16 height 9
click at [324, 63] on font "通知" at bounding box center [329, 64] width 16 height 9
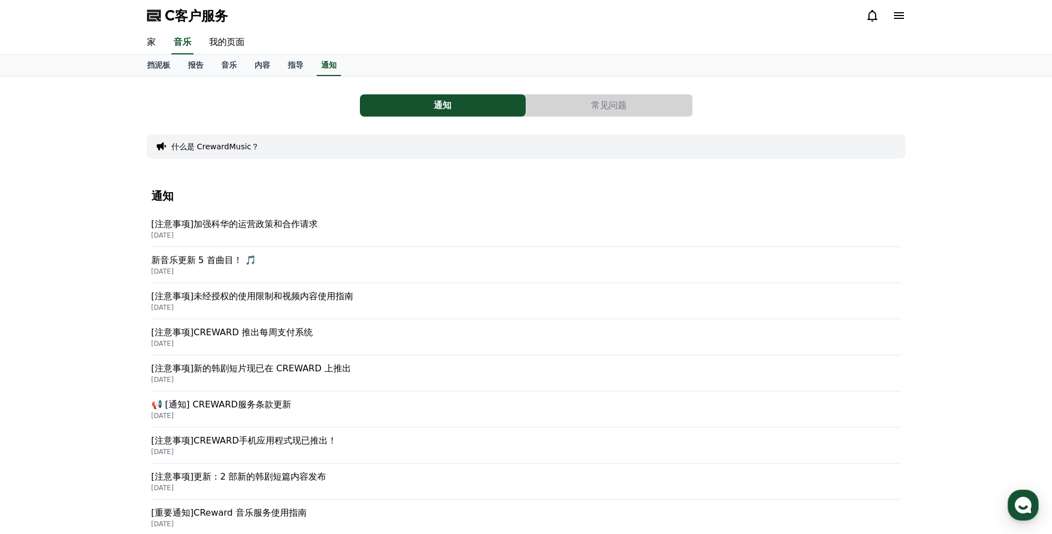
scroll to position [198, 0]
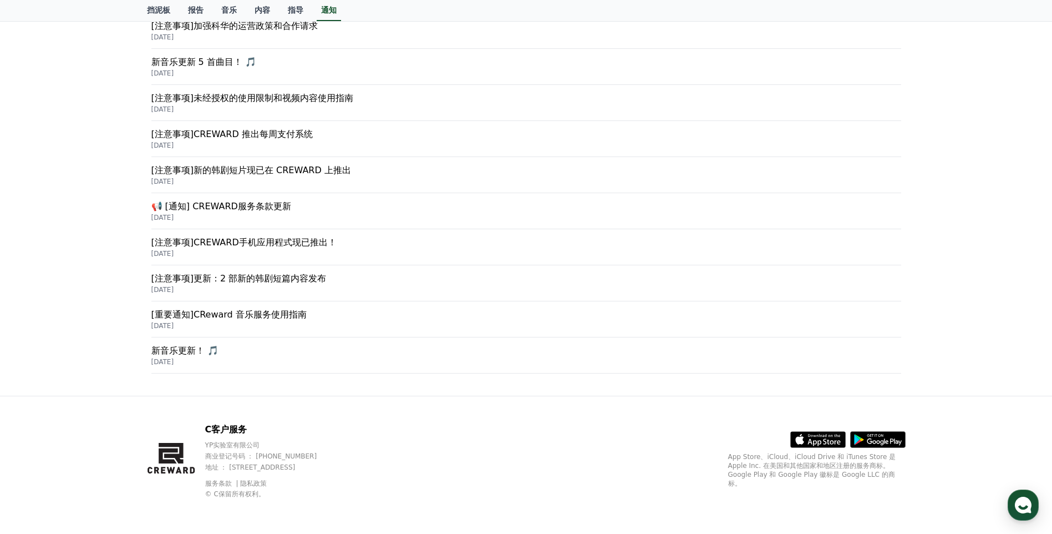
click at [326, 101] on p "[注意事项]未经授权的使用限制和视频内容使用指南" at bounding box center [526, 98] width 750 height 13
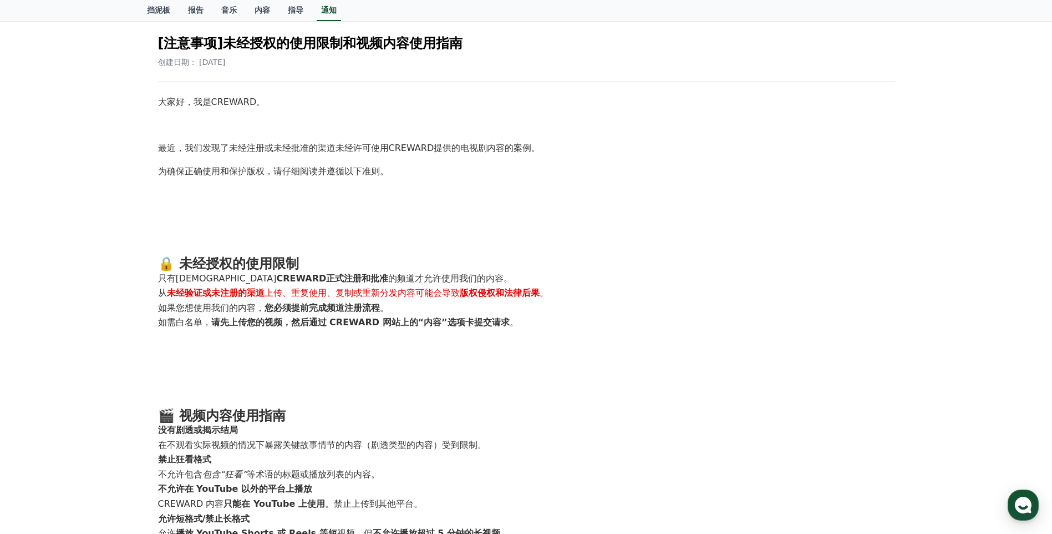
scroll to position [277, 0]
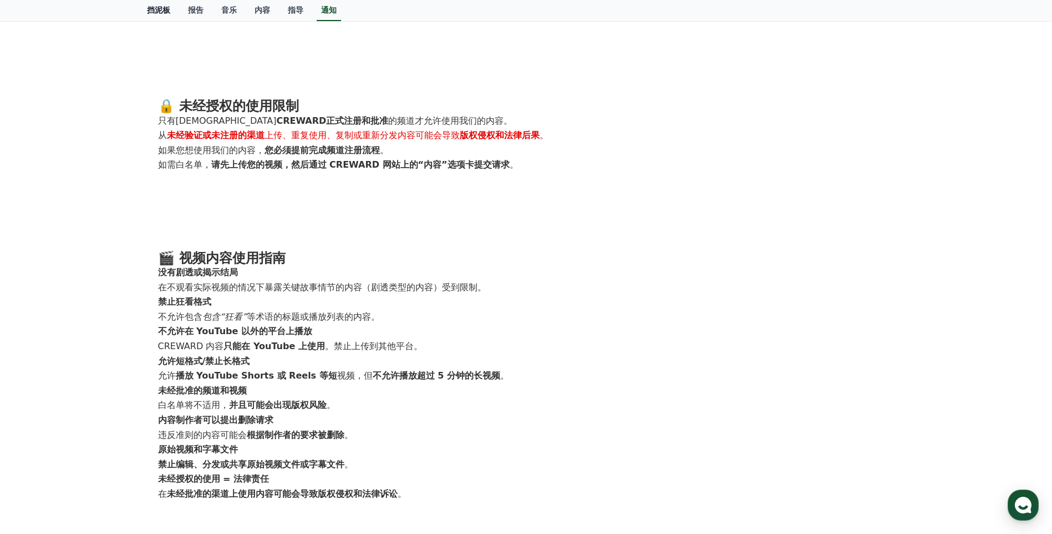
click at [171, 6] on link "挡泥板" at bounding box center [158, 10] width 41 height 21
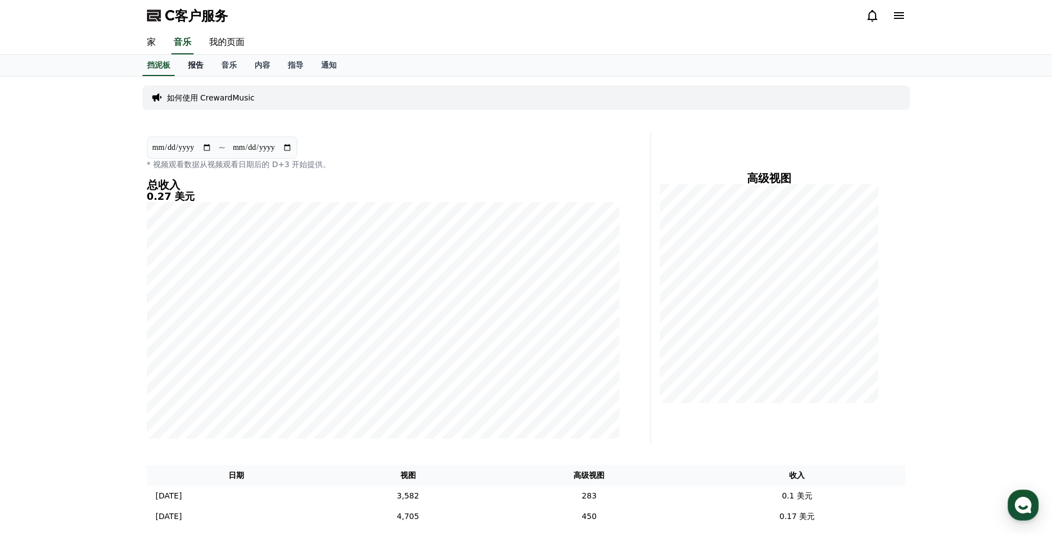
click at [193, 61] on font "报告" at bounding box center [196, 64] width 16 height 9
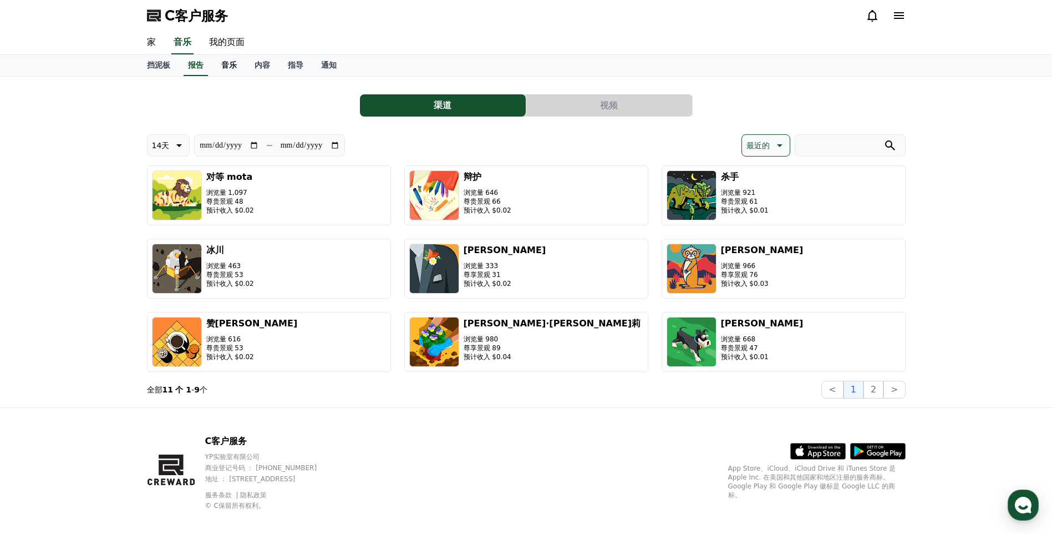
click at [238, 66] on link "音乐" at bounding box center [228, 65] width 33 height 21
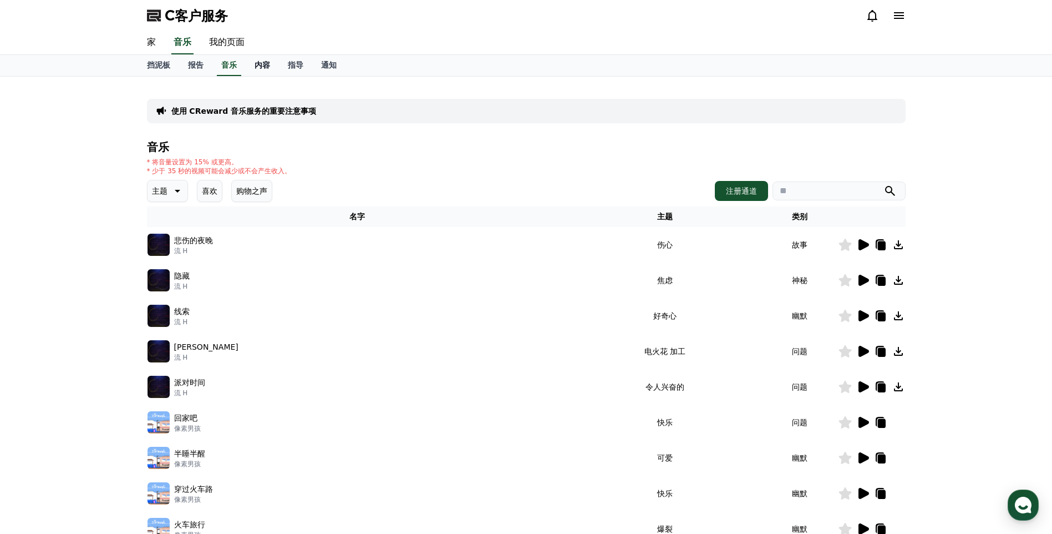
click at [263, 65] on font "内容" at bounding box center [263, 64] width 16 height 9
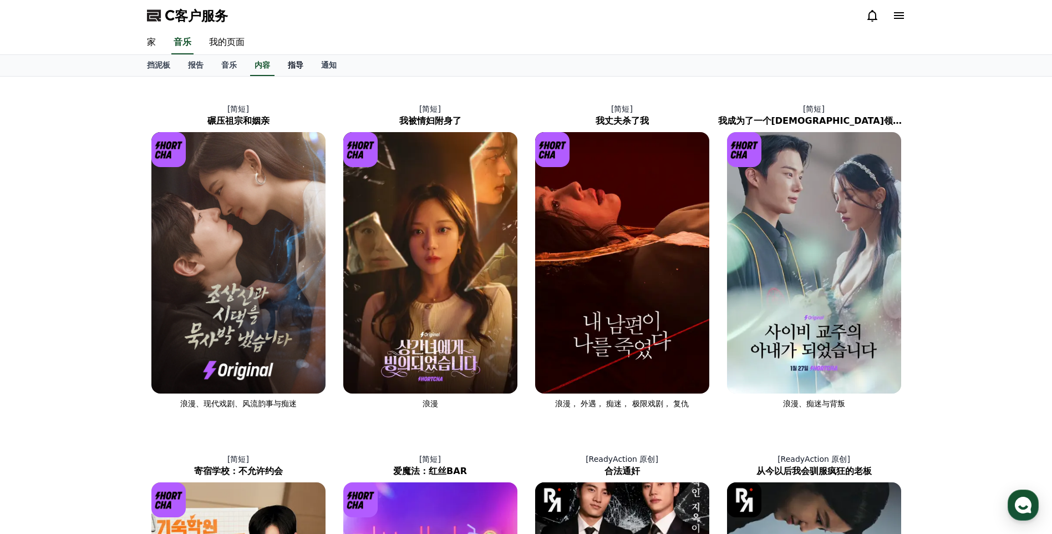
click at [295, 63] on font "指导" at bounding box center [296, 64] width 16 height 9
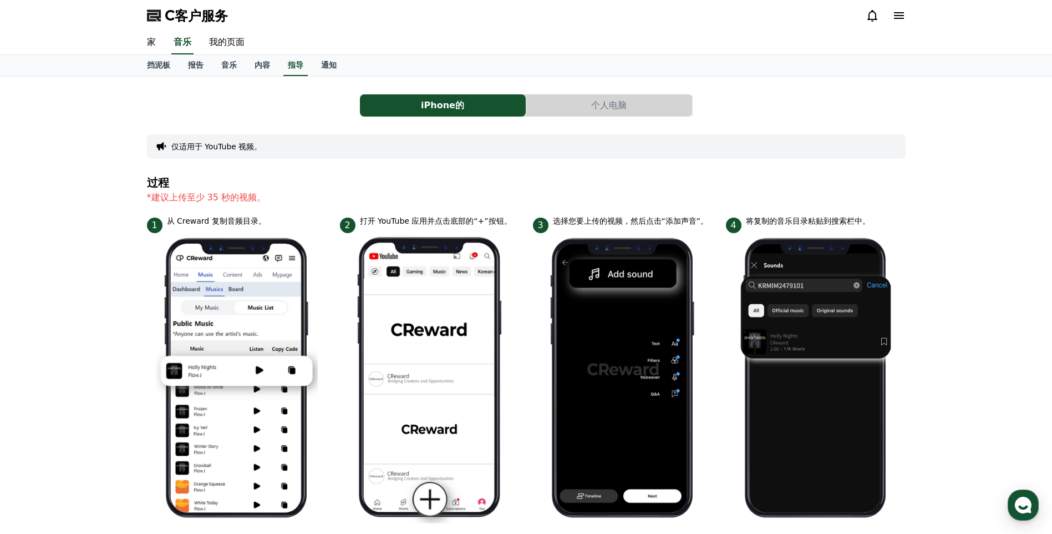
click at [581, 106] on button "个人电脑" at bounding box center [609, 105] width 166 height 22
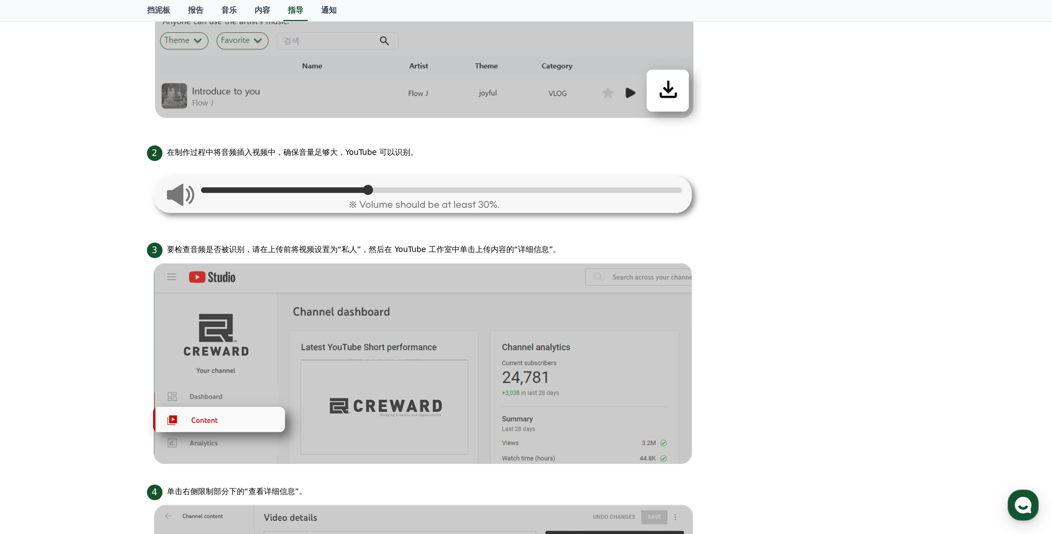
scroll to position [444, 0]
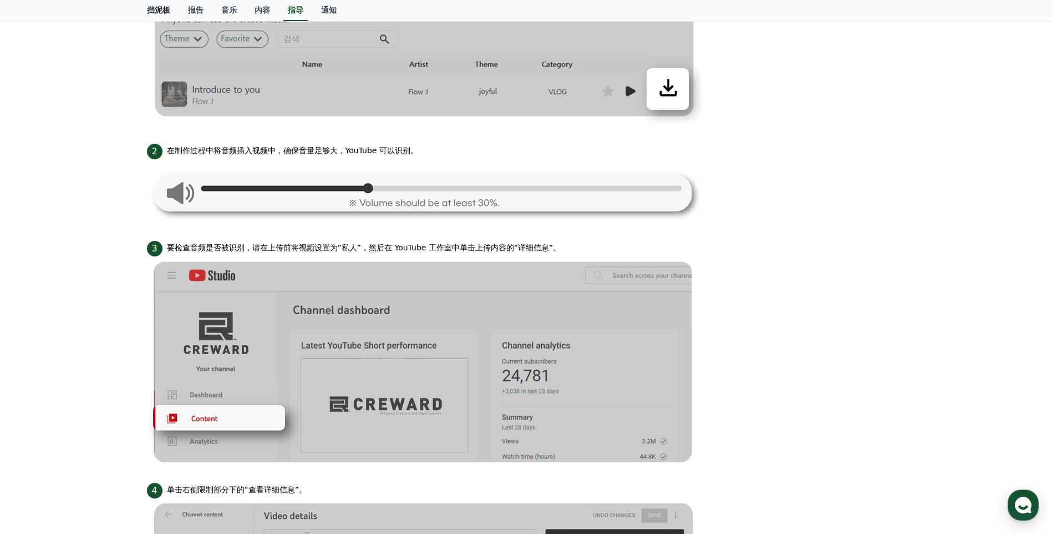
click at [152, 11] on font "挡泥板" at bounding box center [158, 10] width 23 height 9
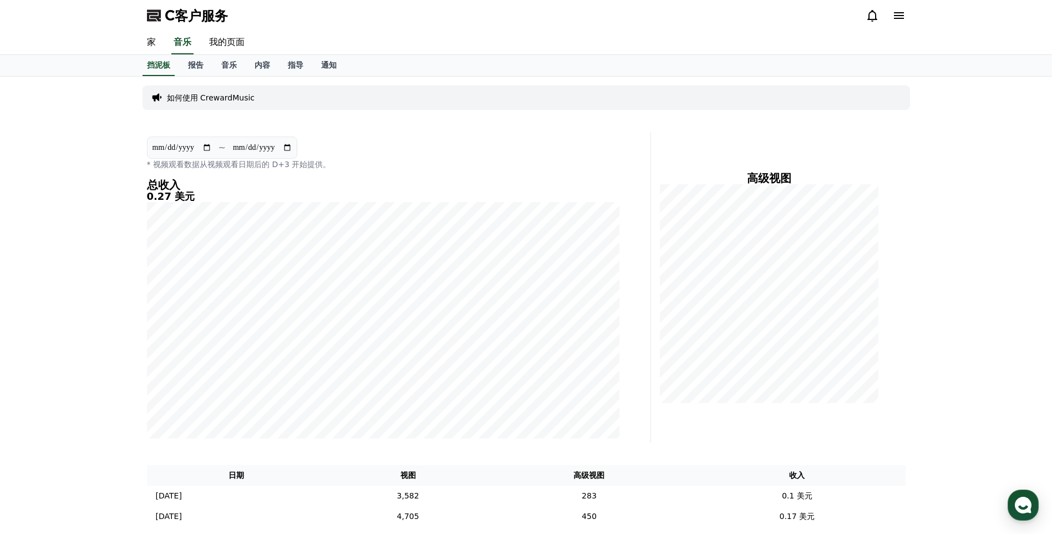
click at [152, 11] on polygon at bounding box center [154, 16] width 14 height 12
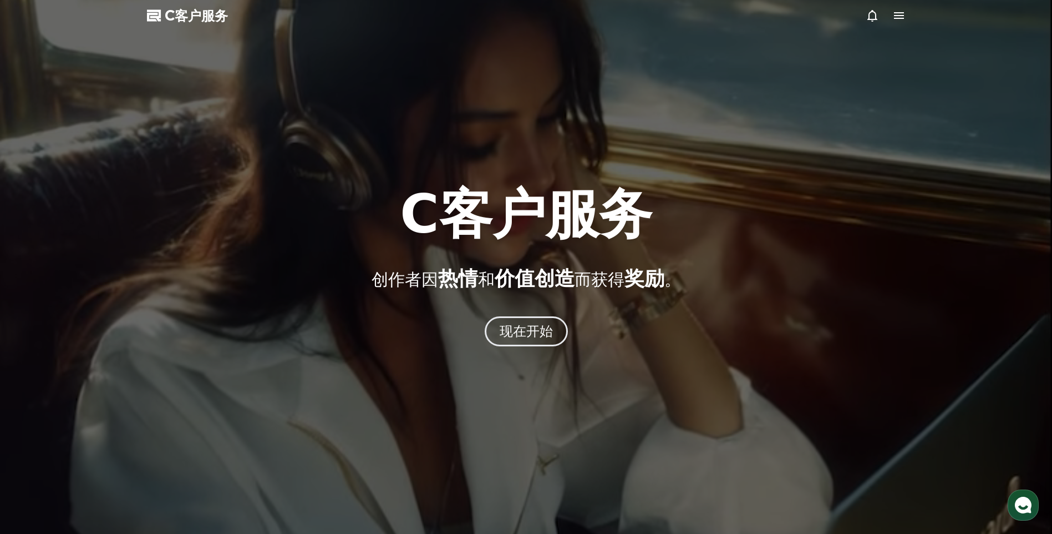
click at [434, 71] on div at bounding box center [526, 267] width 1052 height 534
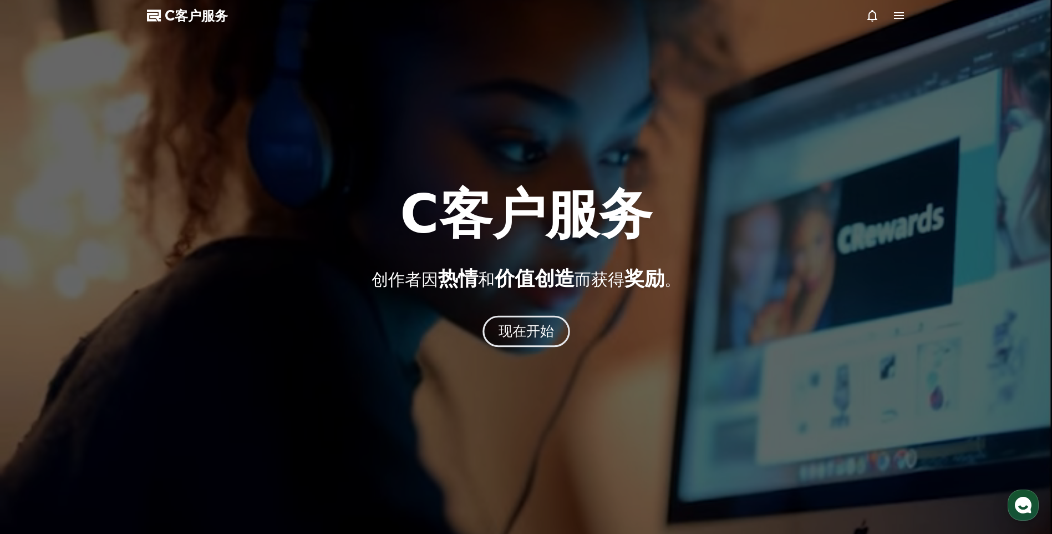
click at [547, 328] on font "现在开始" at bounding box center [526, 331] width 56 height 16
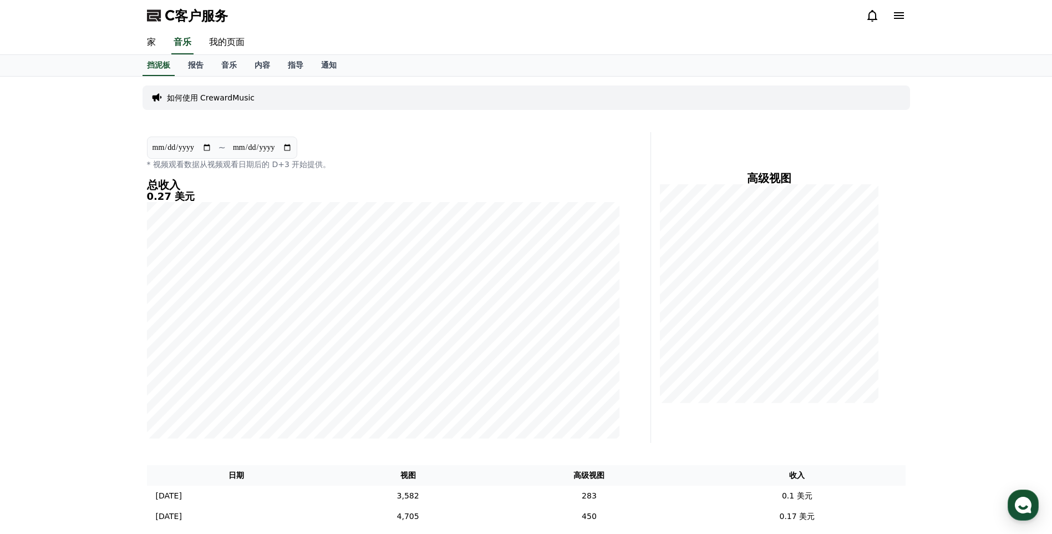
click at [898, 16] on icon at bounding box center [899, 15] width 10 height 7
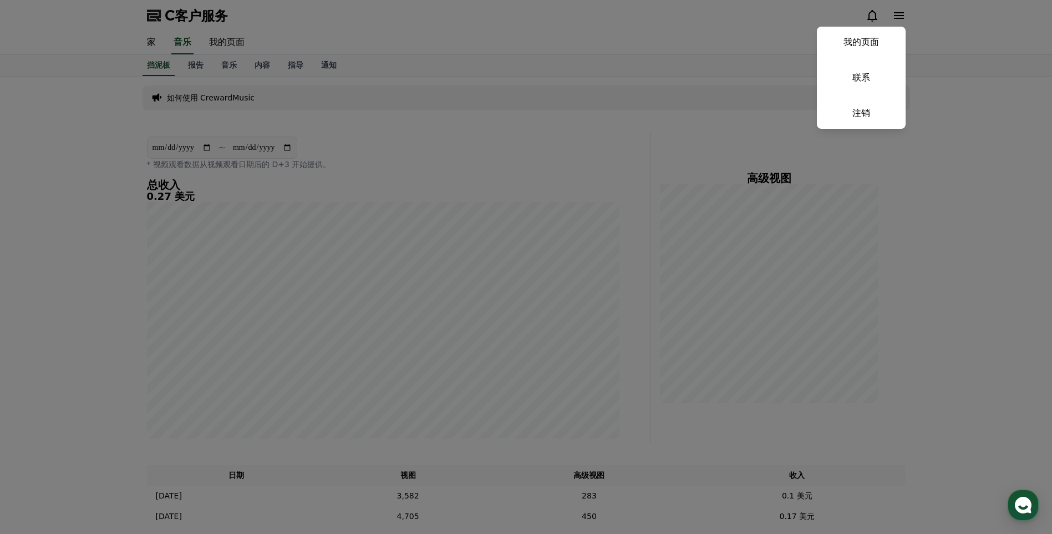
click at [925, 36] on button "关闭" at bounding box center [526, 267] width 1052 height 534
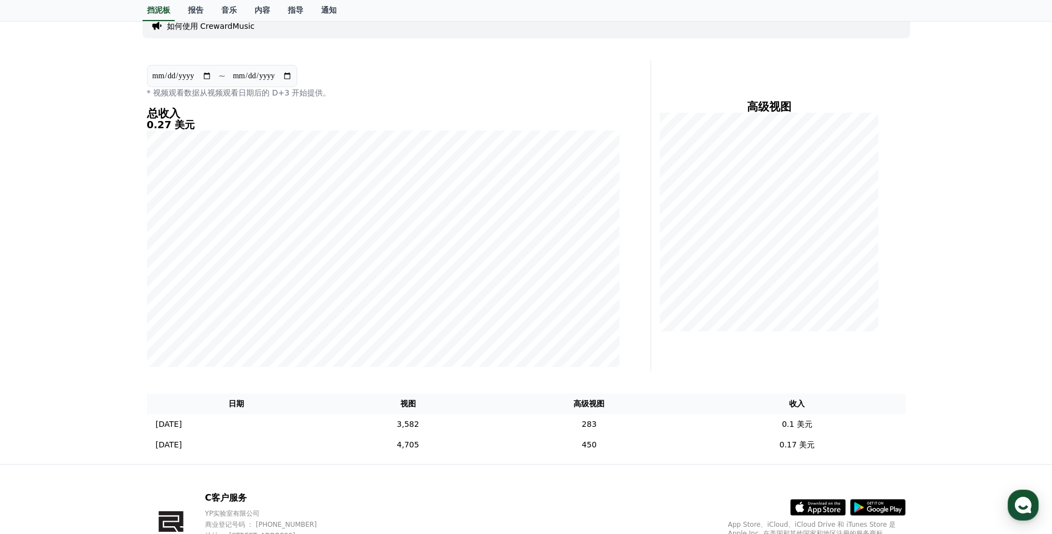
scroll to position [140, 0]
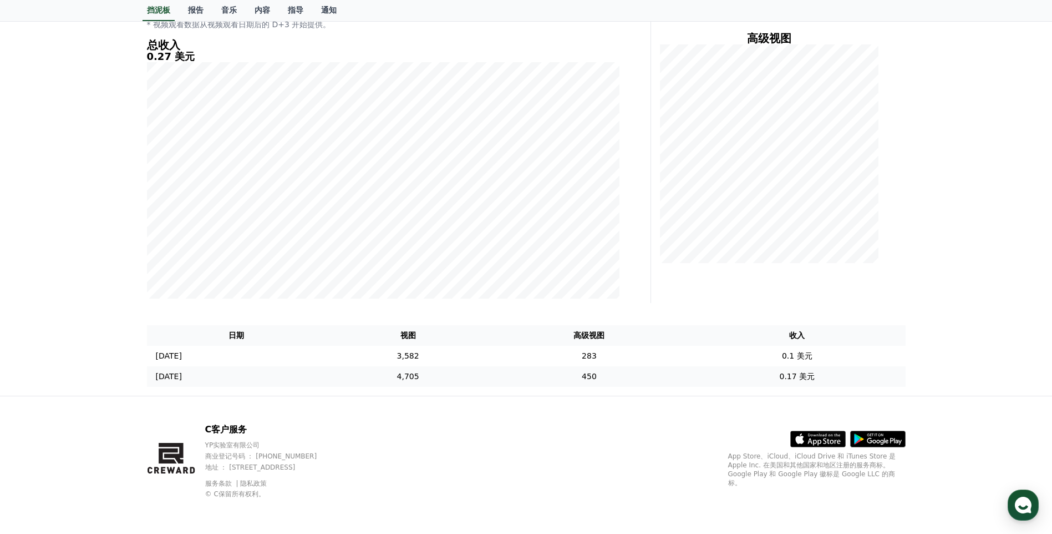
click at [177, 370] on p "[DATE]" at bounding box center [169, 376] width 26 height 12
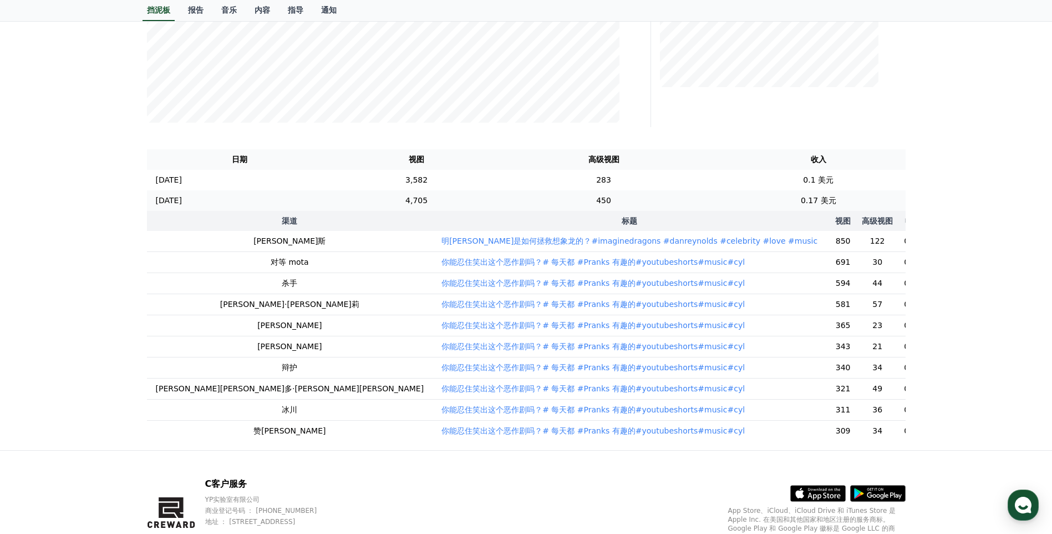
scroll to position [362, 0]
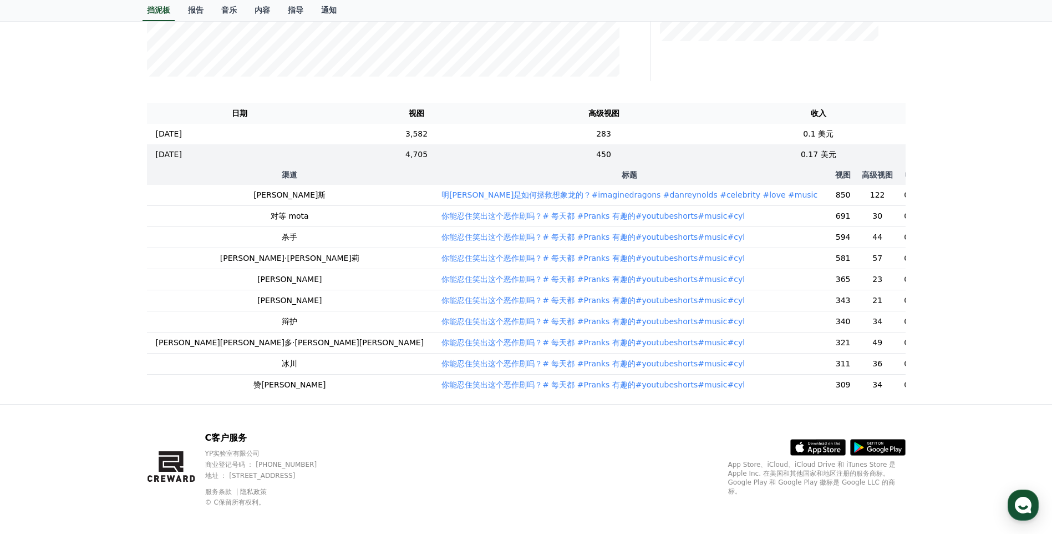
click at [441, 196] on font "明卡·凯利是如何拯救想象龙的？#imaginedragons #danreynolds #celebrity #love #music" at bounding box center [629, 194] width 376 height 11
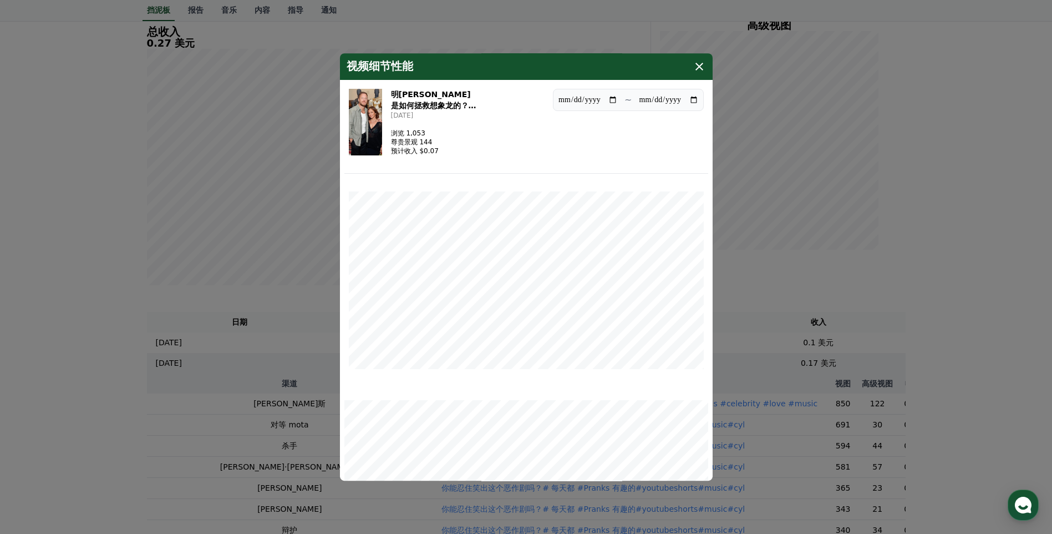
scroll to position [140, 0]
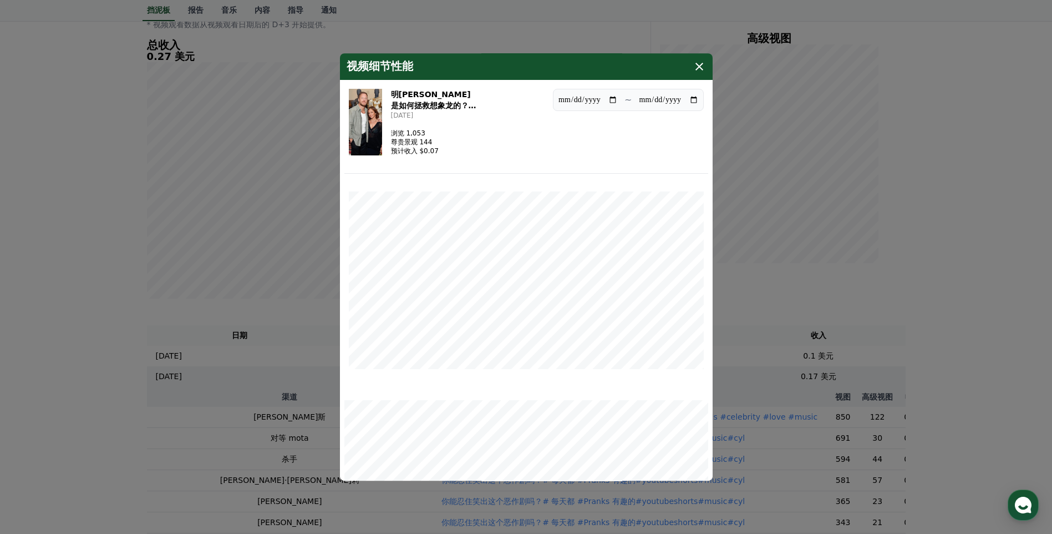
click at [695, 62] on icon "模 态" at bounding box center [699, 66] width 13 height 13
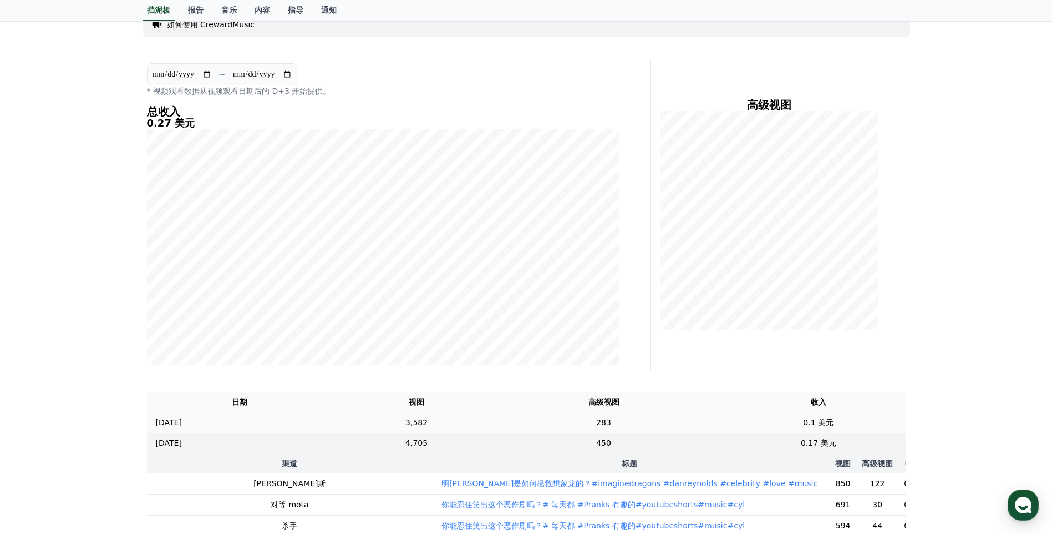
scroll to position [0, 0]
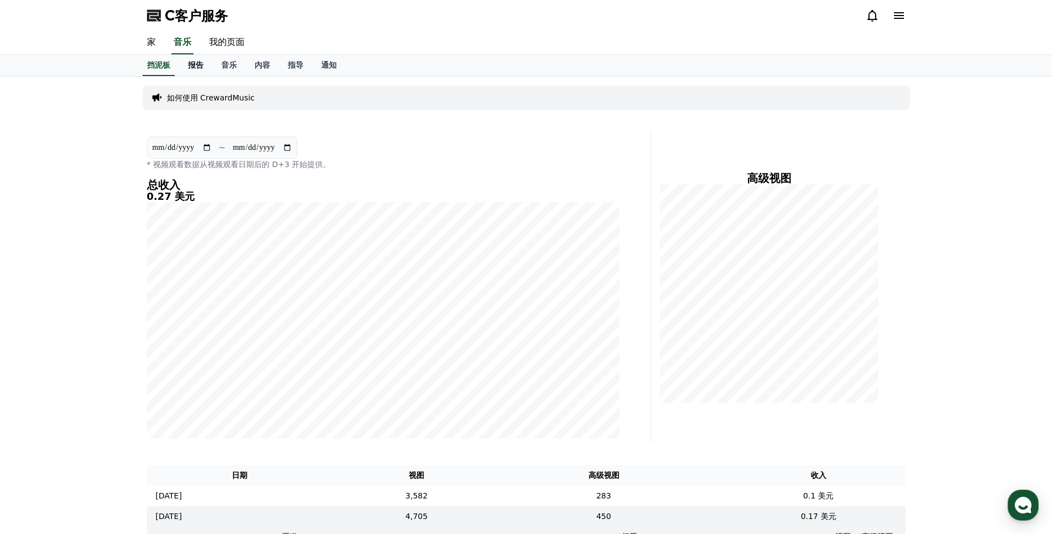
click at [194, 63] on font "报告" at bounding box center [196, 64] width 16 height 9
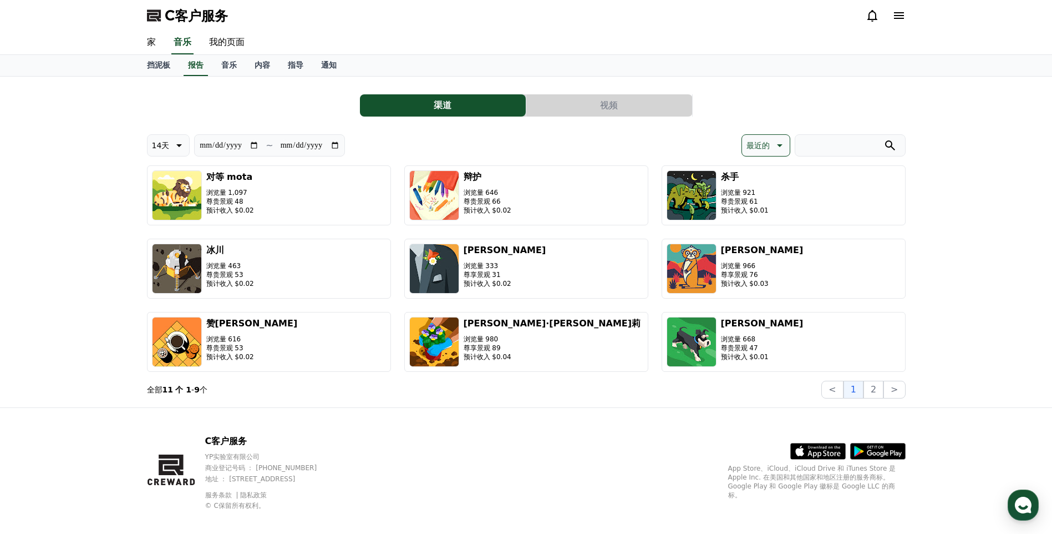
click at [775, 148] on icon at bounding box center [778, 145] width 13 height 13
click at [759, 228] on button "用户收入" at bounding box center [762, 231] width 40 height 24
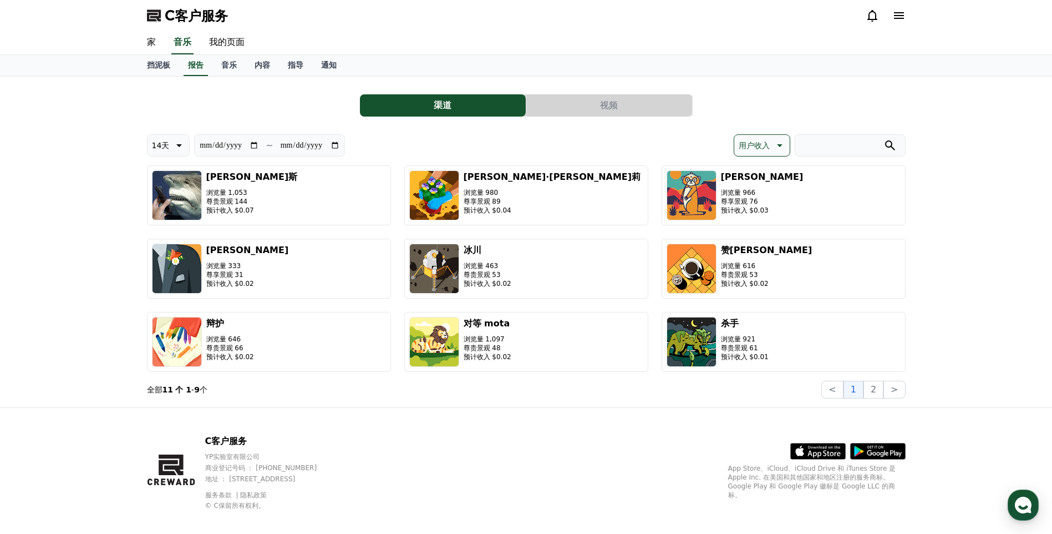
click at [84, 275] on div "**********" at bounding box center [526, 242] width 1052 height 331
click at [295, 59] on link "指导" at bounding box center [295, 65] width 33 height 21
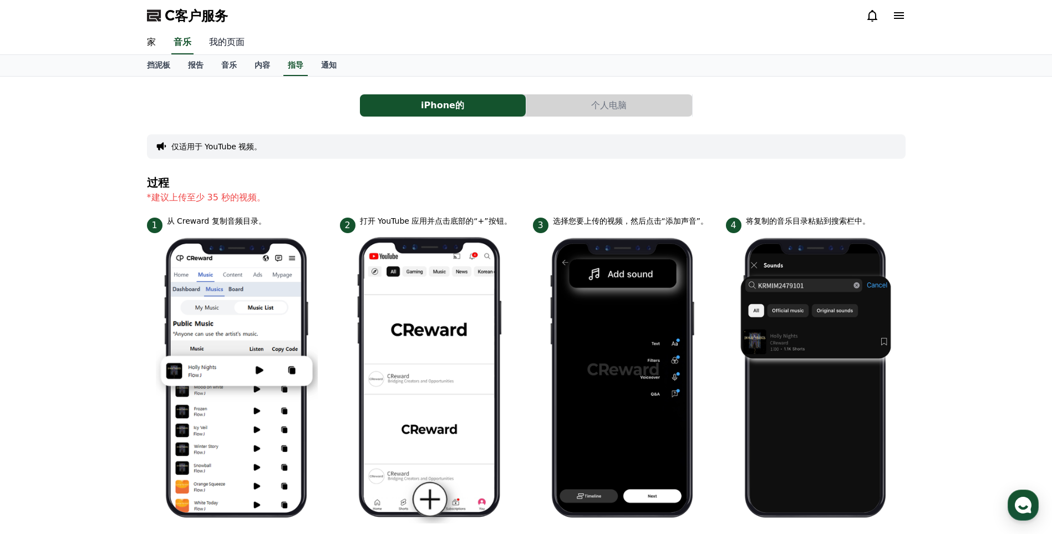
click at [228, 39] on link "我的页面" at bounding box center [226, 42] width 53 height 23
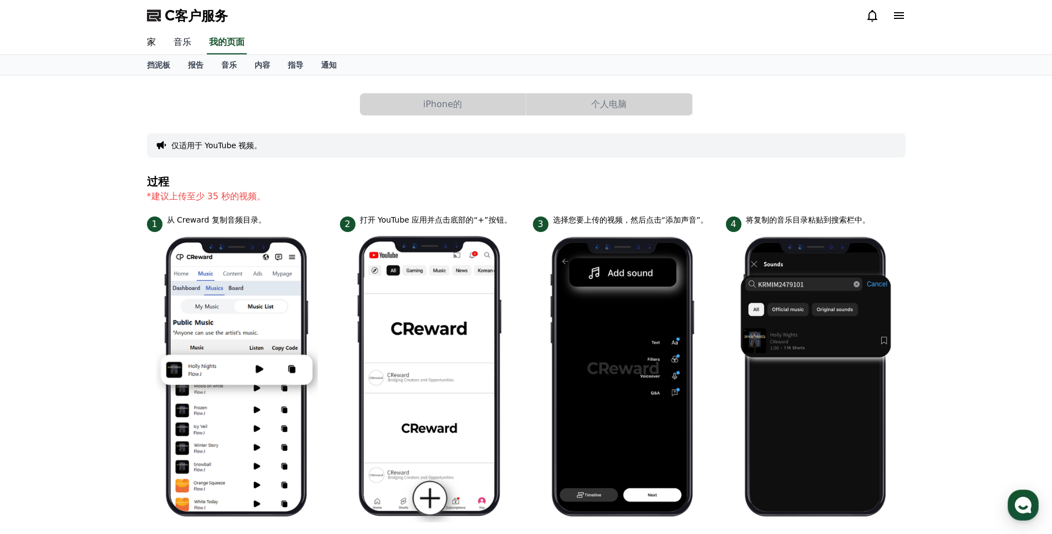
select select "**********"
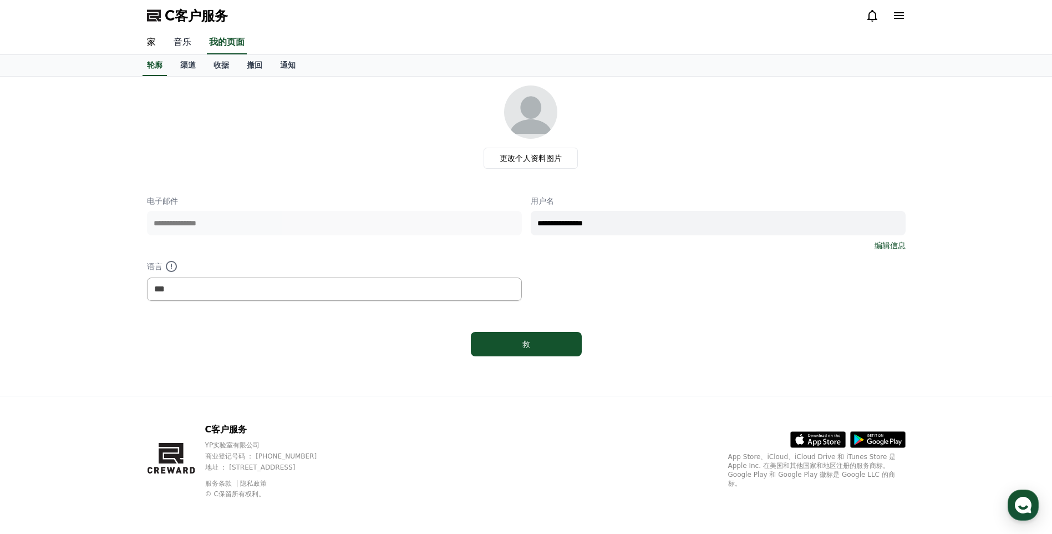
click at [189, 41] on link "音乐" at bounding box center [182, 42] width 35 height 23
click at [235, 76] on div "**********" at bounding box center [526, 235] width 776 height 320
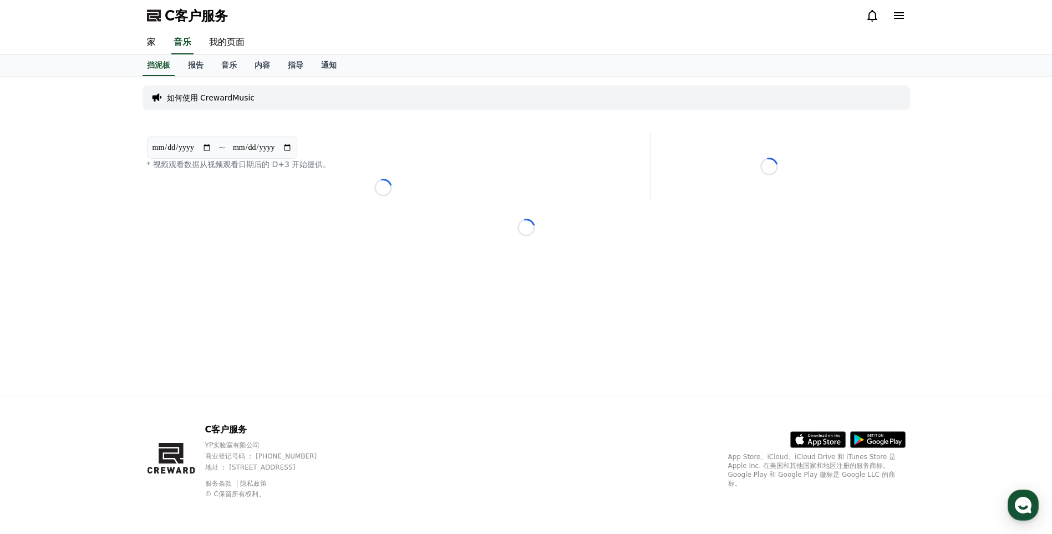
click at [226, 68] on font "音乐" at bounding box center [229, 64] width 16 height 9
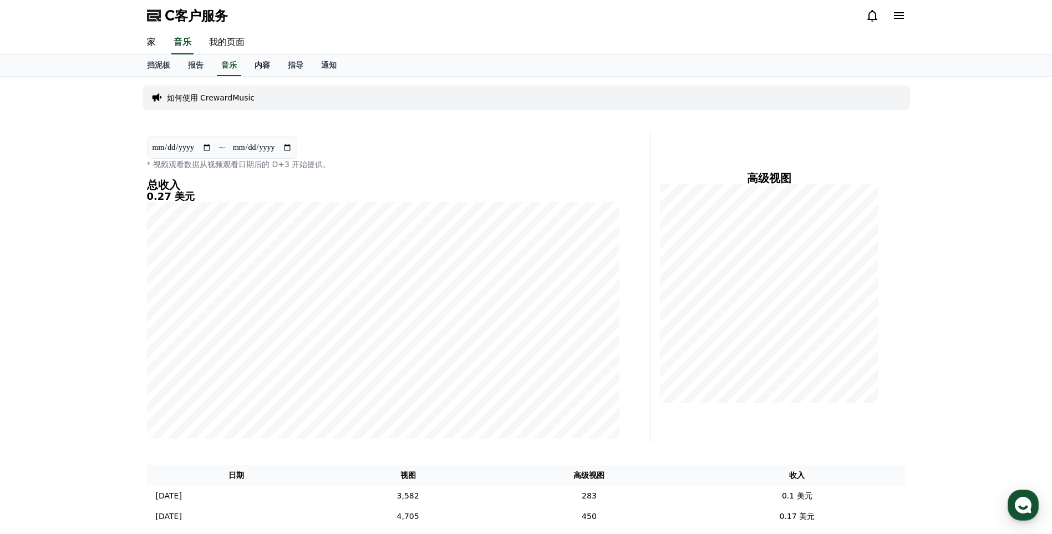
click at [260, 75] on link "内容" at bounding box center [262, 65] width 33 height 21
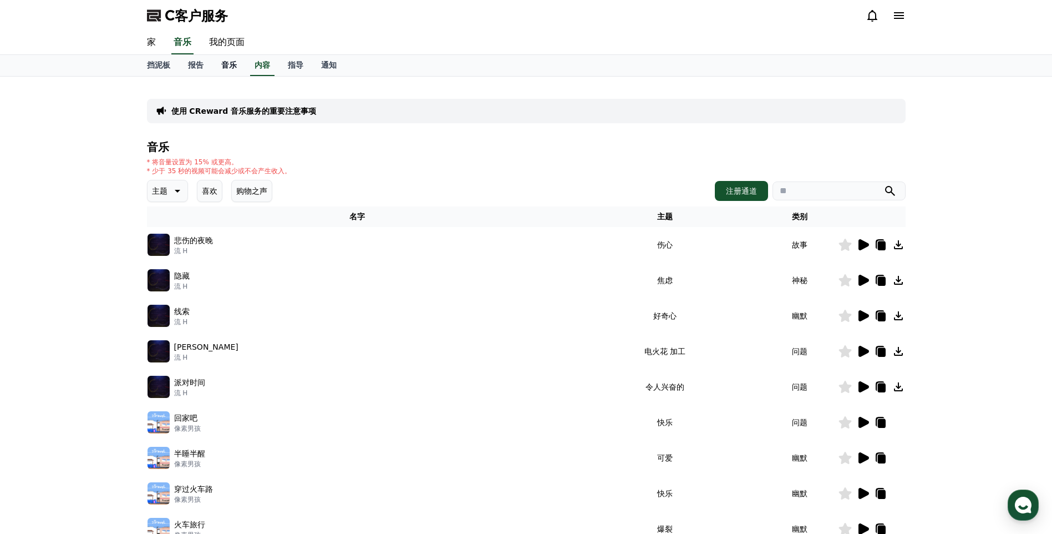
click at [237, 65] on link "音乐" at bounding box center [228, 65] width 33 height 21
click at [301, 63] on font "指导" at bounding box center [296, 64] width 16 height 9
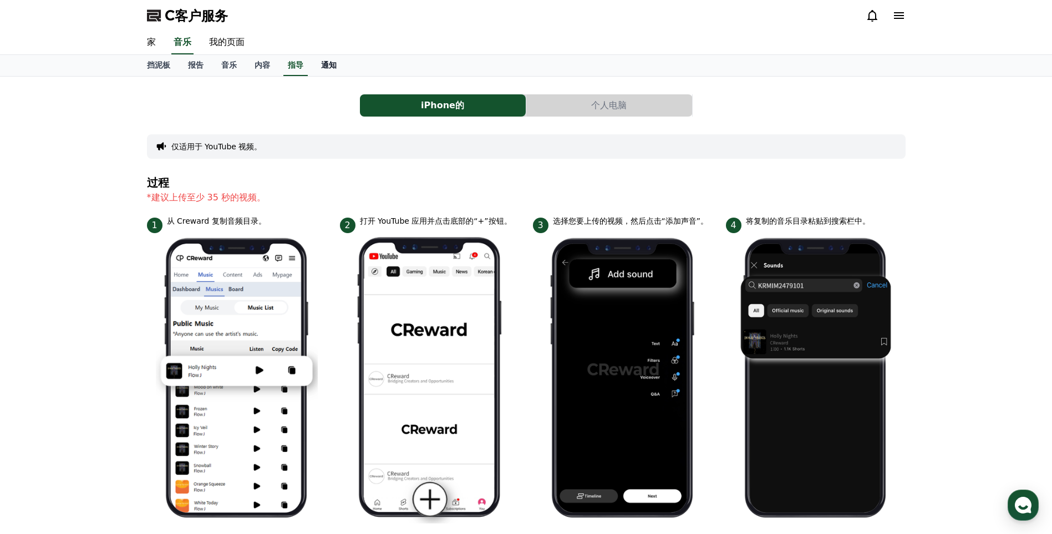
click at [321, 68] on font "通知" at bounding box center [329, 64] width 16 height 9
click at [227, 47] on link "我的页面" at bounding box center [226, 42] width 53 height 23
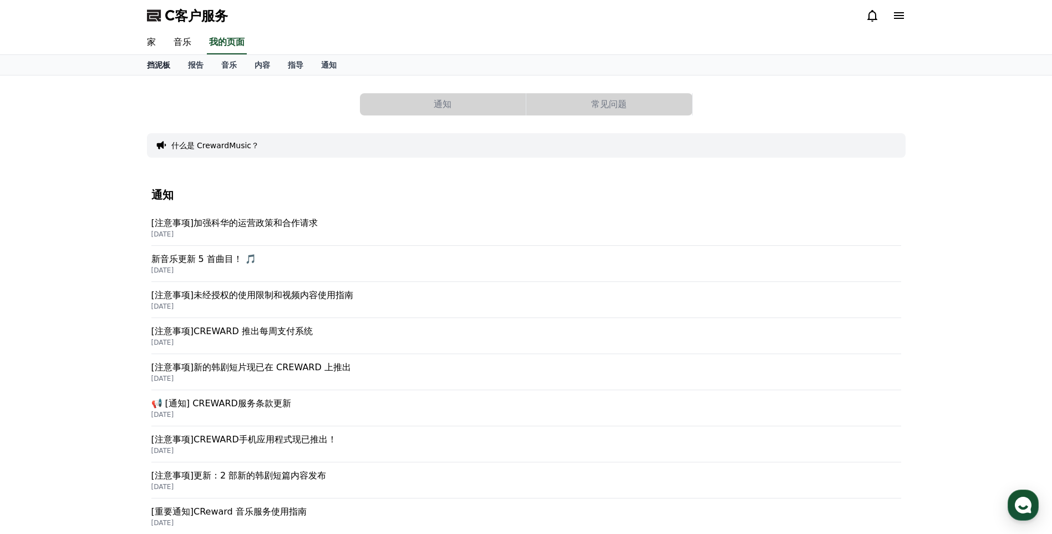
select select "**********"
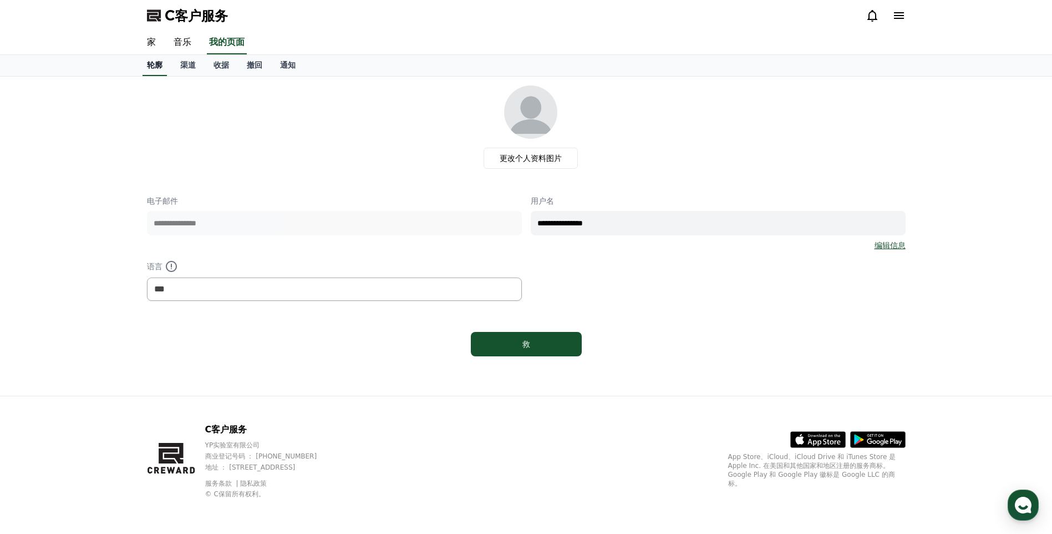
click at [157, 63] on font "轮廓" at bounding box center [155, 64] width 16 height 9
click at [187, 68] on font "渠道" at bounding box center [188, 64] width 16 height 9
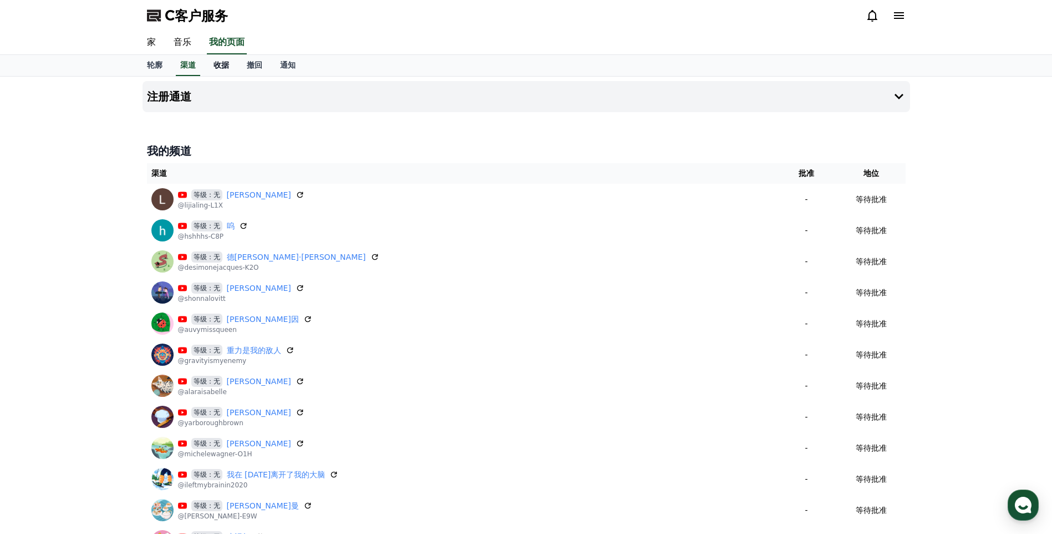
click at [210, 69] on link "收据" at bounding box center [221, 65] width 33 height 21
click at [223, 60] on font "收据" at bounding box center [222, 64] width 16 height 9
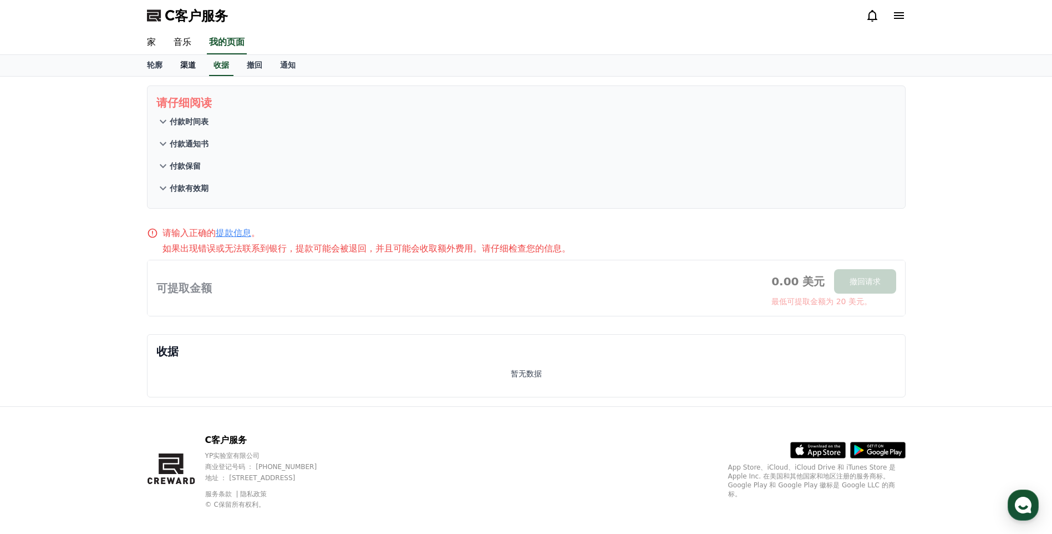
click at [195, 60] on font "渠道" at bounding box center [188, 64] width 16 height 9
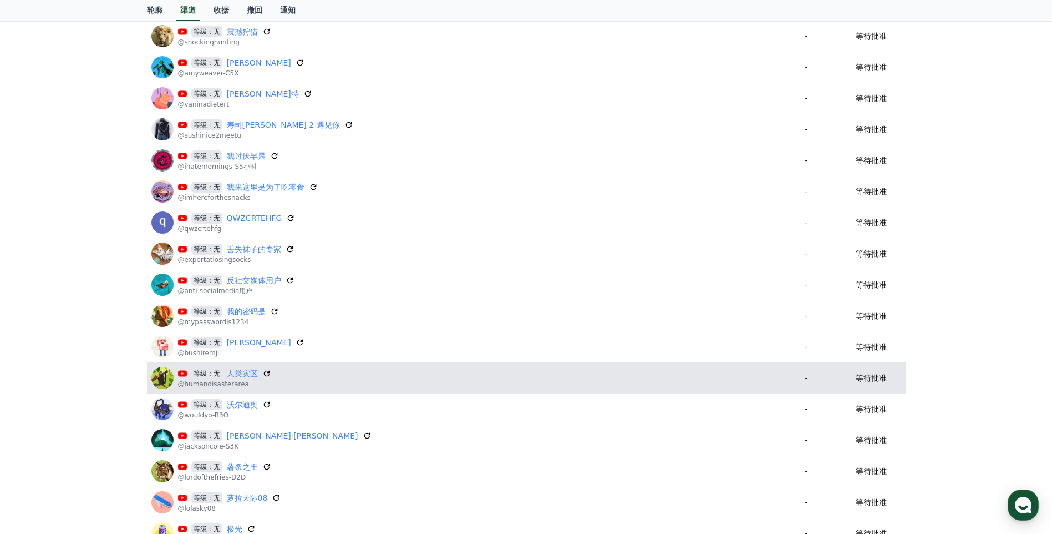
scroll to position [998, 0]
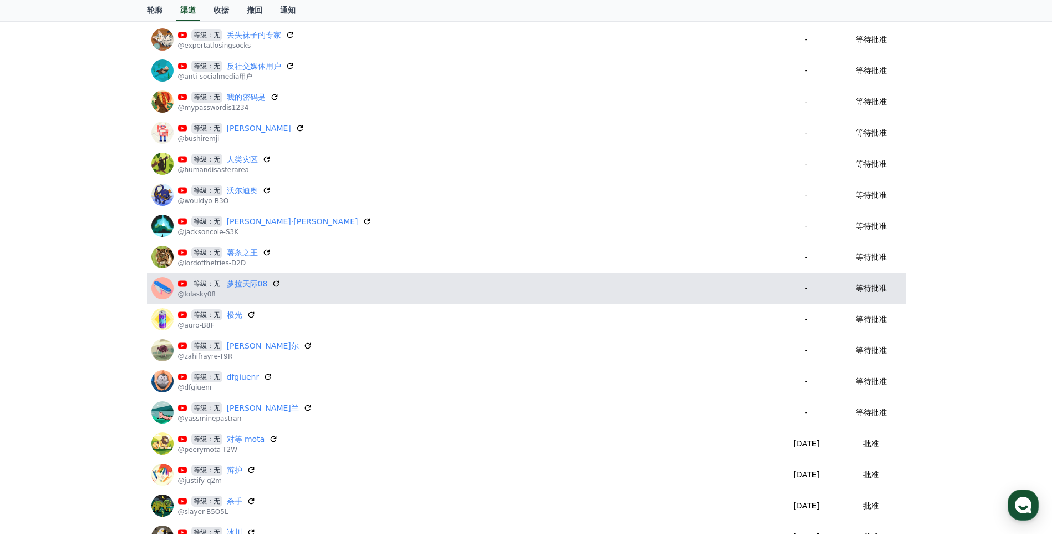
drag, startPoint x: 978, startPoint y: 252, endPoint x: 857, endPoint y: 278, distance: 123.1
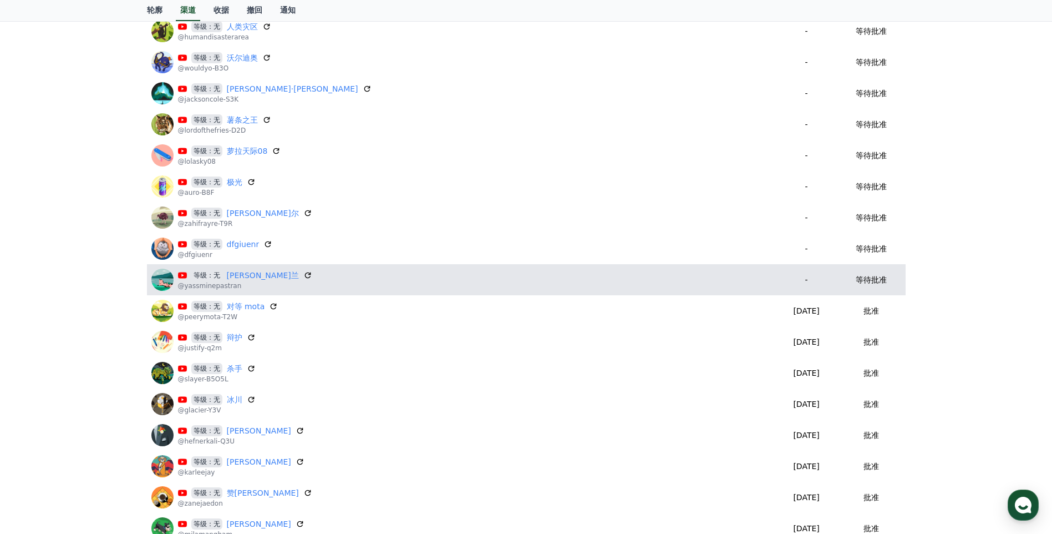
scroll to position [1109, 0]
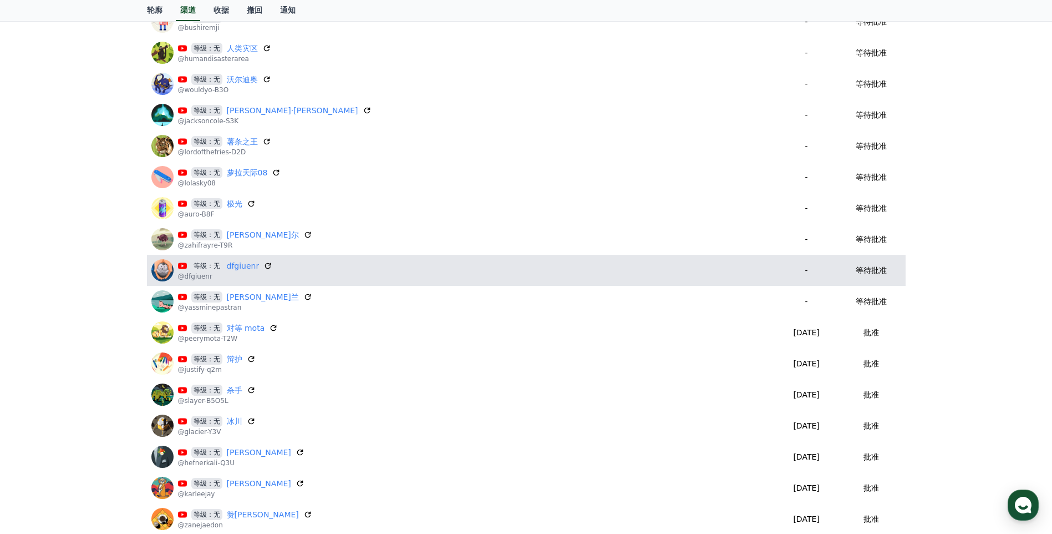
click at [261, 263] on div "等级：无 dfgiuenr" at bounding box center [225, 266] width 95 height 12
click at [266, 263] on icon at bounding box center [268, 265] width 7 height 7
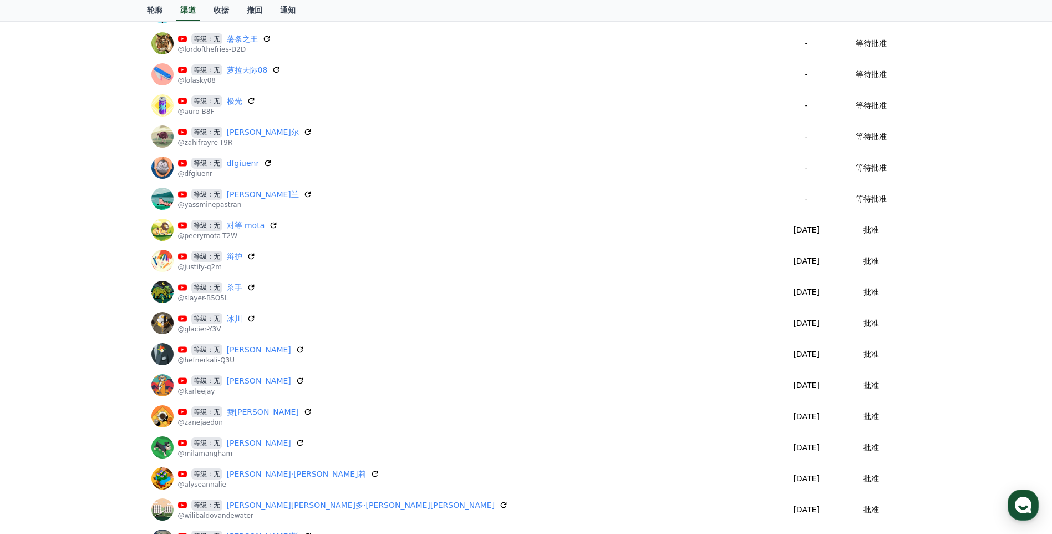
scroll to position [1215, 0]
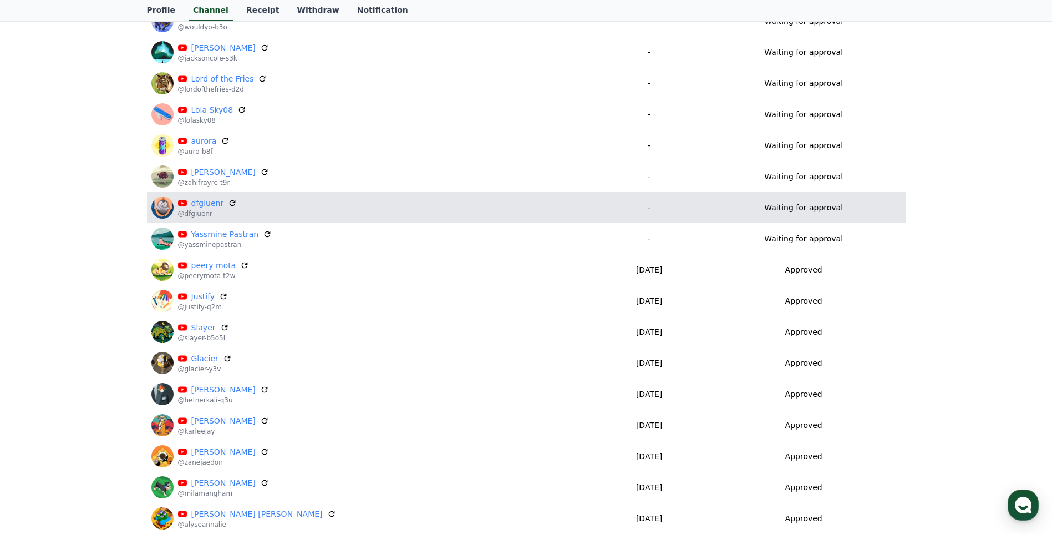
scroll to position [1159, 0]
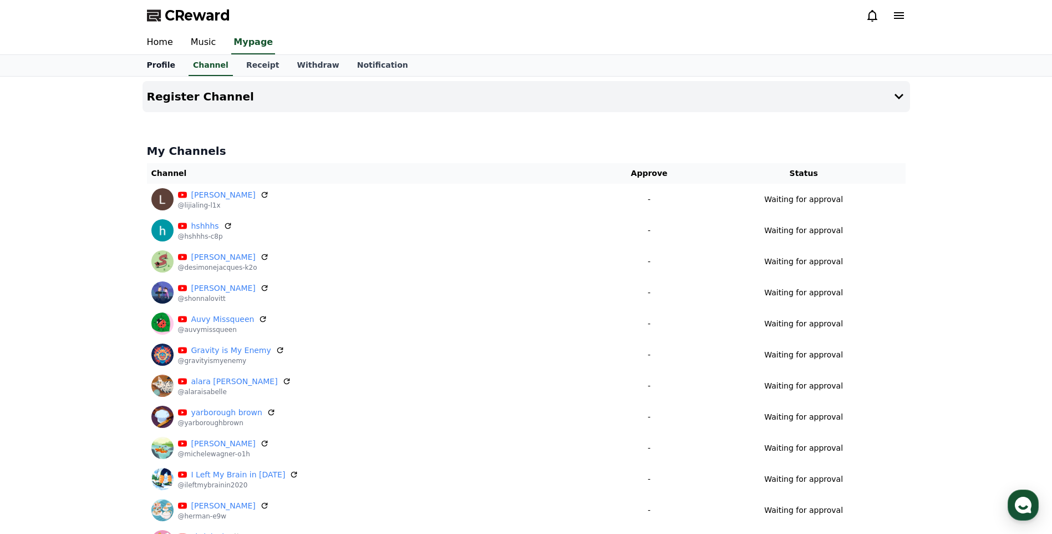
click at [158, 60] on link "Profile" at bounding box center [161, 65] width 46 height 21
select select "**********"
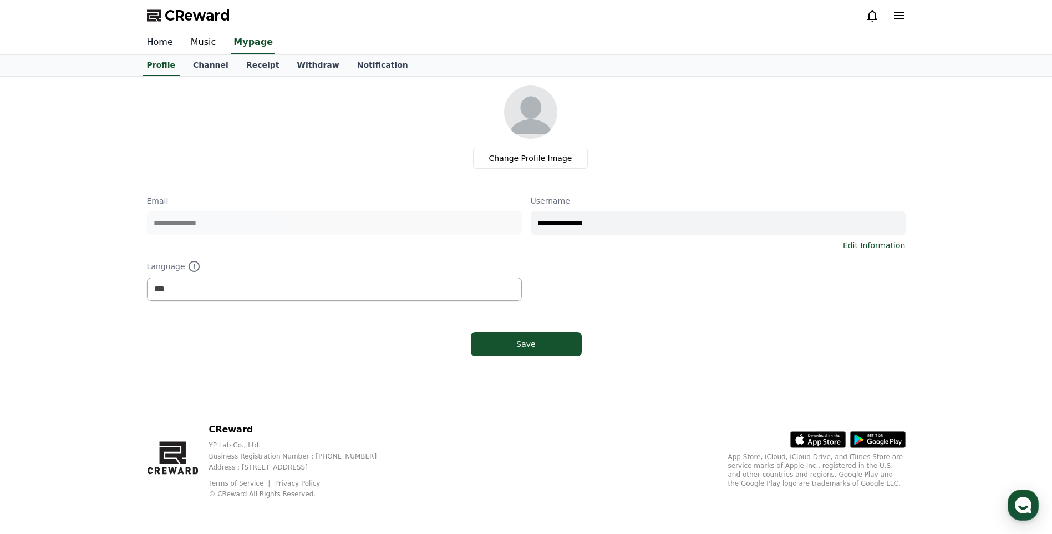
click at [157, 42] on link "Home" at bounding box center [160, 42] width 44 height 23
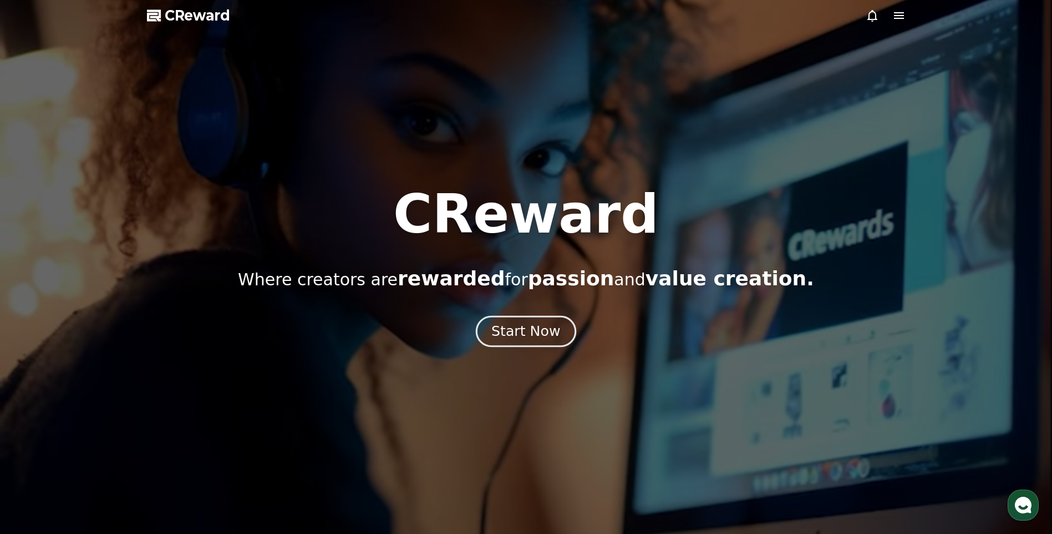
click at [510, 338] on div "Start Now" at bounding box center [525, 331] width 69 height 19
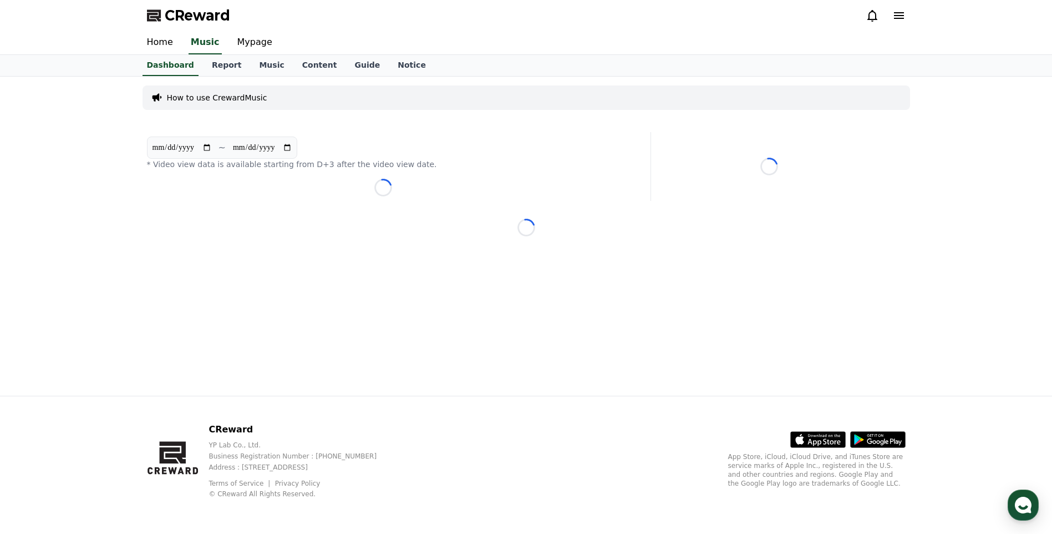
click at [540, 322] on div "**********" at bounding box center [526, 236] width 776 height 319
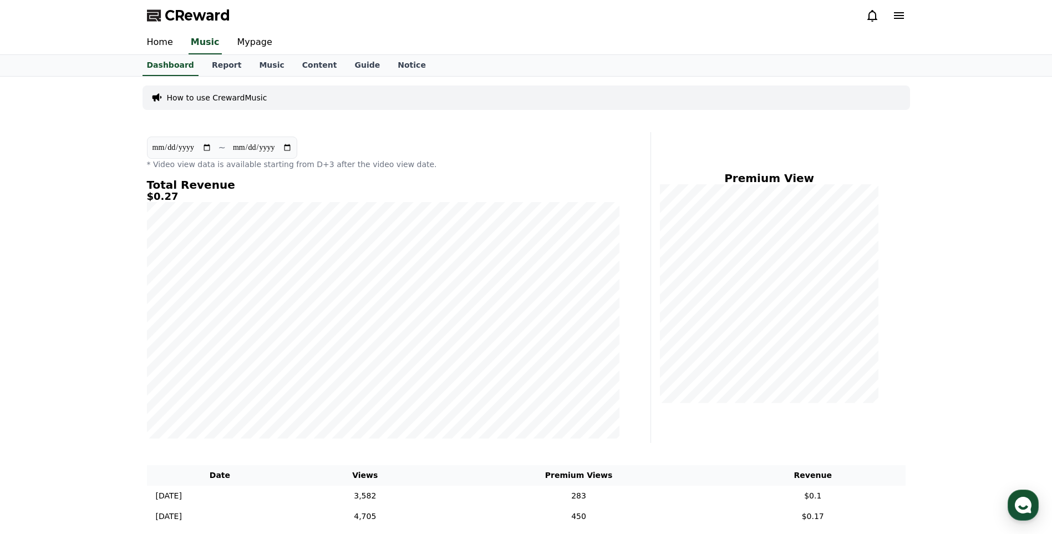
click at [1001, 329] on div "**********" at bounding box center [526, 306] width 1052 height 459
click at [270, 60] on link "Music" at bounding box center [271, 65] width 43 height 21
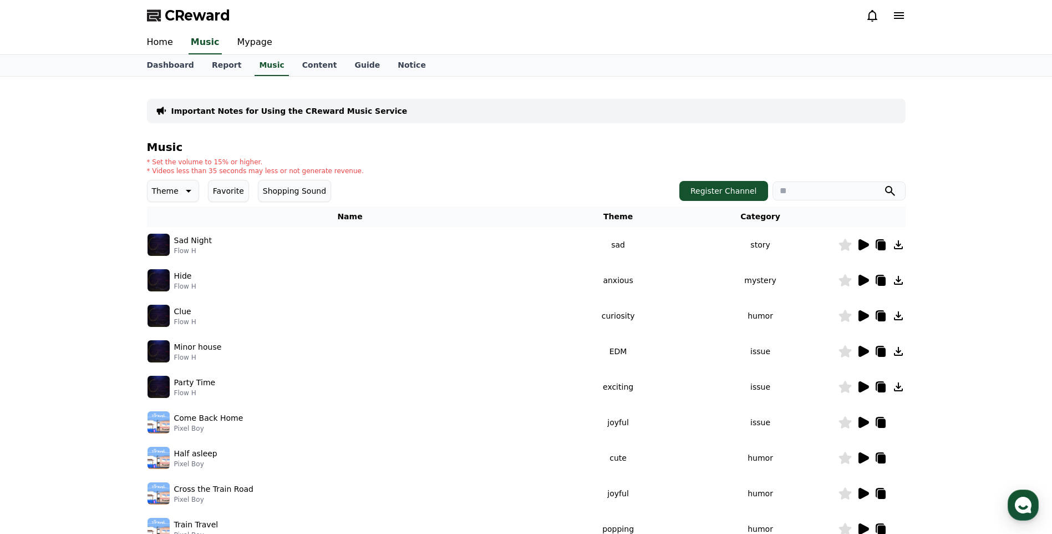
click at [301, 78] on div "Important Notes for Using the CReward Music Service Music * Set the volume to 1…" at bounding box center [526, 345] width 776 height 536
click at [255, 39] on link "Mypage" at bounding box center [254, 42] width 53 height 23
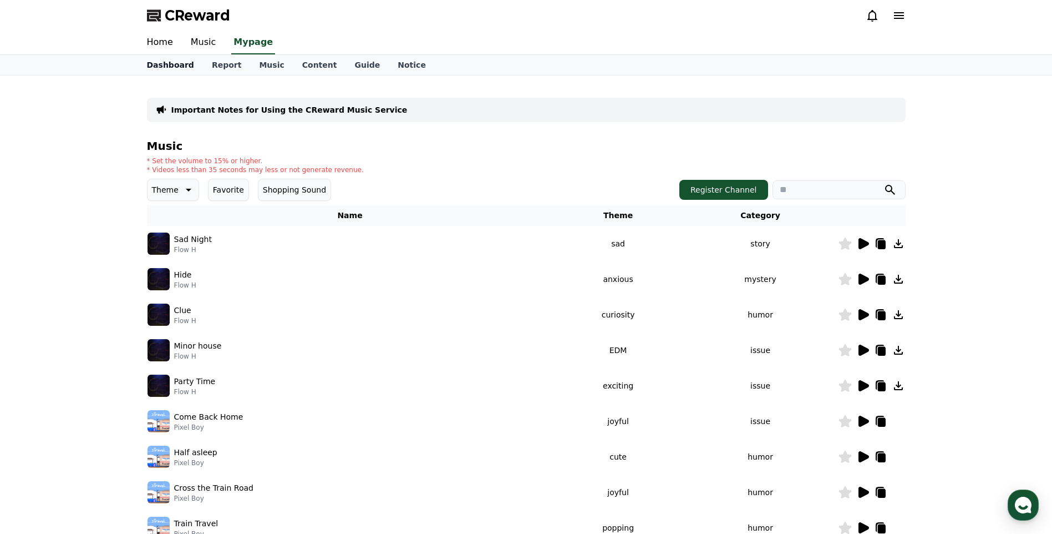
select select "**********"
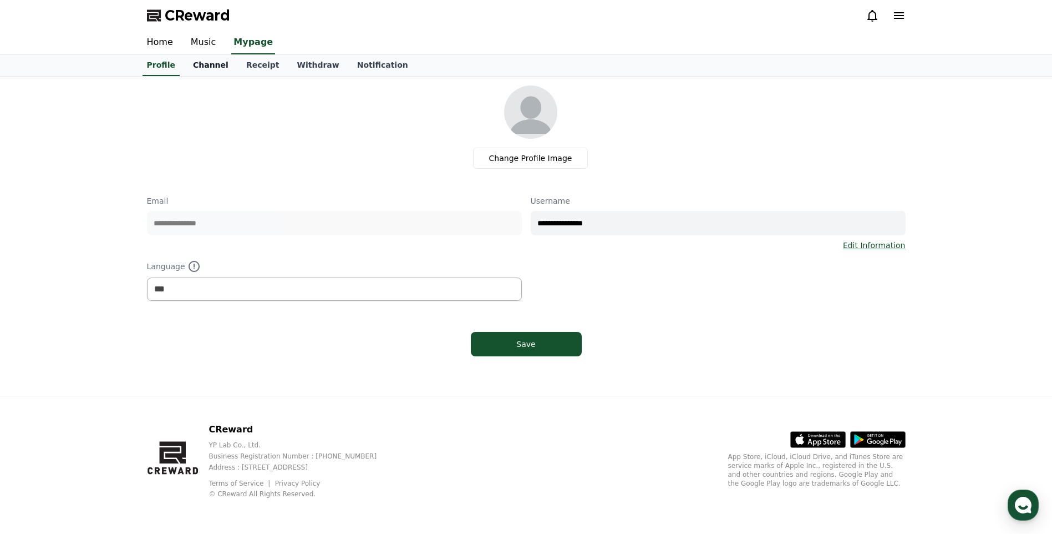
click at [184, 67] on link "Channel" at bounding box center [210, 65] width 53 height 21
click at [175, 67] on link "Profile" at bounding box center [161, 65] width 46 height 21
click at [169, 67] on link "Profile" at bounding box center [161, 65] width 37 height 21
drag, startPoint x: 159, startPoint y: 65, endPoint x: 538, endPoint y: 240, distance: 417.6
click at [159, 65] on link "Profile" at bounding box center [161, 65] width 37 height 21
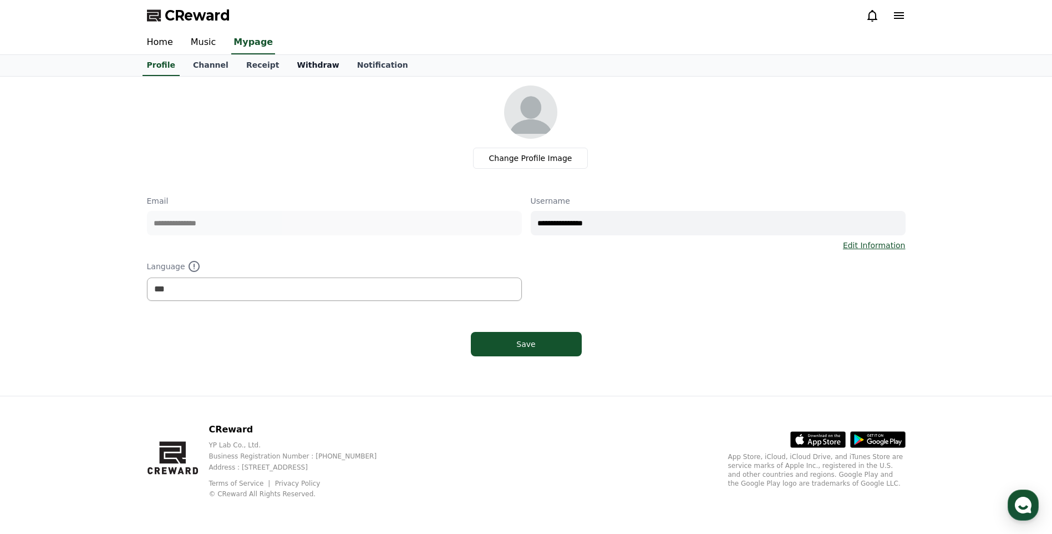
click at [319, 59] on link "Withdraw" at bounding box center [318, 65] width 60 height 21
click at [256, 62] on link "Receipt" at bounding box center [262, 65] width 51 height 21
click at [210, 62] on link "Channel" at bounding box center [210, 65] width 53 height 21
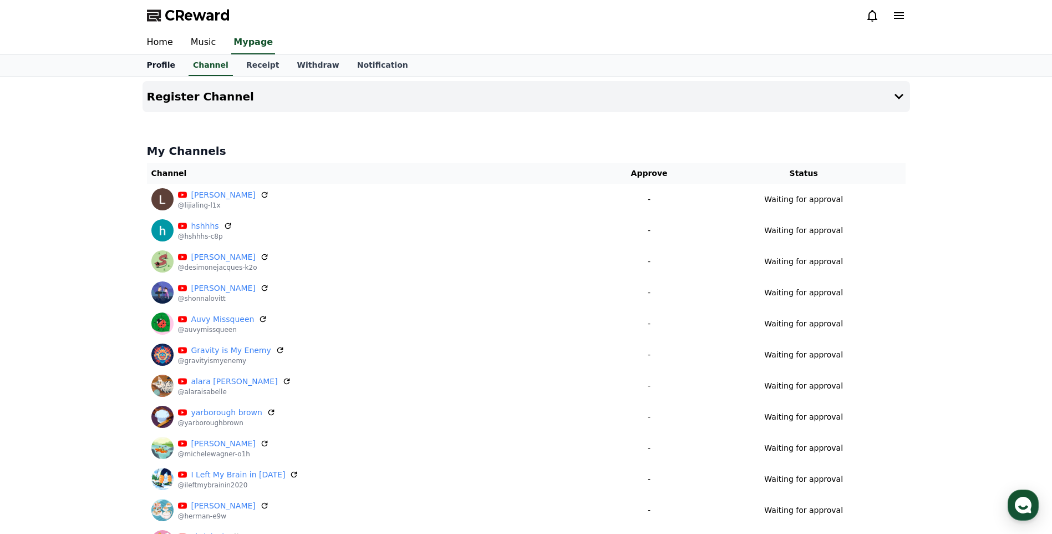
click at [154, 62] on link "Profile" at bounding box center [161, 65] width 46 height 21
select select "**********"
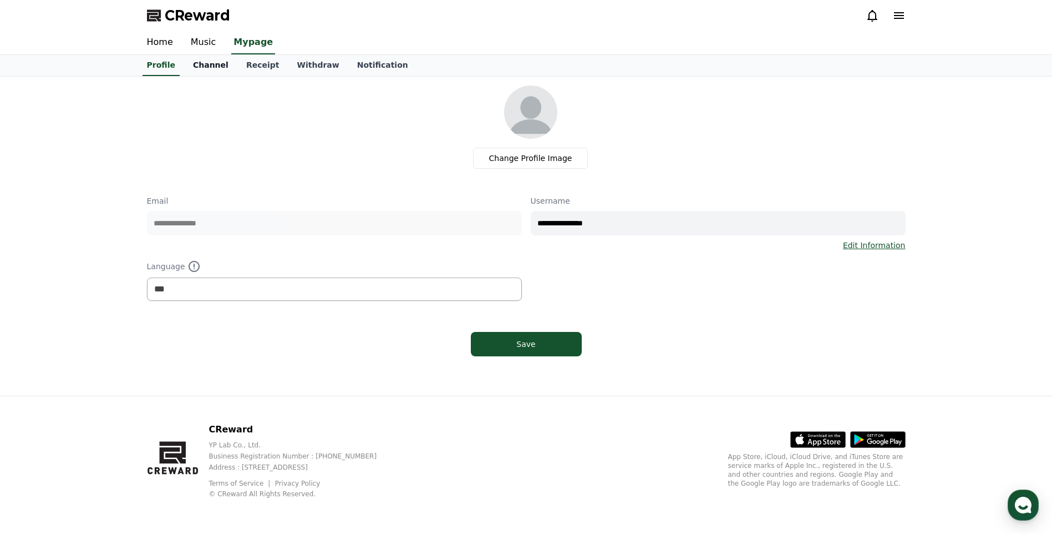
click at [214, 65] on link "Channel" at bounding box center [210, 65] width 53 height 21
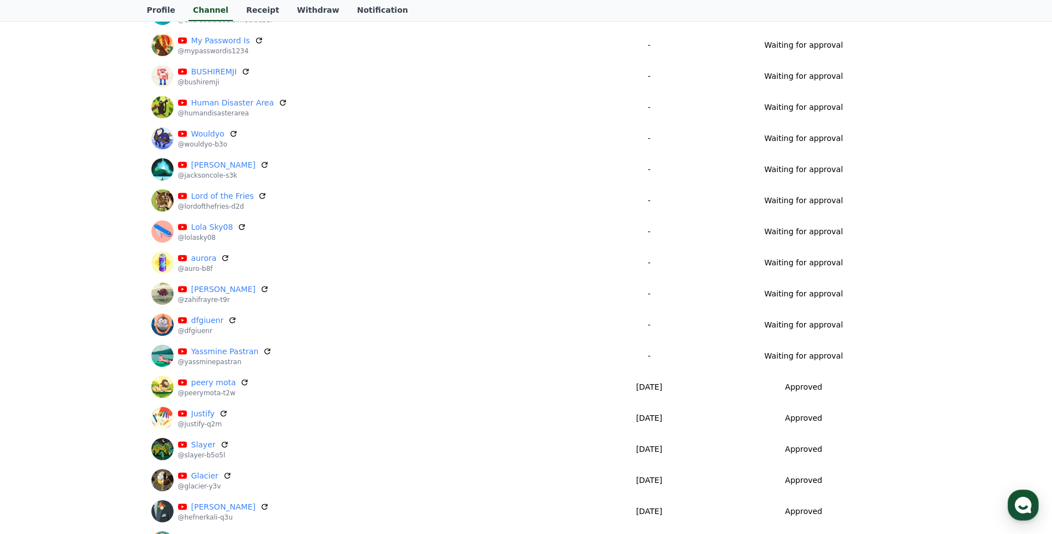
scroll to position [1054, 0]
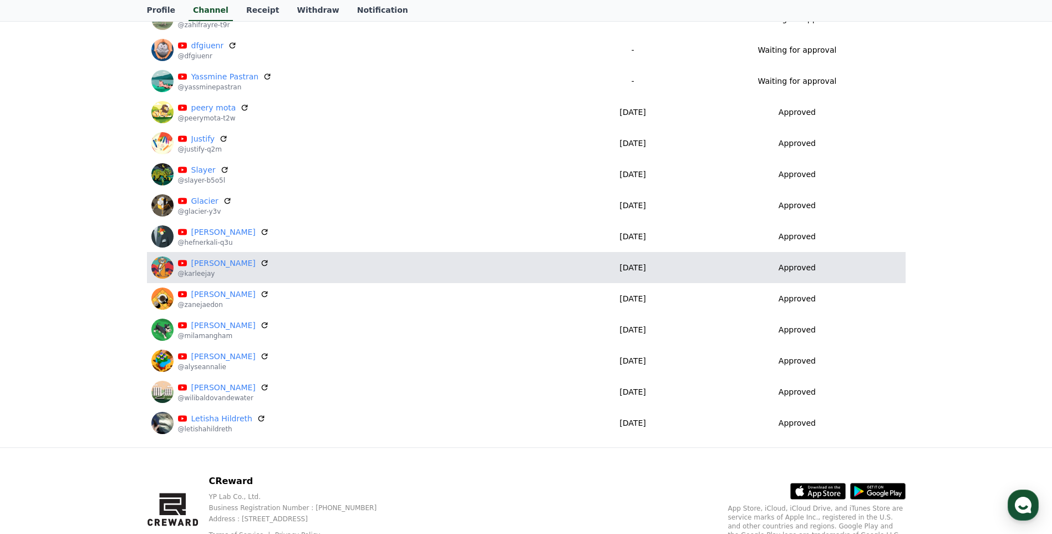
scroll to position [1270, 0]
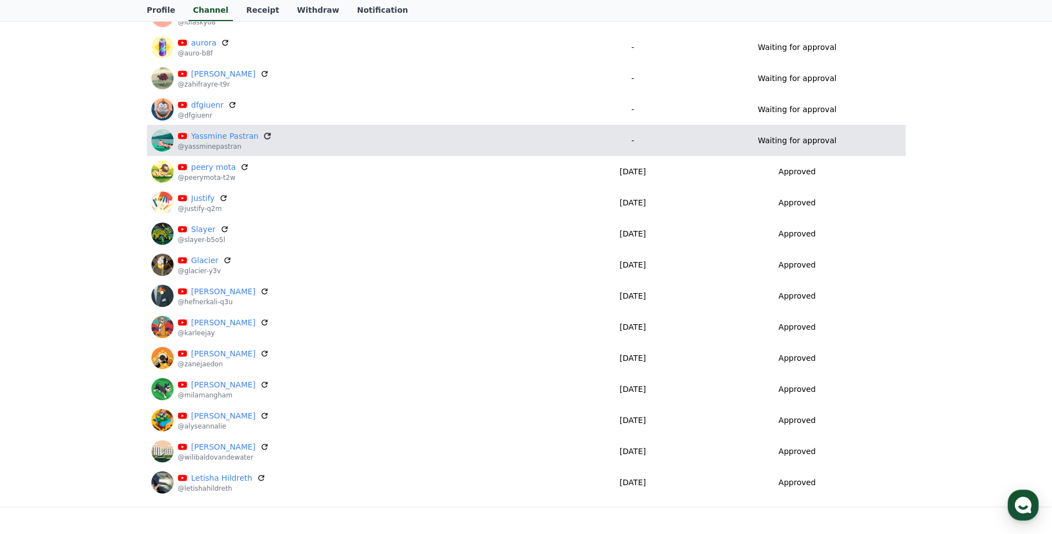
click at [262, 137] on icon at bounding box center [267, 136] width 10 height 10
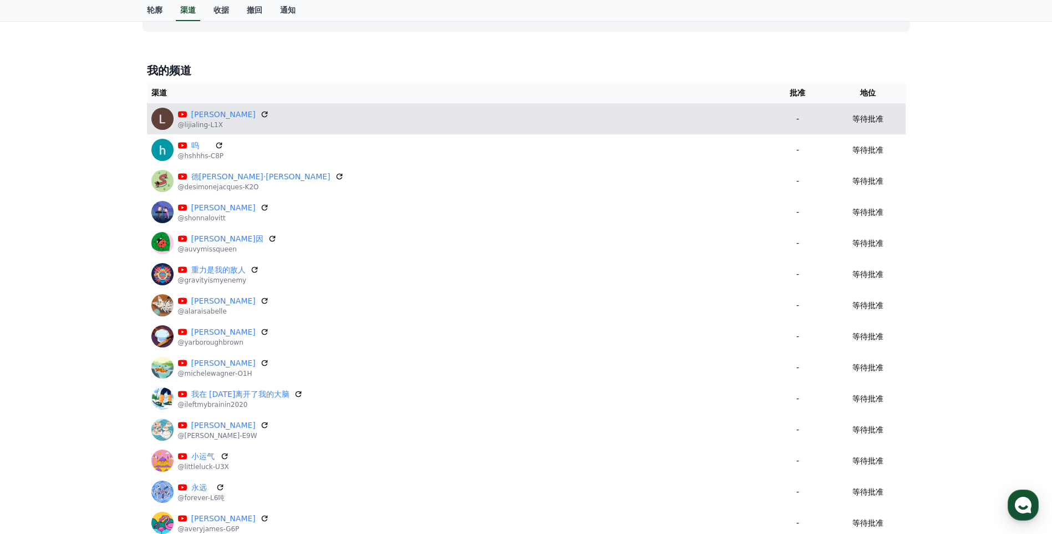
scroll to position [0, 0]
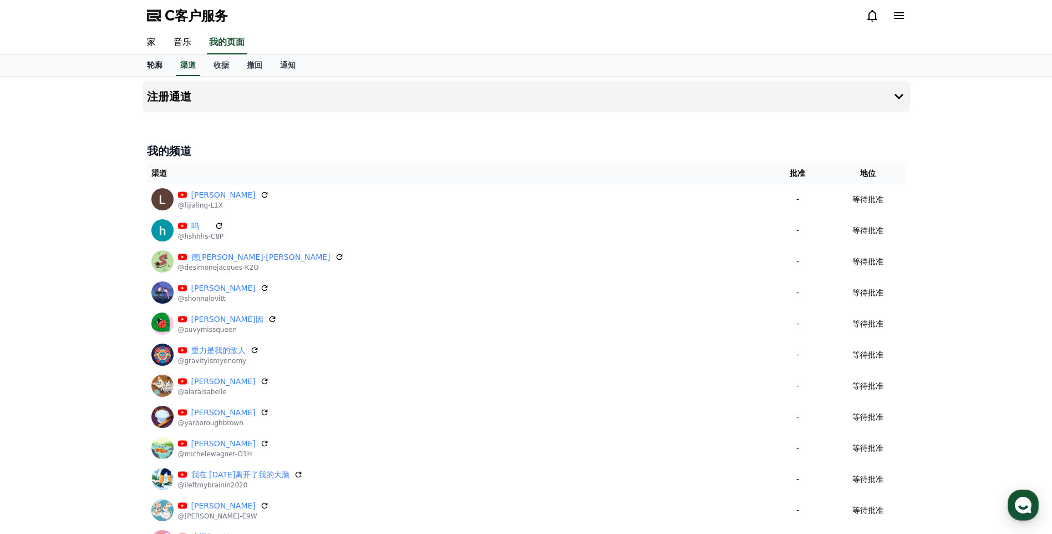
click at [160, 67] on font "轮廓" at bounding box center [155, 64] width 16 height 9
select select "**********"
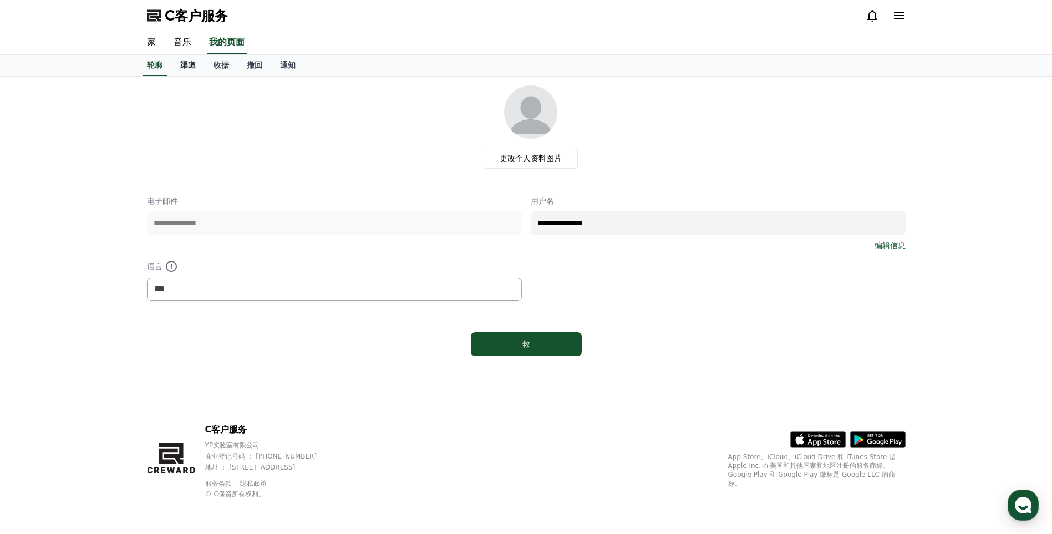
click at [187, 69] on font "渠道" at bounding box center [188, 64] width 16 height 9
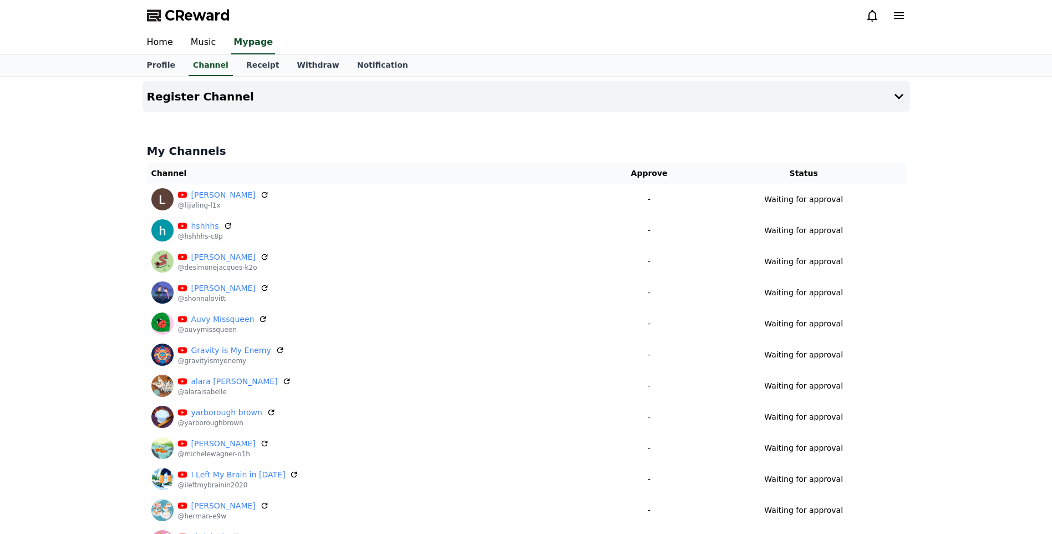
drag, startPoint x: 963, startPoint y: 247, endPoint x: 958, endPoint y: 190, distance: 57.3
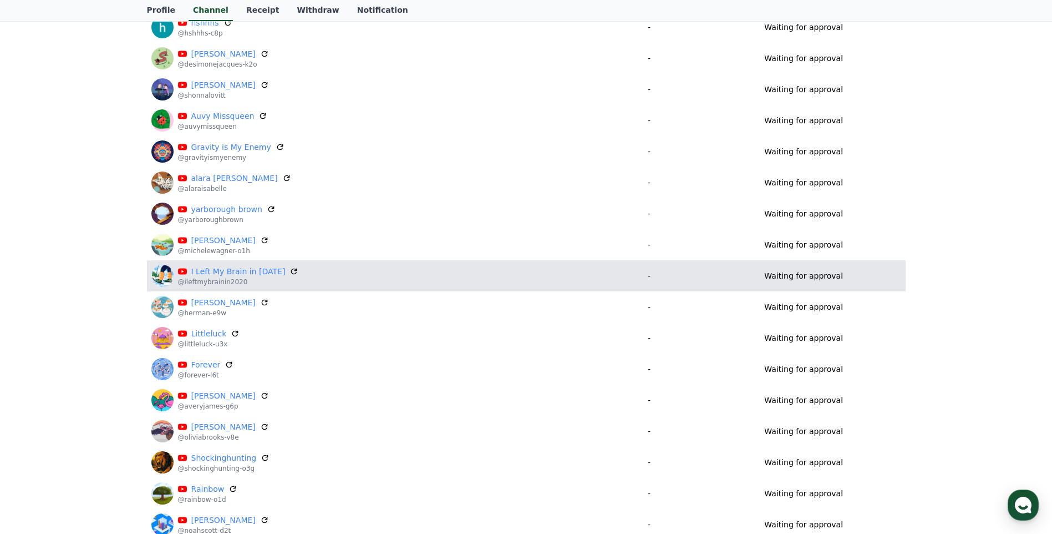
scroll to position [222, 0]
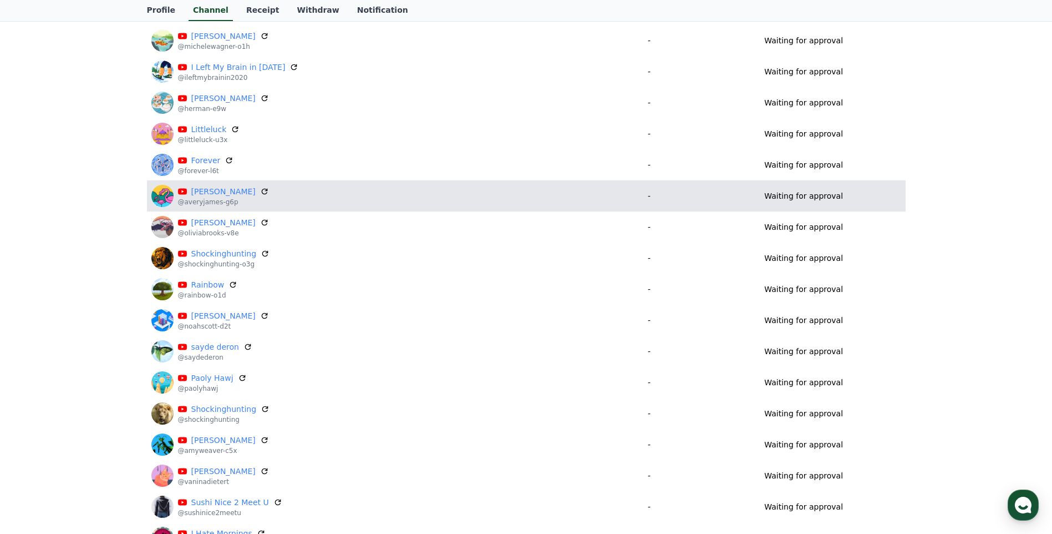
scroll to position [310, 0]
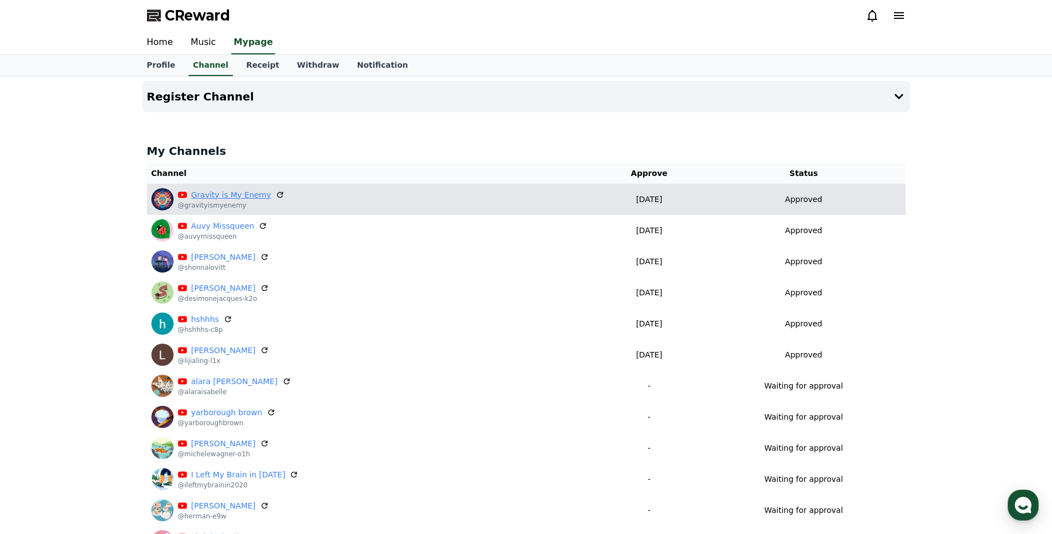
click at [245, 195] on link "Gravity is My Enemy" at bounding box center [231, 195] width 80 height 12
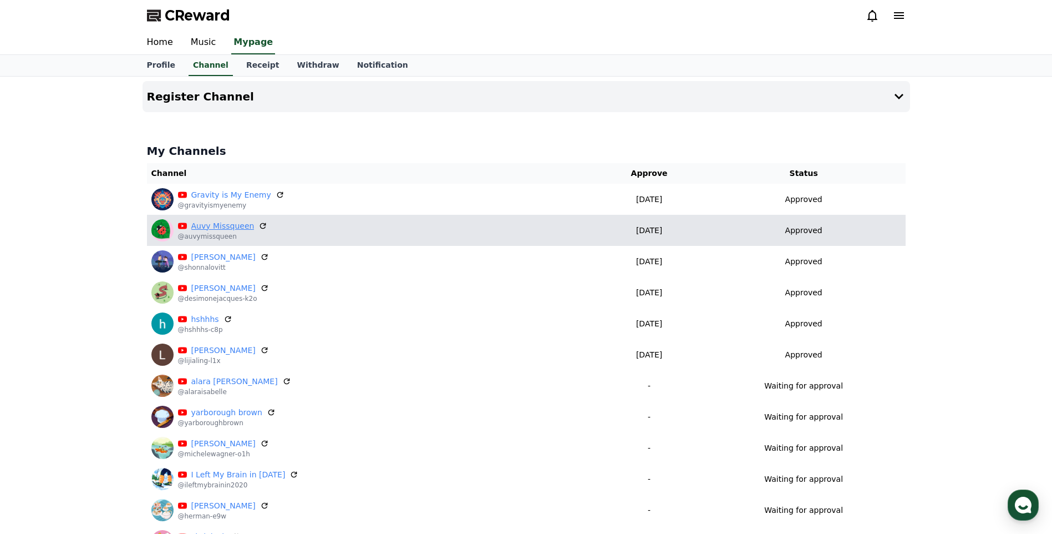
click at [216, 225] on link "Auvy Missqueen" at bounding box center [222, 226] width 63 height 12
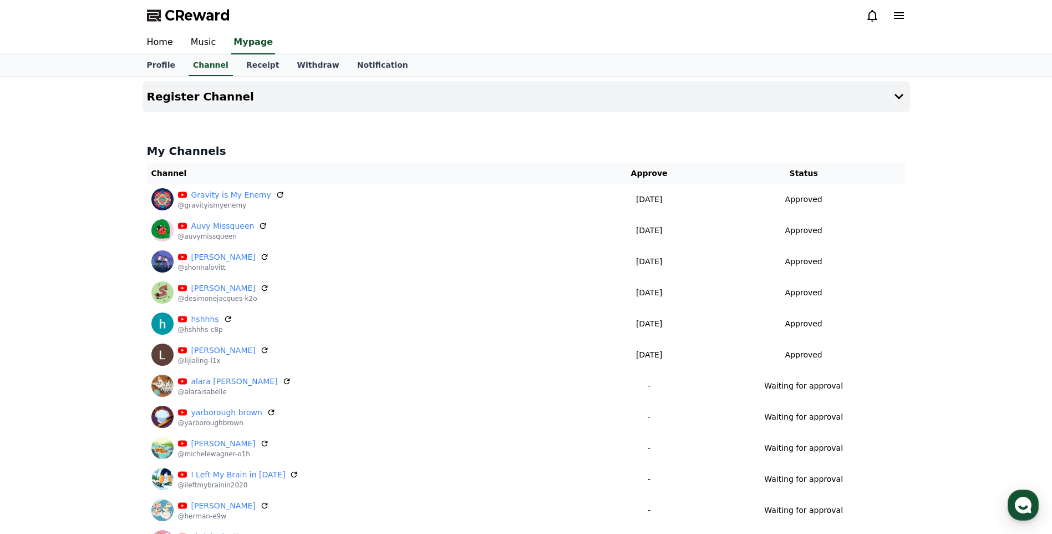
drag, startPoint x: 42, startPoint y: 143, endPoint x: 125, endPoint y: 17, distance: 151.7
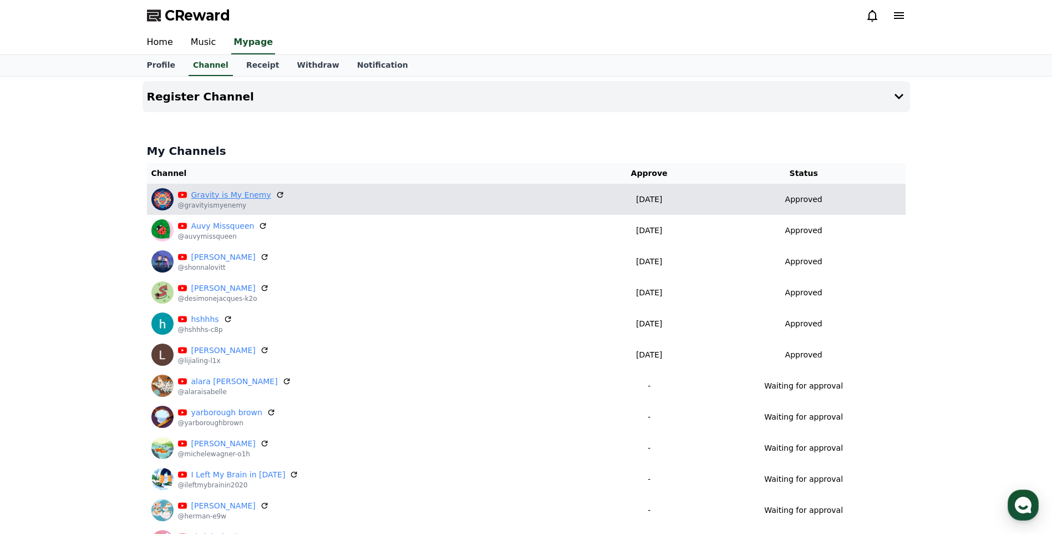
click at [228, 190] on link "Gravity is My Enemy" at bounding box center [231, 195] width 80 height 12
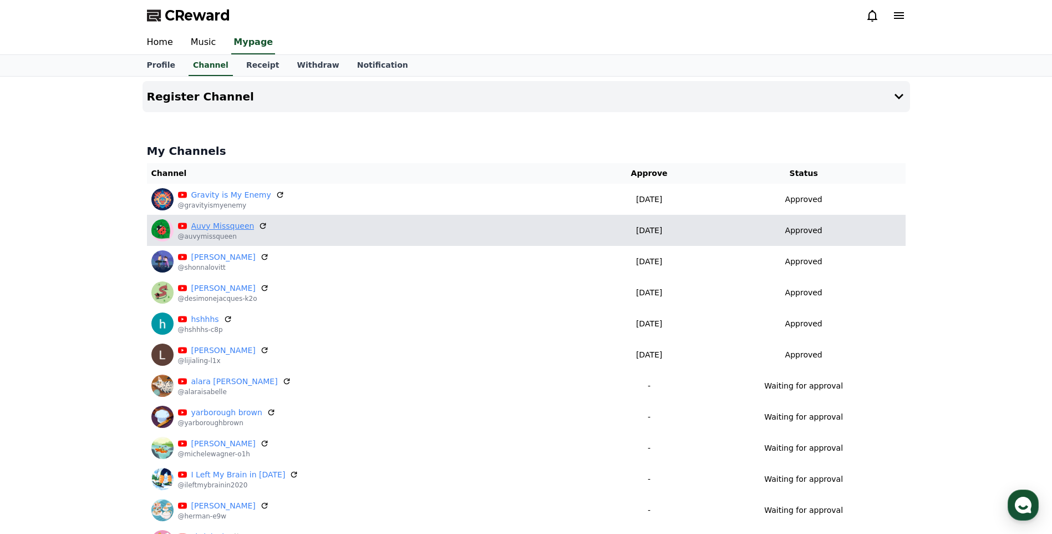
click at [233, 229] on link "Auvy Missqueen" at bounding box center [222, 226] width 63 height 12
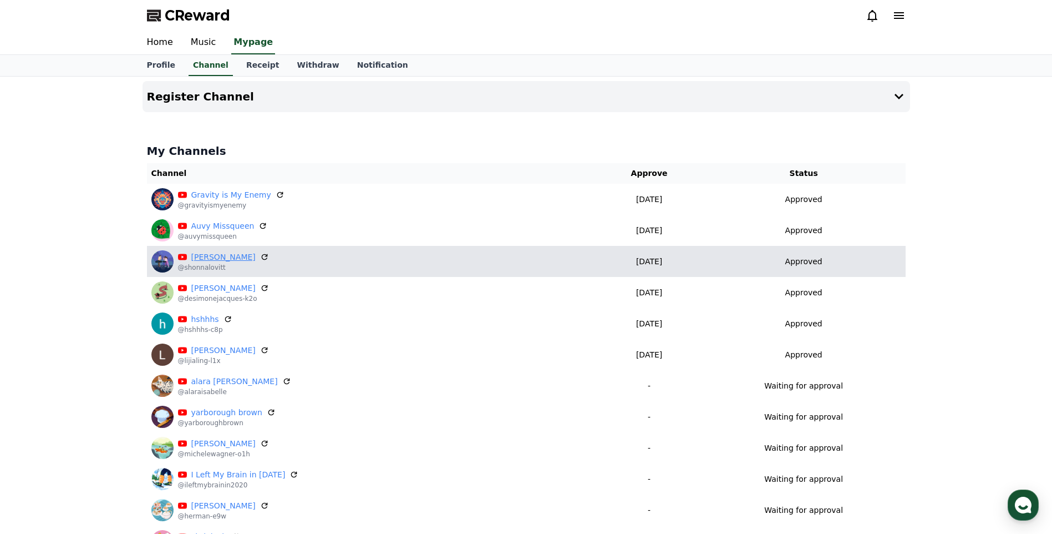
click at [228, 259] on link "[PERSON_NAME]" at bounding box center [223, 257] width 64 height 12
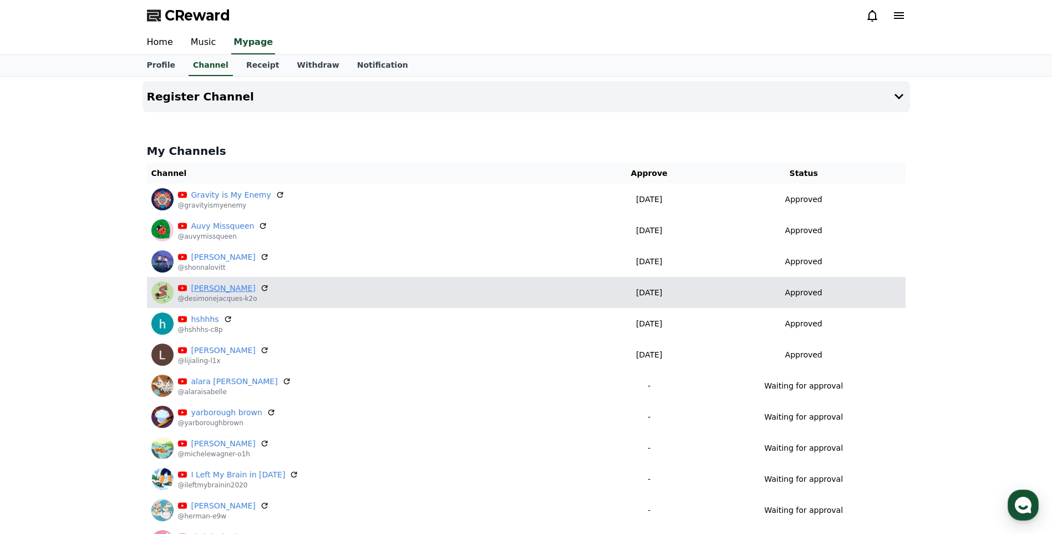
click at [214, 286] on link "[PERSON_NAME]" at bounding box center [223, 288] width 64 height 12
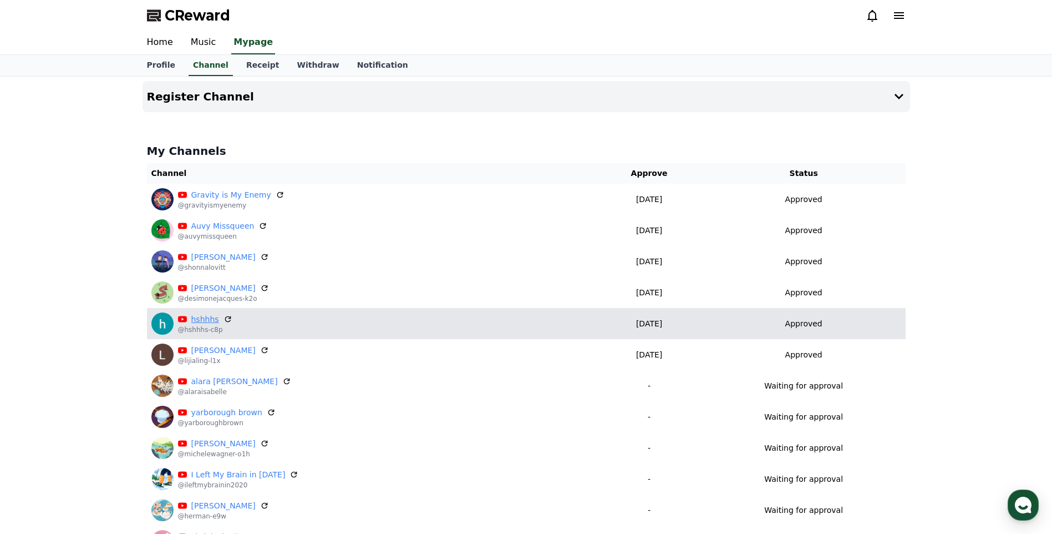
click at [206, 320] on link "hshhhs" at bounding box center [205, 319] width 28 height 12
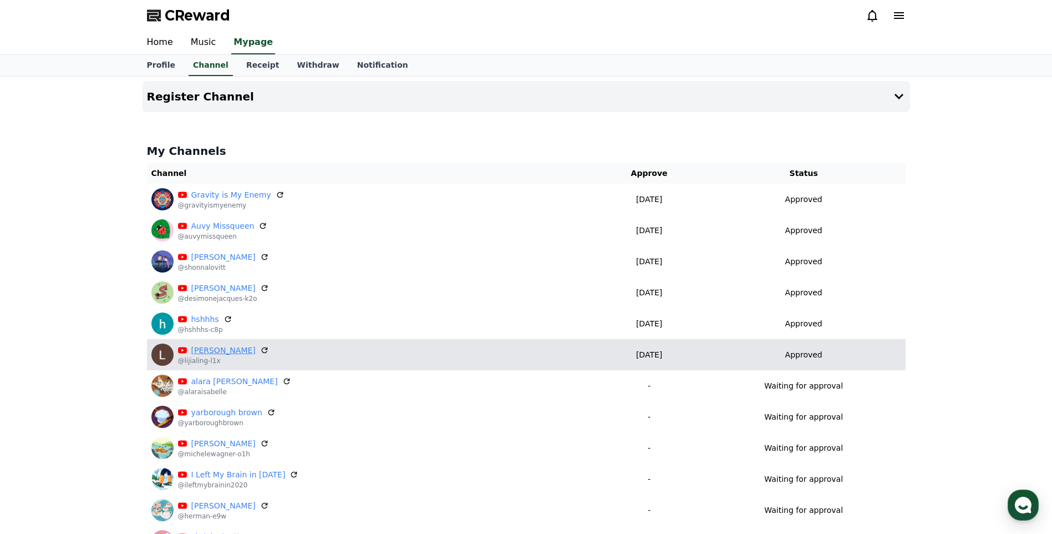
click at [199, 347] on link "[PERSON_NAME]" at bounding box center [223, 350] width 64 height 12
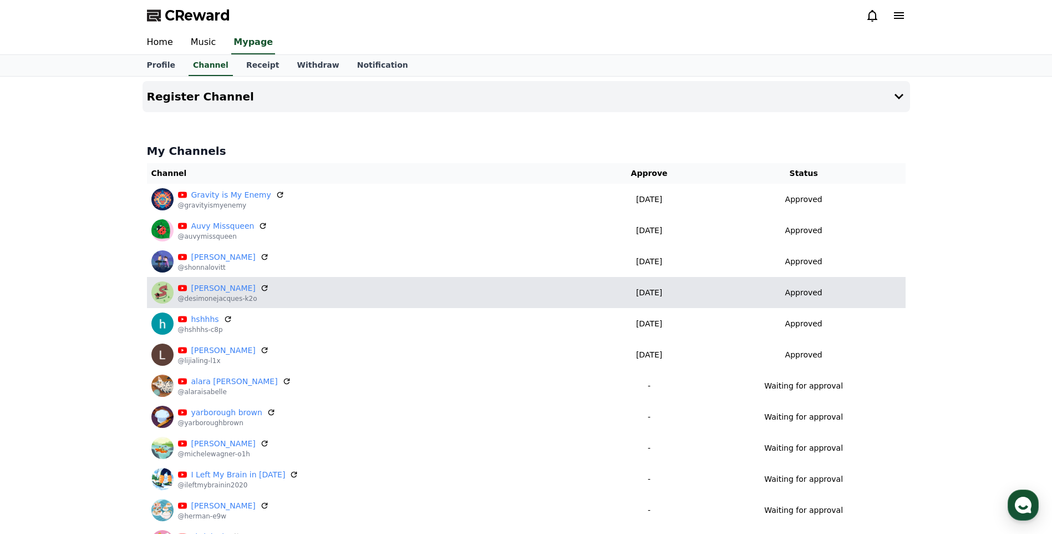
scroll to position [33, 0]
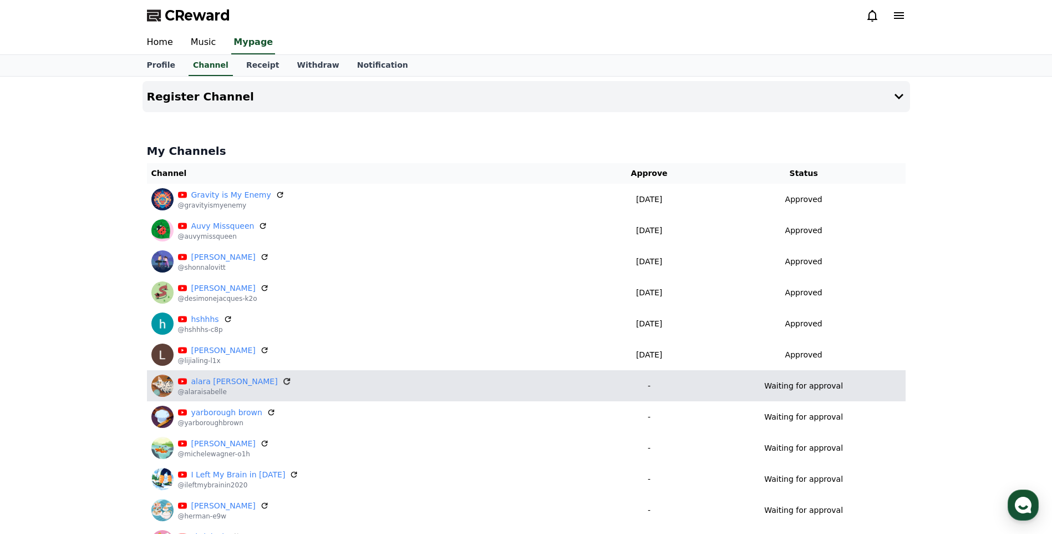
click at [282, 380] on icon at bounding box center [287, 381] width 10 height 10
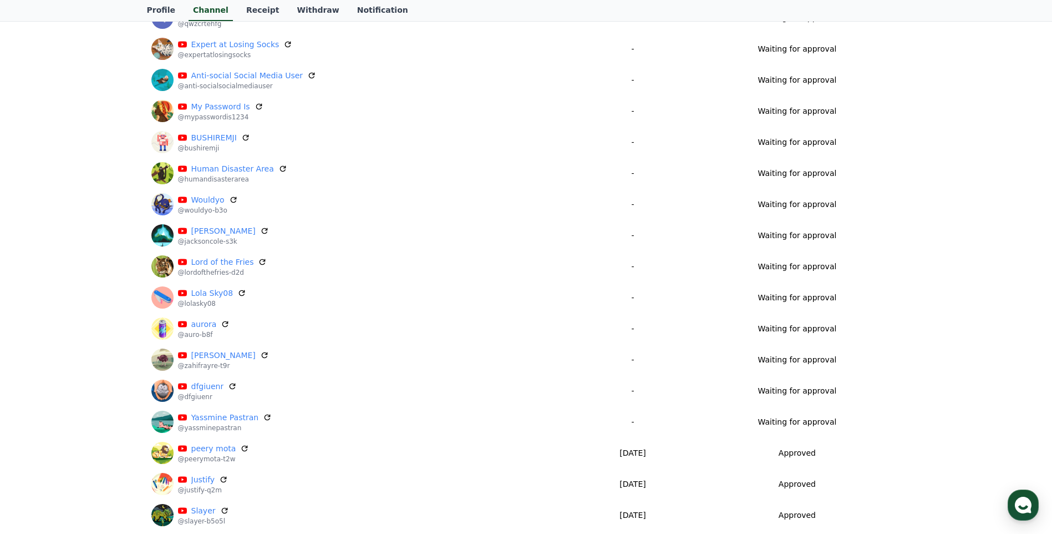
scroll to position [1220, 0]
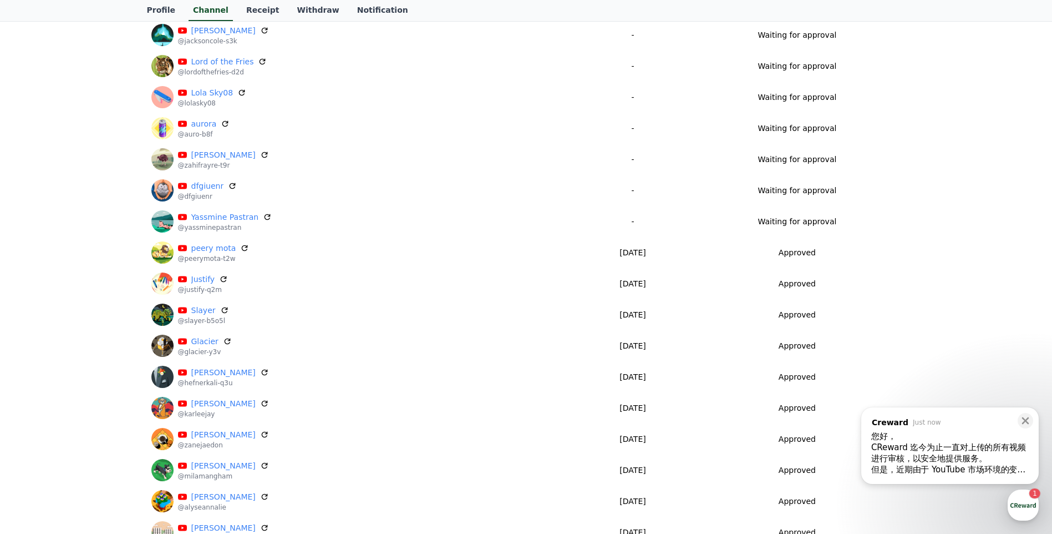
click at [989, 446] on div "CReward 迄今为止一直对上传的所有视频进行审核，以安全地提供服务。" at bounding box center [949, 452] width 157 height 22
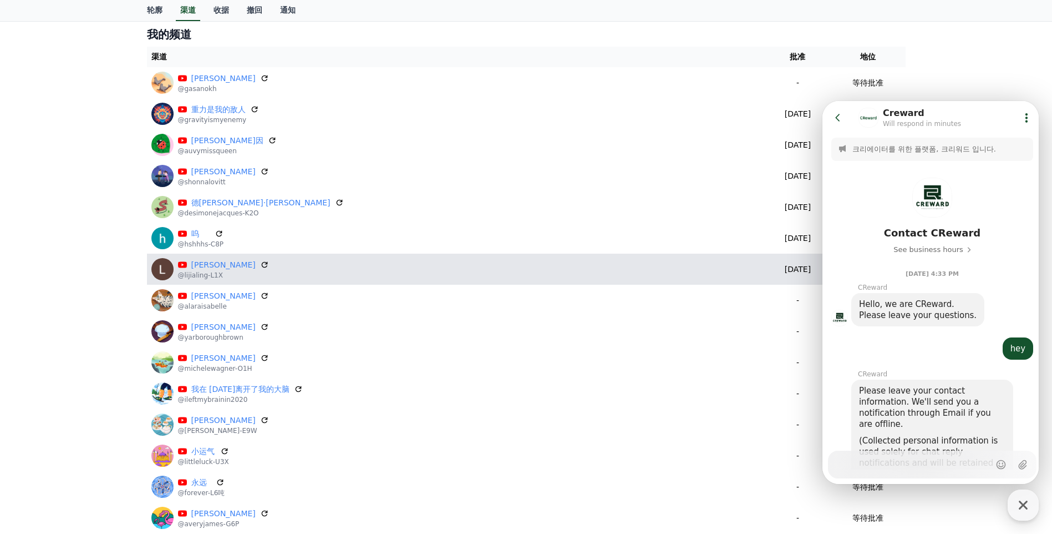
scroll to position [222, 0]
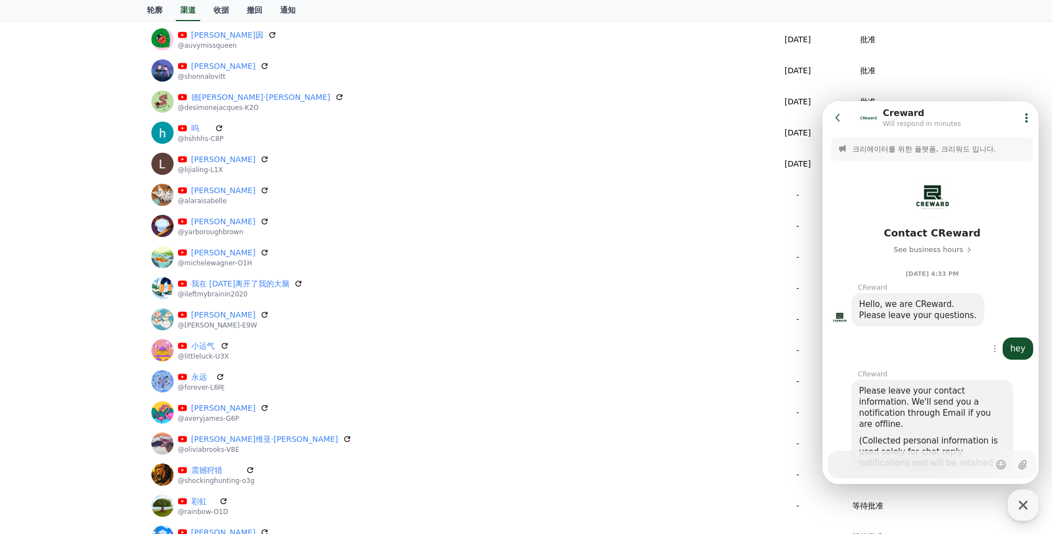
drag, startPoint x: 997, startPoint y: 291, endPoint x: 982, endPoint y: 350, distance: 60.7
drag, startPoint x: 982, startPoint y: 350, endPoint x: 949, endPoint y: 378, distance: 42.9
click at [949, 378] on div "CReward" at bounding box center [924, 373] width 147 height 9
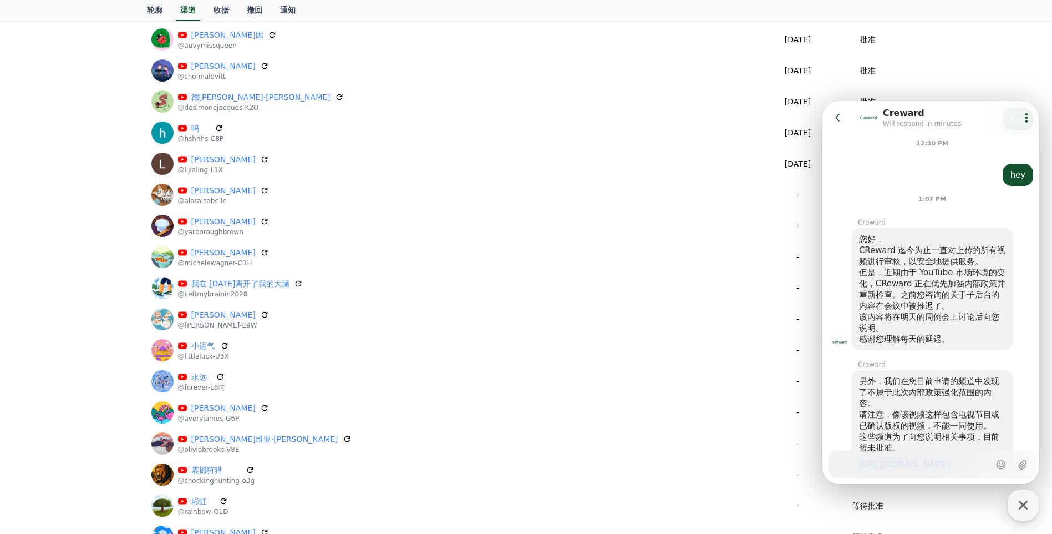
scroll to position [4487, 0]
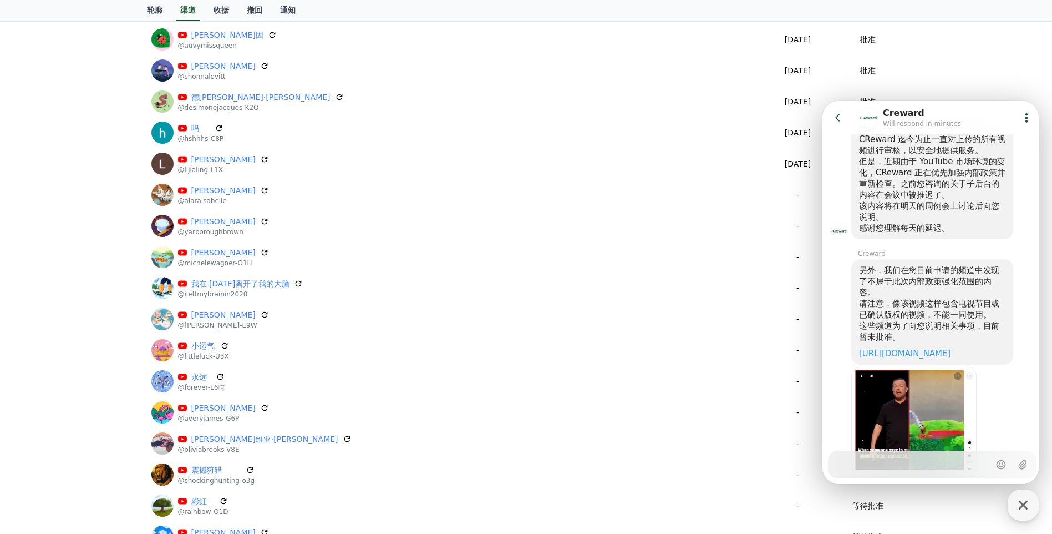
click at [921, 396] on img at bounding box center [913, 442] width 125 height 150
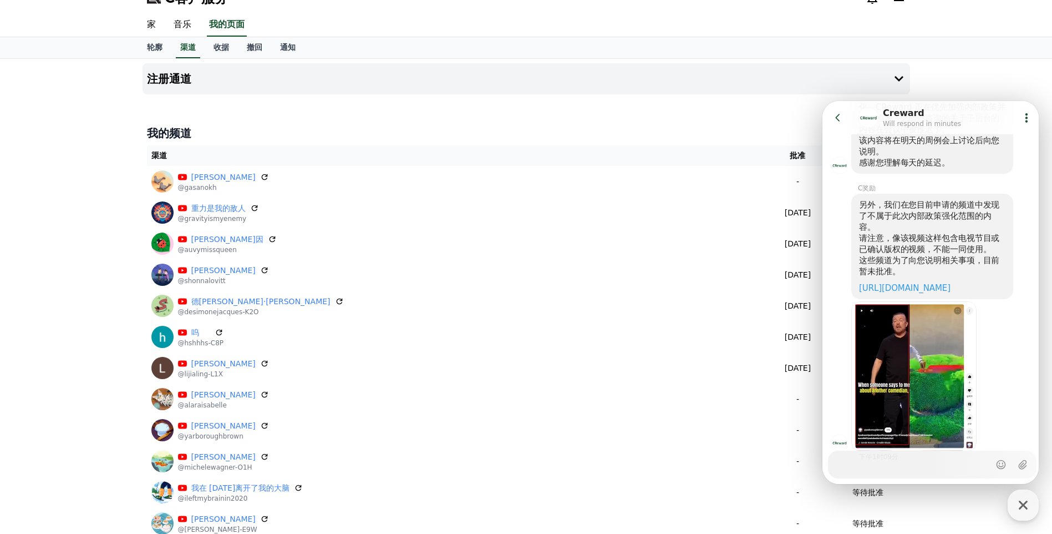
scroll to position [0, 0]
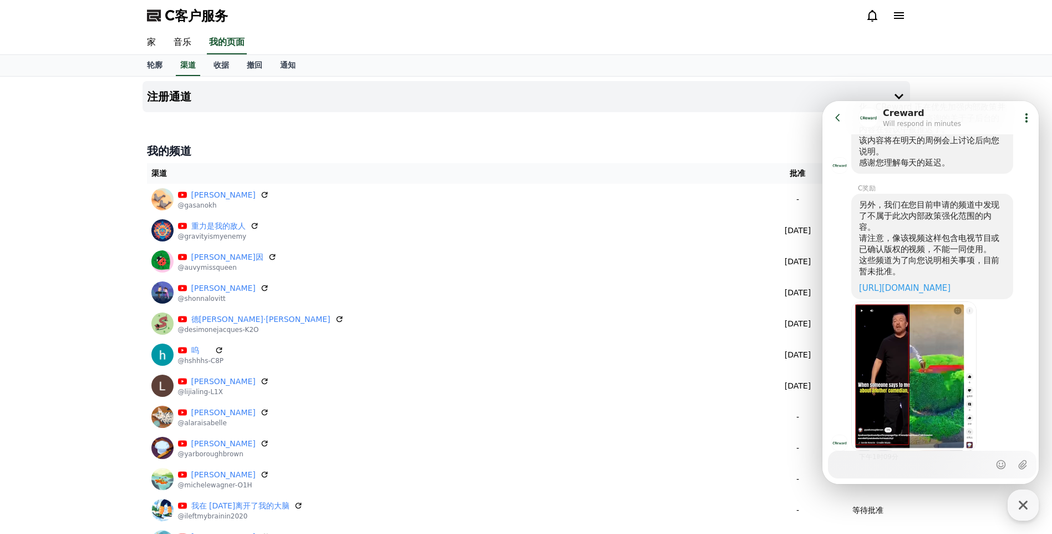
click at [391, 165] on th "渠道" at bounding box center [456, 173] width 618 height 21
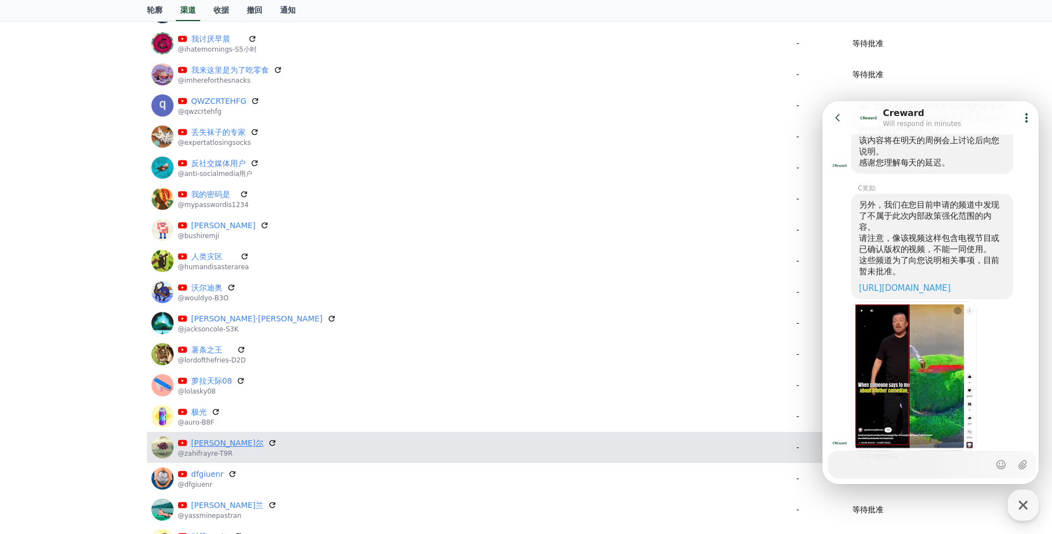
scroll to position [1054, 0]
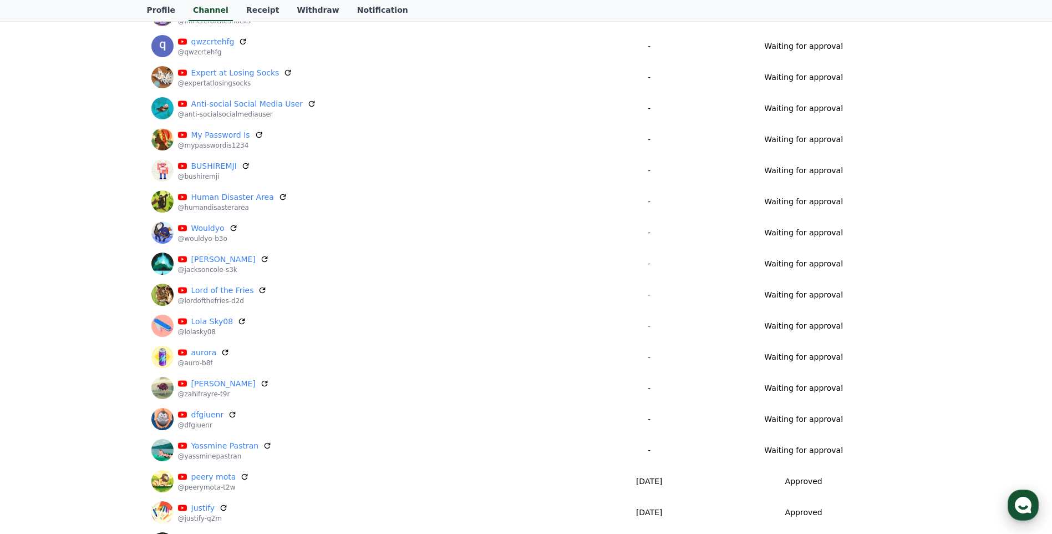
click at [1020, 496] on icon "button" at bounding box center [1023, 505] width 20 height 20
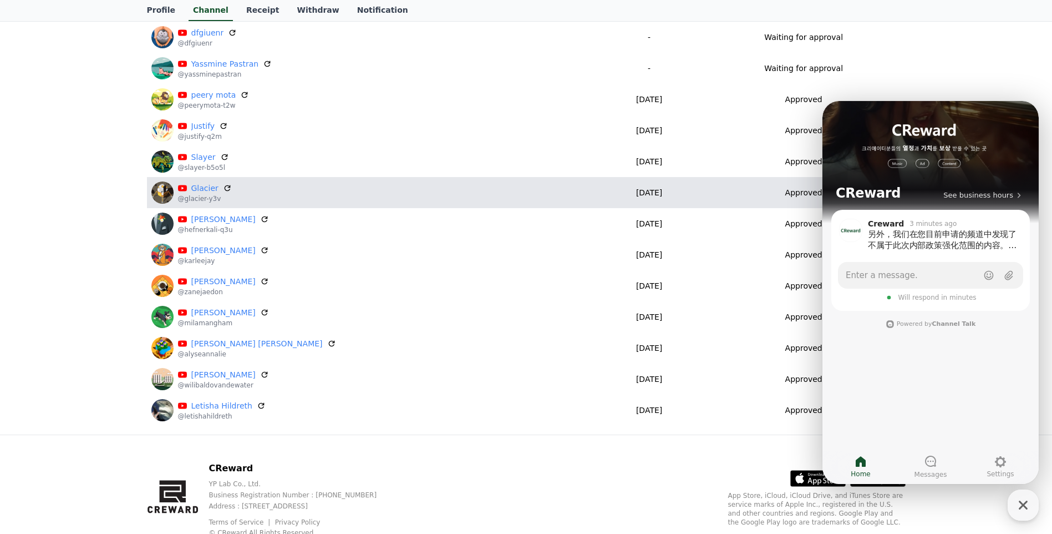
scroll to position [1252, 0]
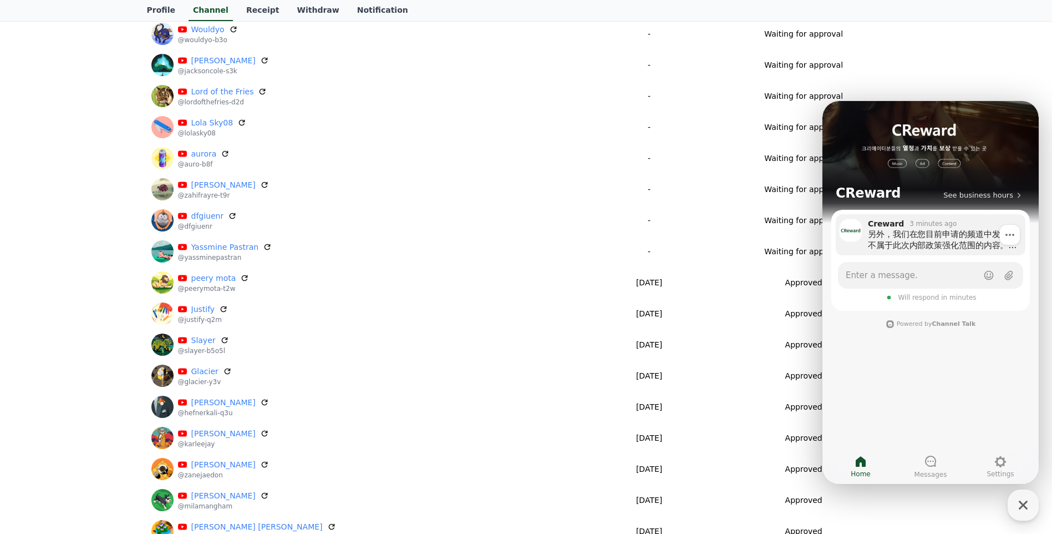
click at [1012, 241] on button "Show action list menu" at bounding box center [1010, 235] width 20 height 20
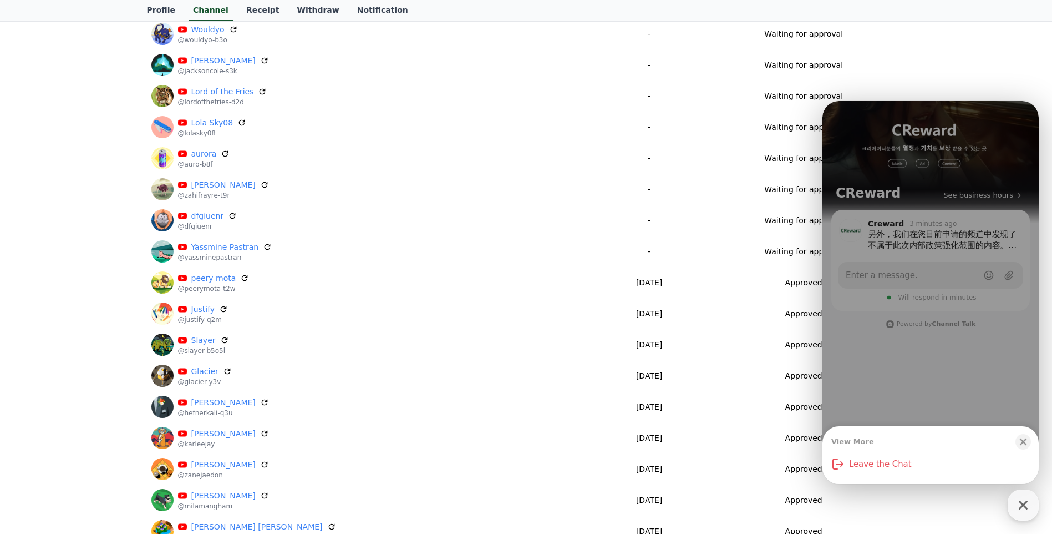
click at [953, 240] on div "View More Close bottom sheet modal Leave the Chat" at bounding box center [930, 292] width 216 height 383
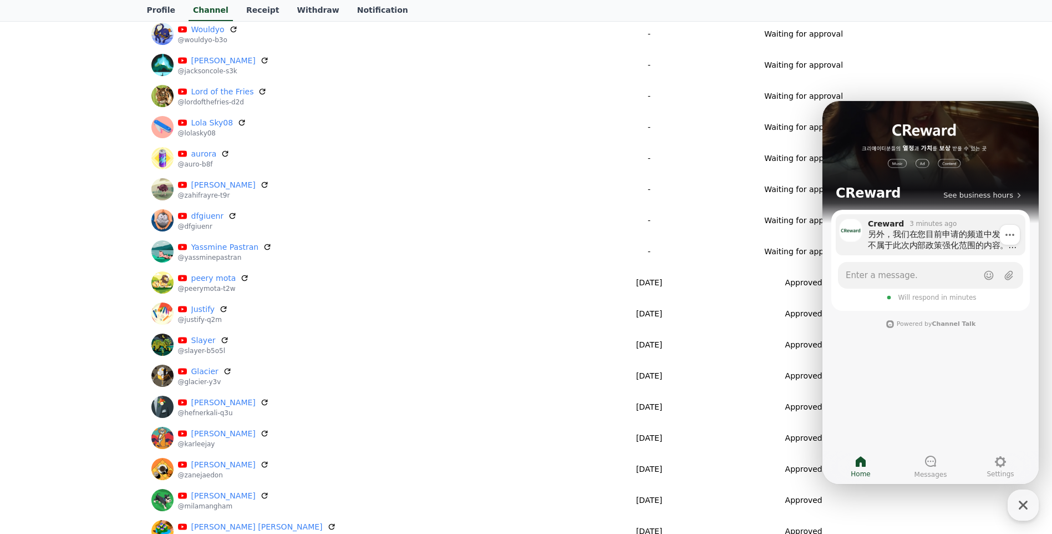
click at [903, 236] on div "另外，我们在您目前申请的频道中发现了不属于此次内部政策强化范围的内容。 请注意，像该视频这样包含电视节目或已确认版权的视频，不能一同使用。 这些频道为了向您说…" at bounding box center [943, 239] width 150 height 22
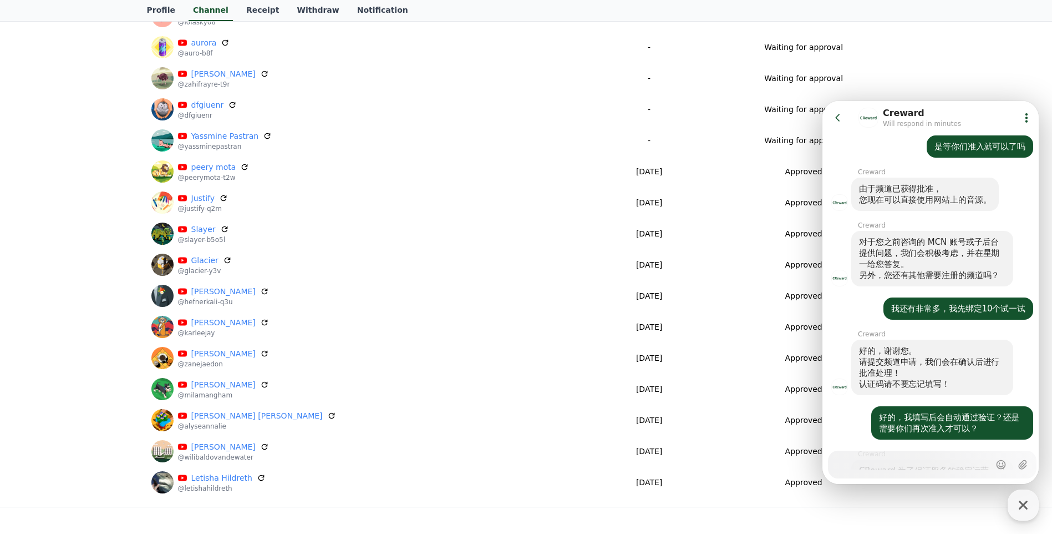
scroll to position [1068, 0]
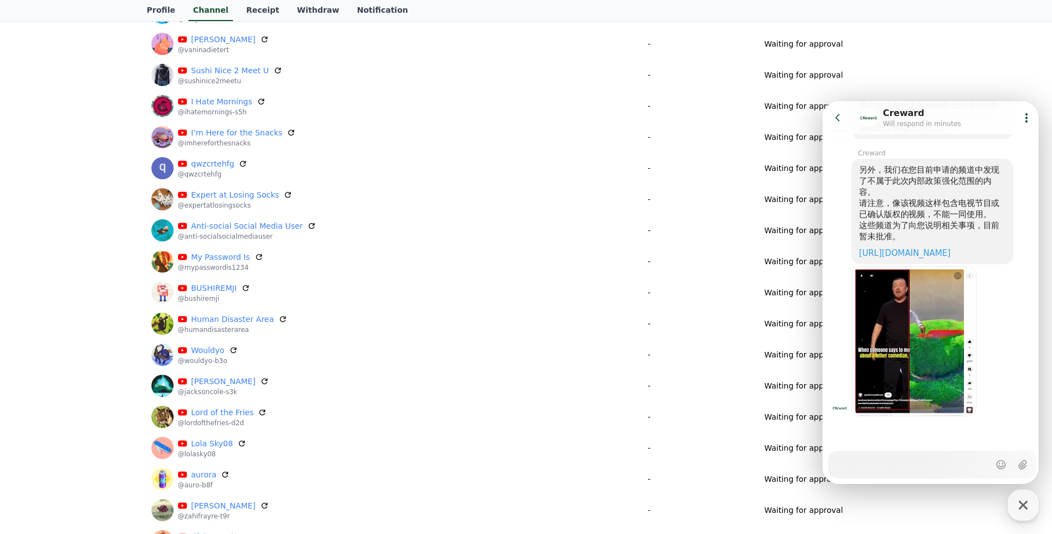
scroll to position [919, 0]
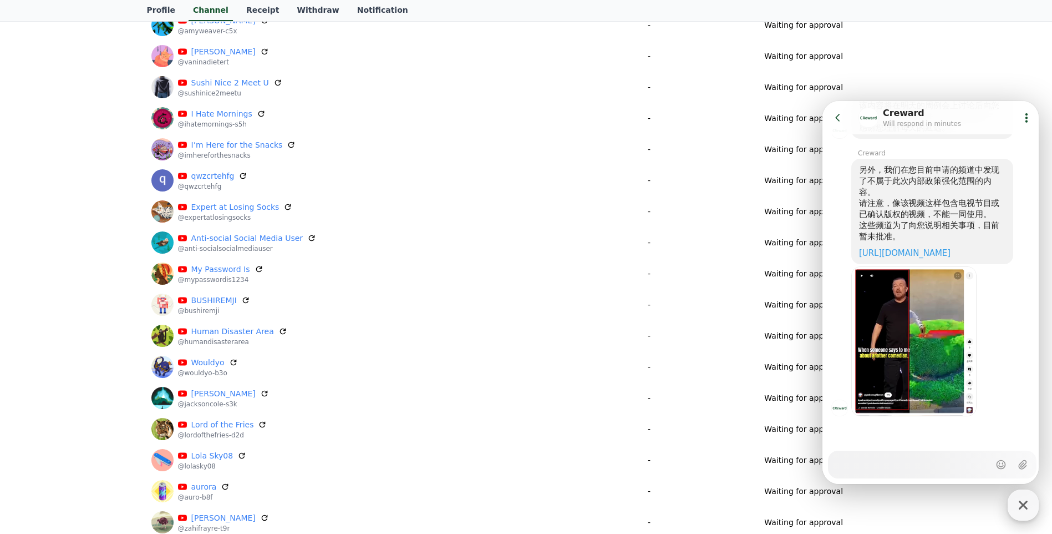
drag, startPoint x: 1019, startPoint y: 515, endPoint x: 1014, endPoint y: 510, distance: 6.7
click at [1019, 515] on div "button" at bounding box center [1023, 504] width 31 height 31
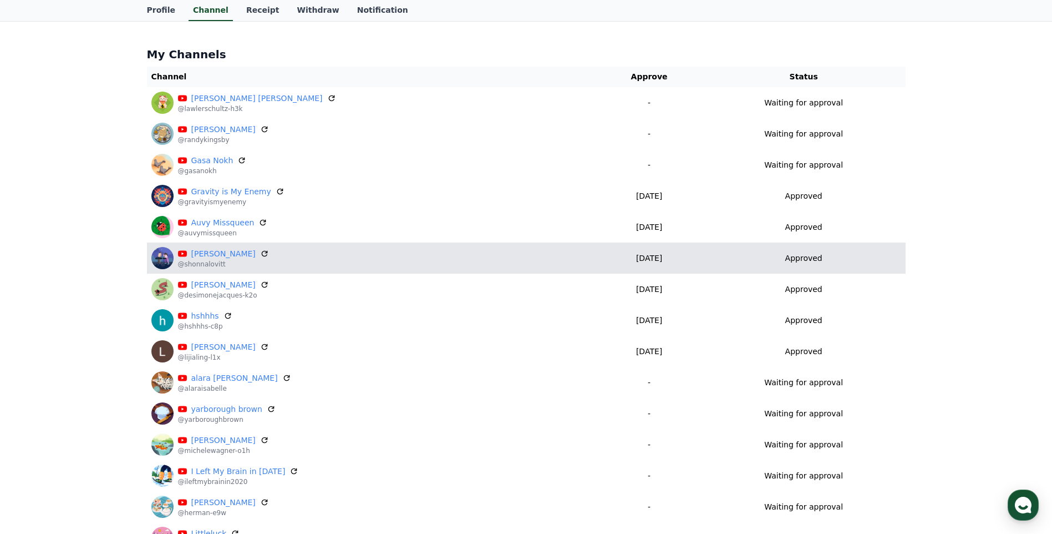
scroll to position [0, 0]
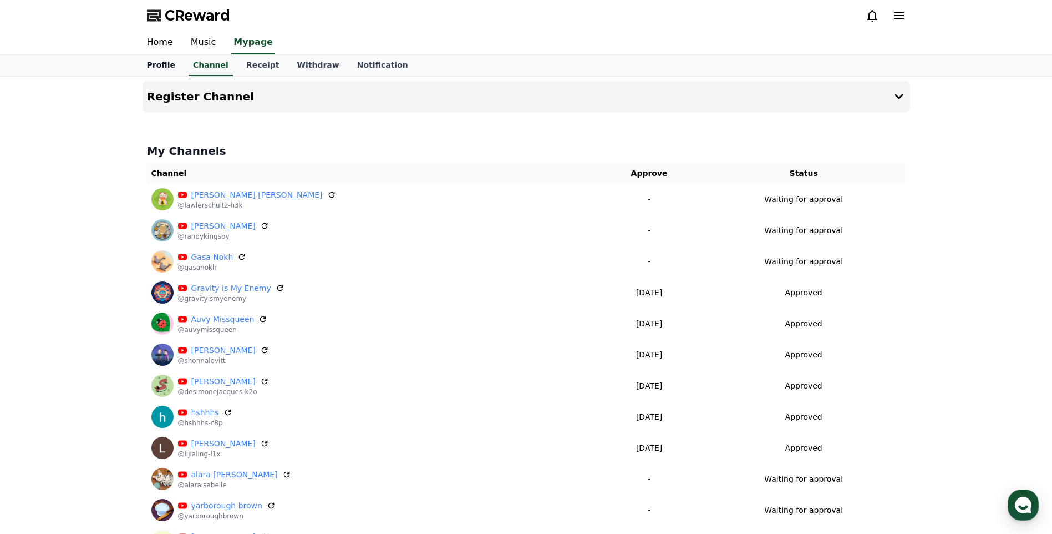
click at [156, 57] on link "Profile" at bounding box center [161, 65] width 46 height 21
select select "**********"
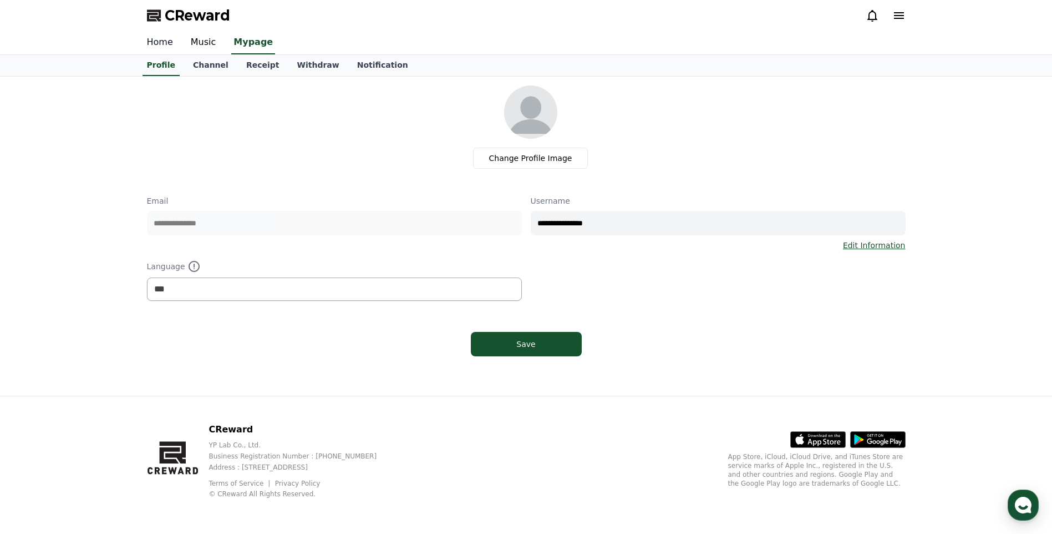
click at [160, 41] on link "Home" at bounding box center [160, 42] width 44 height 23
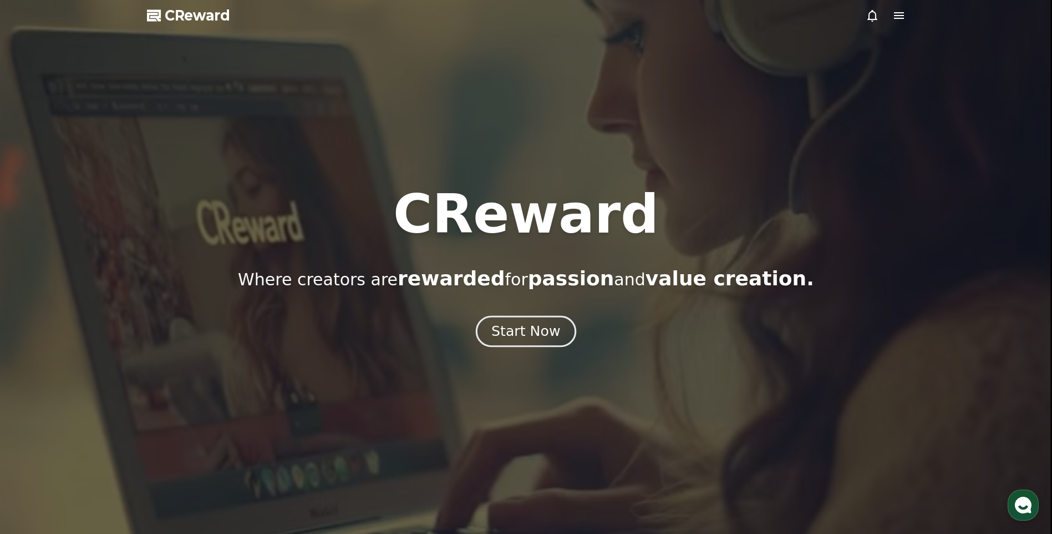
click at [499, 331] on div "Start Now" at bounding box center [525, 331] width 69 height 19
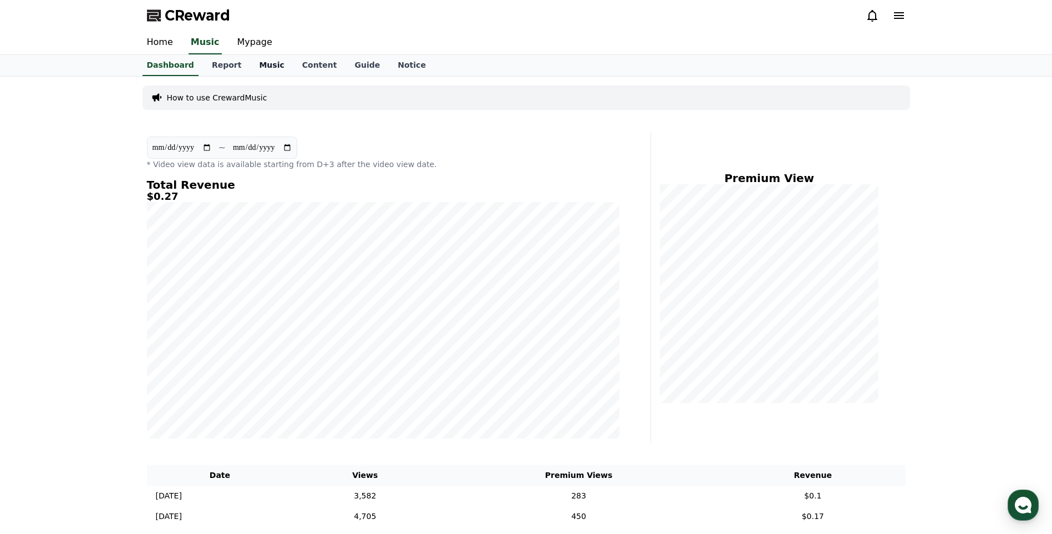
click at [276, 62] on link "Music" at bounding box center [271, 65] width 43 height 21
click at [253, 29] on div "CReward" at bounding box center [526, 15] width 776 height 31
click at [253, 38] on link "Mypage" at bounding box center [254, 42] width 53 height 23
select select "**********"
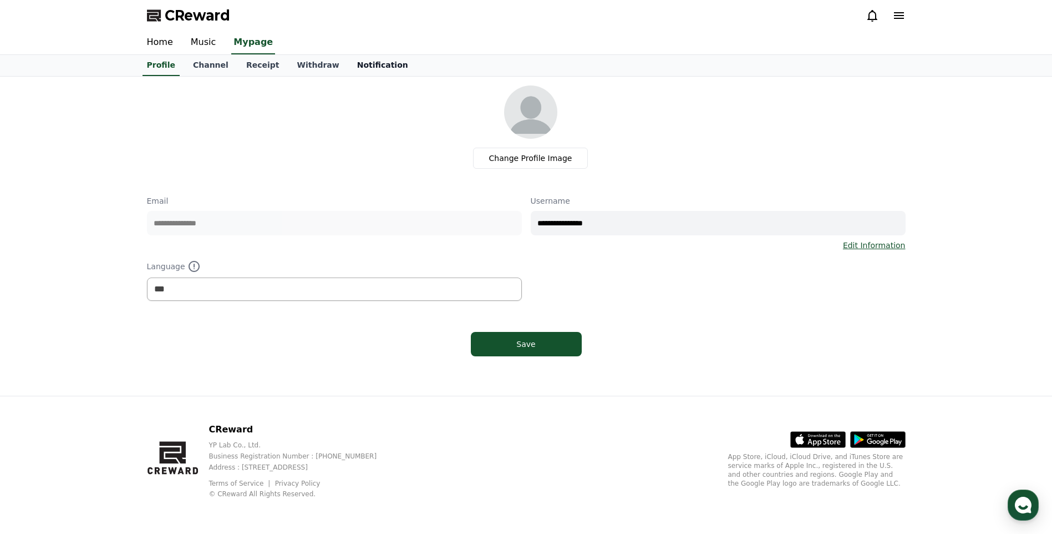
click at [373, 71] on link "Notification" at bounding box center [382, 65] width 69 height 21
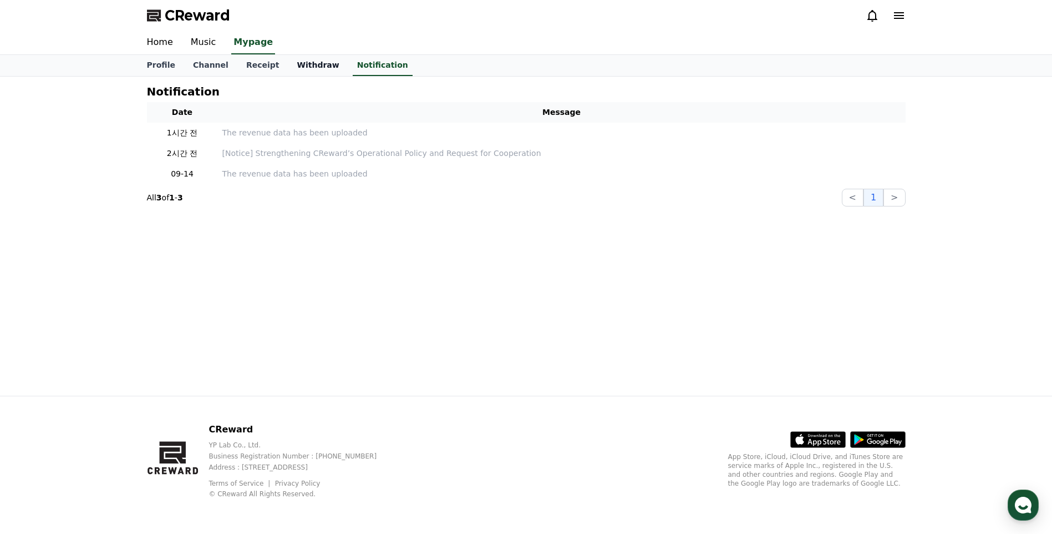
click at [311, 60] on link "Withdraw" at bounding box center [318, 65] width 60 height 21
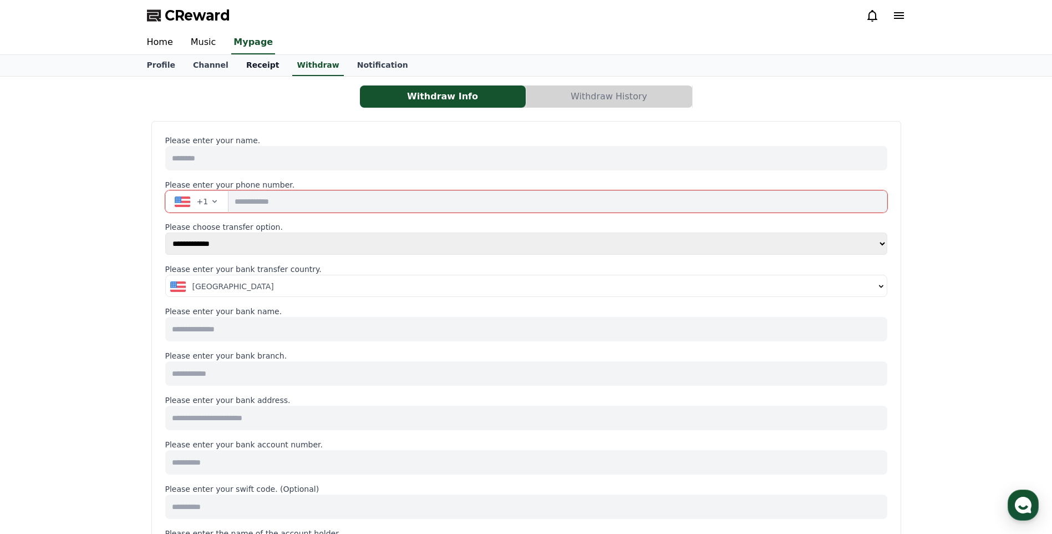
click at [246, 74] on link "Receipt" at bounding box center [262, 65] width 51 height 21
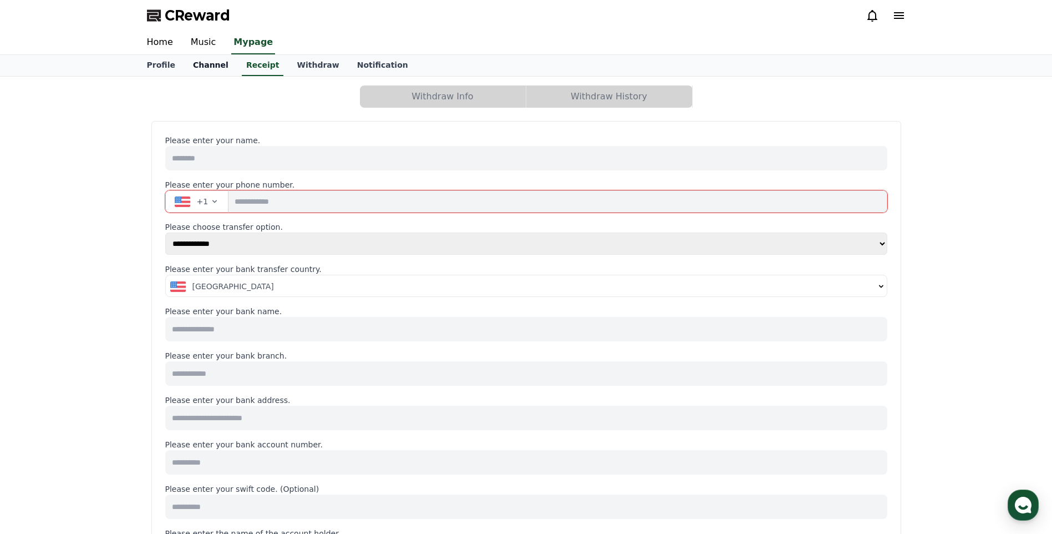
click at [189, 62] on link "Channel" at bounding box center [210, 65] width 53 height 21
click at [199, 63] on link "Channel" at bounding box center [211, 65] width 44 height 21
click at [159, 62] on link "Profile" at bounding box center [161, 65] width 46 height 21
select select "**********"
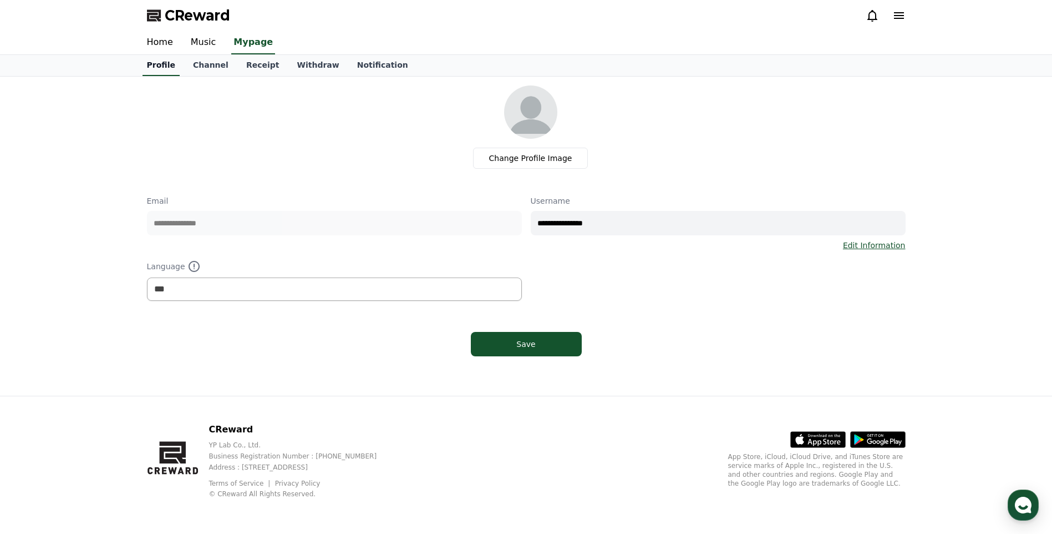
click at [159, 62] on link "Profile" at bounding box center [161, 65] width 37 height 21
click at [209, 67] on link "Channel" at bounding box center [210, 65] width 53 height 21
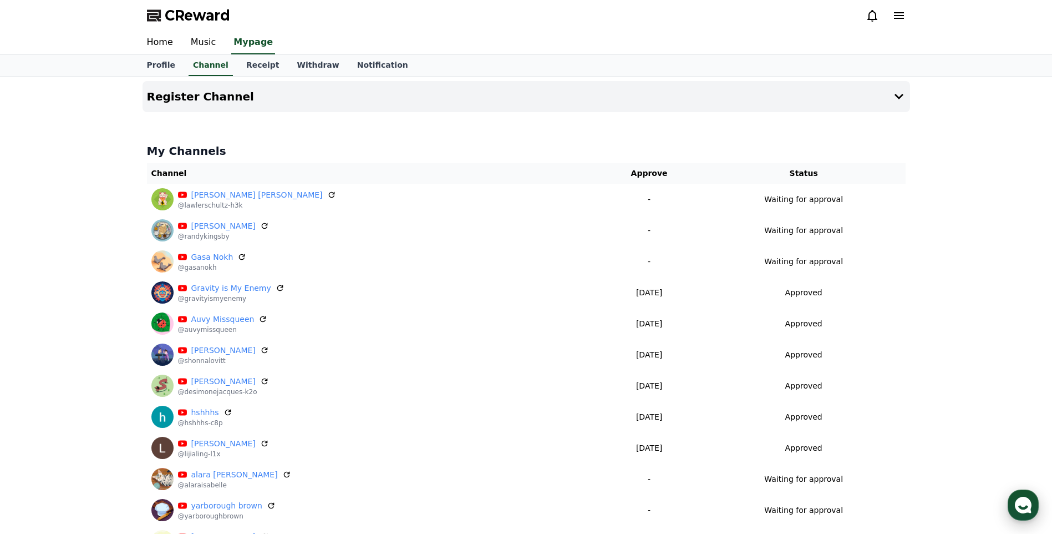
click at [1021, 501] on use "button" at bounding box center [1023, 504] width 17 height 17
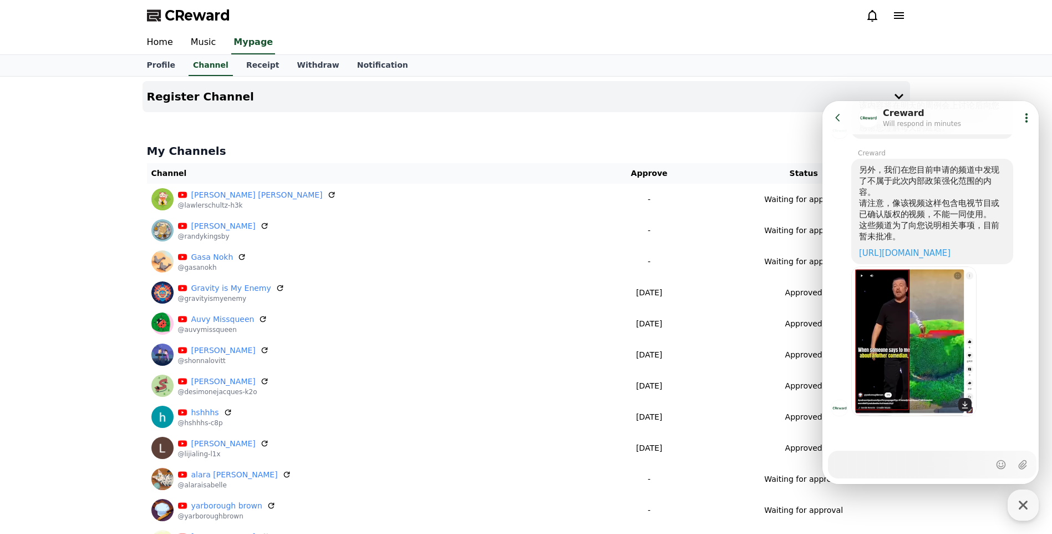
click at [910, 367] on img at bounding box center [913, 341] width 125 height 150
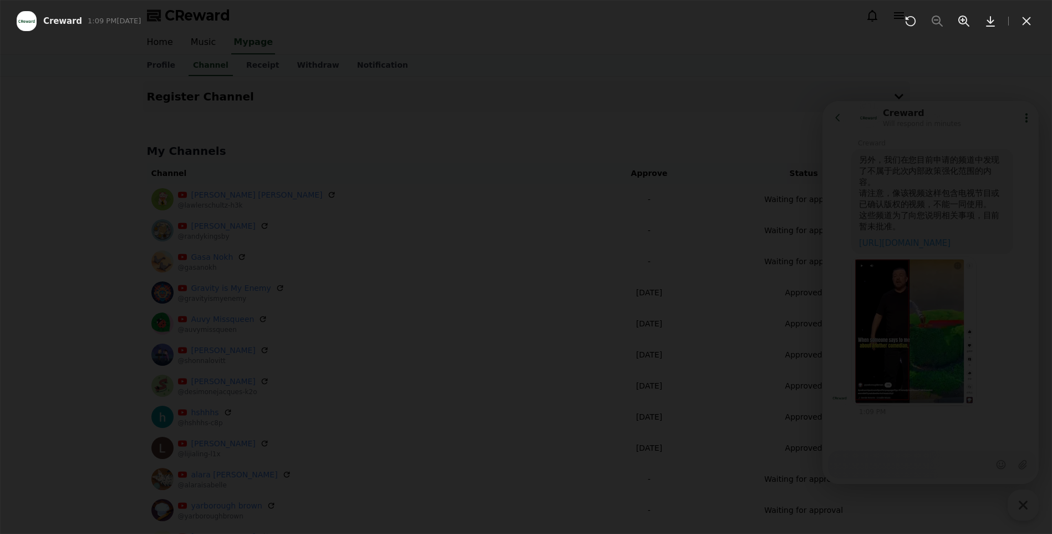
scroll to position [1078, 0]
click at [913, 262] on div at bounding box center [526, 267] width 1052 height 534
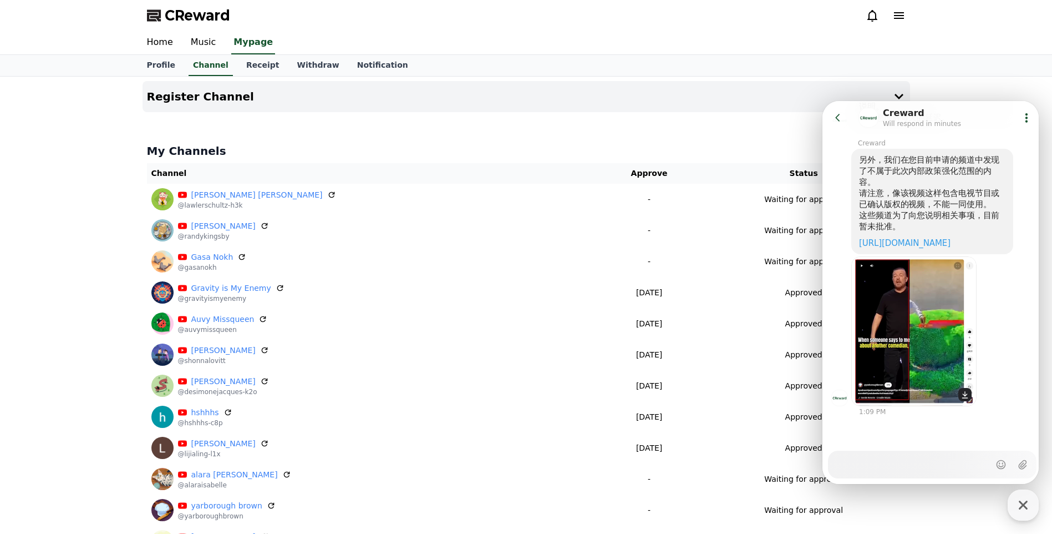
scroll to position [111, 0]
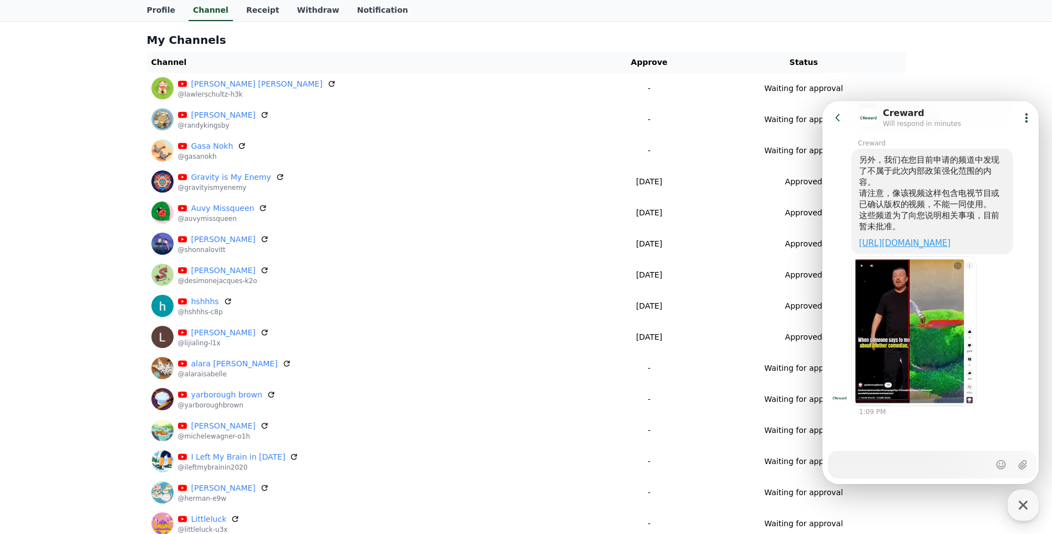
click at [914, 238] on link "[URL][DOMAIN_NAME]" at bounding box center [905, 243] width 92 height 10
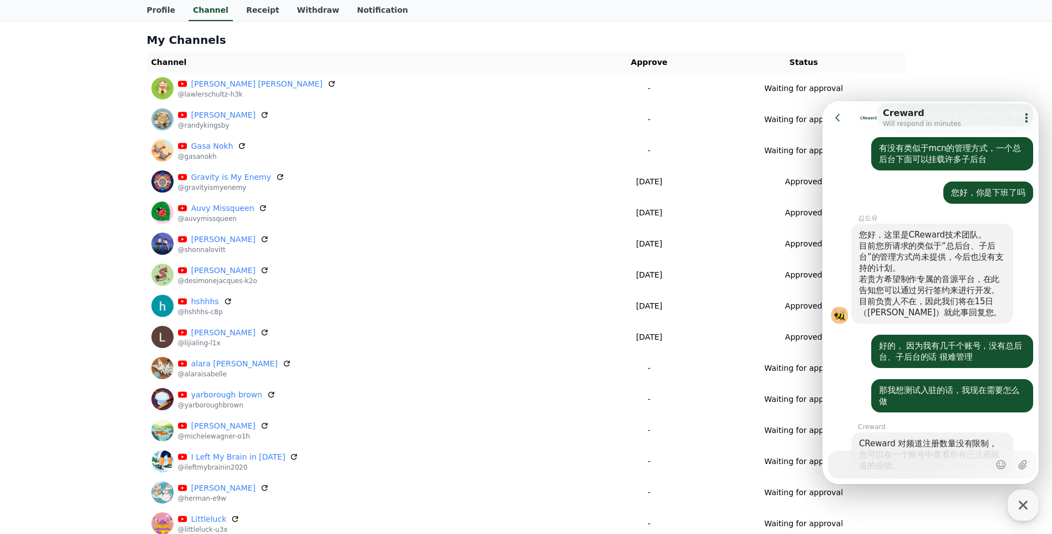
scroll to position [1264, 0]
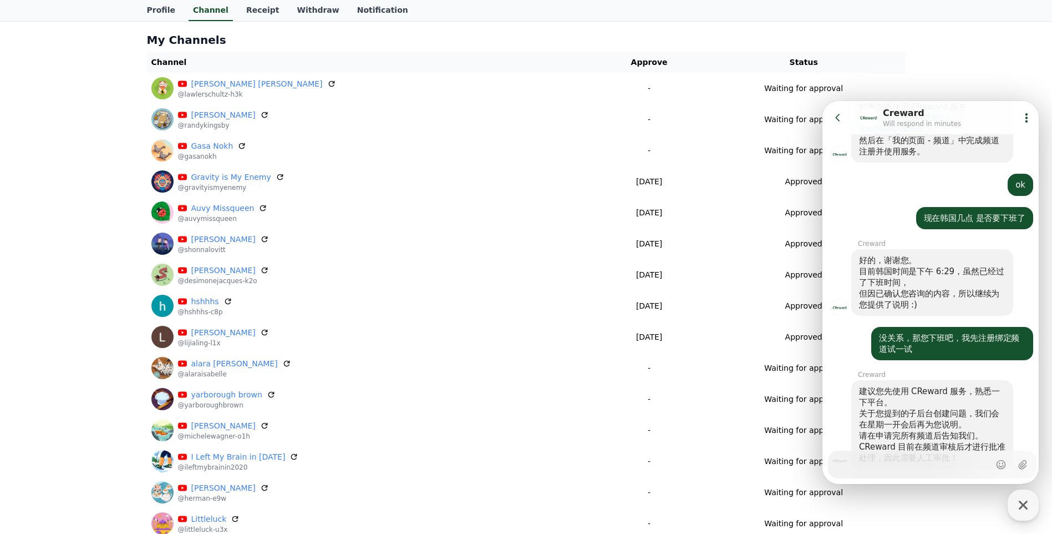
scroll to position [2096, 0]
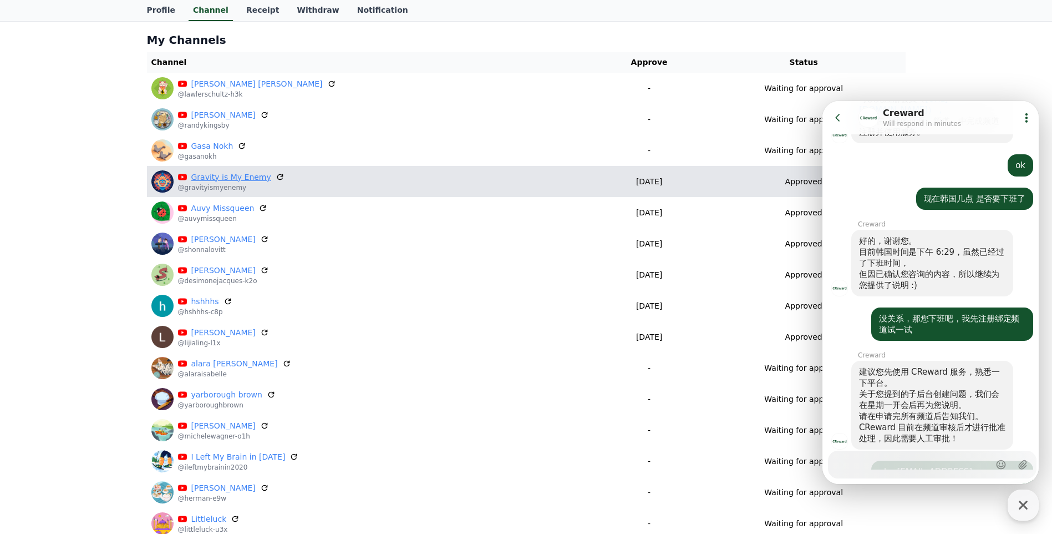
click at [238, 179] on link "Gravity is My Enemy" at bounding box center [231, 177] width 80 height 12
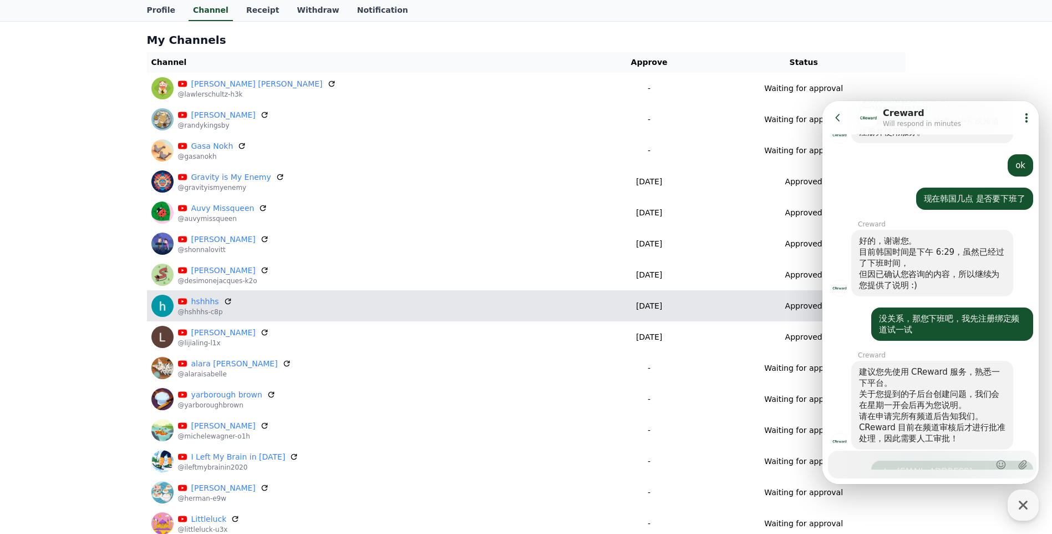
click at [673, 314] on td "[DATE] 09-15" at bounding box center [649, 305] width 106 height 31
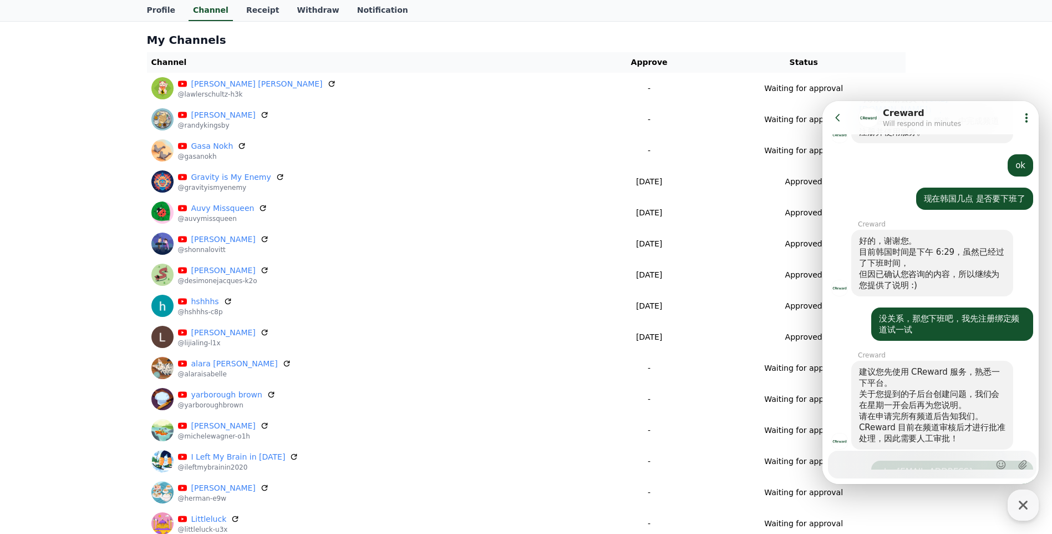
click at [839, 120] on icon at bounding box center [837, 117] width 4 height 7
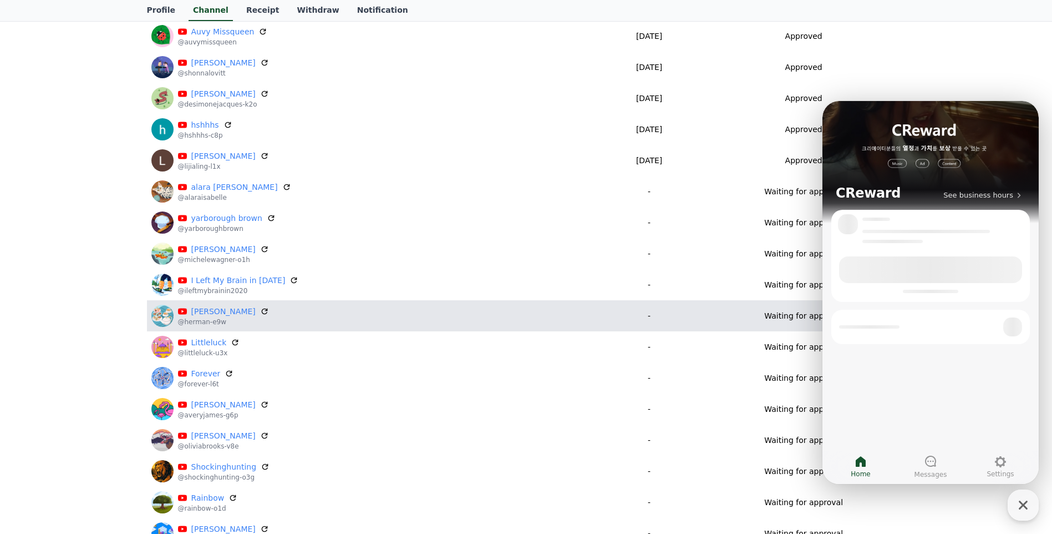
scroll to position [388, 0]
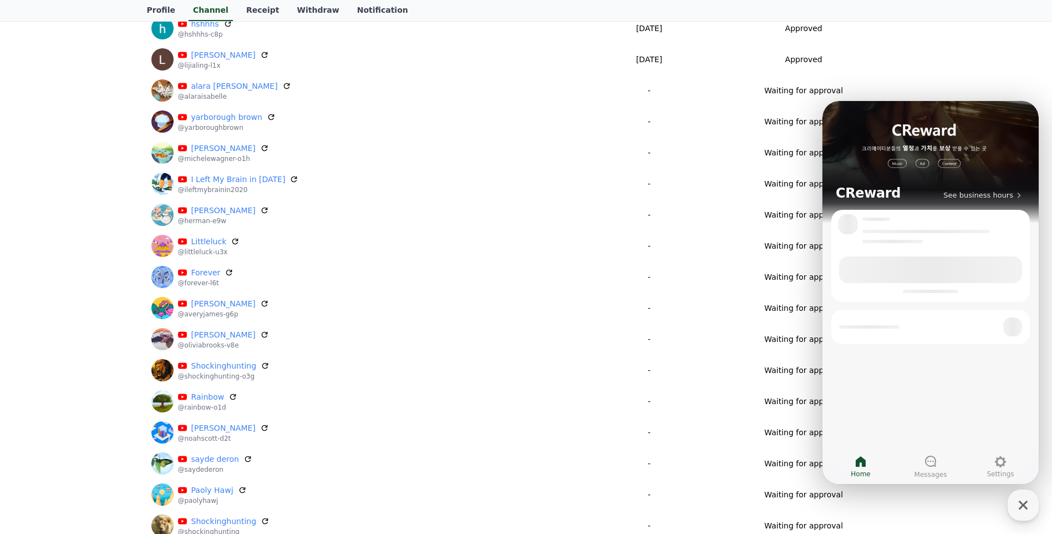
click at [1012, 501] on div "button" at bounding box center [1023, 504] width 31 height 31
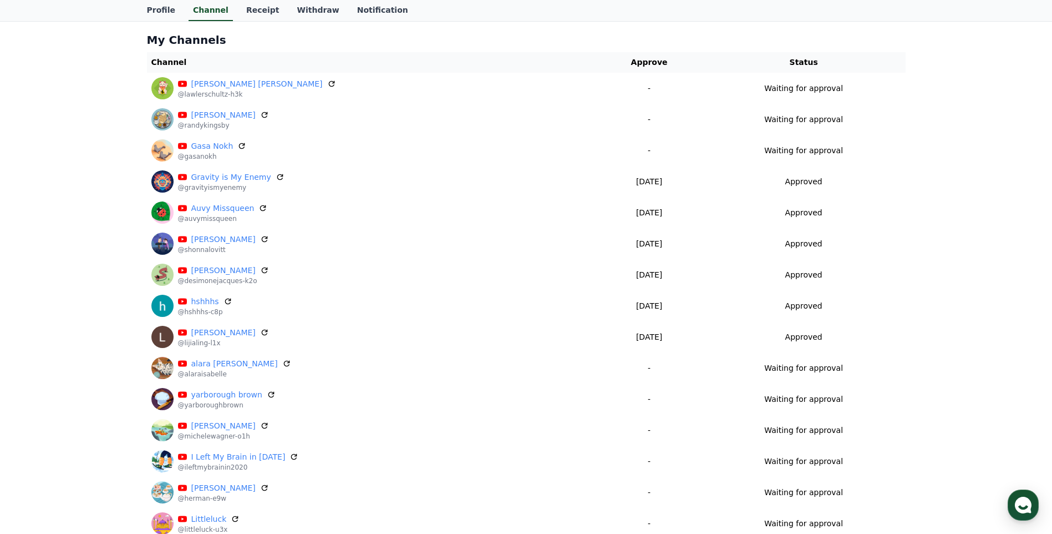
scroll to position [0, 0]
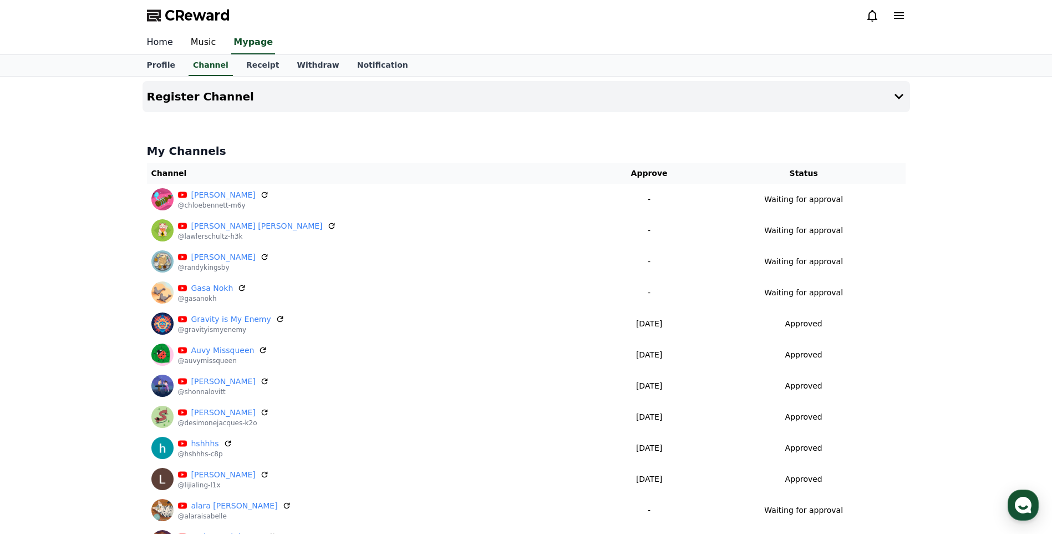
click at [162, 48] on link "Home" at bounding box center [160, 42] width 44 height 23
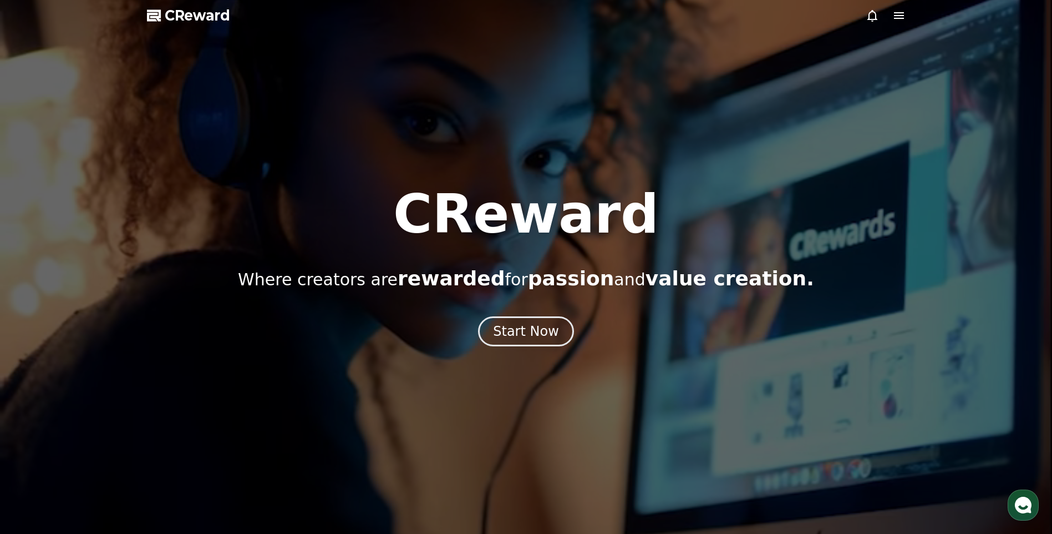
click at [210, 11] on span "CReward" at bounding box center [197, 16] width 65 height 18
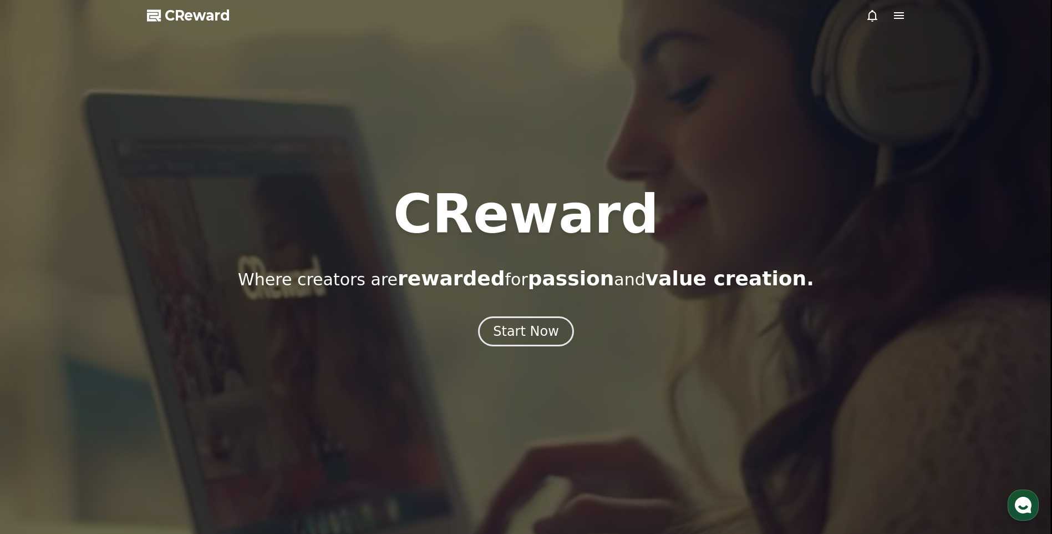
click at [885, 22] on div at bounding box center [886, 15] width 40 height 13
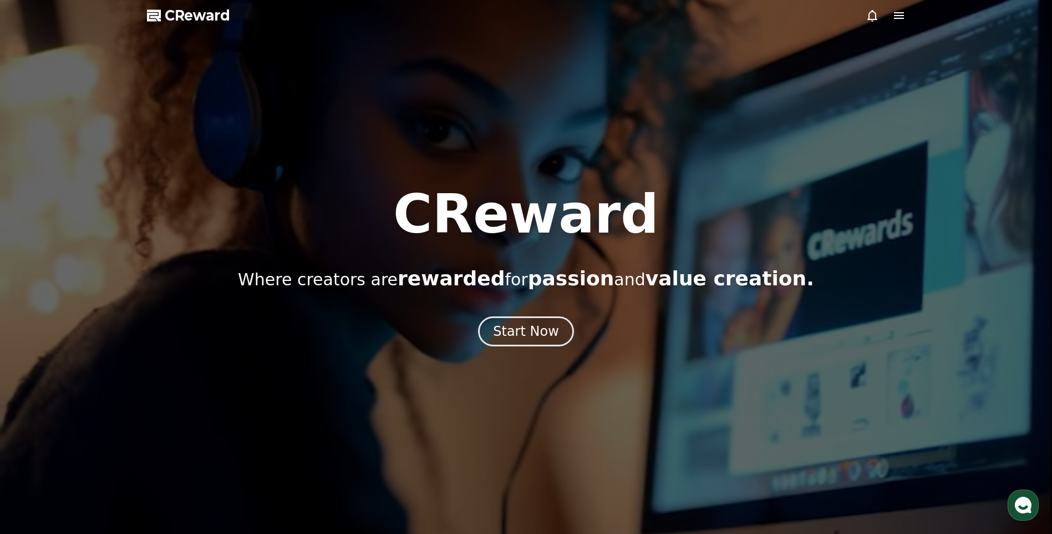
click at [903, 13] on icon at bounding box center [899, 15] width 10 height 7
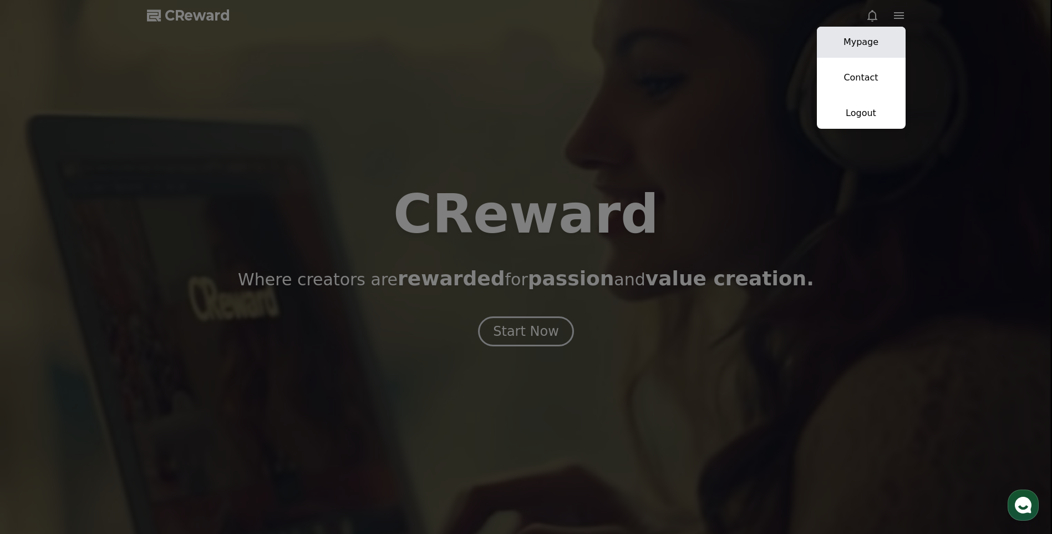
click at [870, 44] on link "Mypage" at bounding box center [861, 42] width 89 height 31
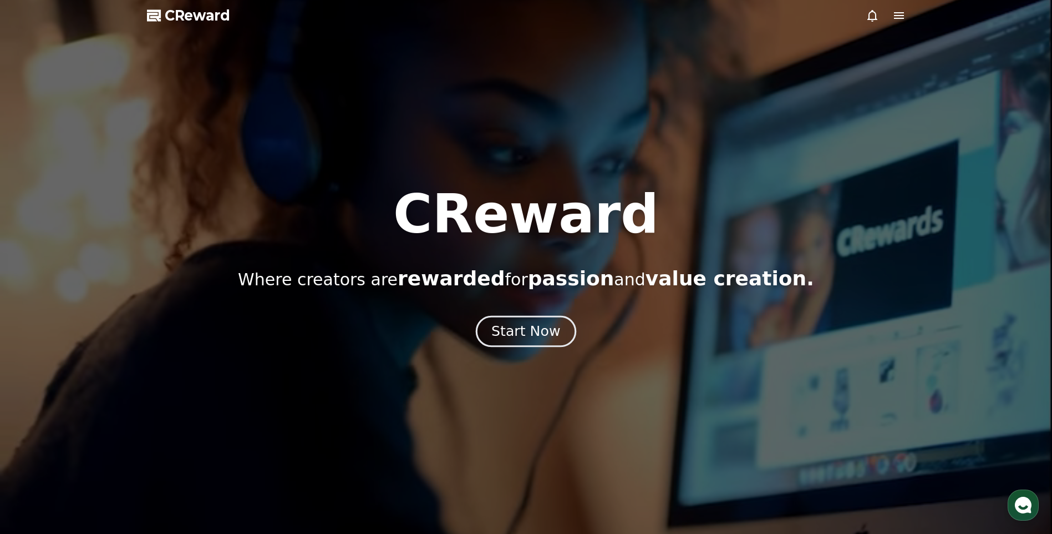
select select "**********"
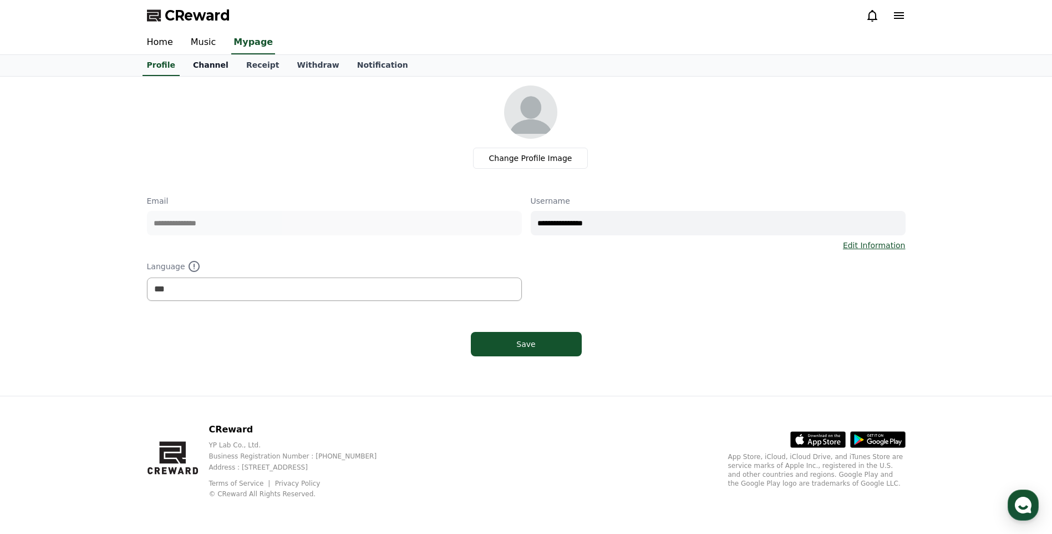
click at [209, 69] on link "Channel" at bounding box center [210, 65] width 53 height 21
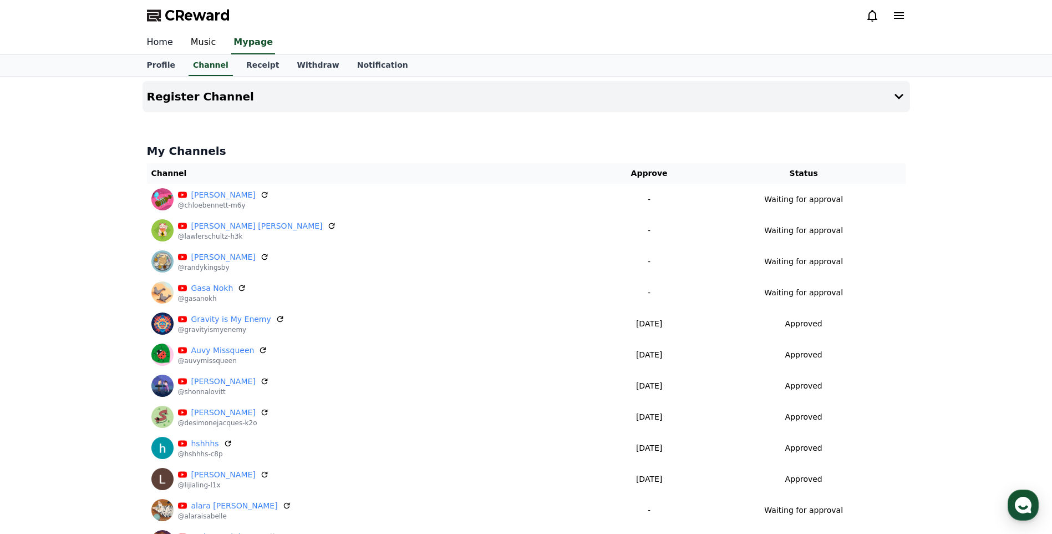
click at [155, 39] on link "Home" at bounding box center [160, 42] width 44 height 23
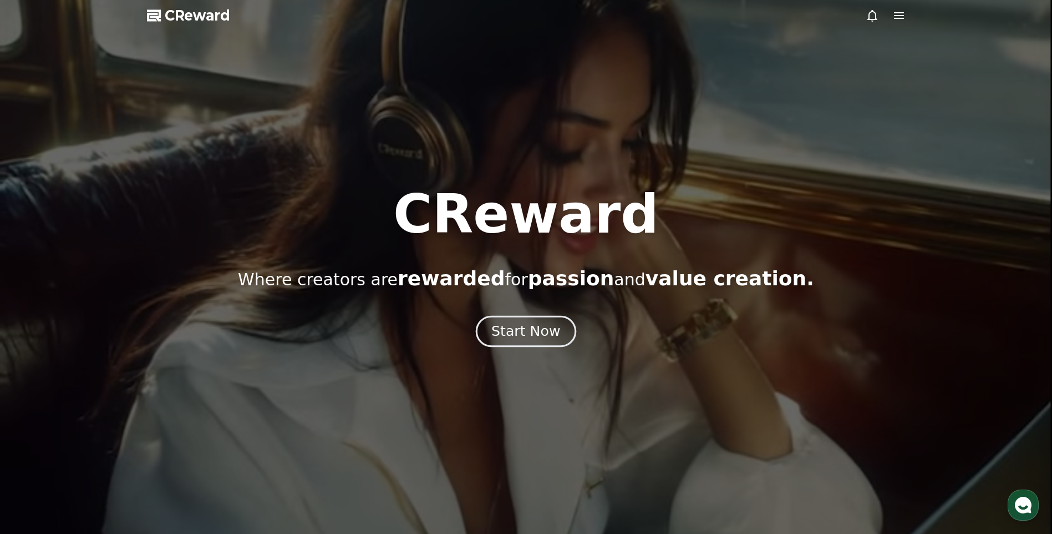
click at [527, 324] on div "Start Now" at bounding box center [525, 331] width 69 height 19
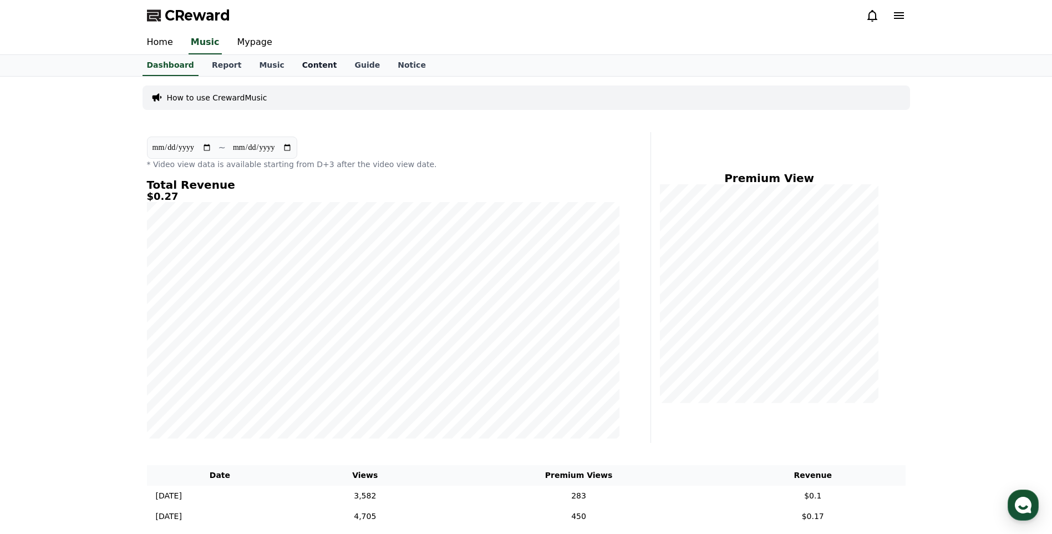
click at [319, 63] on link "Content" at bounding box center [319, 65] width 53 height 21
click at [250, 63] on link "Music" at bounding box center [271, 65] width 43 height 21
click at [160, 62] on link "Dashboard" at bounding box center [170, 65] width 65 height 21
click at [241, 59] on link "Report" at bounding box center [227, 65] width 48 height 21
click at [255, 43] on link "Mypage" at bounding box center [254, 42] width 53 height 23
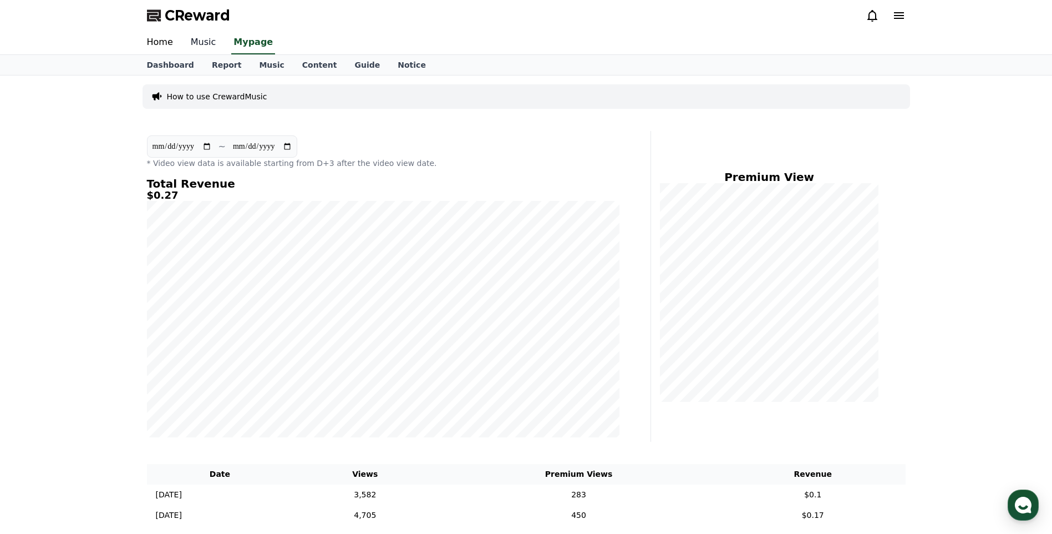
select select "**********"
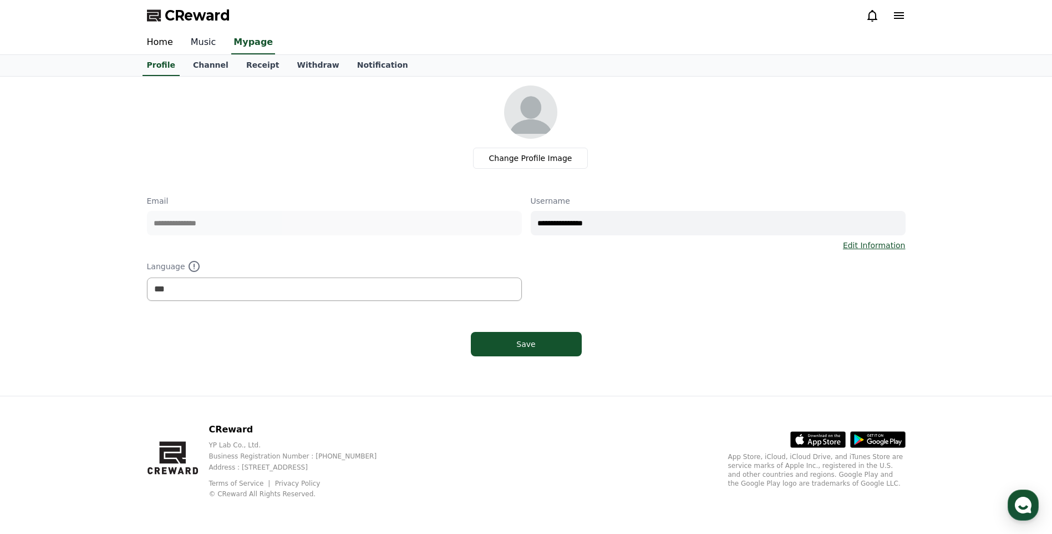
click at [192, 43] on link "Music" at bounding box center [203, 42] width 43 height 23
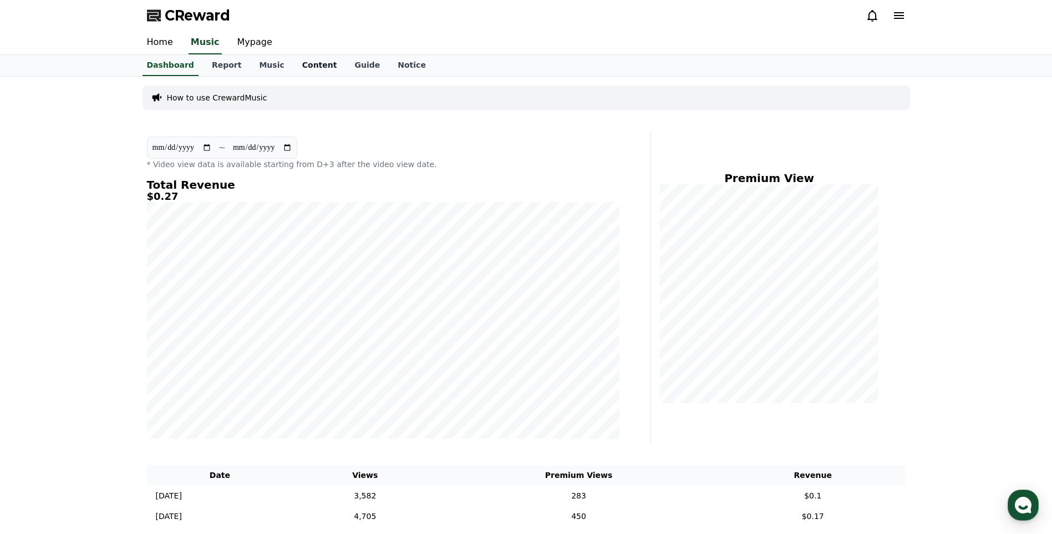
click at [309, 71] on link "Content" at bounding box center [319, 65] width 53 height 21
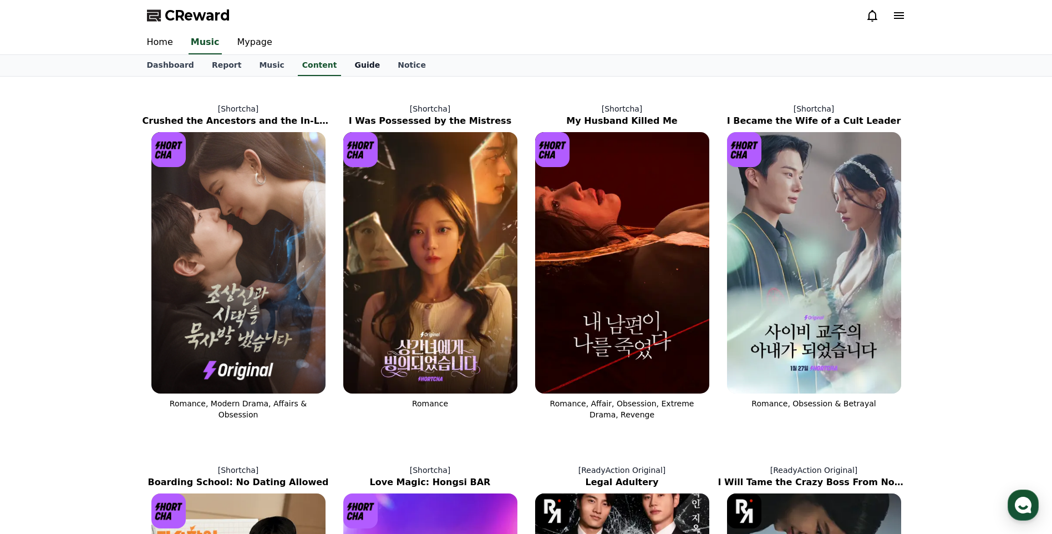
click at [352, 61] on link "Guide" at bounding box center [366, 65] width 43 height 21
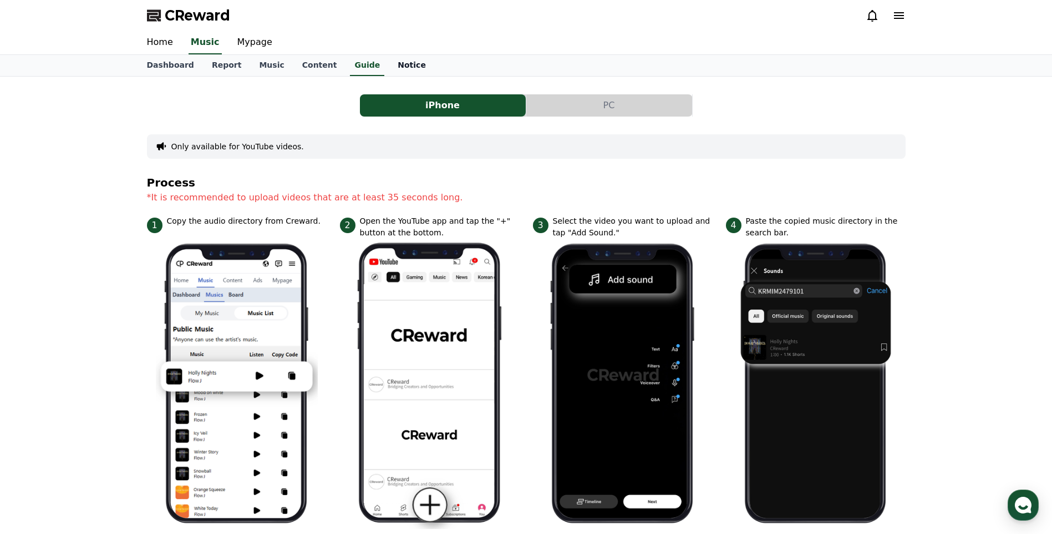
click at [407, 65] on link "Notice" at bounding box center [412, 65] width 46 height 21
click at [258, 66] on link "Music" at bounding box center [271, 65] width 43 height 21
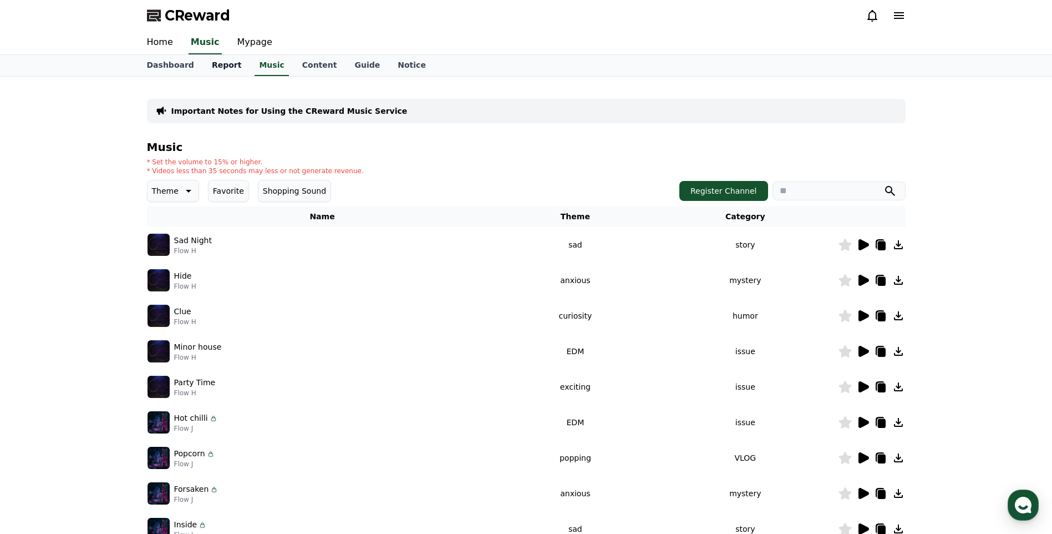
click at [216, 65] on link "Report" at bounding box center [227, 65] width 48 height 21
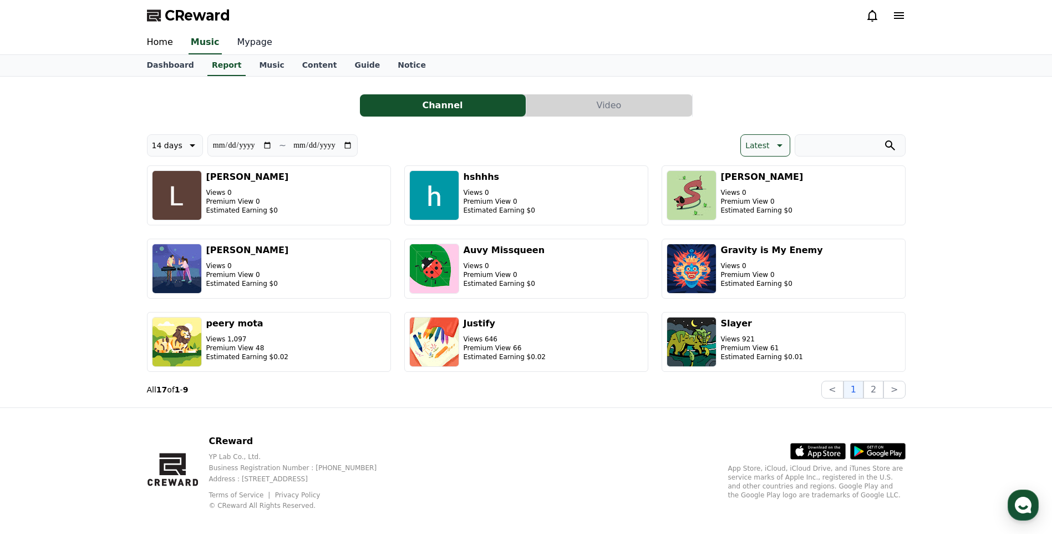
click at [263, 47] on link "Mypage" at bounding box center [254, 42] width 53 height 23
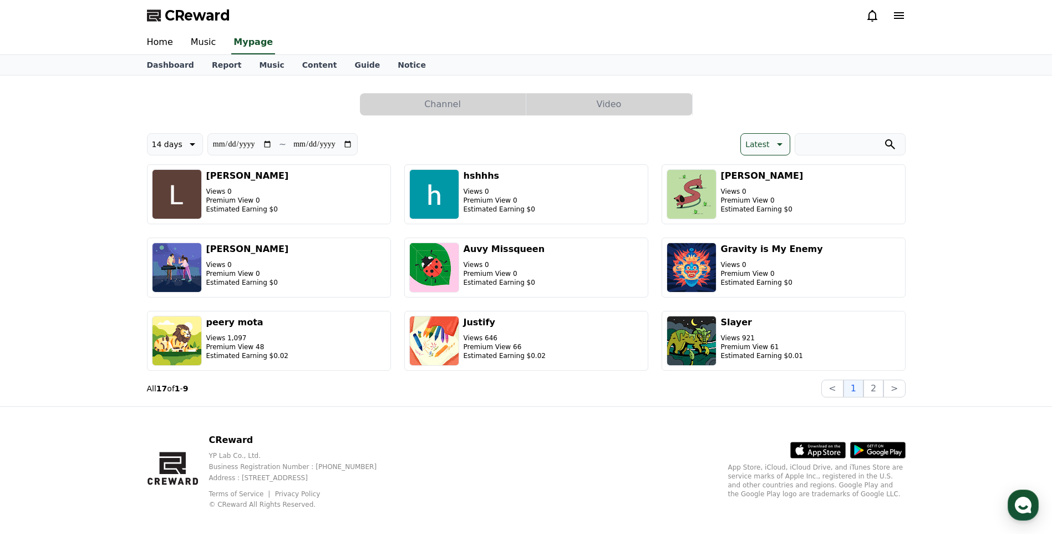
select select "**********"
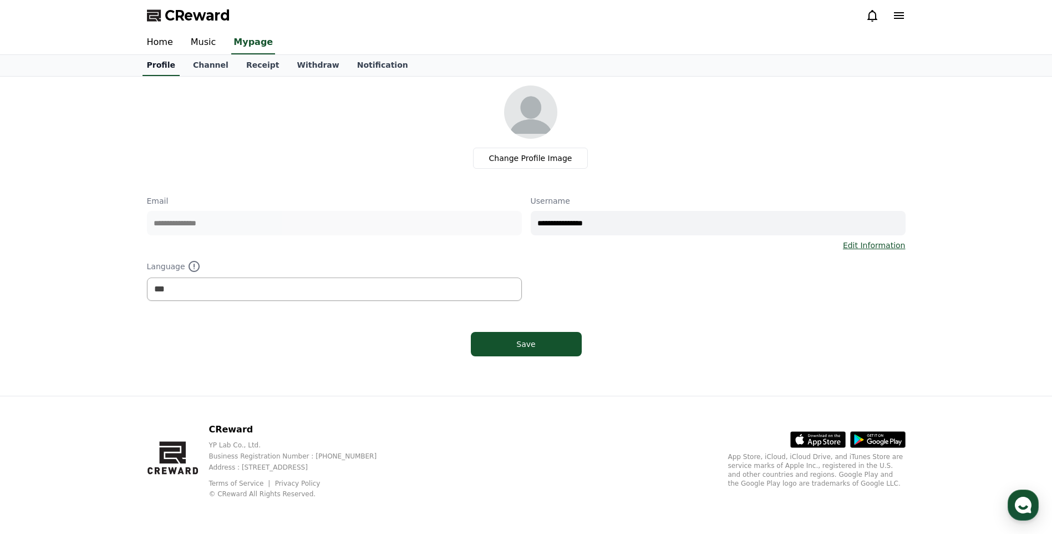
click at [172, 68] on link "Profile" at bounding box center [161, 65] width 37 height 21
click at [209, 73] on link "Channel" at bounding box center [210, 65] width 53 height 21
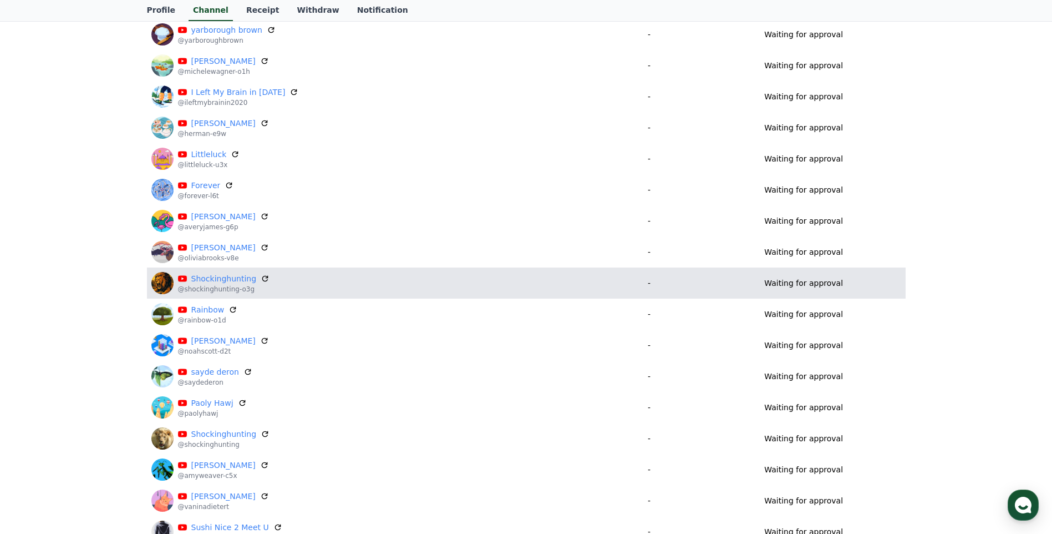
scroll to position [478, 0]
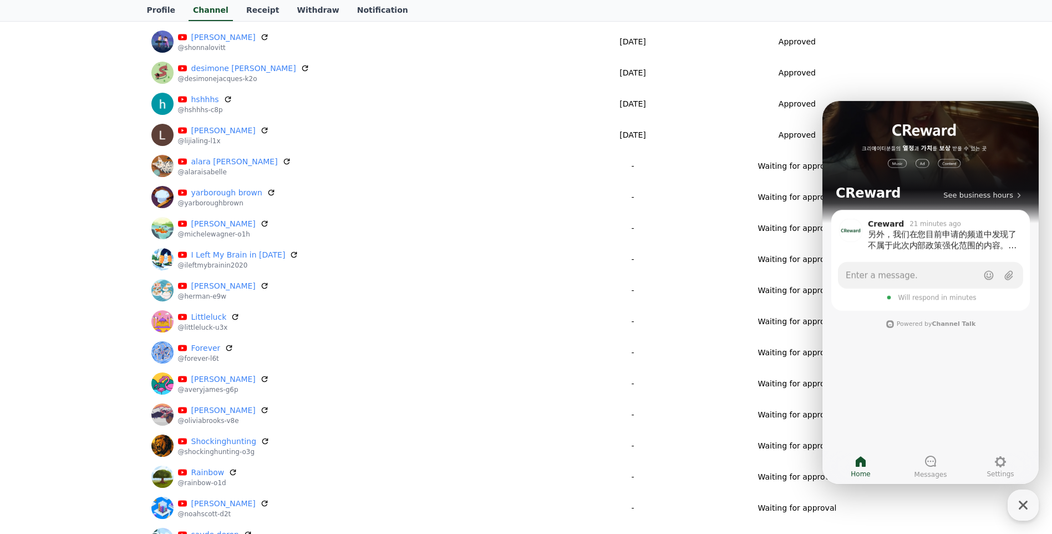
scroll to position [355, 0]
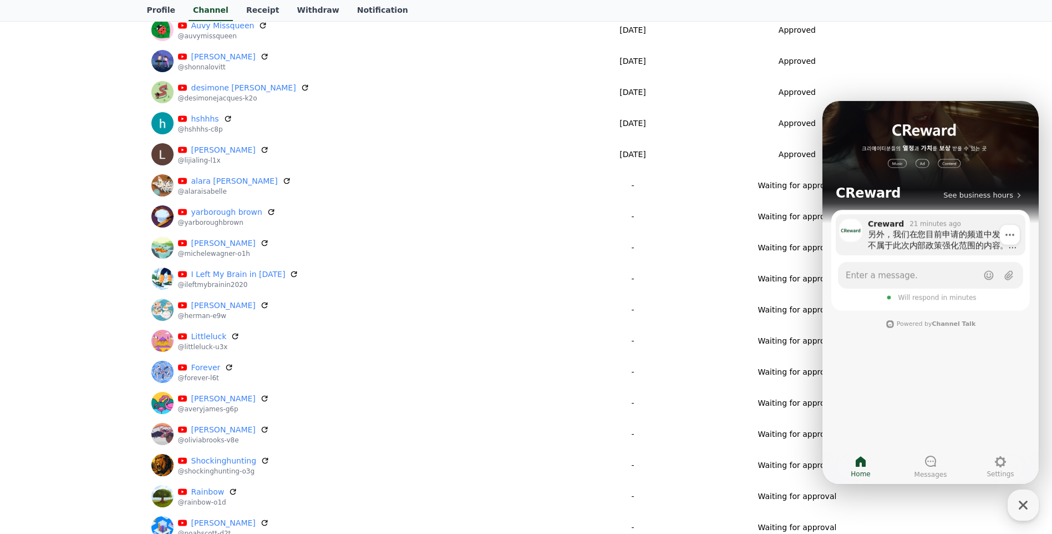
click at [975, 240] on div "另外，我们在您目前申请的频道中发现了不属于此次内部政策强化范围的内容。 请注意，像该视频这样包含电视节目或已确认版权的视频，不能一同使用。 这些频道为了向您说…" at bounding box center [943, 239] width 150 height 22
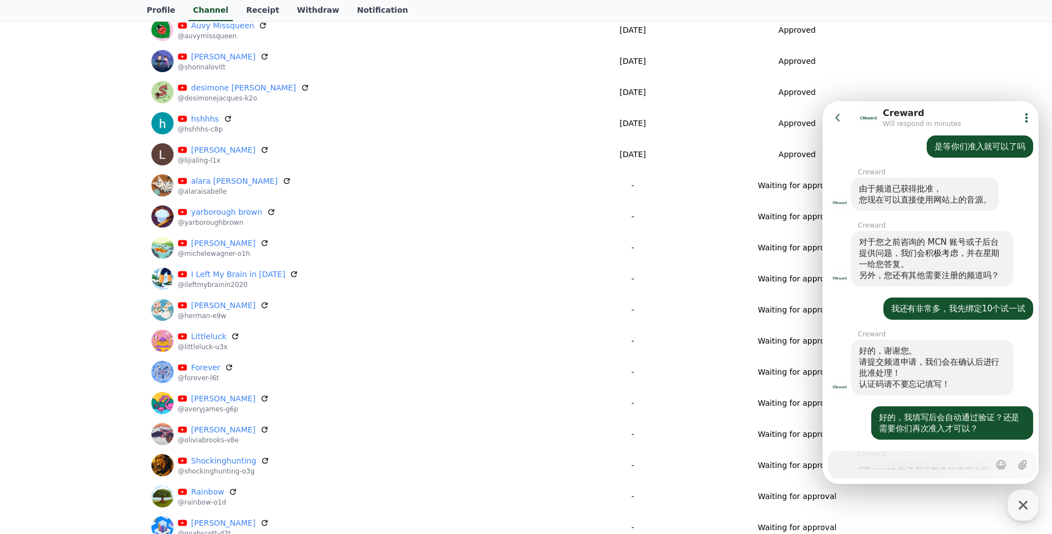
scroll to position [1068, 0]
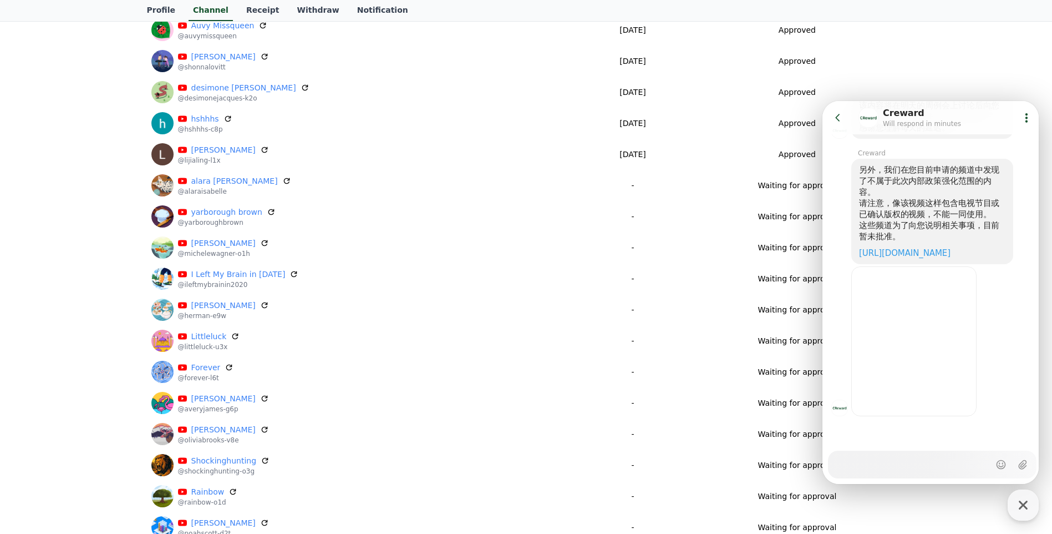
click at [833, 113] on icon at bounding box center [837, 117] width 11 height 11
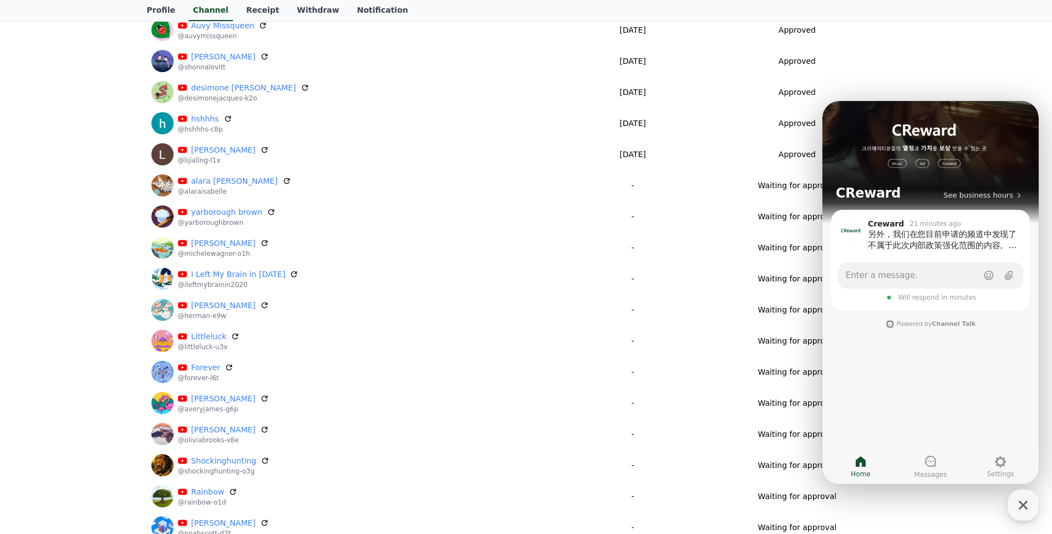
click at [1032, 504] on icon "button" at bounding box center [1023, 505] width 20 height 20
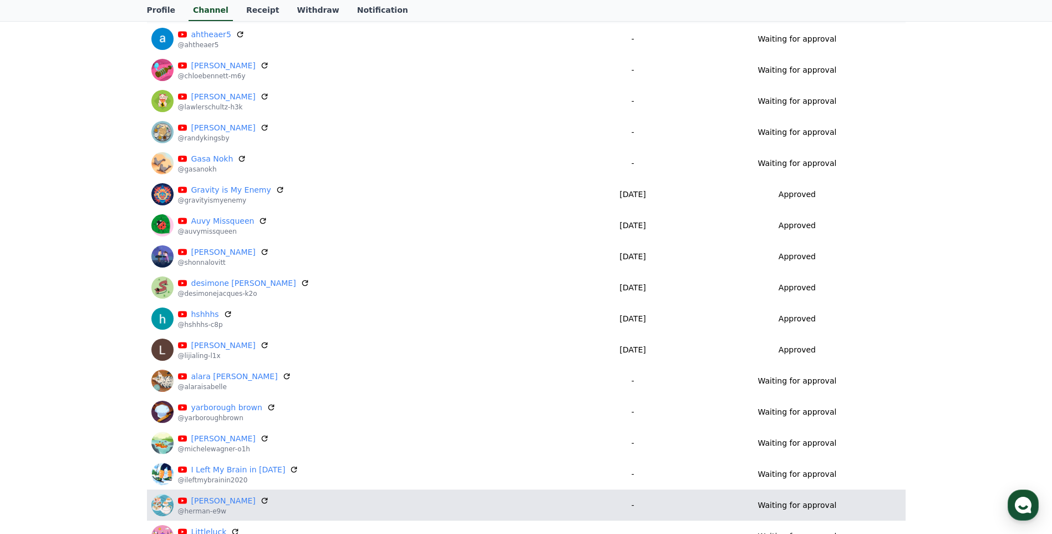
scroll to position [411, 0]
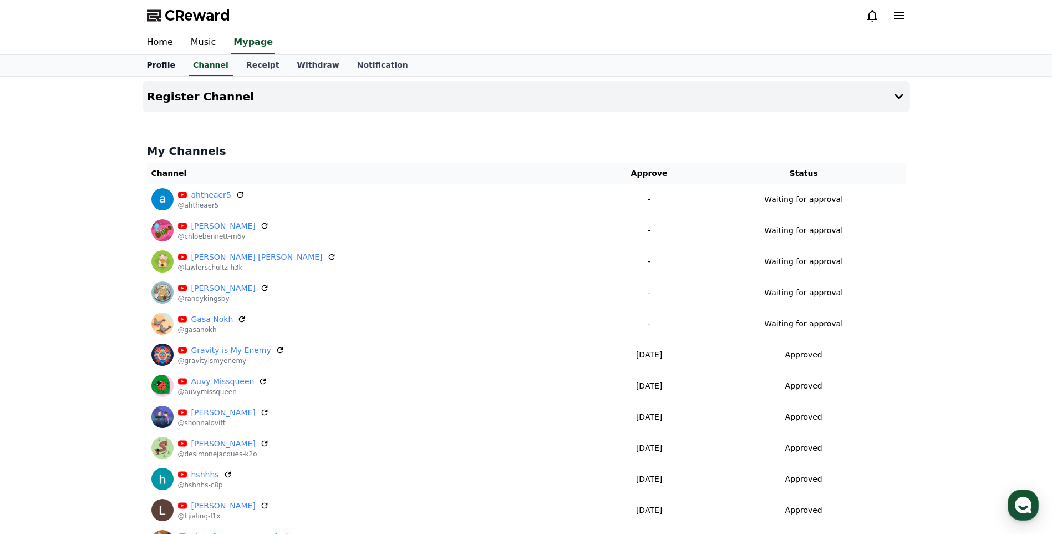
click at [165, 65] on link "Profile" at bounding box center [161, 65] width 46 height 21
select select "**********"
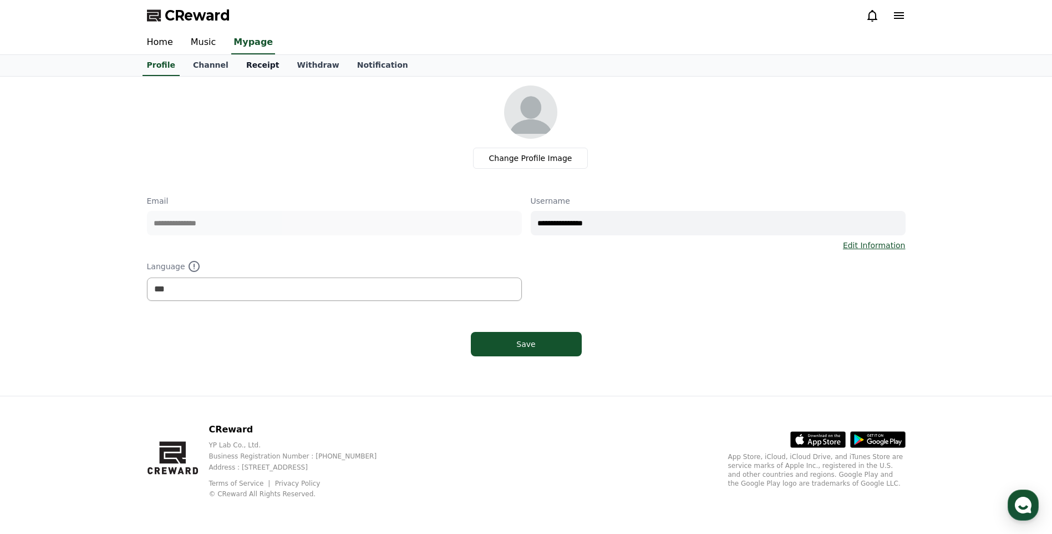
click at [245, 64] on link "Receipt" at bounding box center [262, 65] width 51 height 21
click at [201, 65] on link "Channel" at bounding box center [210, 65] width 53 height 21
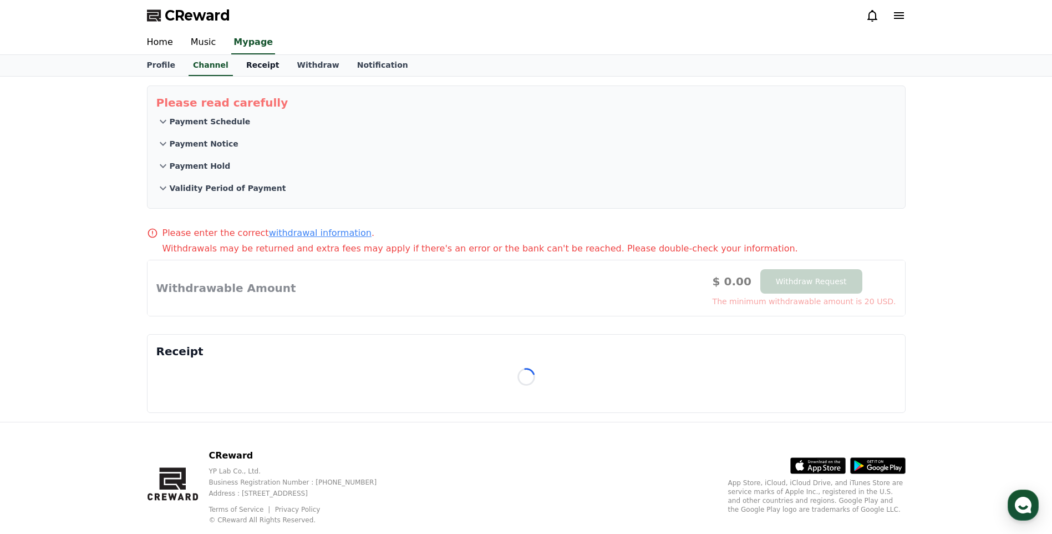
click at [261, 64] on link "Receipt" at bounding box center [262, 65] width 51 height 21
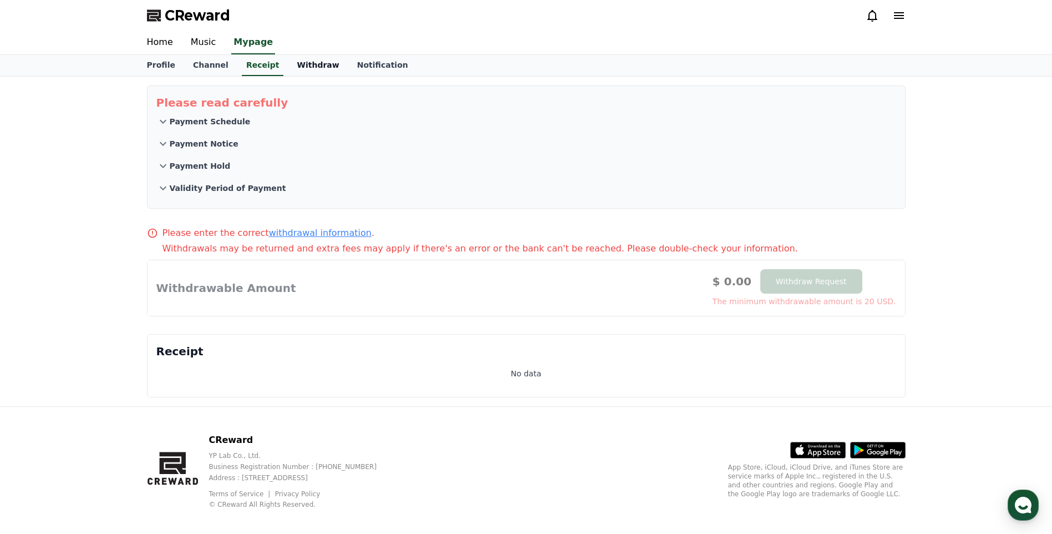
click at [304, 63] on link "Withdraw" at bounding box center [318, 65] width 60 height 21
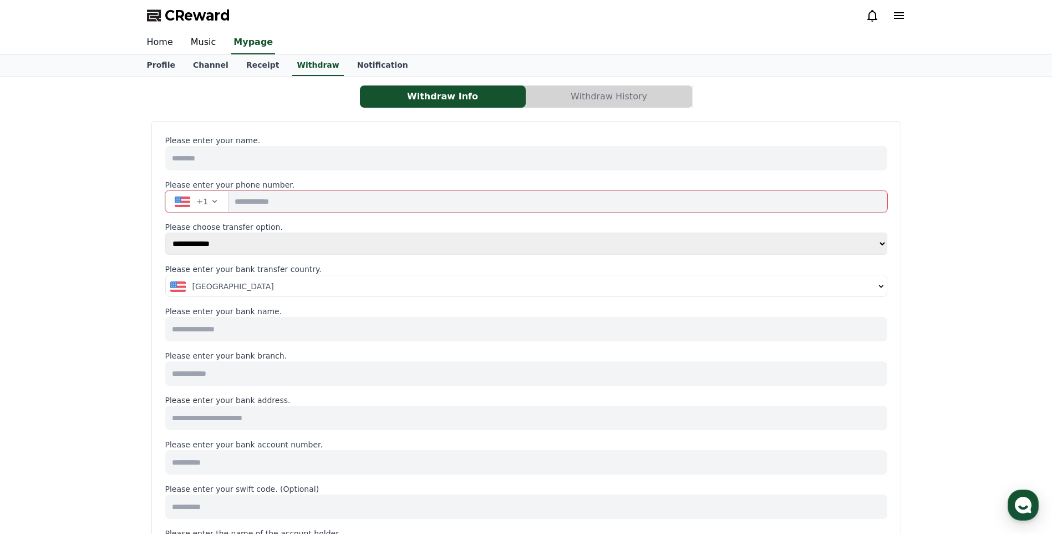
click at [164, 52] on link "Home" at bounding box center [160, 42] width 44 height 23
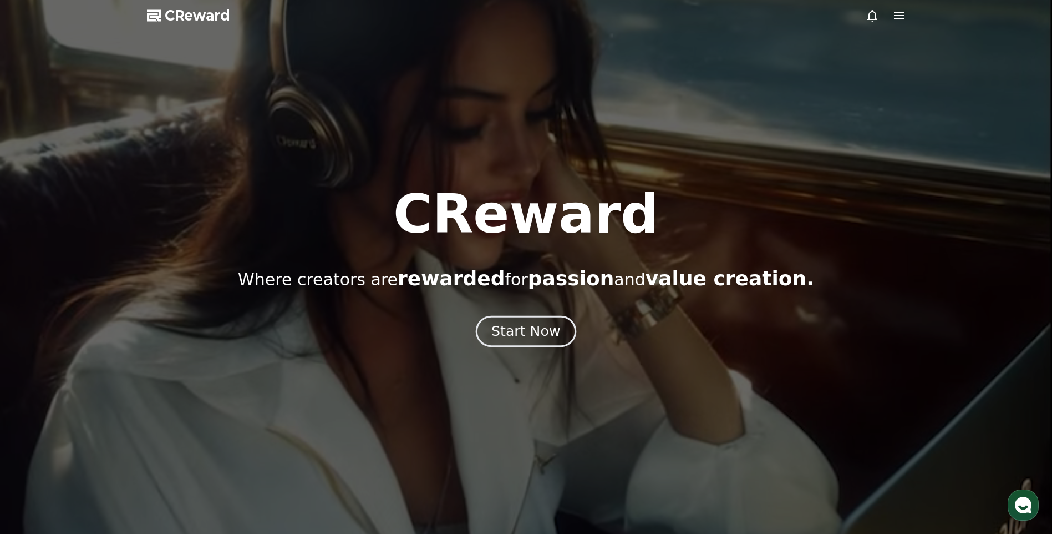
drag, startPoint x: 526, startPoint y: 347, endPoint x: 534, endPoint y: 345, distance: 8.5
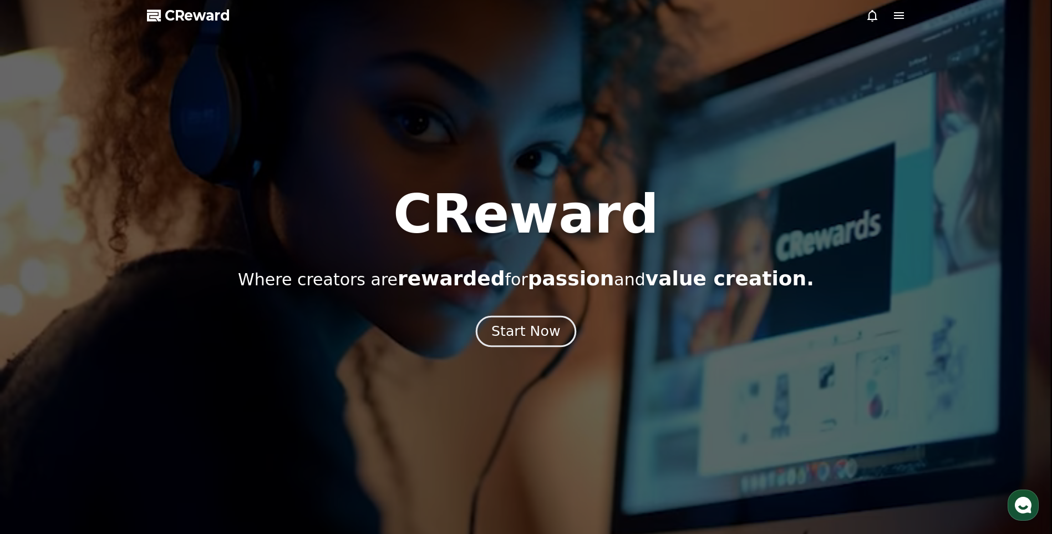
click at [526, 347] on div at bounding box center [526, 267] width 1052 height 534
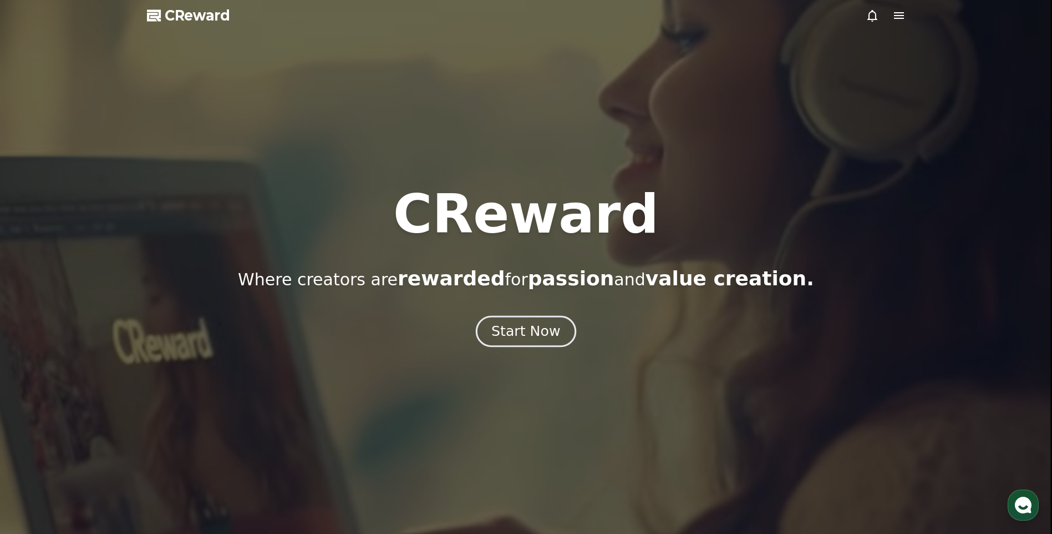
click at [492, 322] on button "Start Now" at bounding box center [526, 332] width 100 height 32
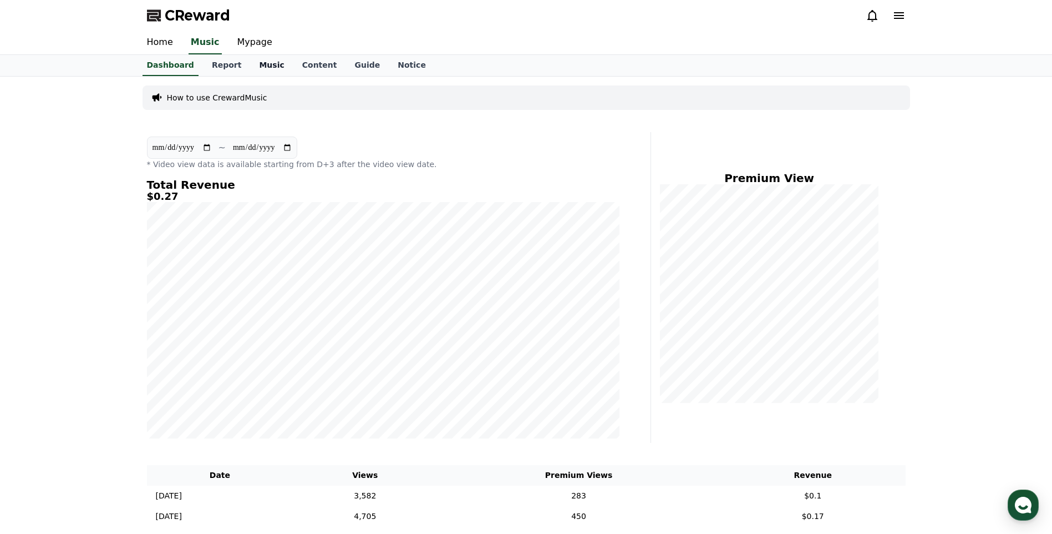
click at [271, 68] on link "Music" at bounding box center [271, 65] width 43 height 21
click at [270, 63] on link "Music" at bounding box center [272, 65] width 34 height 21
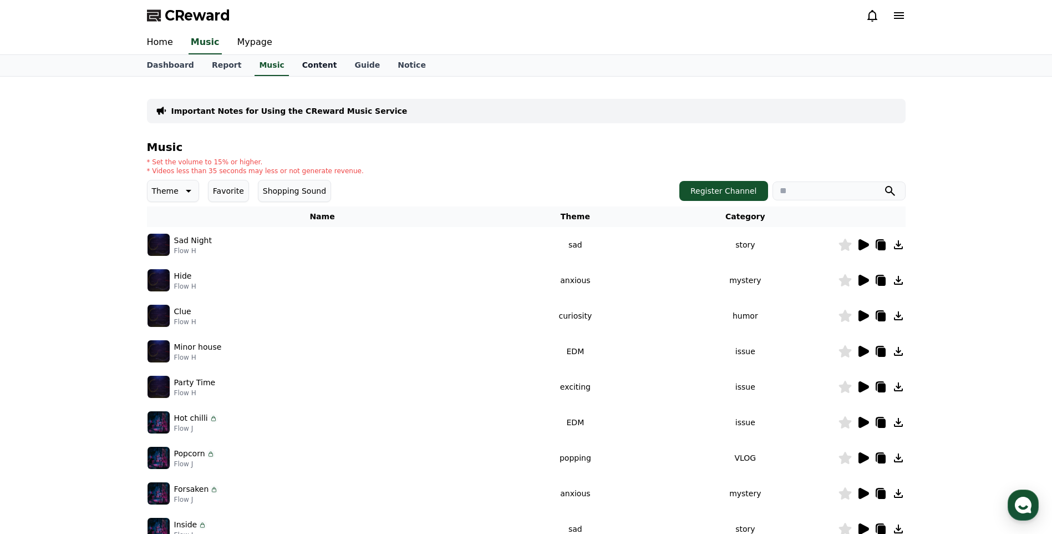
click at [307, 65] on link "Content" at bounding box center [319, 65] width 53 height 21
drag, startPoint x: 169, startPoint y: 66, endPoint x: 181, endPoint y: 69, distance: 12.5
click at [169, 66] on link "Dashboard" at bounding box center [170, 65] width 65 height 21
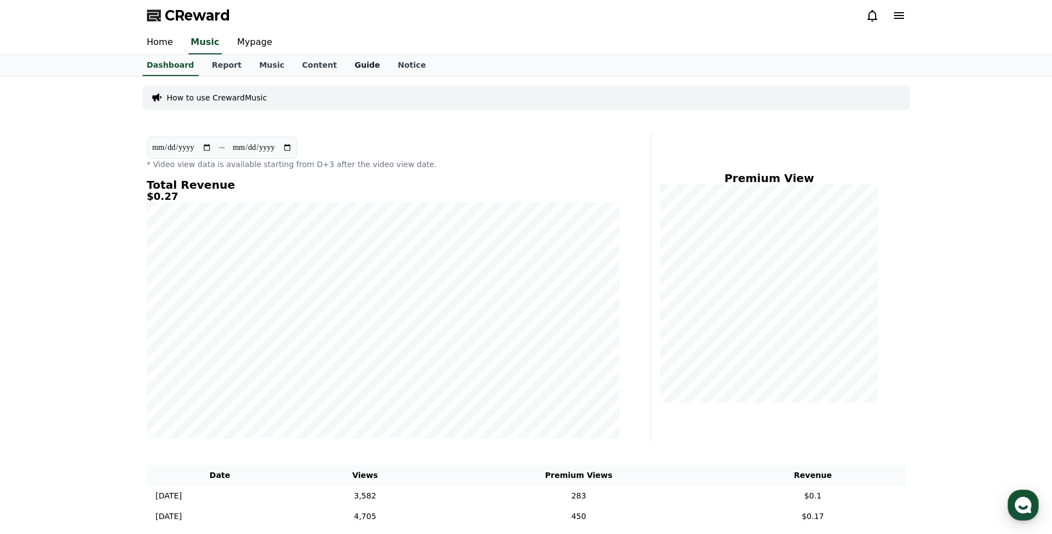
click at [361, 60] on link "Guide" at bounding box center [366, 65] width 43 height 21
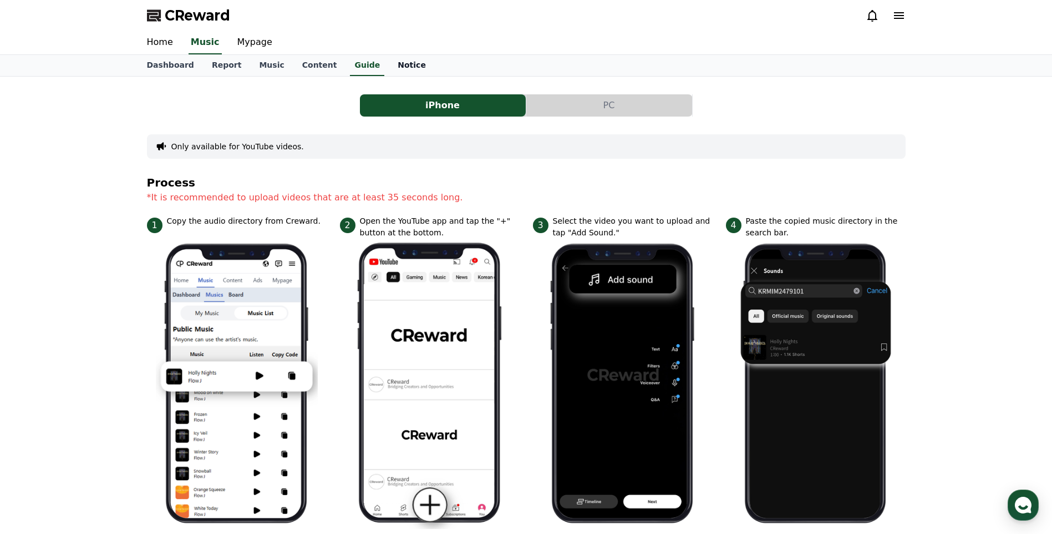
click at [404, 61] on link "Notice" at bounding box center [412, 65] width 46 height 21
click at [280, 65] on link "Music" at bounding box center [271, 65] width 43 height 21
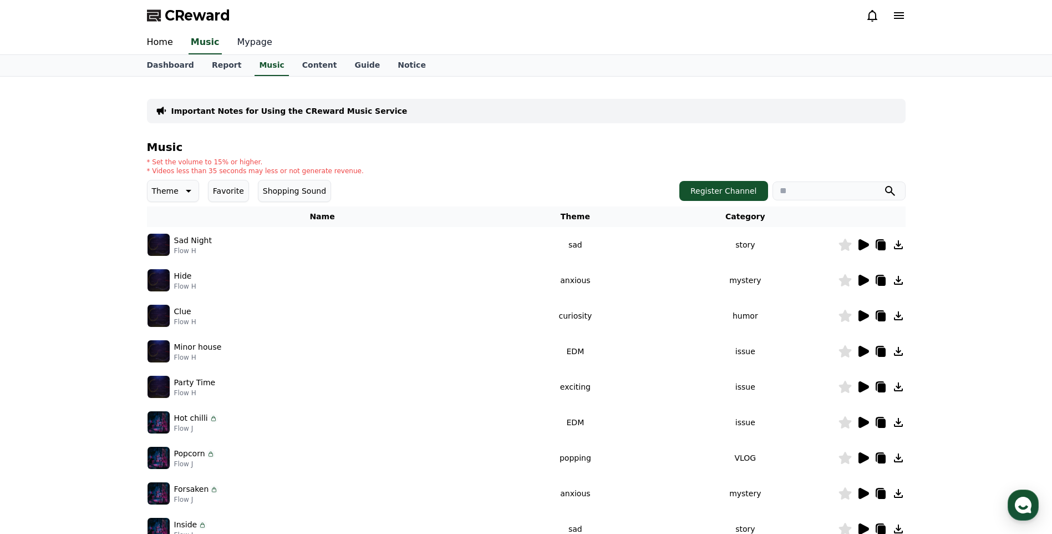
click at [252, 41] on link "Mypage" at bounding box center [254, 42] width 53 height 23
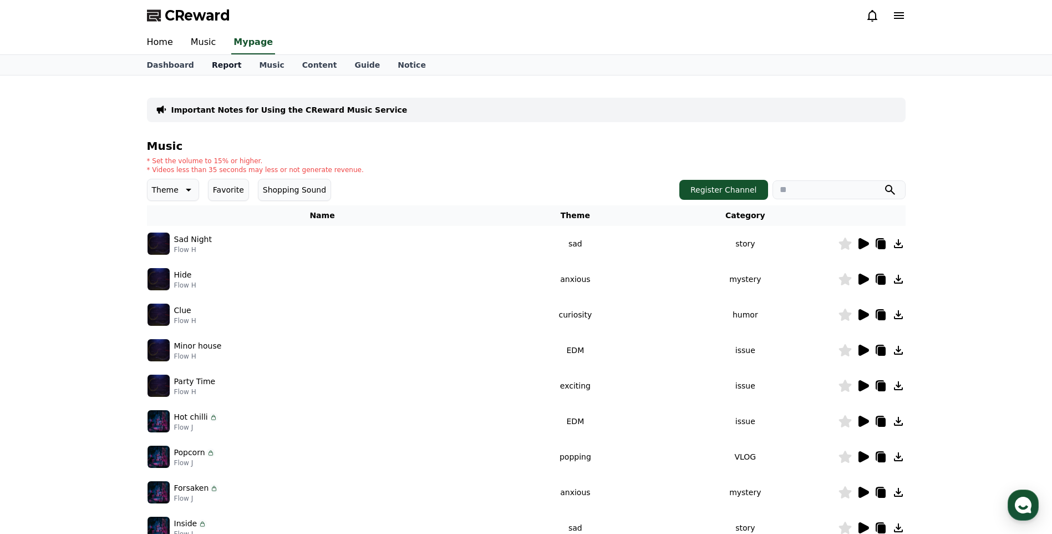
select select "**********"
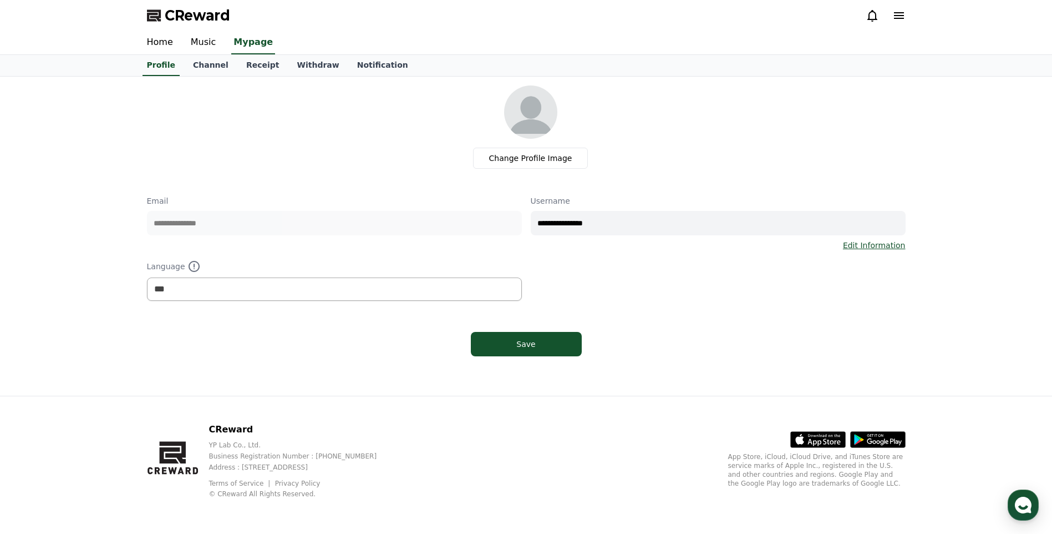
click at [212, 66] on link "Channel" at bounding box center [210, 65] width 53 height 21
click at [159, 67] on link "Profile" at bounding box center [161, 65] width 46 height 21
click at [311, 64] on link "Withdraw" at bounding box center [318, 65] width 60 height 21
click at [370, 62] on link "Notification" at bounding box center [382, 65] width 69 height 21
click at [257, 65] on link "Receipt" at bounding box center [262, 65] width 51 height 21
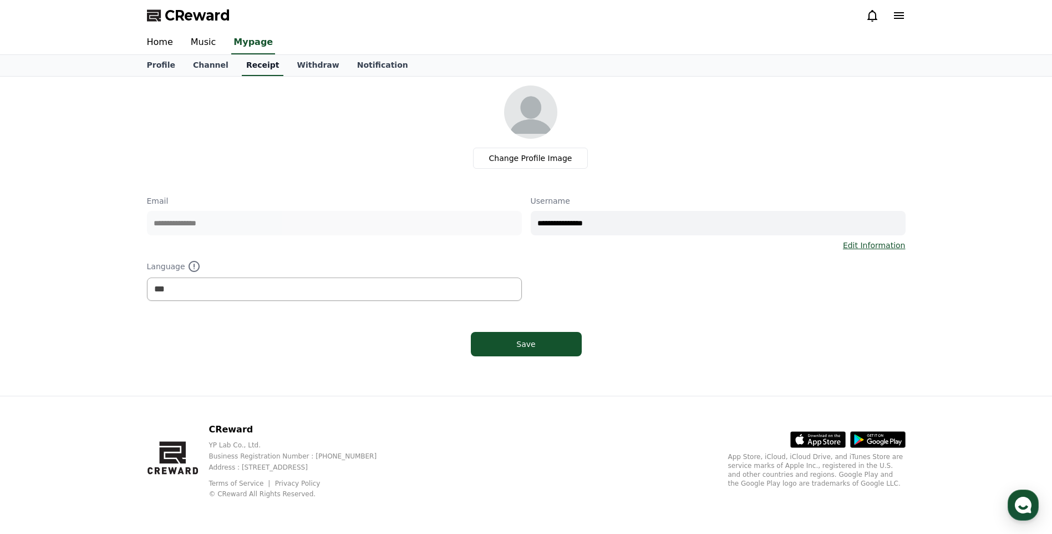
click at [257, 66] on link "Receipt" at bounding box center [263, 65] width 42 height 21
click at [208, 44] on link "Music" at bounding box center [203, 42] width 43 height 23
click at [207, 69] on link "Channel" at bounding box center [210, 65] width 53 height 20
click at [249, 66] on link "Receipt" at bounding box center [262, 65] width 51 height 21
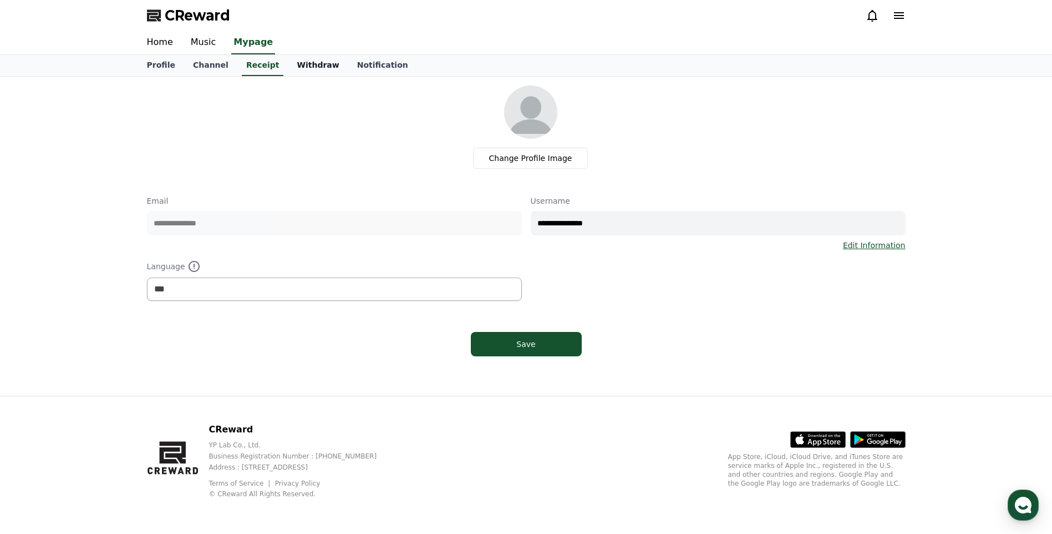
click at [332, 72] on link "Withdraw" at bounding box center [318, 65] width 60 height 21
click at [311, 64] on link "Withdraw" at bounding box center [317, 65] width 51 height 21
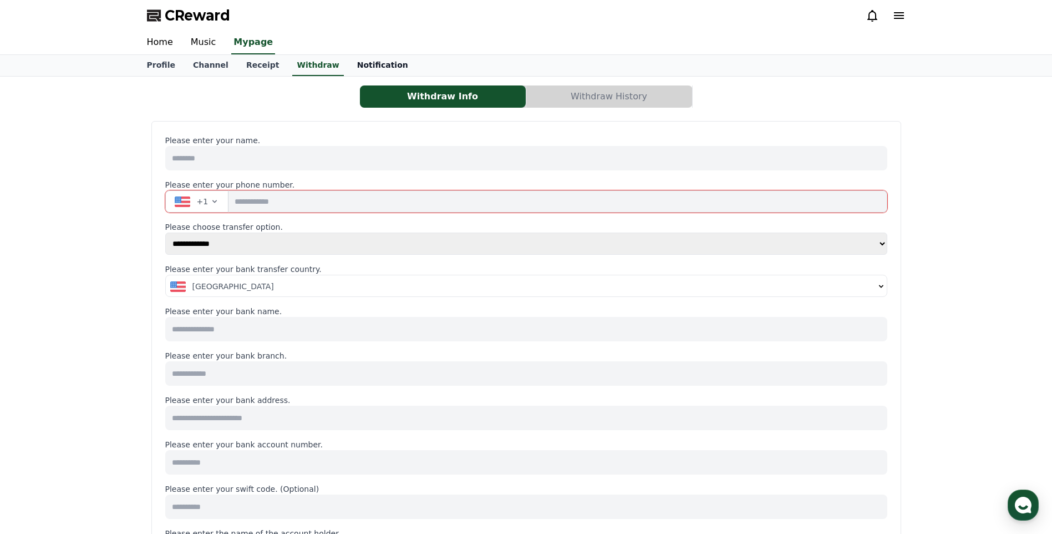
click at [387, 63] on link "Notification" at bounding box center [382, 65] width 69 height 21
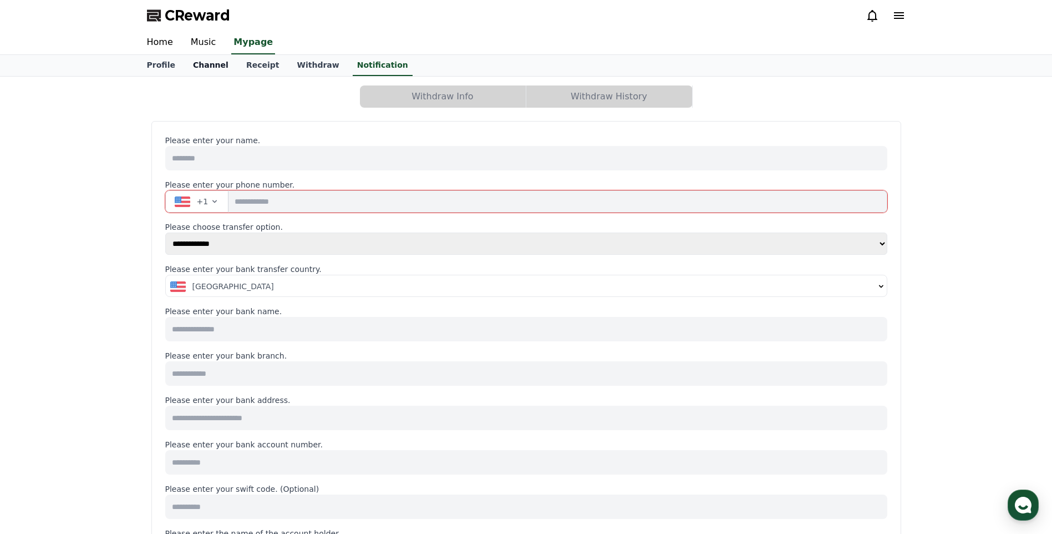
click at [210, 63] on link "Channel" at bounding box center [210, 65] width 53 height 21
click at [149, 58] on link "Profile" at bounding box center [161, 65] width 46 height 21
click at [162, 62] on link "Profile" at bounding box center [161, 65] width 37 height 21
drag, startPoint x: 208, startPoint y: 38, endPoint x: 200, endPoint y: 47, distance: 11.8
click at [207, 39] on link "Music" at bounding box center [203, 42] width 43 height 23
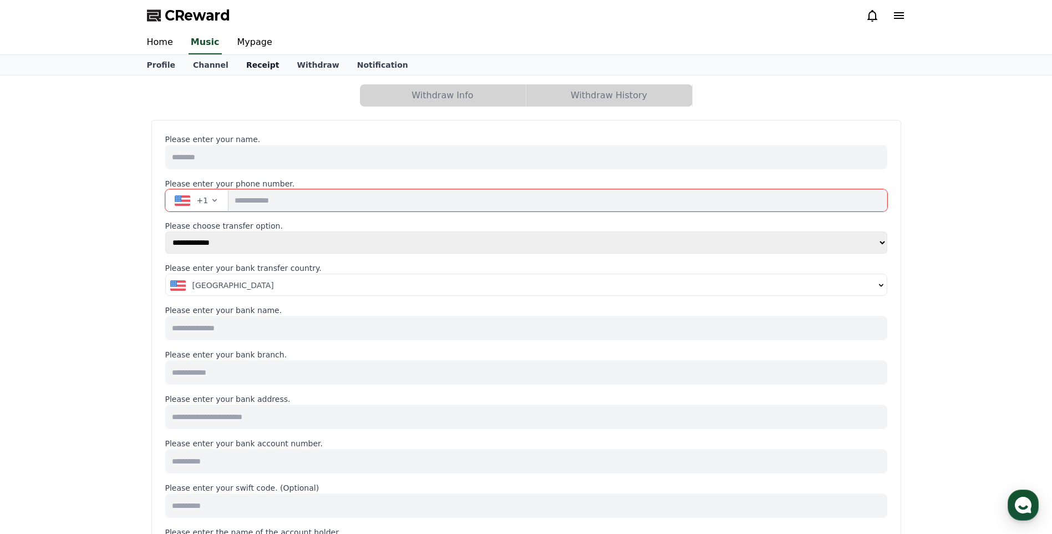
click at [253, 64] on link "Receipt" at bounding box center [262, 65] width 51 height 20
click at [315, 75] on link "Withdraw" at bounding box center [318, 65] width 60 height 21
click at [164, 67] on link "Profile" at bounding box center [161, 65] width 46 height 21
click at [154, 44] on link "Home" at bounding box center [160, 42] width 44 height 23
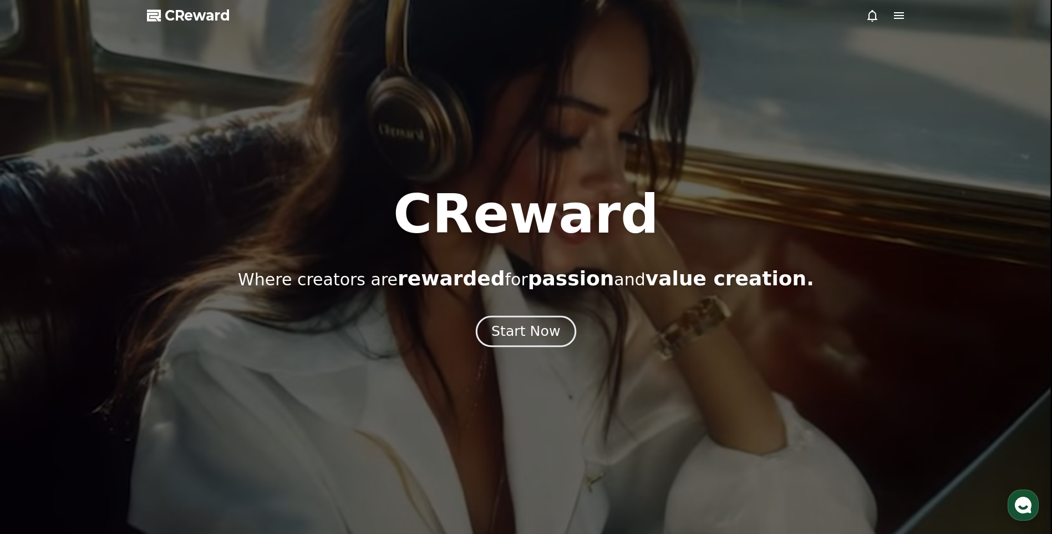
click at [536, 337] on div "Start Now" at bounding box center [525, 331] width 69 height 19
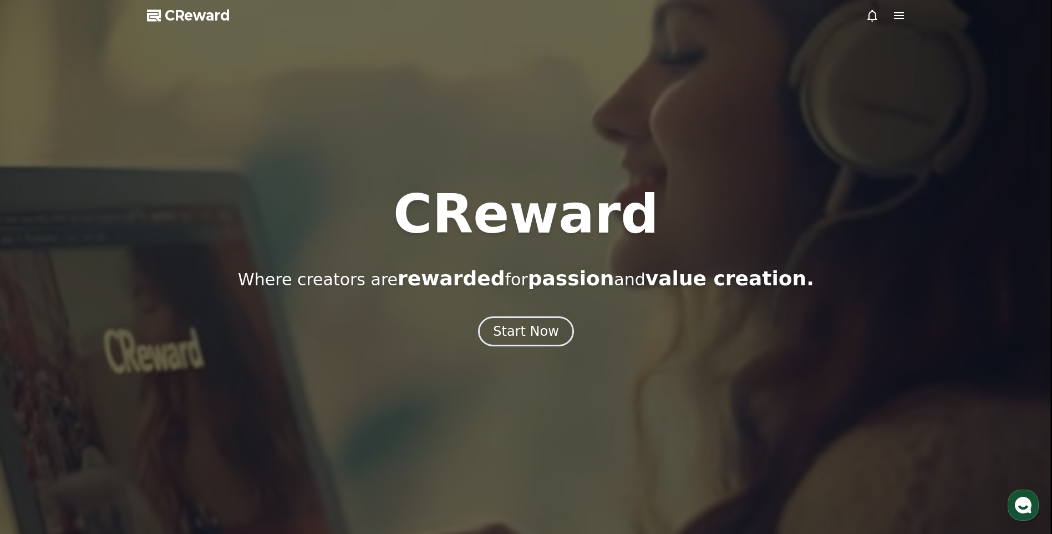
click at [189, 6] on div at bounding box center [526, 267] width 1052 height 534
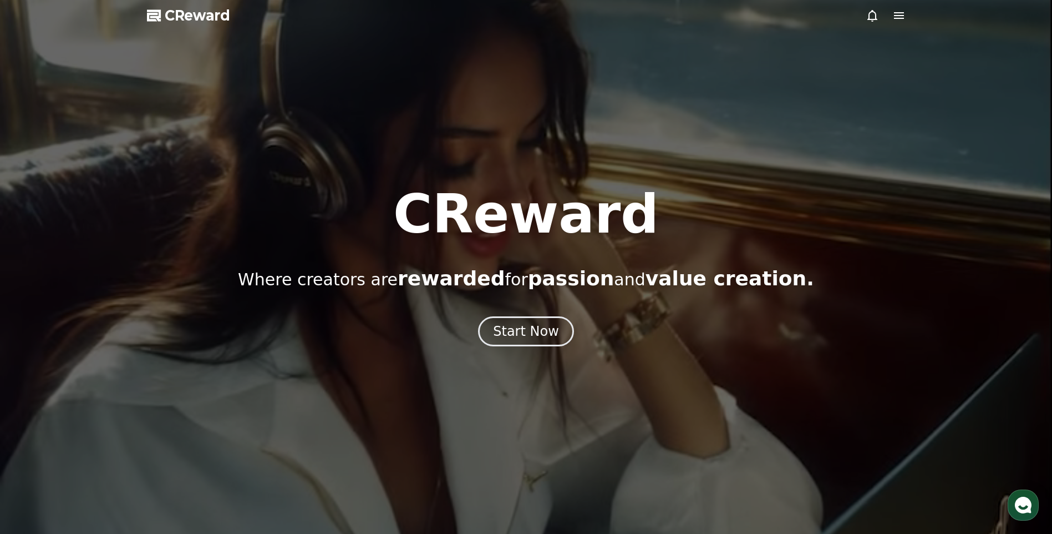
click at [900, 17] on icon at bounding box center [898, 15] width 13 height 13
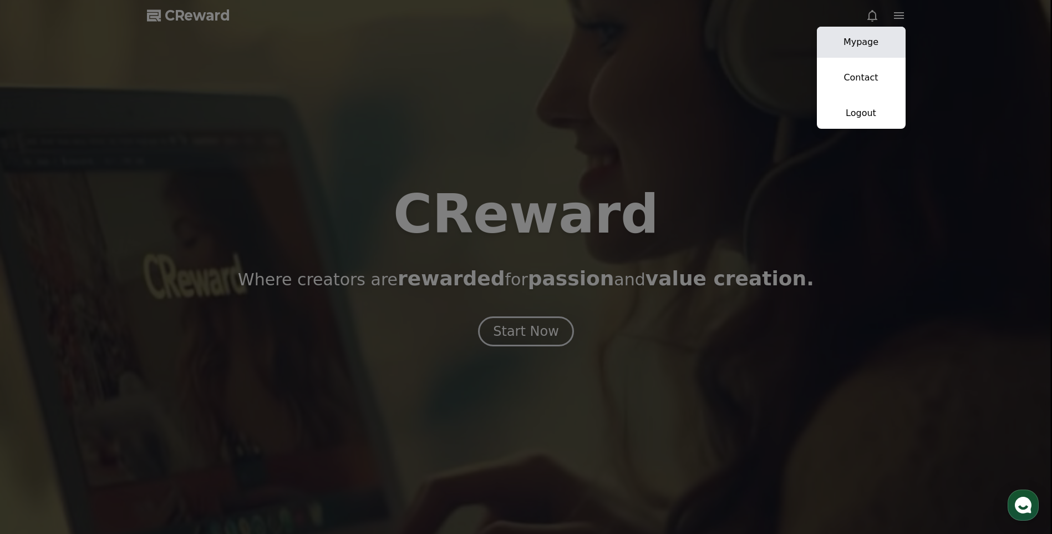
click at [872, 44] on link "Mypage" at bounding box center [861, 42] width 89 height 31
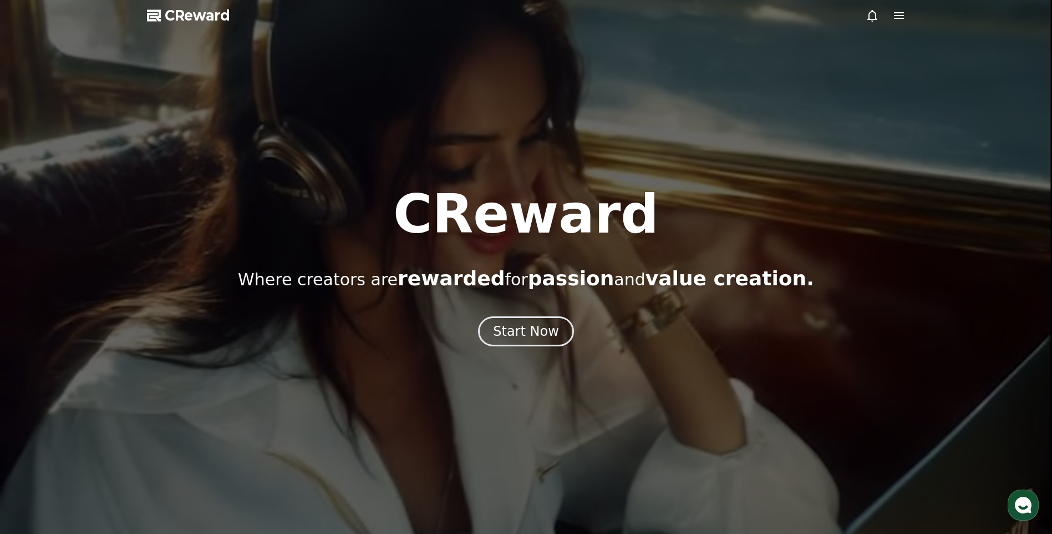
drag, startPoint x: 156, startPoint y: 93, endPoint x: 108, endPoint y: 103, distance: 49.2
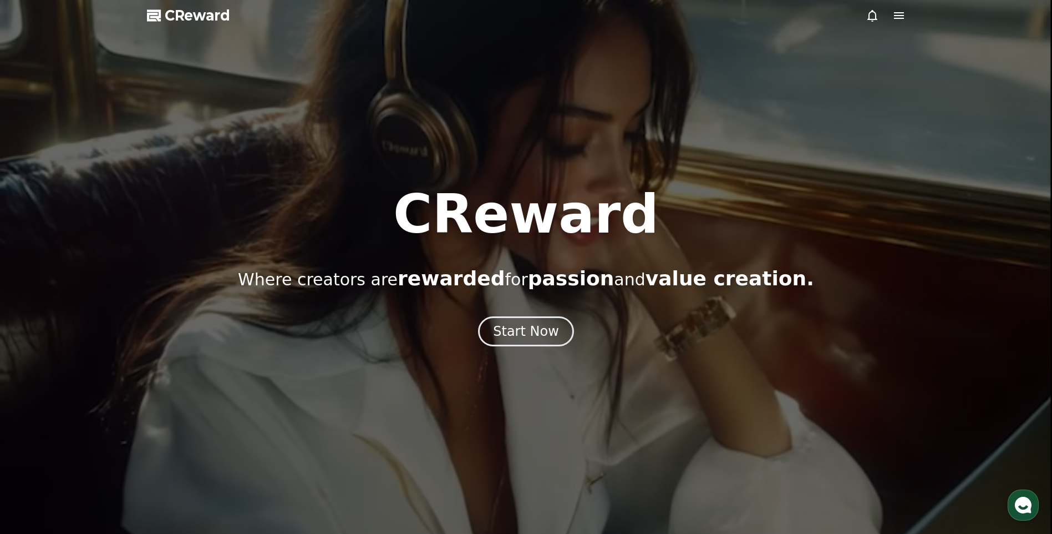
click at [108, 103] on div at bounding box center [526, 267] width 1052 height 534
